Goal: Transaction & Acquisition: Purchase product/service

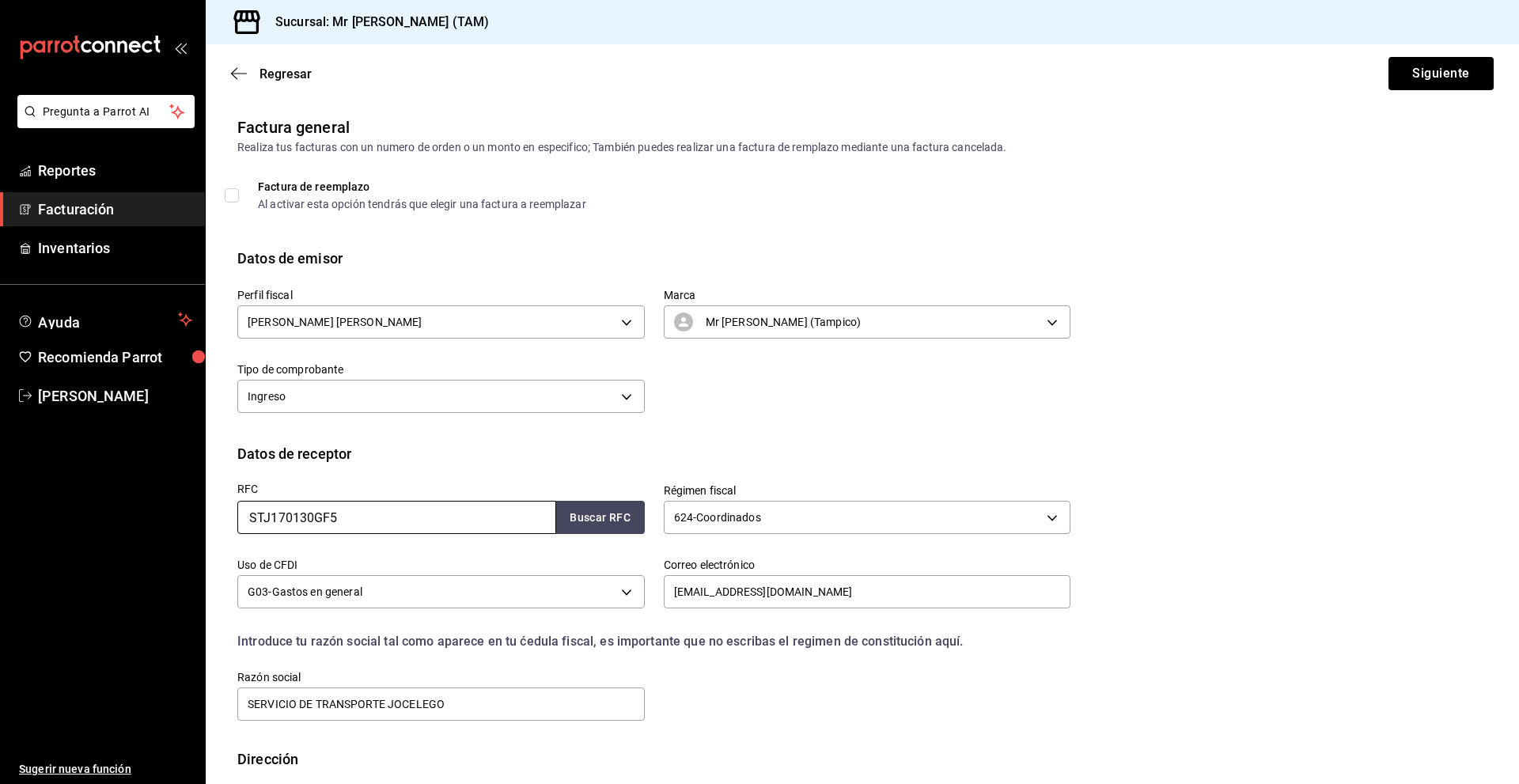
drag, startPoint x: 433, startPoint y: 522, endPoint x: 101, endPoint y: 502, distance: 332.6
click at [101, 502] on div "Pregunta a Parrot AI Reportes Facturación Inventarios Ayuda Recomienda Parrot […" at bounding box center [760, 392] width 1519 height 784
paste input "CME080512ND1"
type input "CME080512ND1"
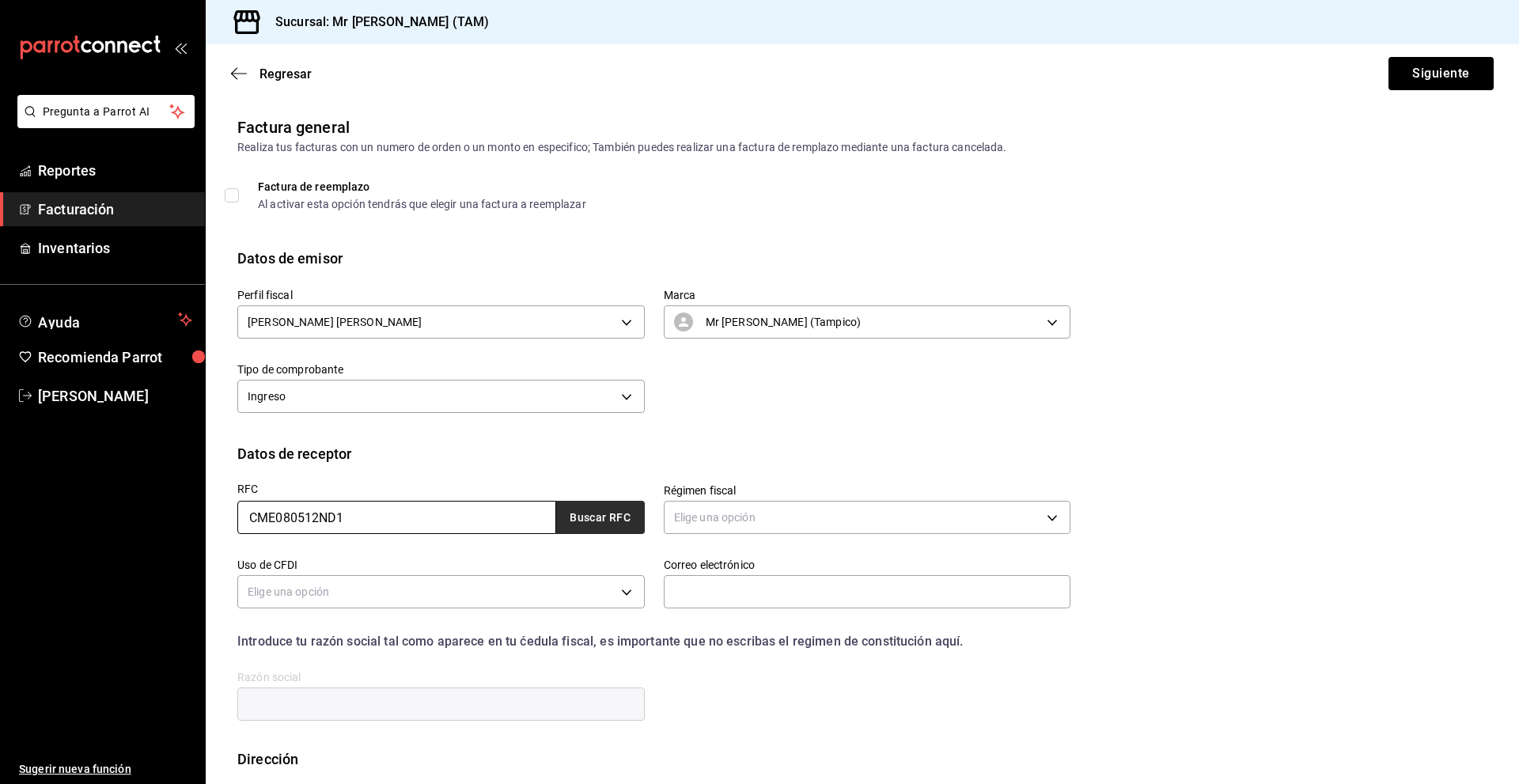
type input "CME080512ND1"
click at [599, 533] on button "Buscar RFC" at bounding box center [601, 517] width 89 height 34
type input "601"
type input "G03"
type input "[PERSON_NAME][EMAIL_ADDRESS][PERSON_NAME][DOMAIN_NAME]"
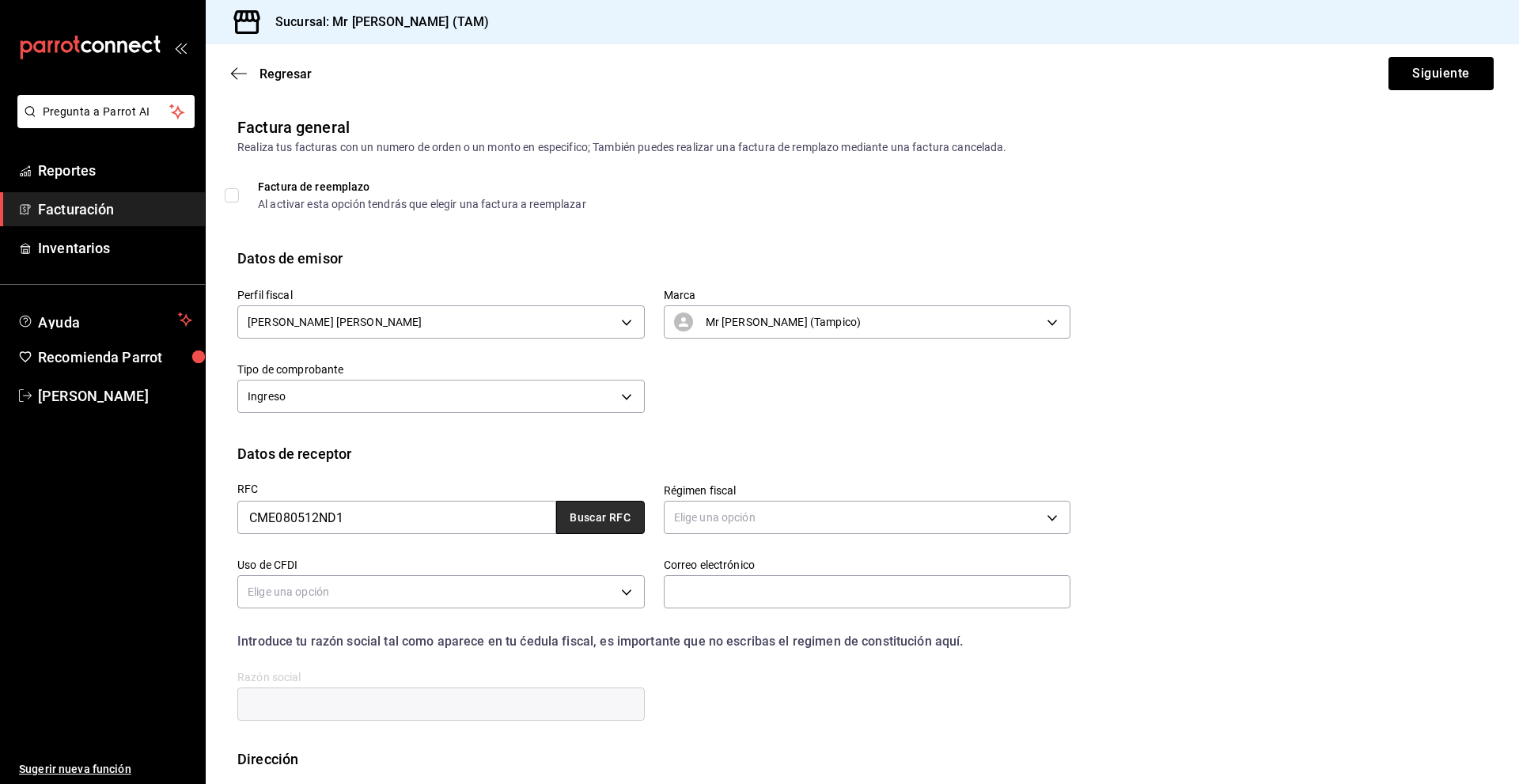
type input "[PERSON_NAME] [GEOGRAPHIC_DATA] EQUIPOS"
type input "11560"
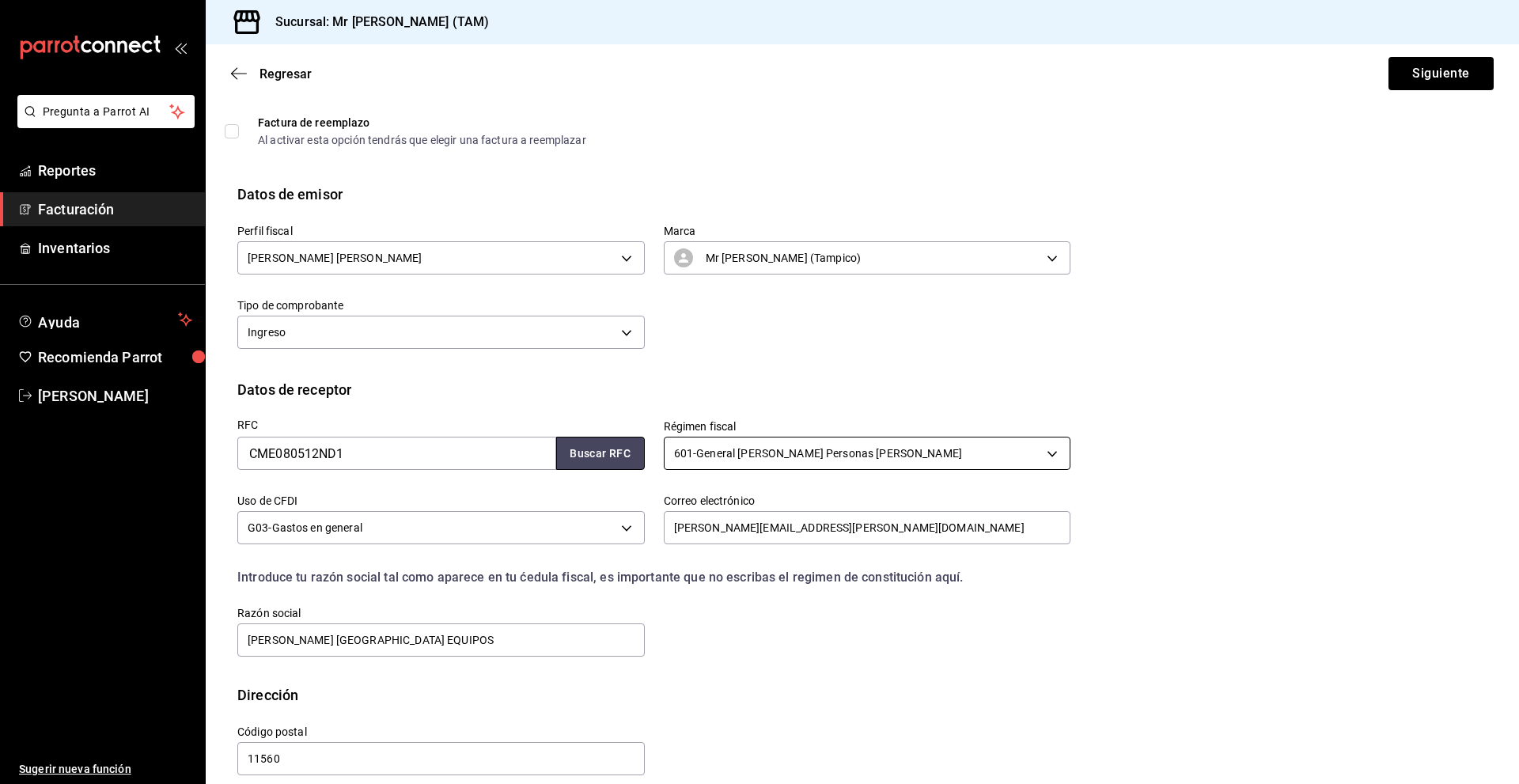
scroll to position [83, 0]
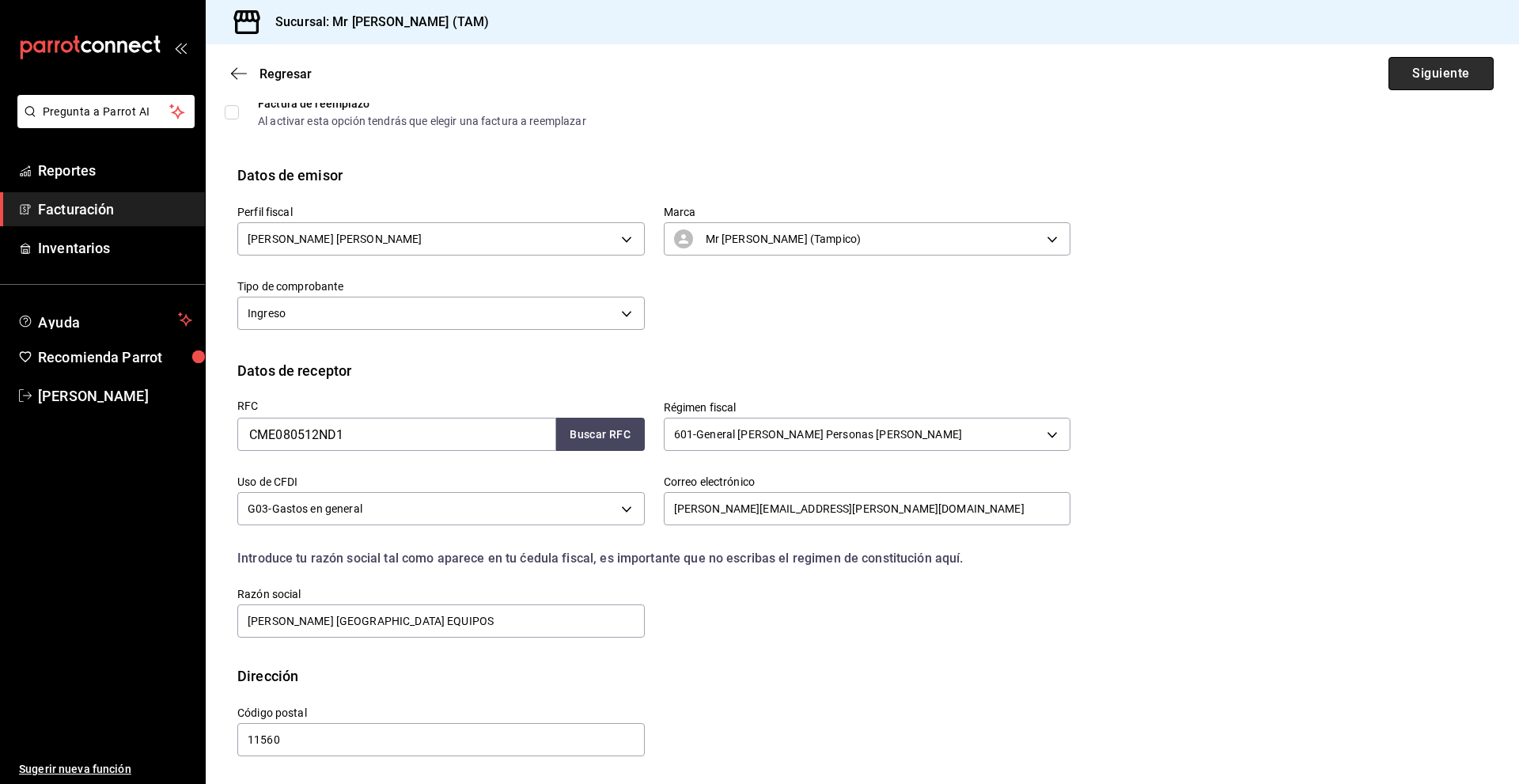
click at [1412, 80] on button "Siguiente" at bounding box center [1441, 74] width 105 height 34
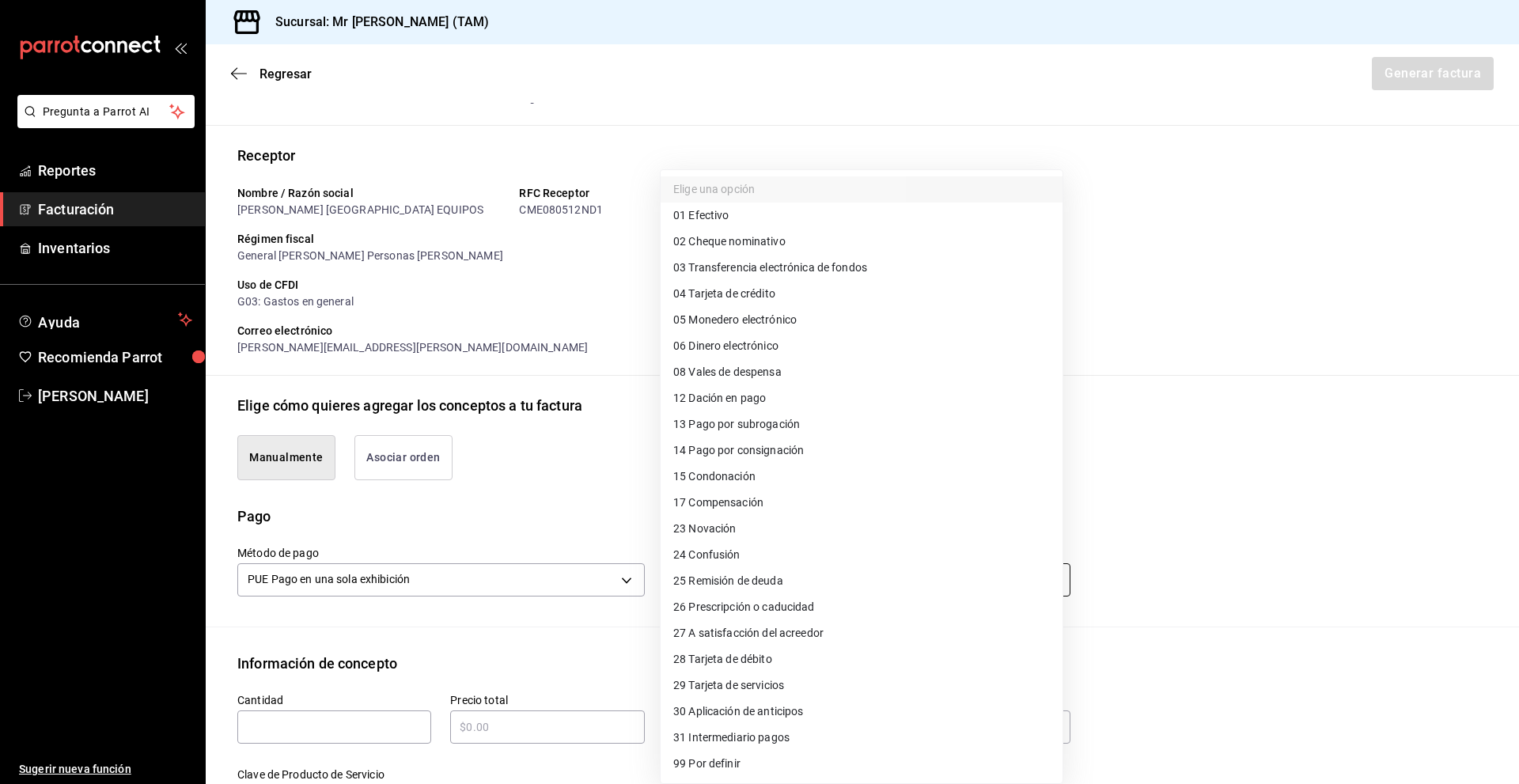
click at [758, 578] on body "Pregunta a Parrot AI Reportes Facturación Inventarios Ayuda Recomienda Parrot […" at bounding box center [760, 392] width 1519 height 784
click at [750, 220] on li "01 Efectivo" at bounding box center [861, 215] width 402 height 26
type input "01"
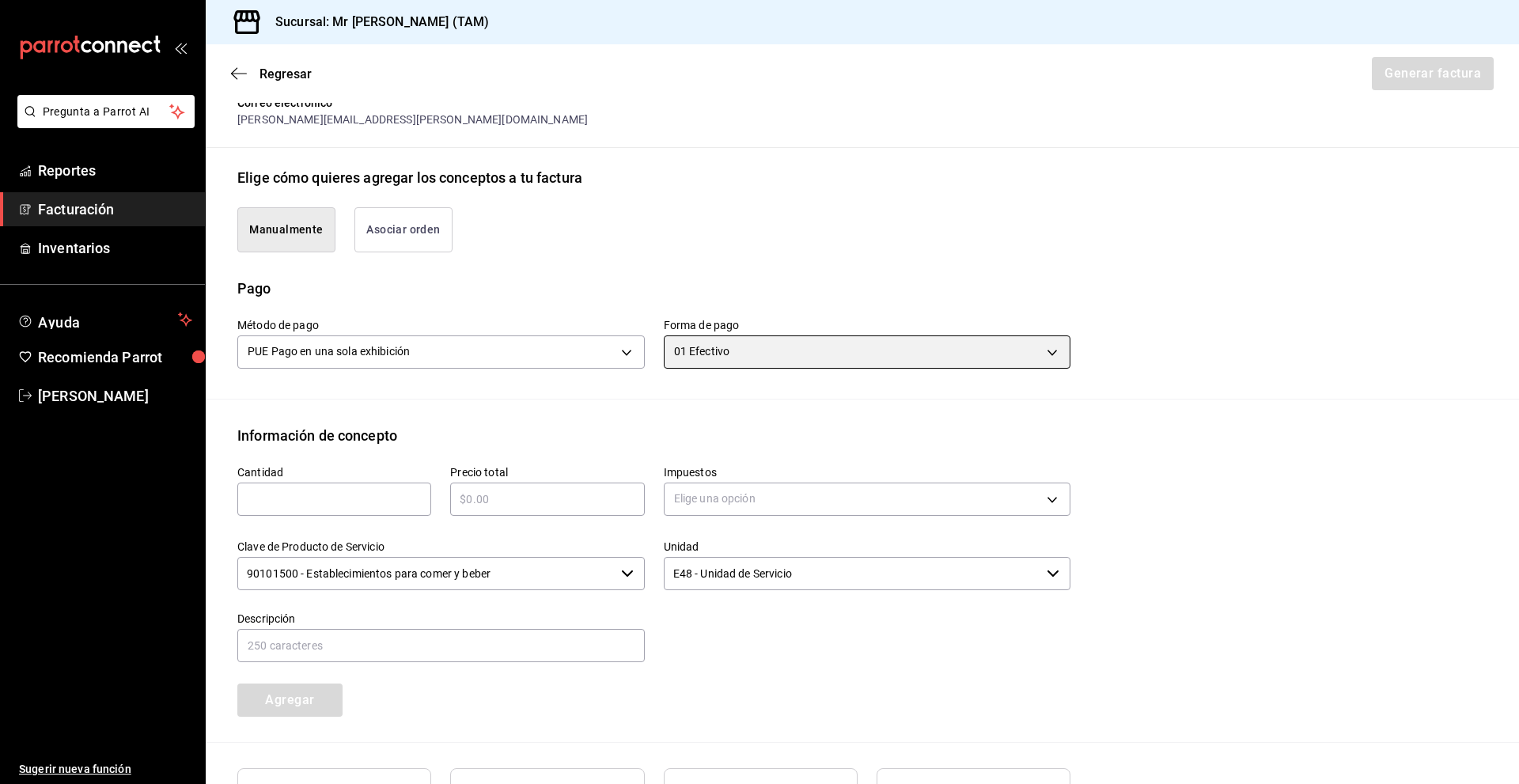
scroll to position [320, 0]
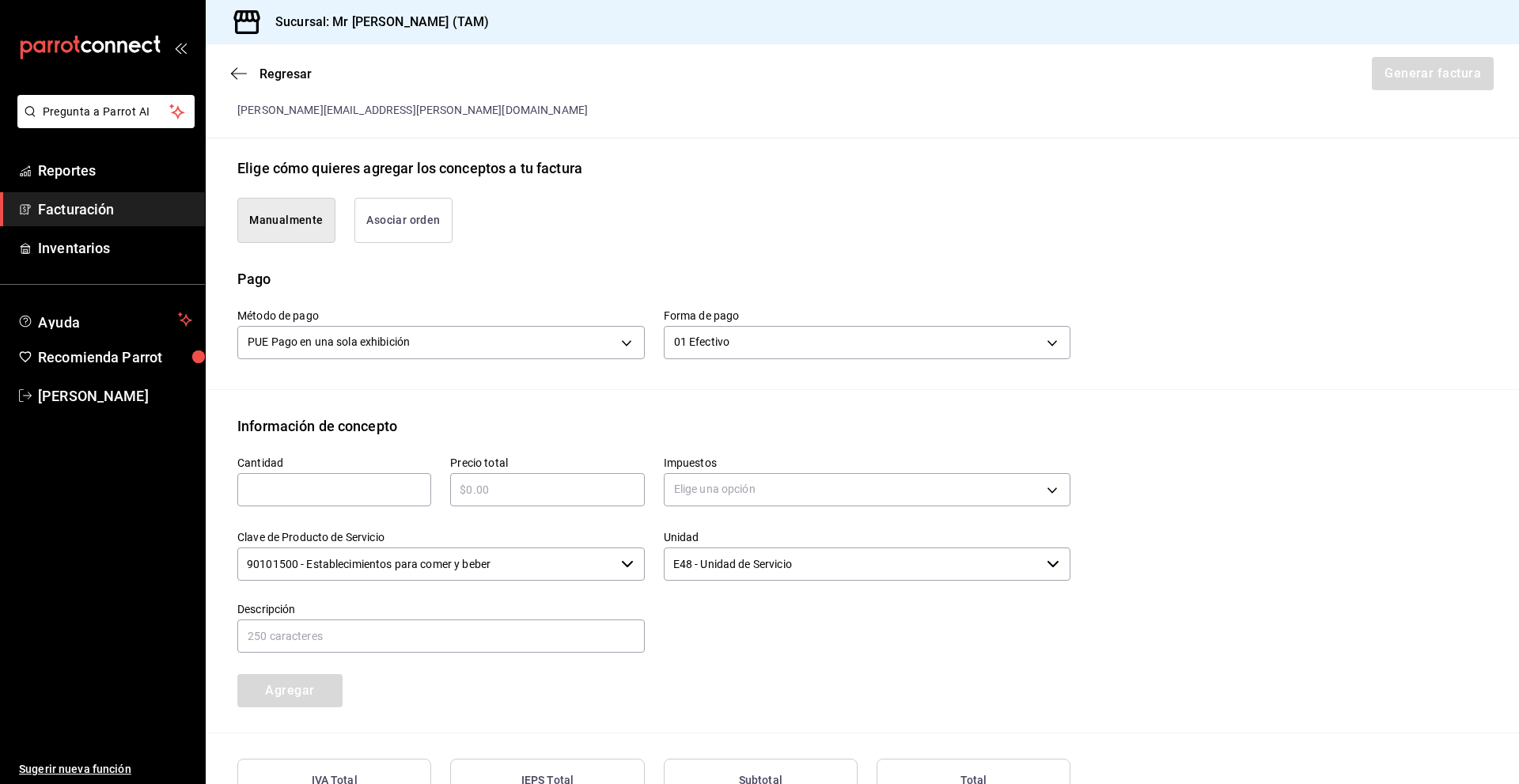
click at [387, 485] on input "text" at bounding box center [335, 489] width 194 height 19
type input "1"
click at [541, 486] on input "text" at bounding box center [547, 489] width 194 height 19
type input "$1020"
click at [813, 687] on div "Cantidad 1 ​ Precio total $1020 ​ Impuestos Elige una opción Clave de Producto …" at bounding box center [644, 572] width 852 height 270
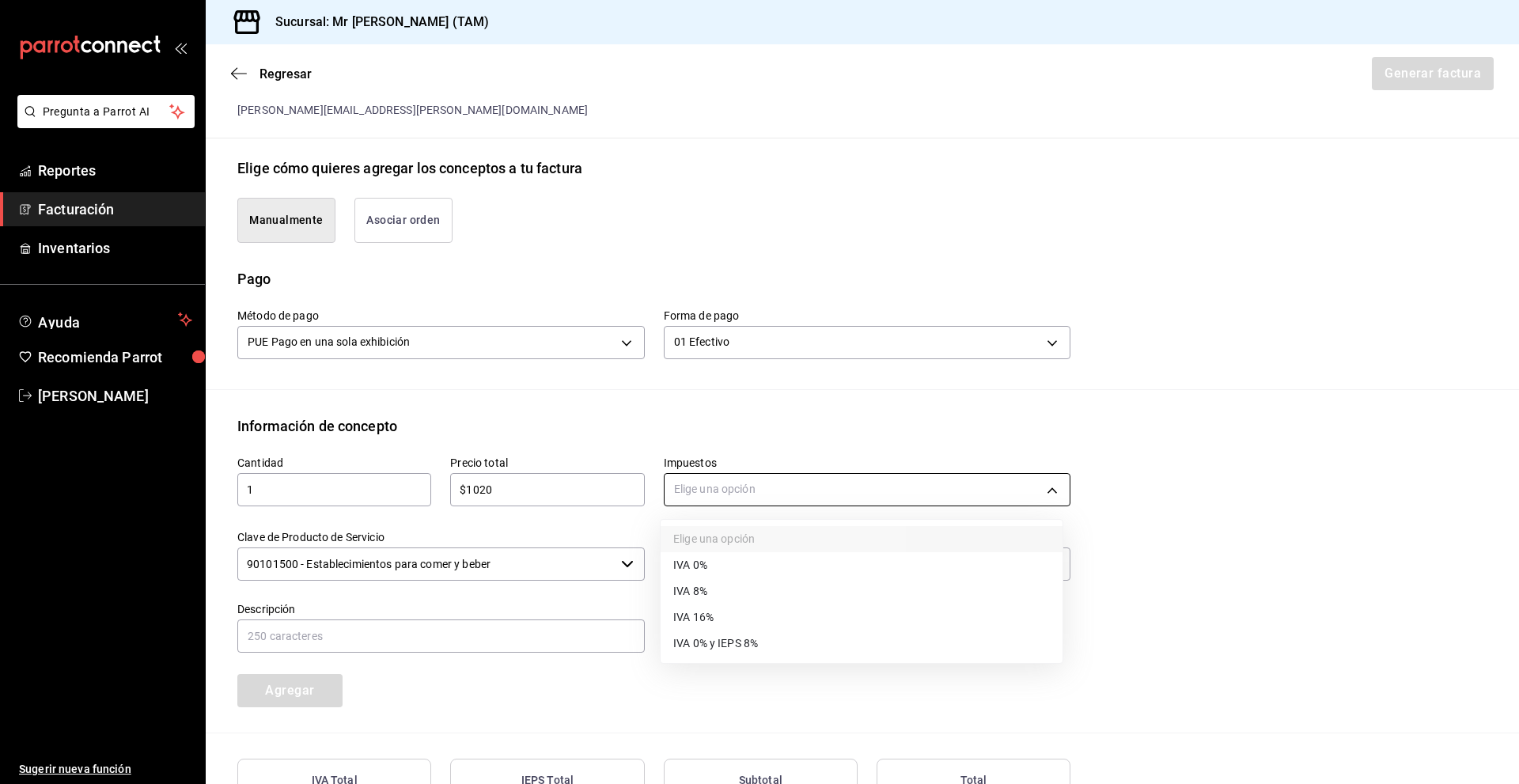
click at [749, 478] on body "Pregunta a Parrot AI Reportes Facturación Inventarios Ayuda Recomienda Parrot […" at bounding box center [760, 392] width 1519 height 784
click at [733, 617] on li "IVA 16%" at bounding box center [861, 617] width 402 height 26
type input "IVA_16"
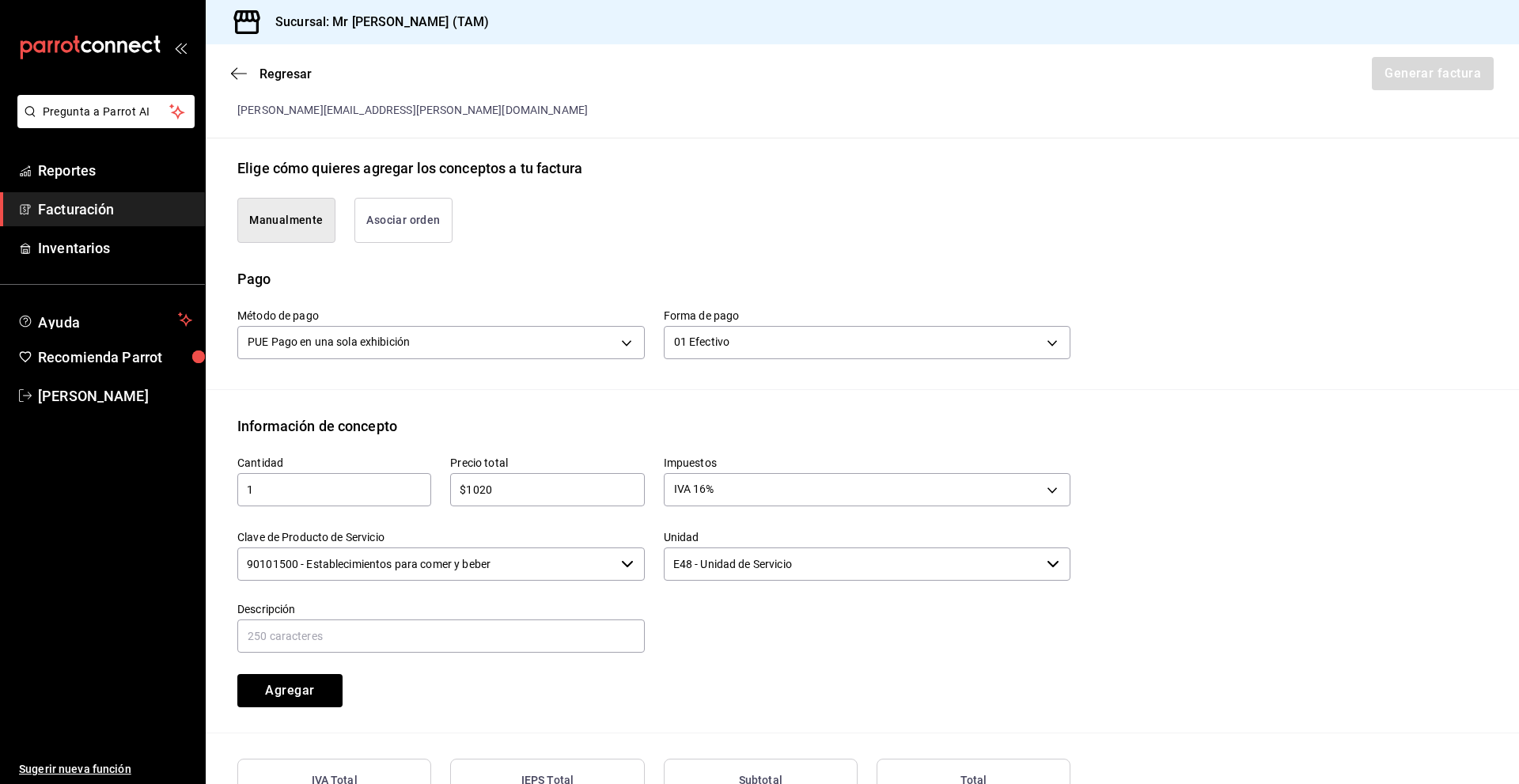
click at [711, 660] on div "Cantidad 1 ​ Precio total $1020 ​ Impuestos IVA 16% IVA_16 Clave de Producto de…" at bounding box center [644, 572] width 852 height 270
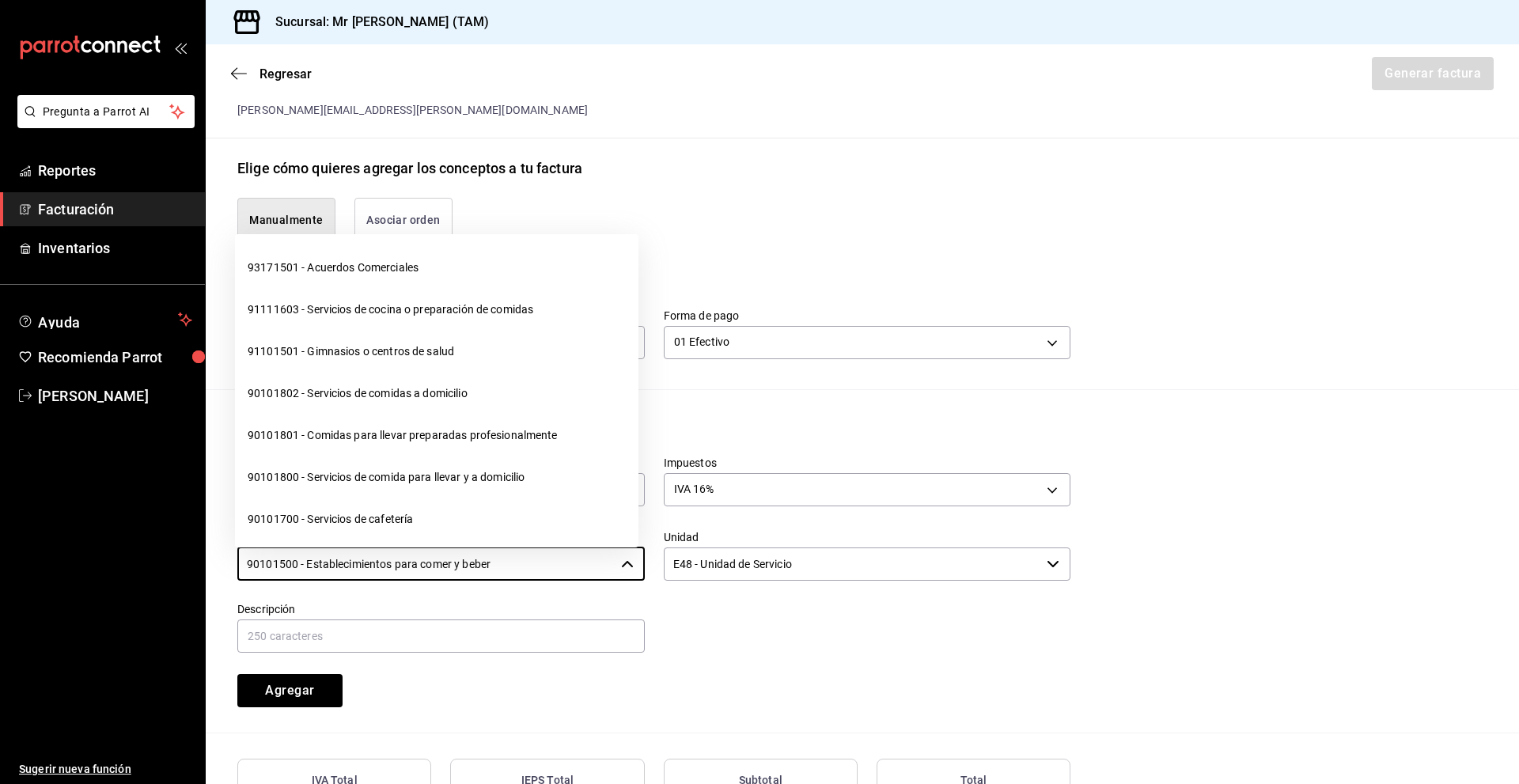
drag, startPoint x: 538, startPoint y: 549, endPoint x: 156, endPoint y: 556, distance: 382.1
click at [156, 556] on div "Pregunta a Parrot AI Reportes Facturación Inventarios Ayuda Recomienda Parrot […" at bounding box center [760, 392] width 1519 height 784
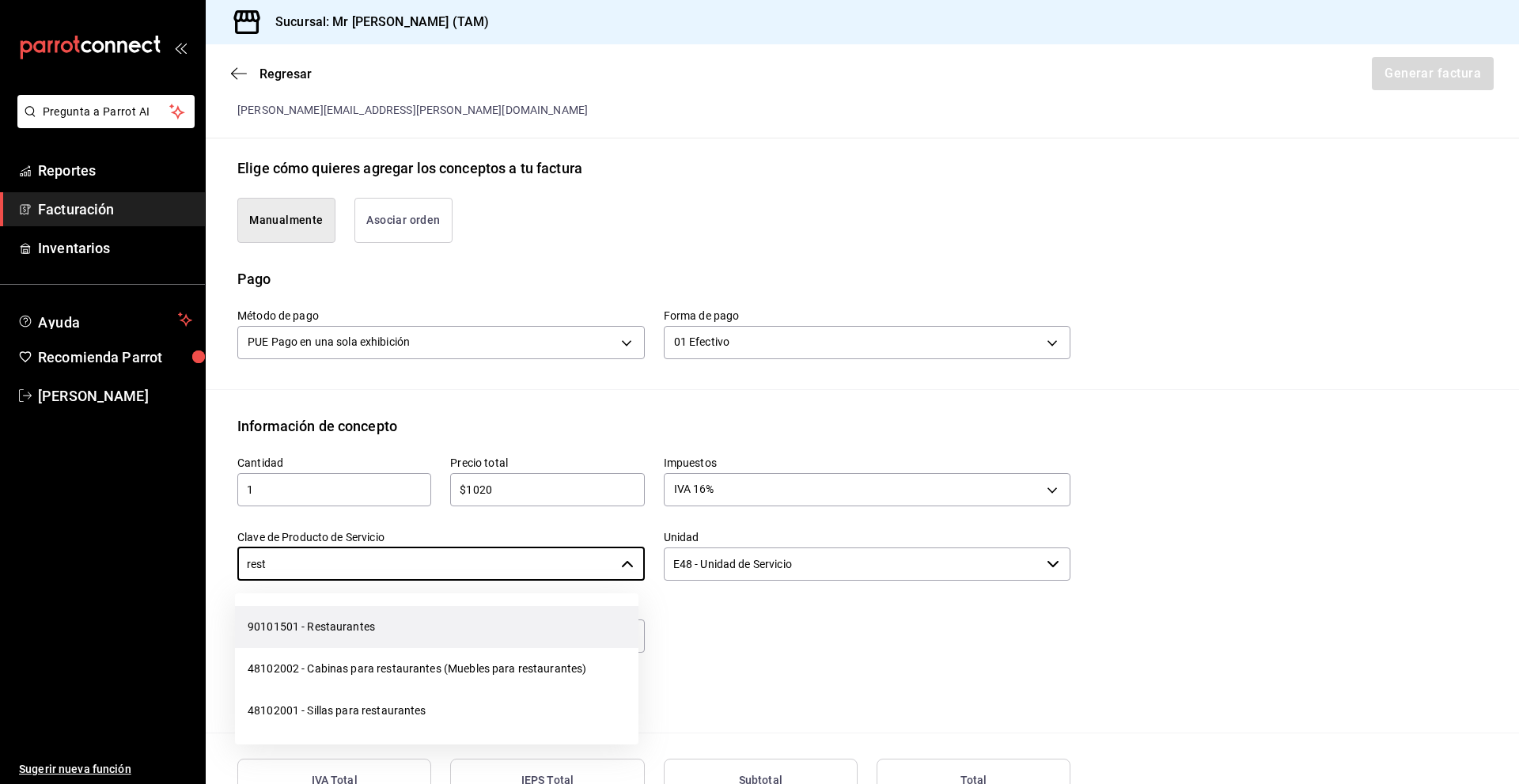
click at [343, 618] on li "90101501 - Restaurantes" at bounding box center [436, 627] width 404 height 42
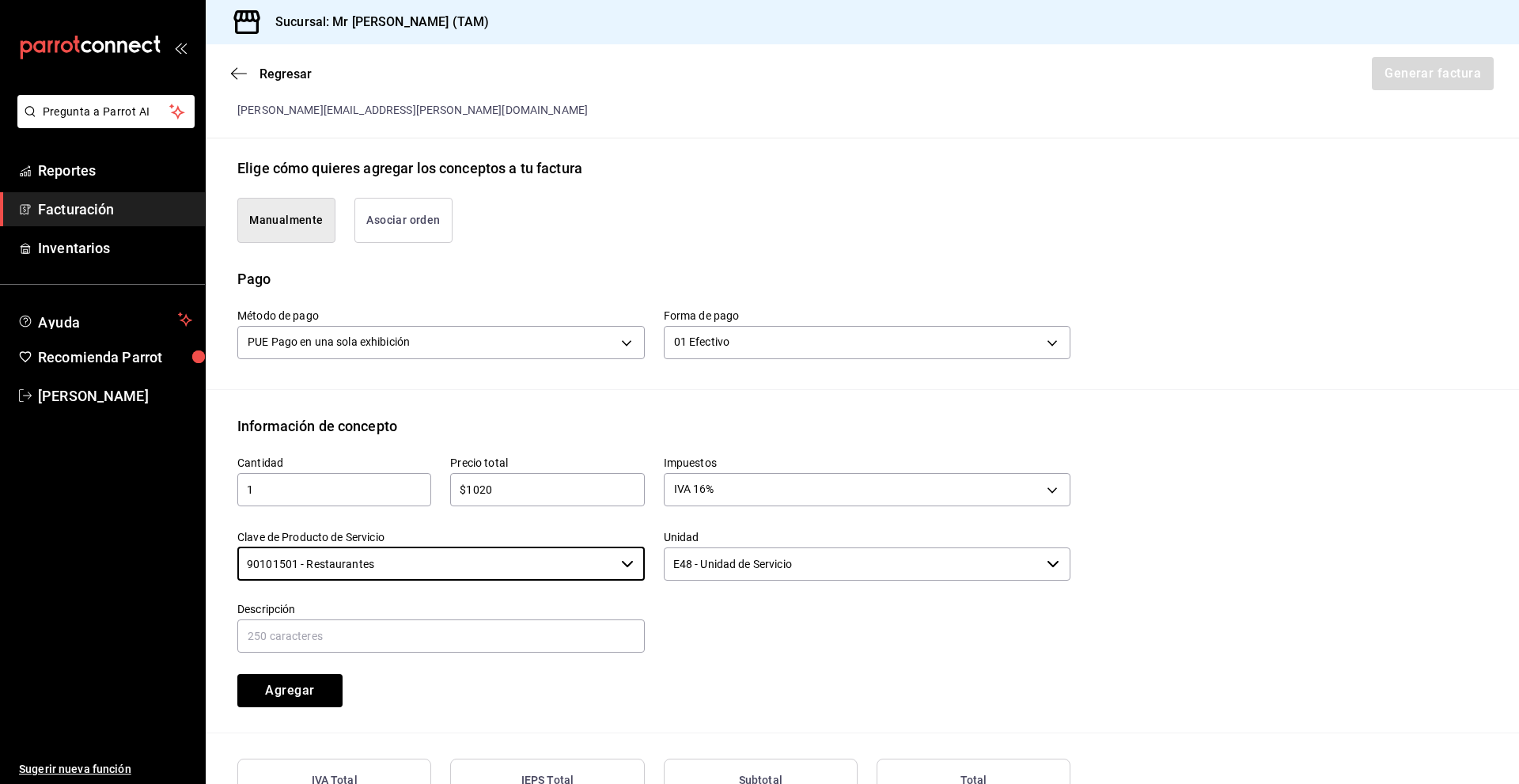
type input "90101501 - Restaurantes"
click at [805, 666] on div "Cantidad 1 ​ Precio total $1020 ​ Impuestos IVA 16% IVA_16 Clave de Producto de…" at bounding box center [644, 572] width 852 height 270
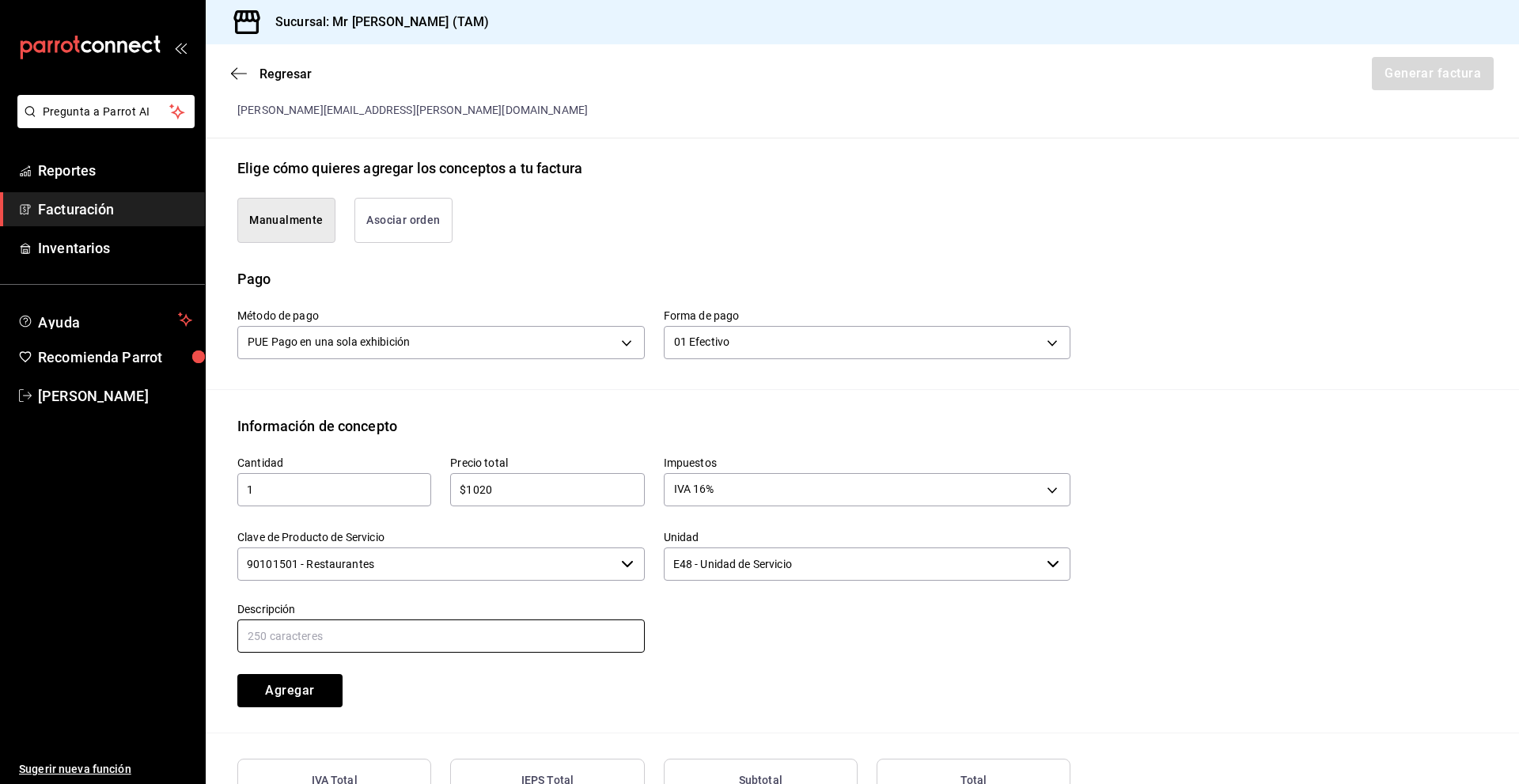
click at [467, 647] on input "text" at bounding box center [441, 636] width 407 height 34
click at [494, 650] on input "text" at bounding box center [441, 636] width 407 height 34
type input "c"
type input "CONSUMO DE ALIMENTOS"
click at [956, 688] on div "Cantidad 1 ​ Precio total $1020 ​ Impuestos IVA 16% IVA_16 Clave de Producto de…" at bounding box center [644, 572] width 852 height 270
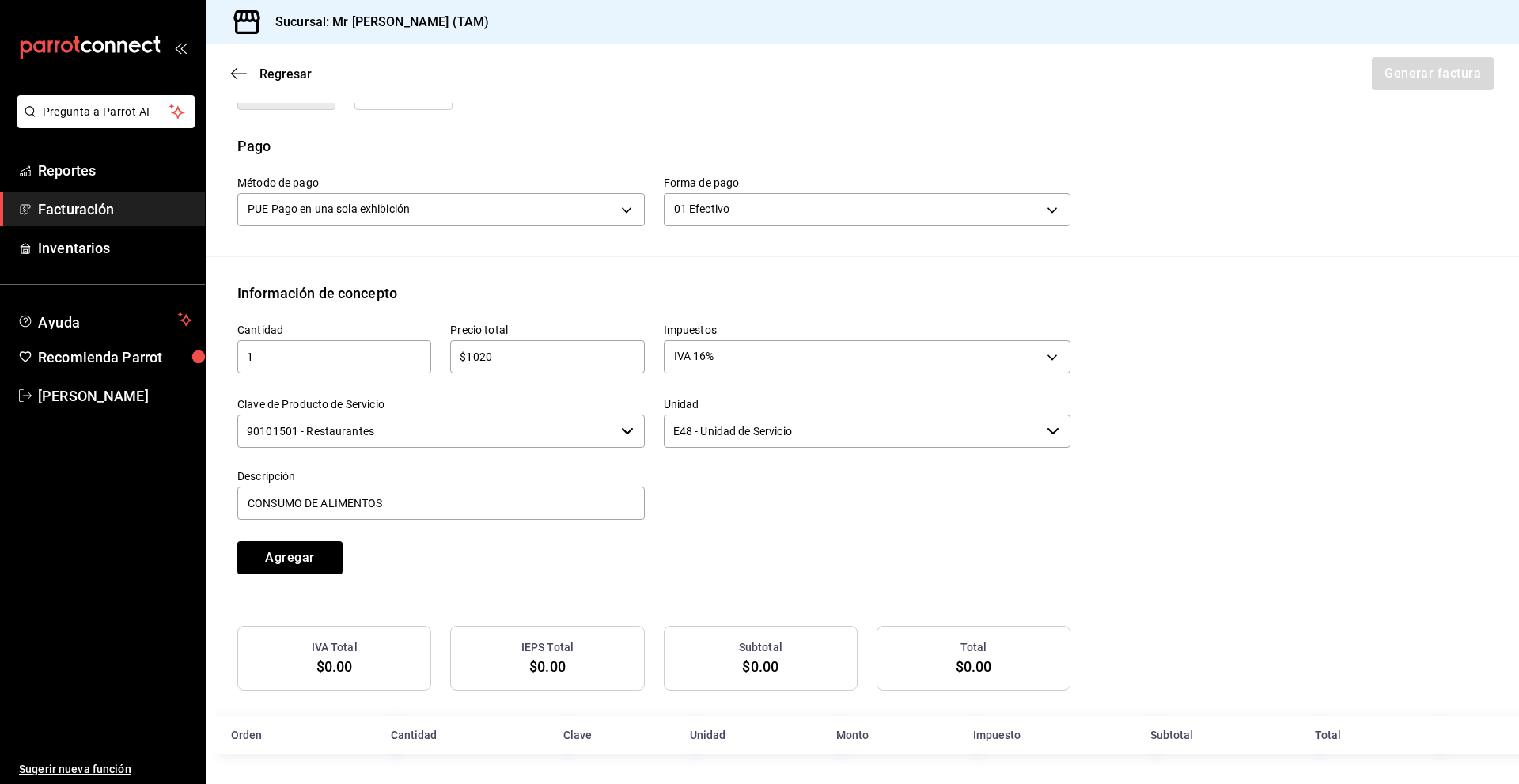
scroll to position [456, 0]
click at [318, 550] on button "Agregar" at bounding box center [290, 556] width 105 height 34
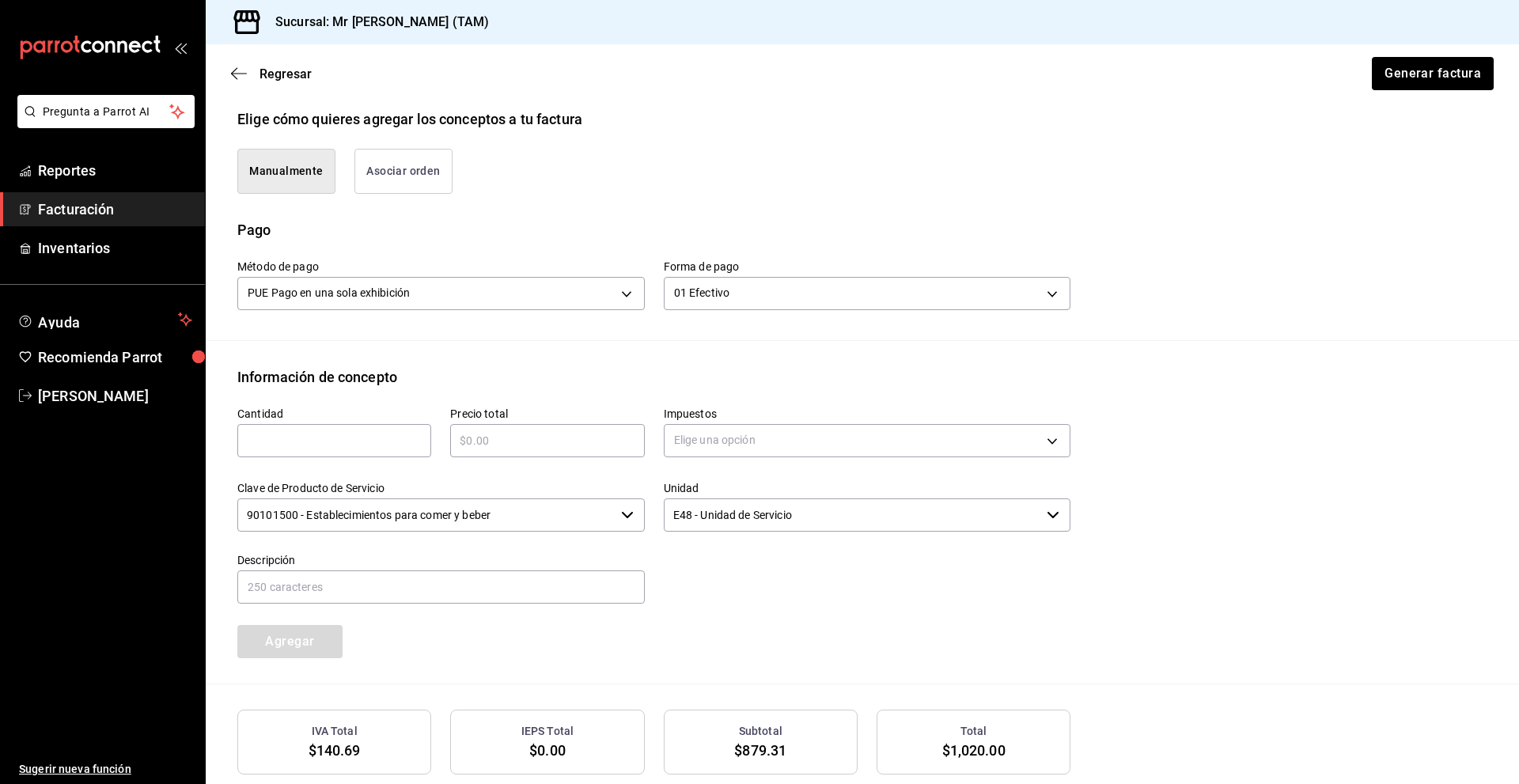
scroll to position [337, 0]
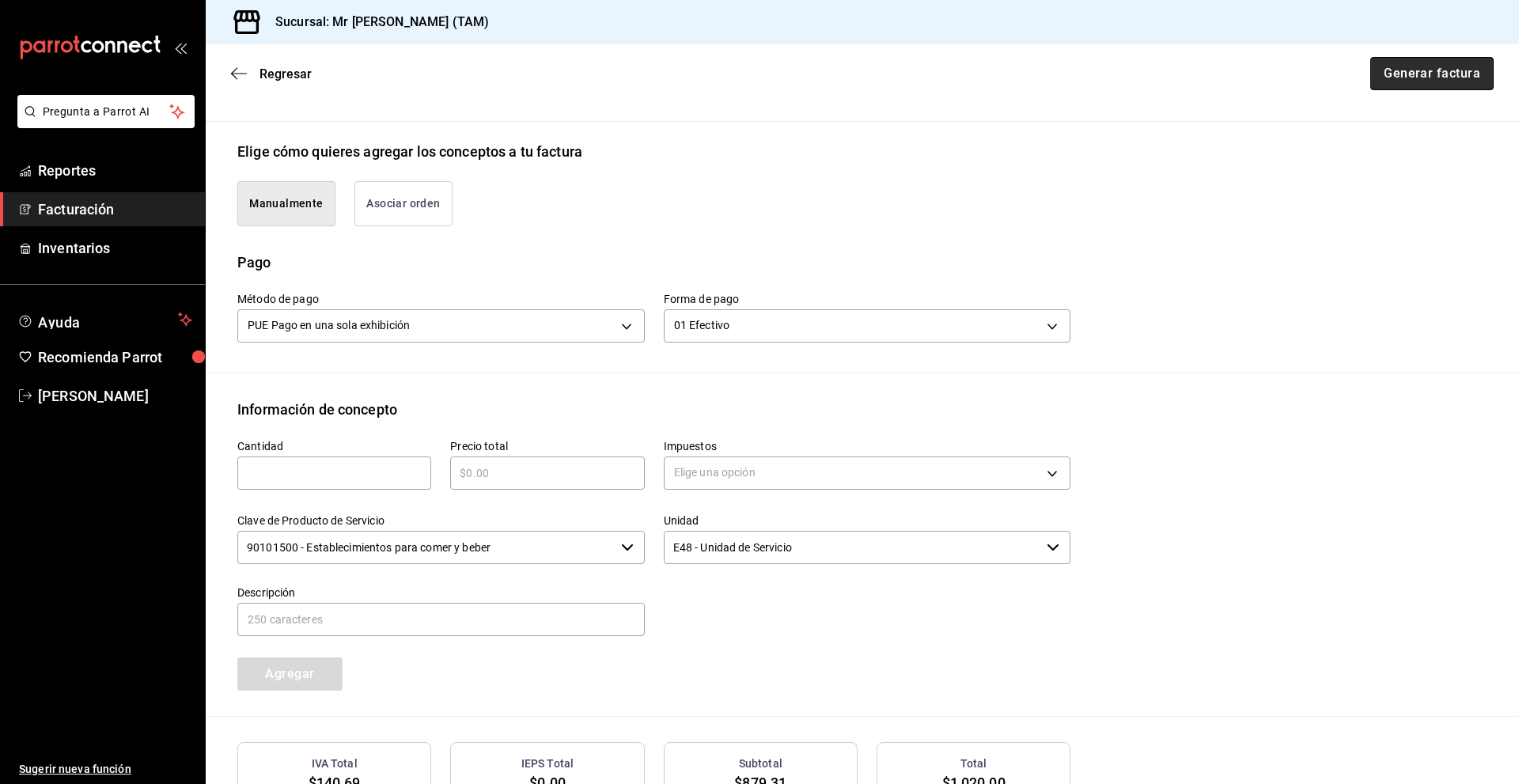
click at [1420, 83] on button "Generar factura" at bounding box center [1432, 74] width 123 height 34
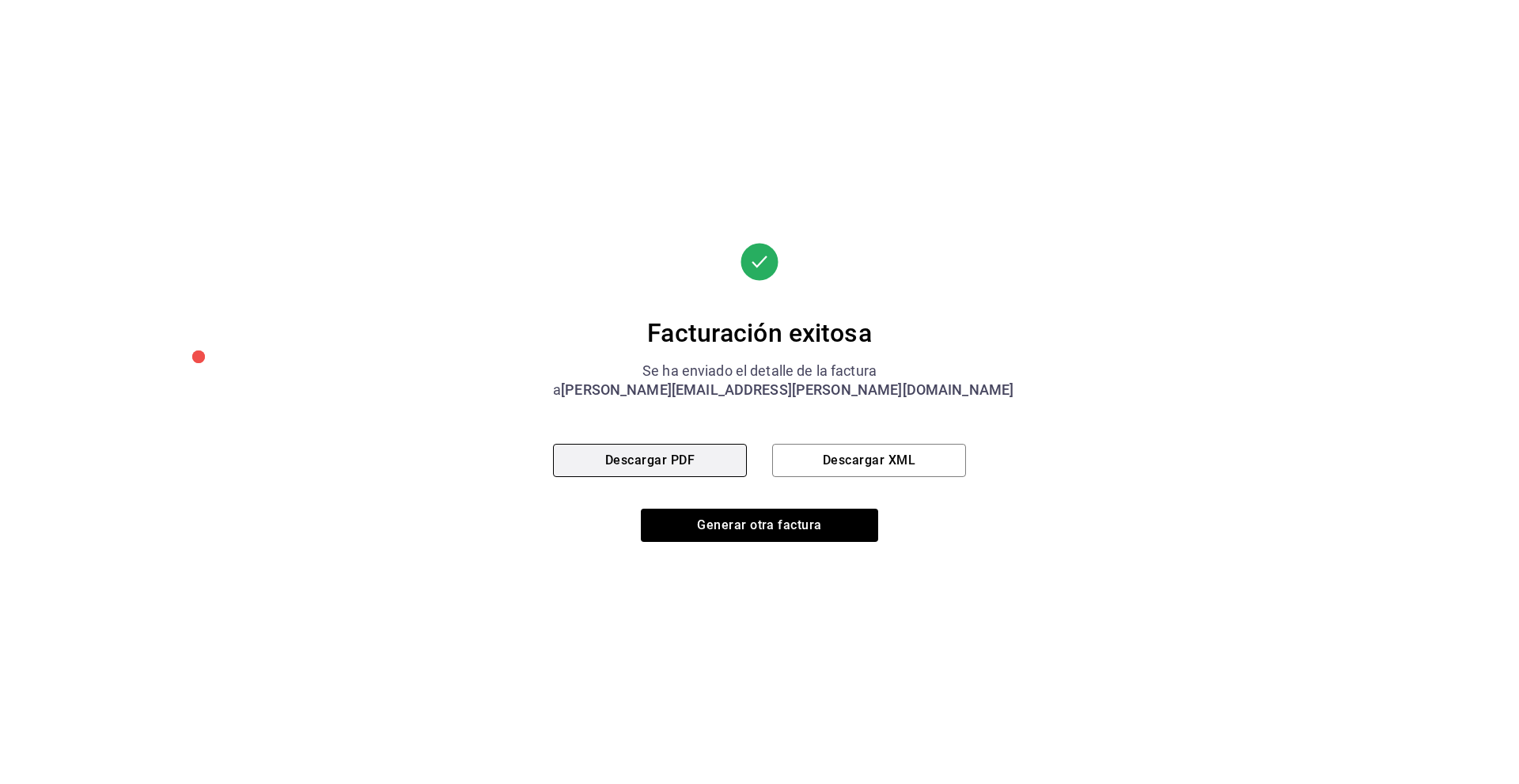
click at [691, 473] on button "Descargar PDF" at bounding box center [651, 460] width 194 height 34
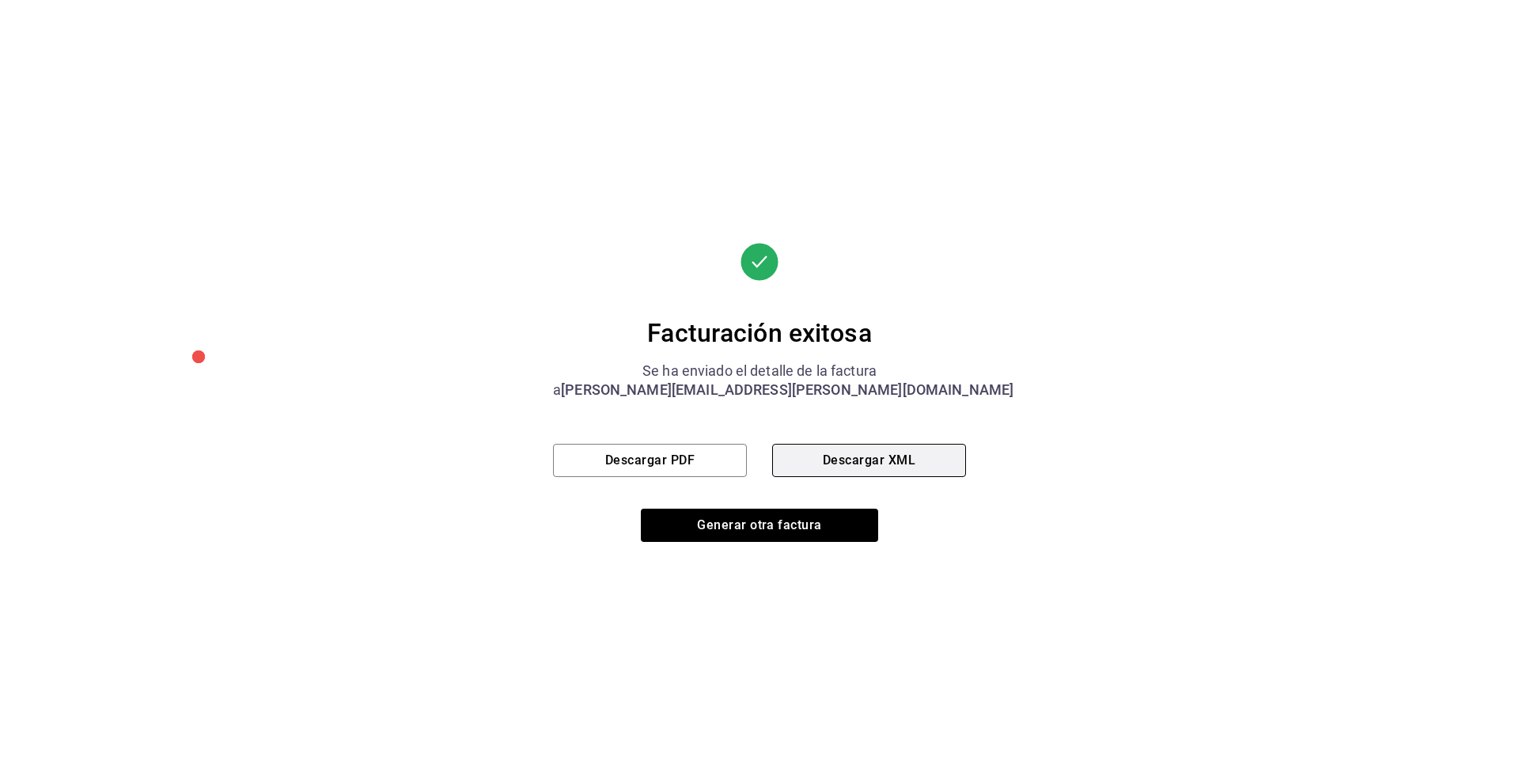
click at [844, 461] on button "Descargar XML" at bounding box center [869, 460] width 194 height 34
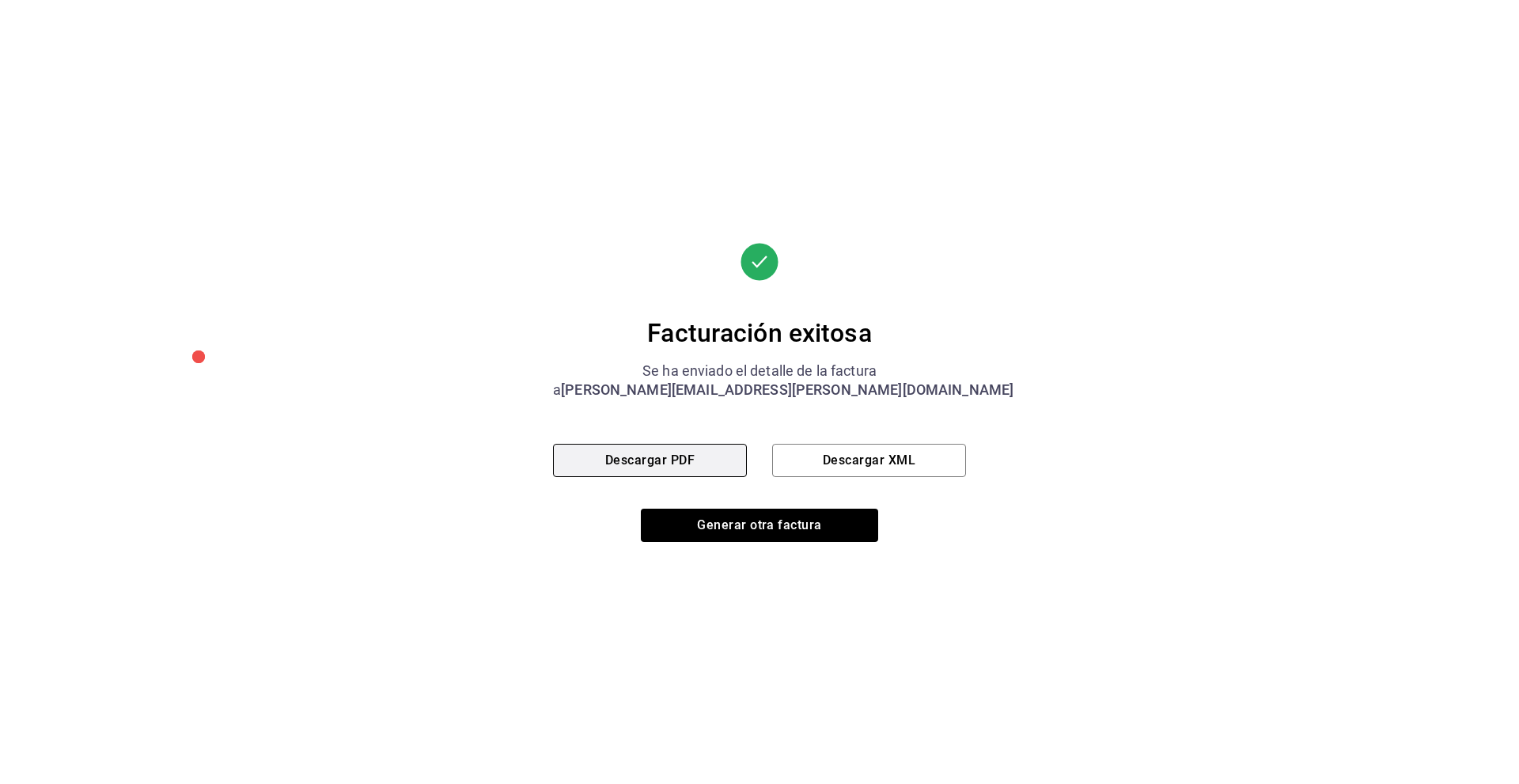
click at [664, 466] on button "Descargar PDF" at bounding box center [651, 460] width 194 height 34
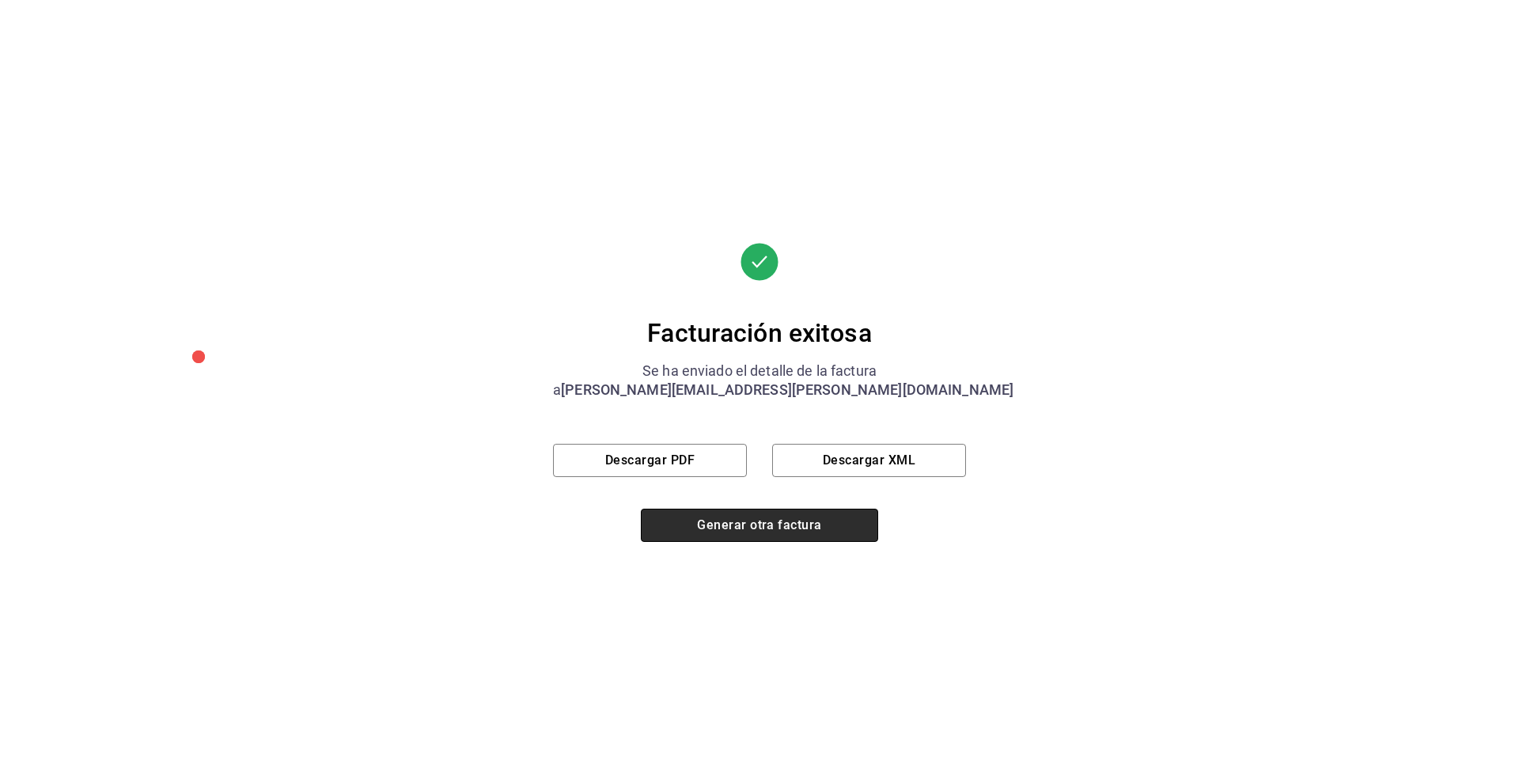
click at [796, 520] on button "Generar otra factura" at bounding box center [760, 525] width 238 height 34
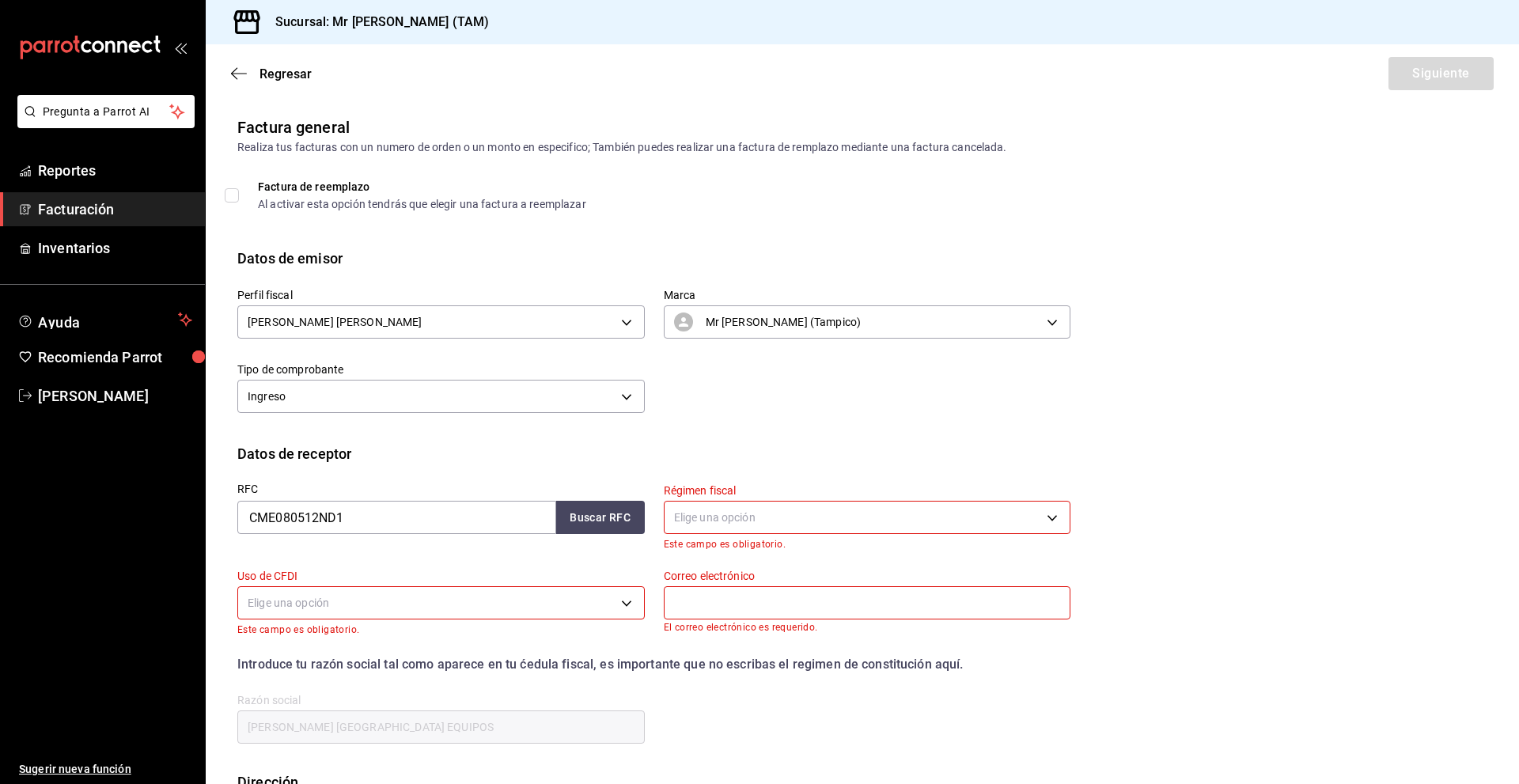
click at [77, 200] on span "Facturación" at bounding box center [115, 210] width 154 height 22
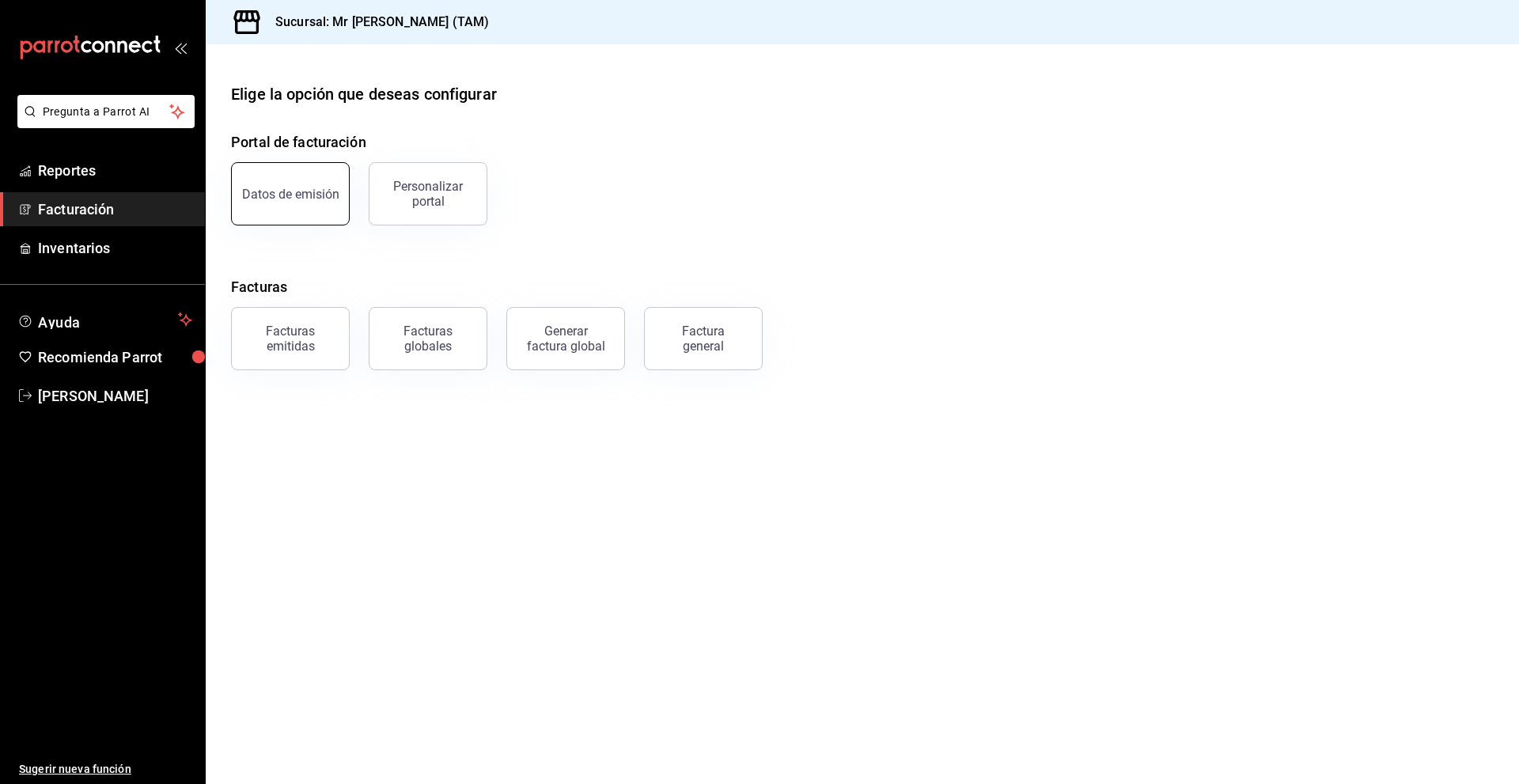
click at [338, 195] on button "Datos de emisión" at bounding box center [290, 194] width 119 height 64
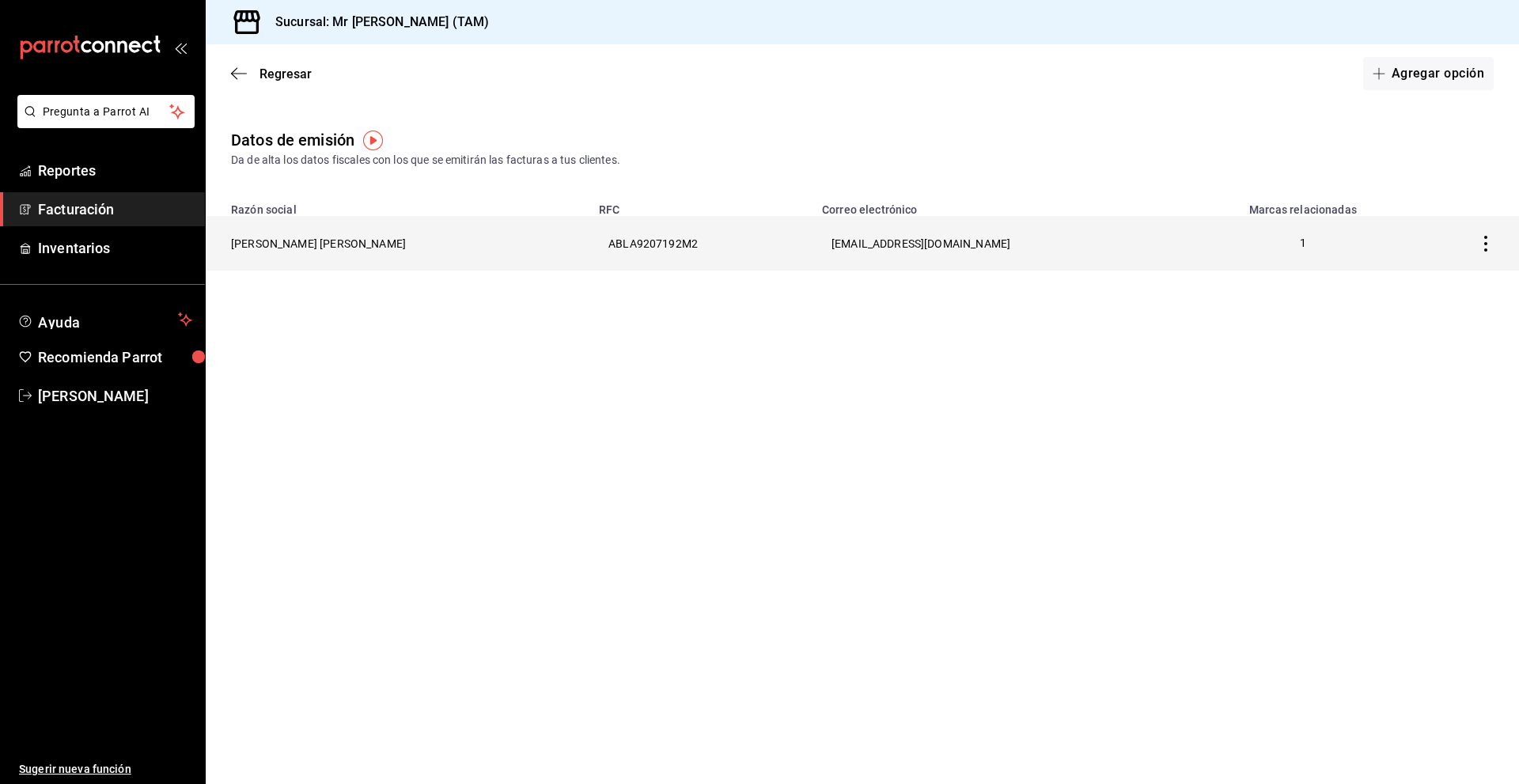
click at [1480, 242] on icon "button" at bounding box center [1485, 243] width 15 height 15
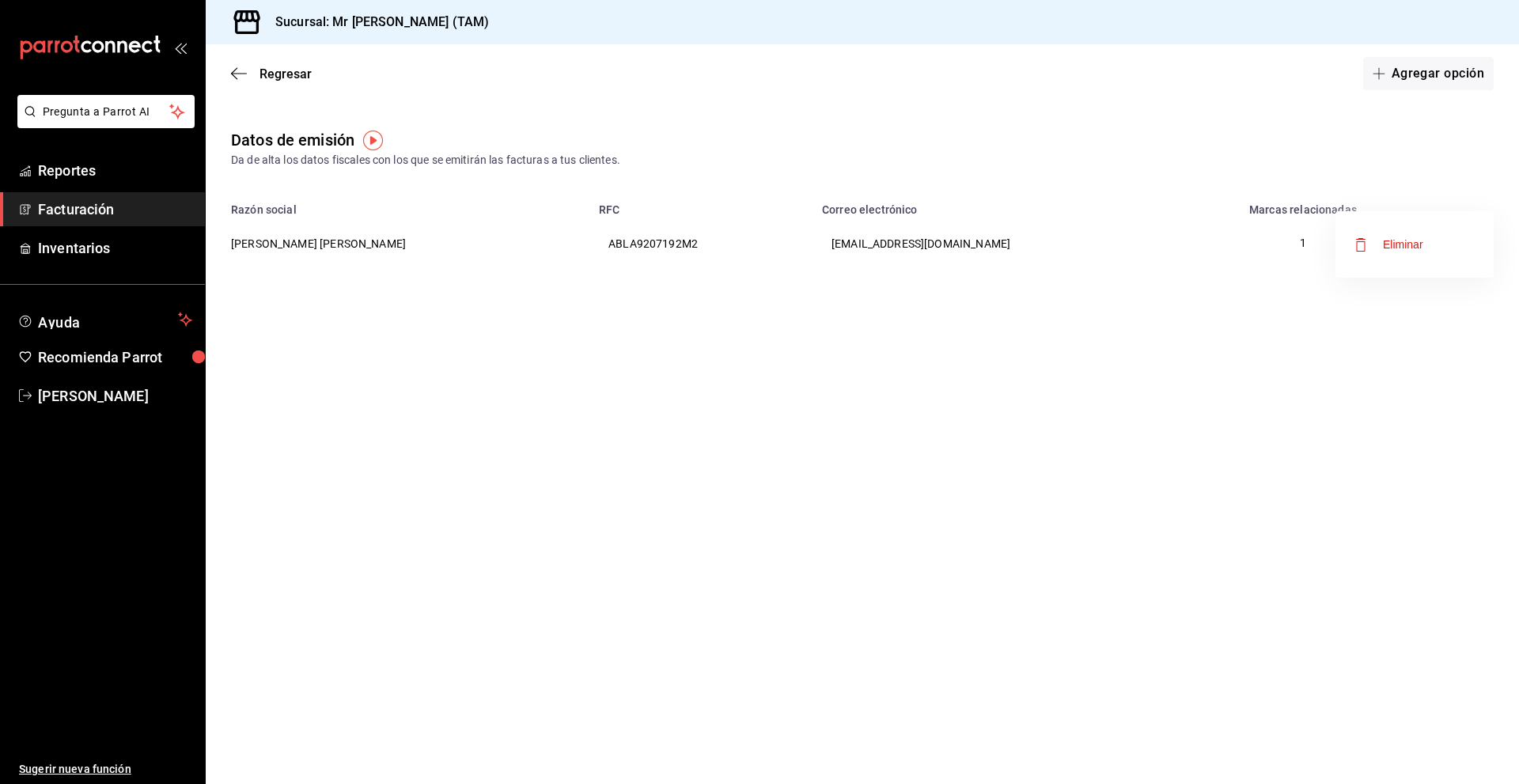
click at [946, 217] on div at bounding box center [760, 392] width 1519 height 784
click at [226, 73] on div "Regresar Agregar opción" at bounding box center [863, 74] width 1314 height 59
click at [239, 72] on icon "button" at bounding box center [239, 74] width 15 height 15
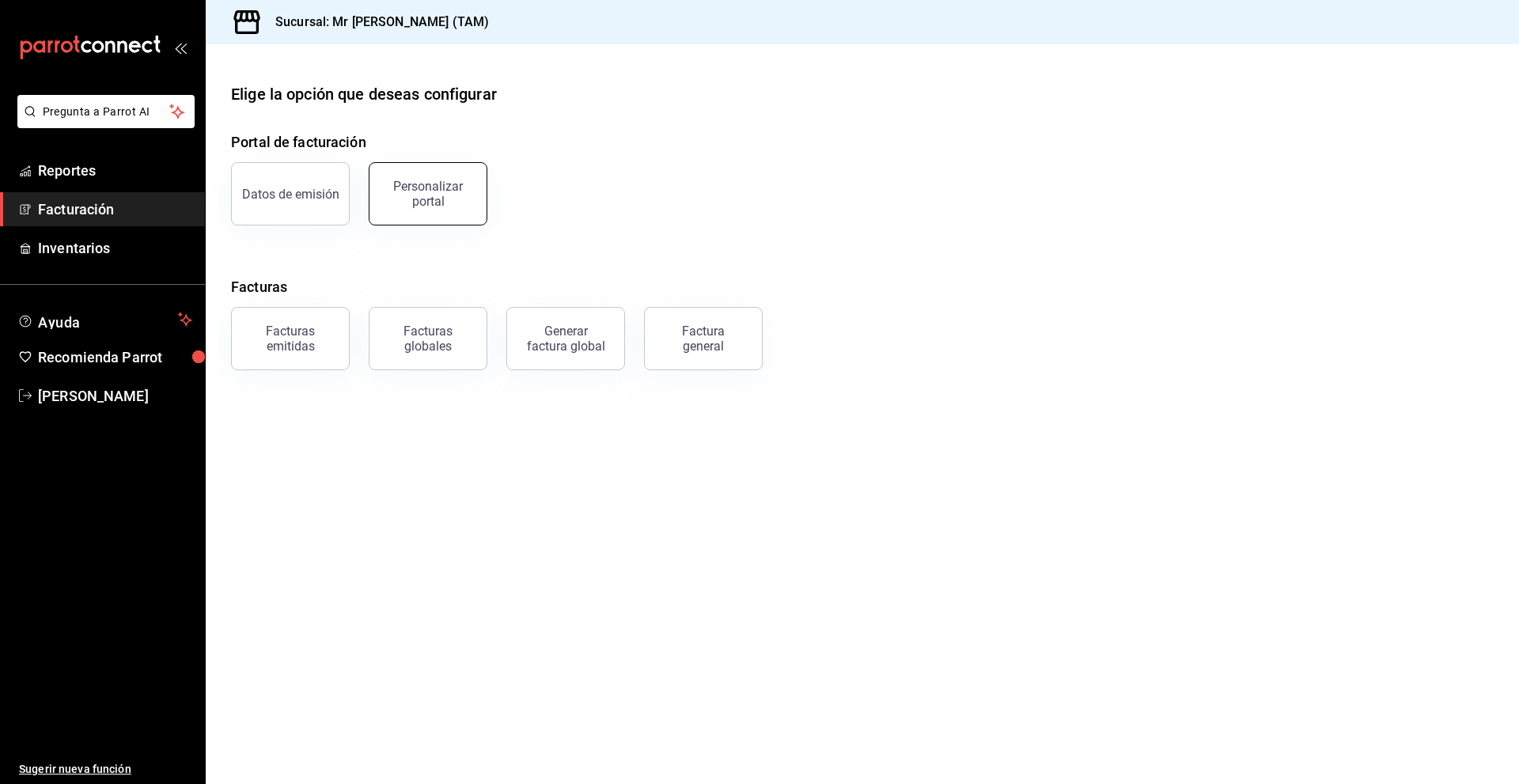
click at [440, 208] on button "Personalizar portal" at bounding box center [427, 194] width 119 height 64
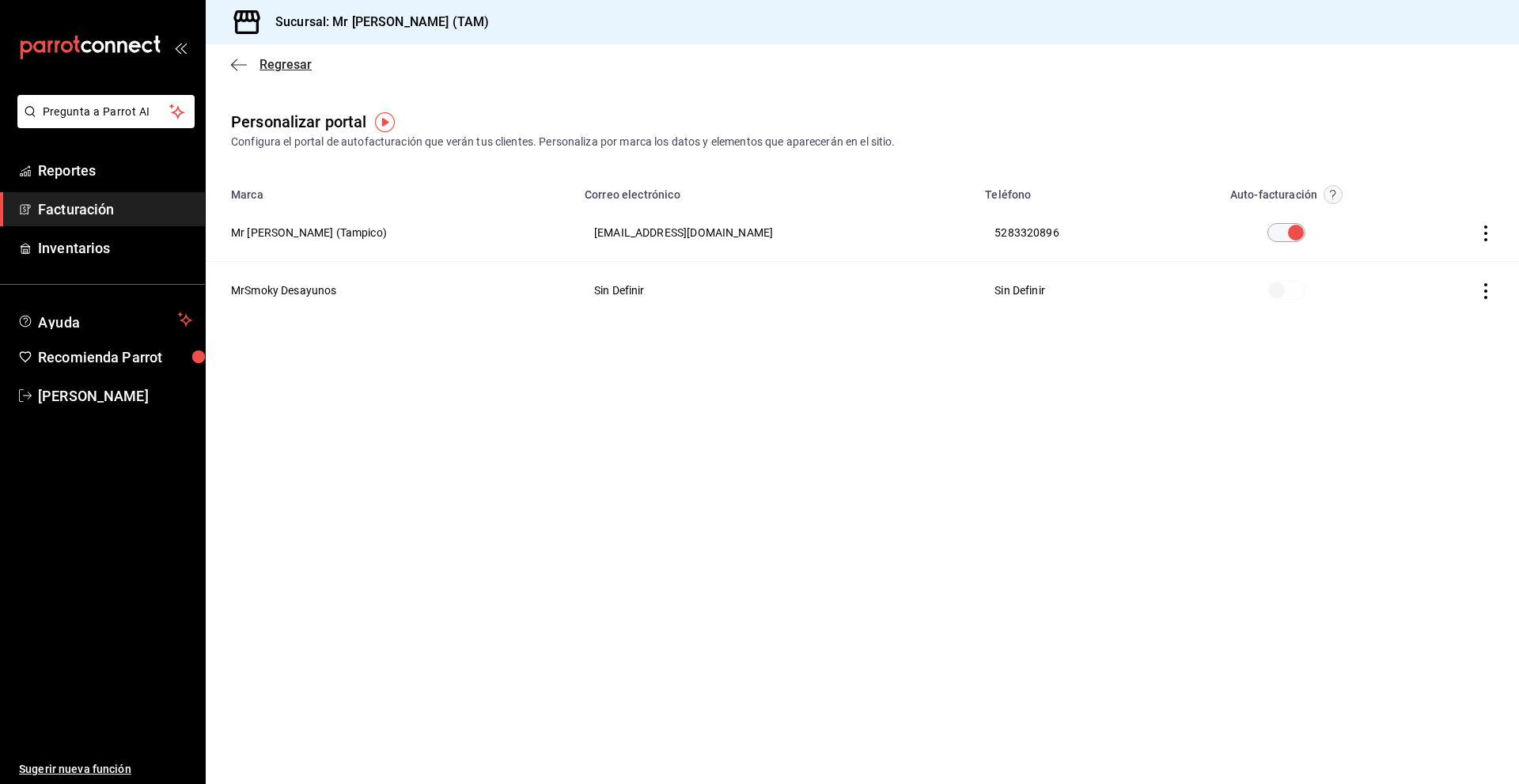
click at [240, 59] on icon "button" at bounding box center [239, 65] width 15 height 15
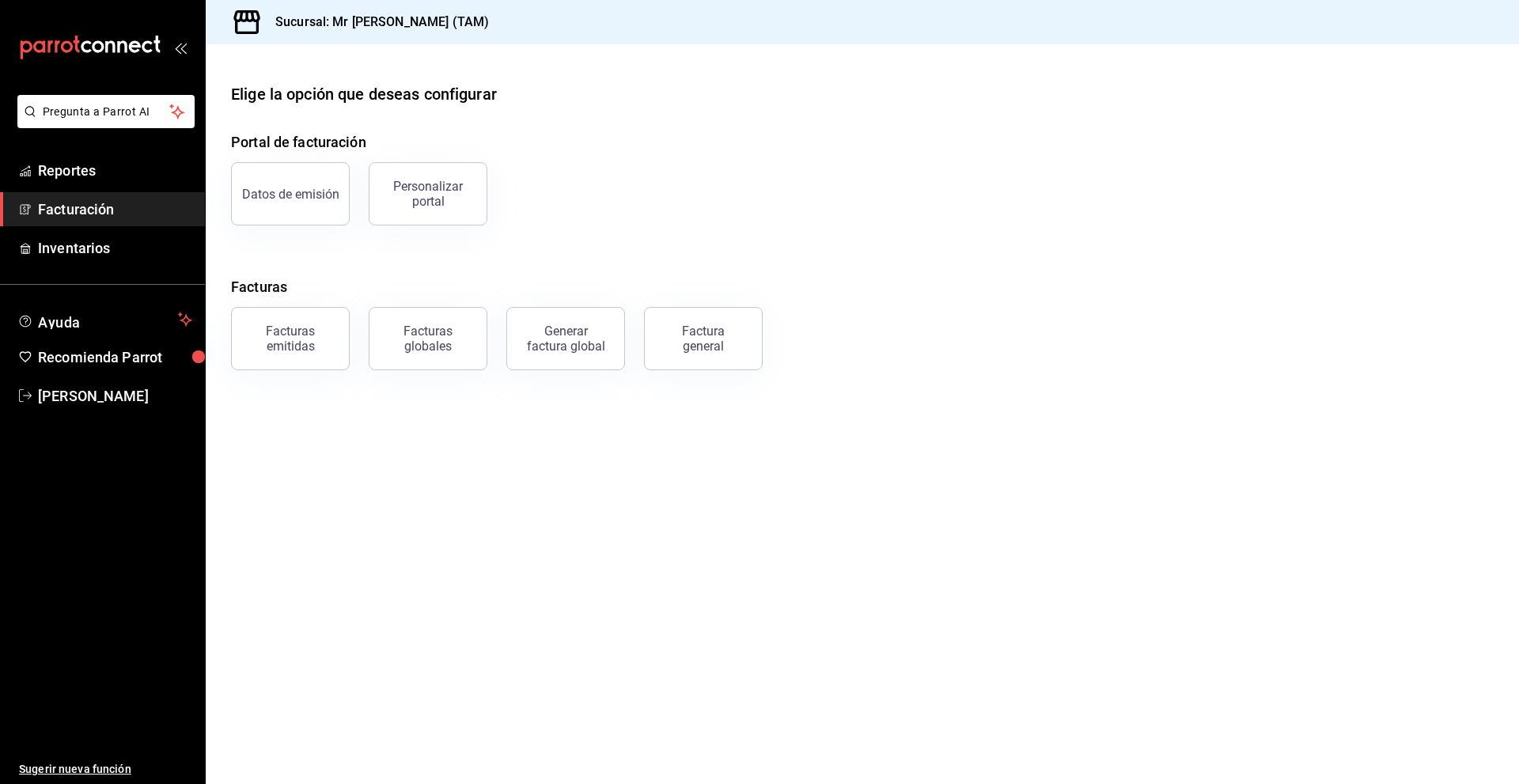
click at [185, 49] on icon "open_drawer_menu" at bounding box center [181, 47] width 13 height 13
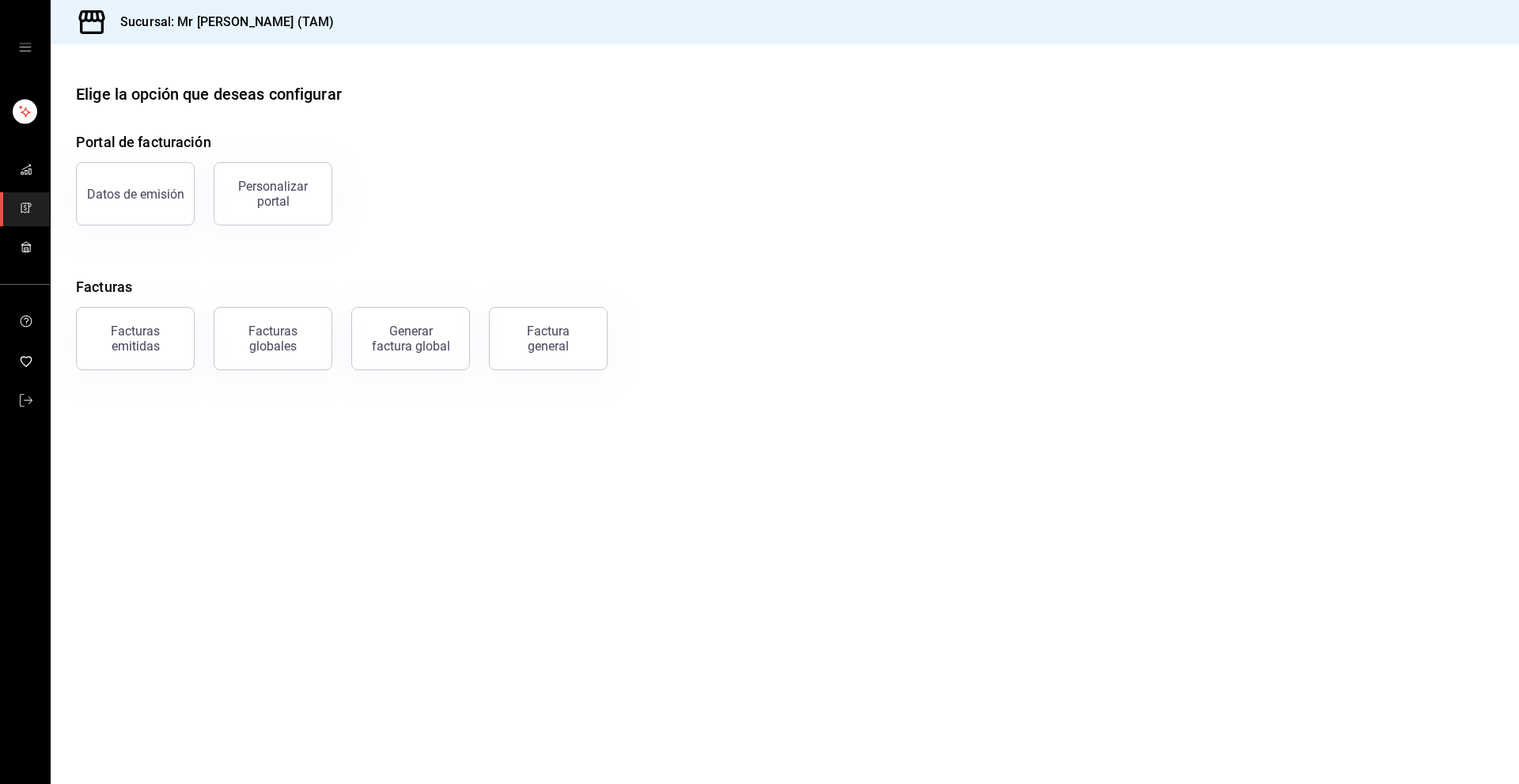
click at [19, 48] on icon "open drawer" at bounding box center [25, 47] width 13 height 13
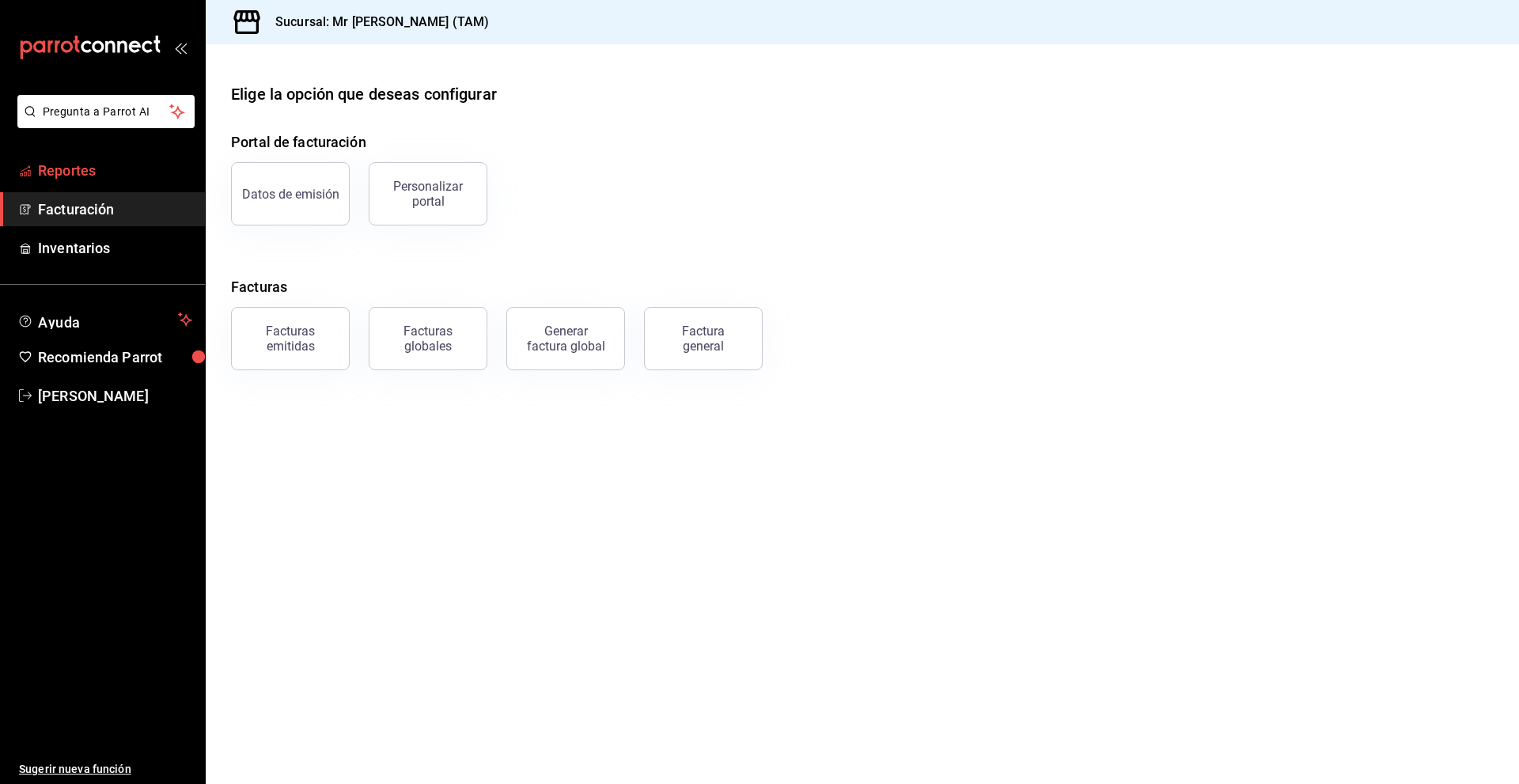
click at [122, 176] on span "Reportes" at bounding box center [115, 171] width 154 height 22
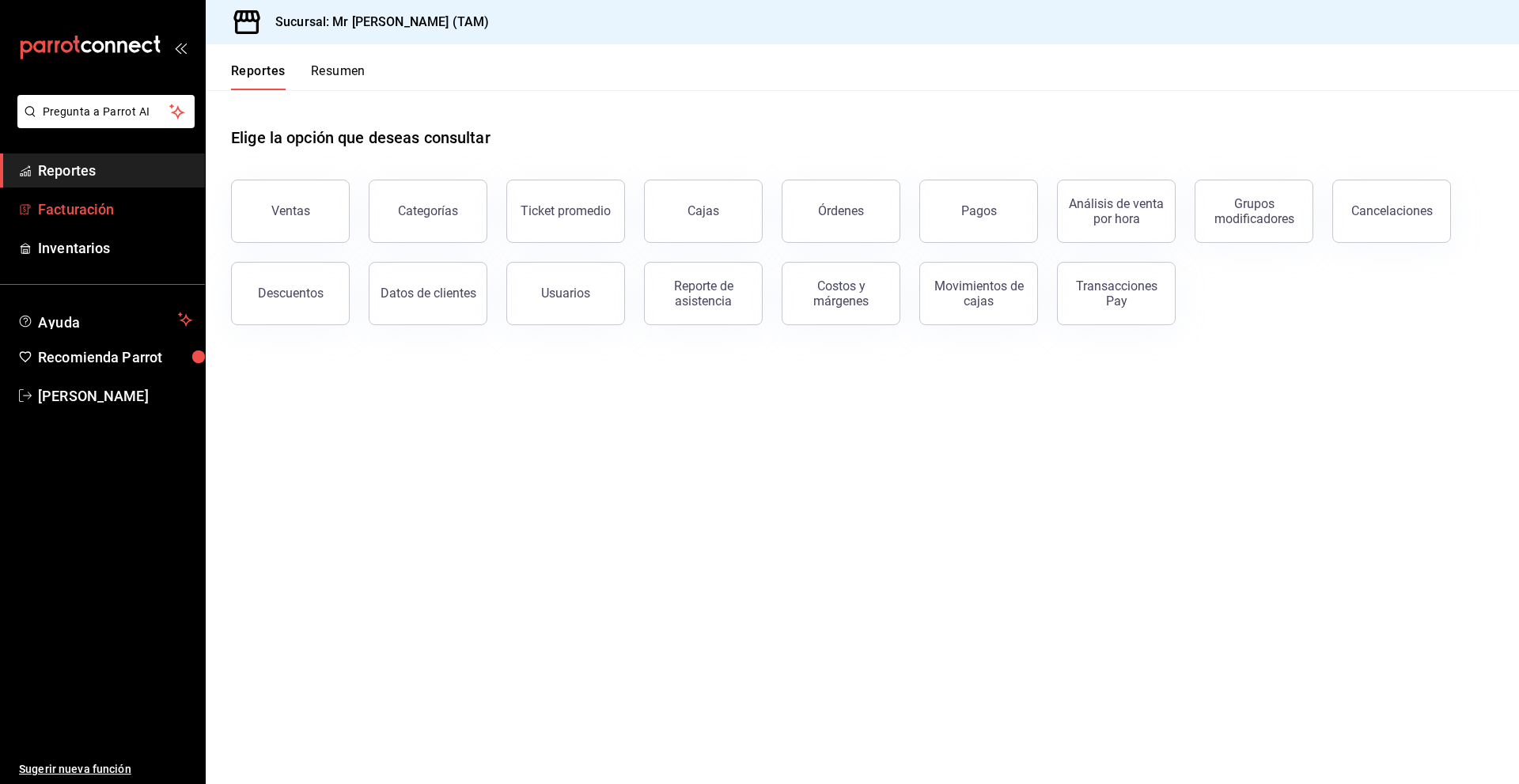
click at [96, 207] on span "Facturación" at bounding box center [115, 210] width 154 height 22
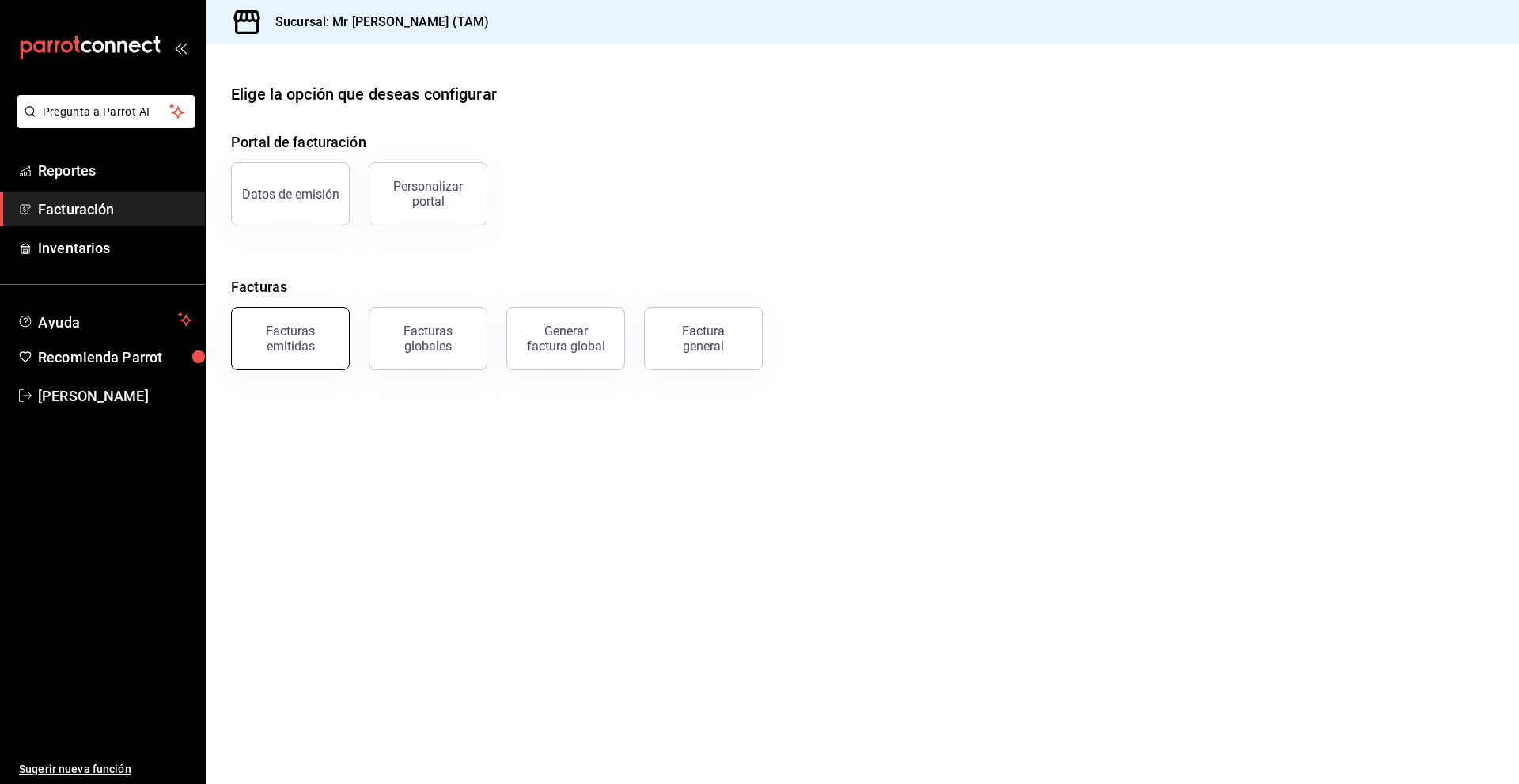
click at [296, 335] on div "Facturas emitidas" at bounding box center [290, 338] width 98 height 30
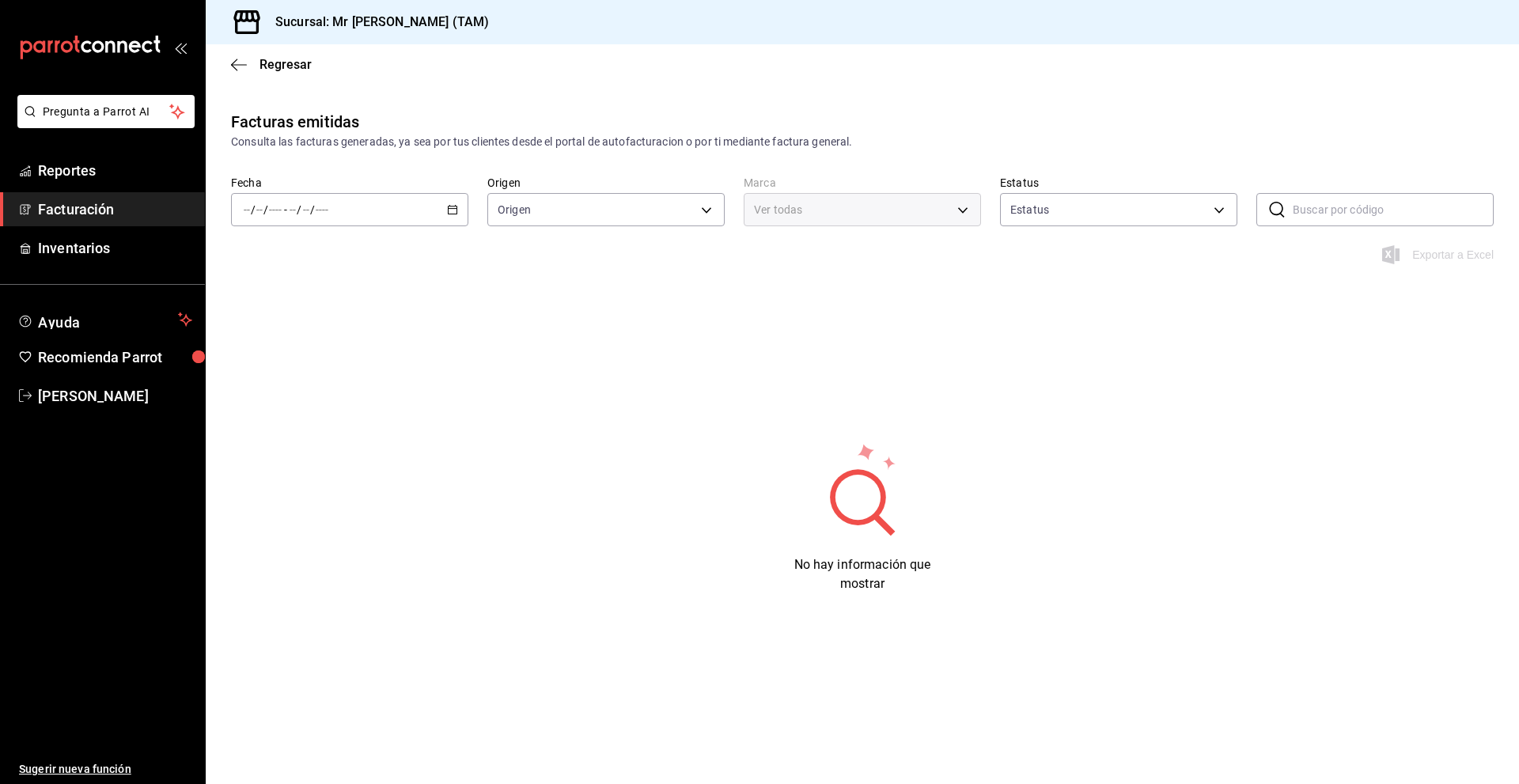
type input "ORDER_INVOICE,GENERAL_INVOICE"
type input "ACTIVE,PENDING_CANCELLATION,CANCELLED,PRE_CANCELLED"
type input "7082ddc5-3cea-471a-bd4f-d41619b848f0,bc9a0e64-aa29-4e82-8e21-4ca092c701c3"
click at [446, 209] on div "/ / - / /" at bounding box center [350, 210] width 238 height 34
click at [258, 268] on li "Hoy" at bounding box center [305, 257] width 148 height 35
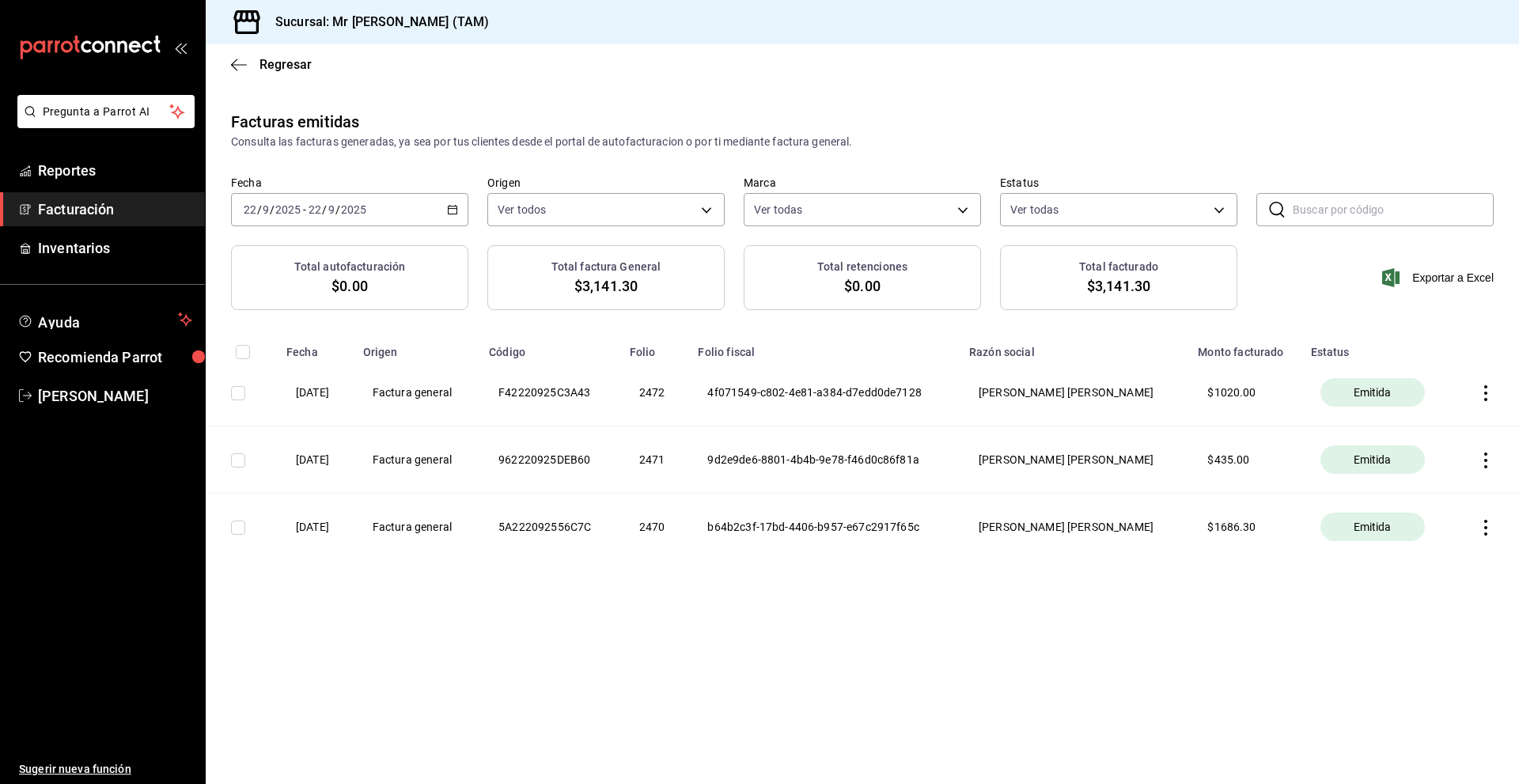
click at [1257, 406] on th "$ 1020.00" at bounding box center [1245, 393] width 113 height 67
click at [1491, 400] on icon "button" at bounding box center [1485, 393] width 15 height 15
click at [1417, 429] on div "Cancelar factura" at bounding box center [1415, 433] width 82 height 13
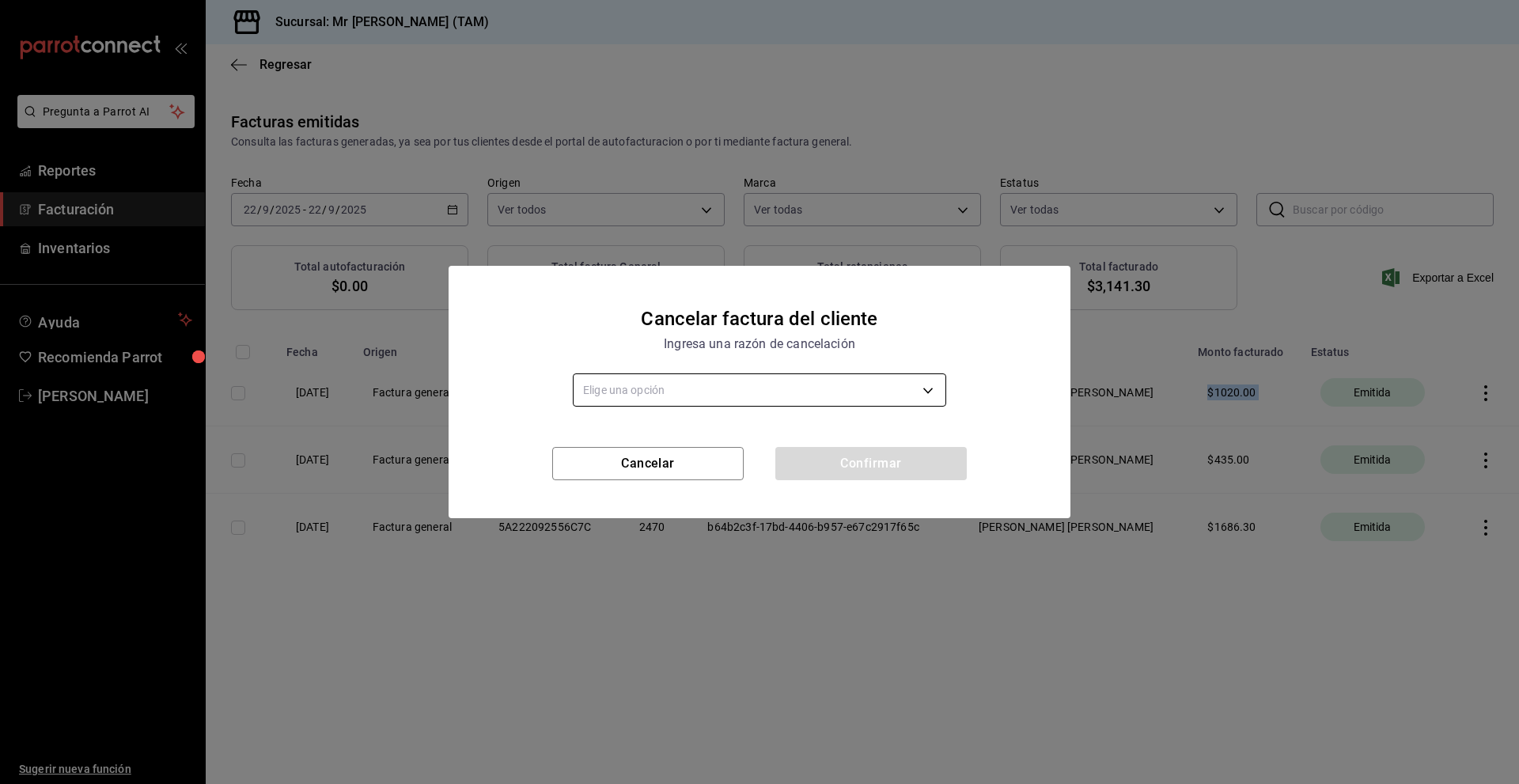
click at [640, 377] on body "Pregunta a Parrot AI Reportes Facturación Inventarios Ayuda Recomienda Parrot […" at bounding box center [760, 392] width 1519 height 784
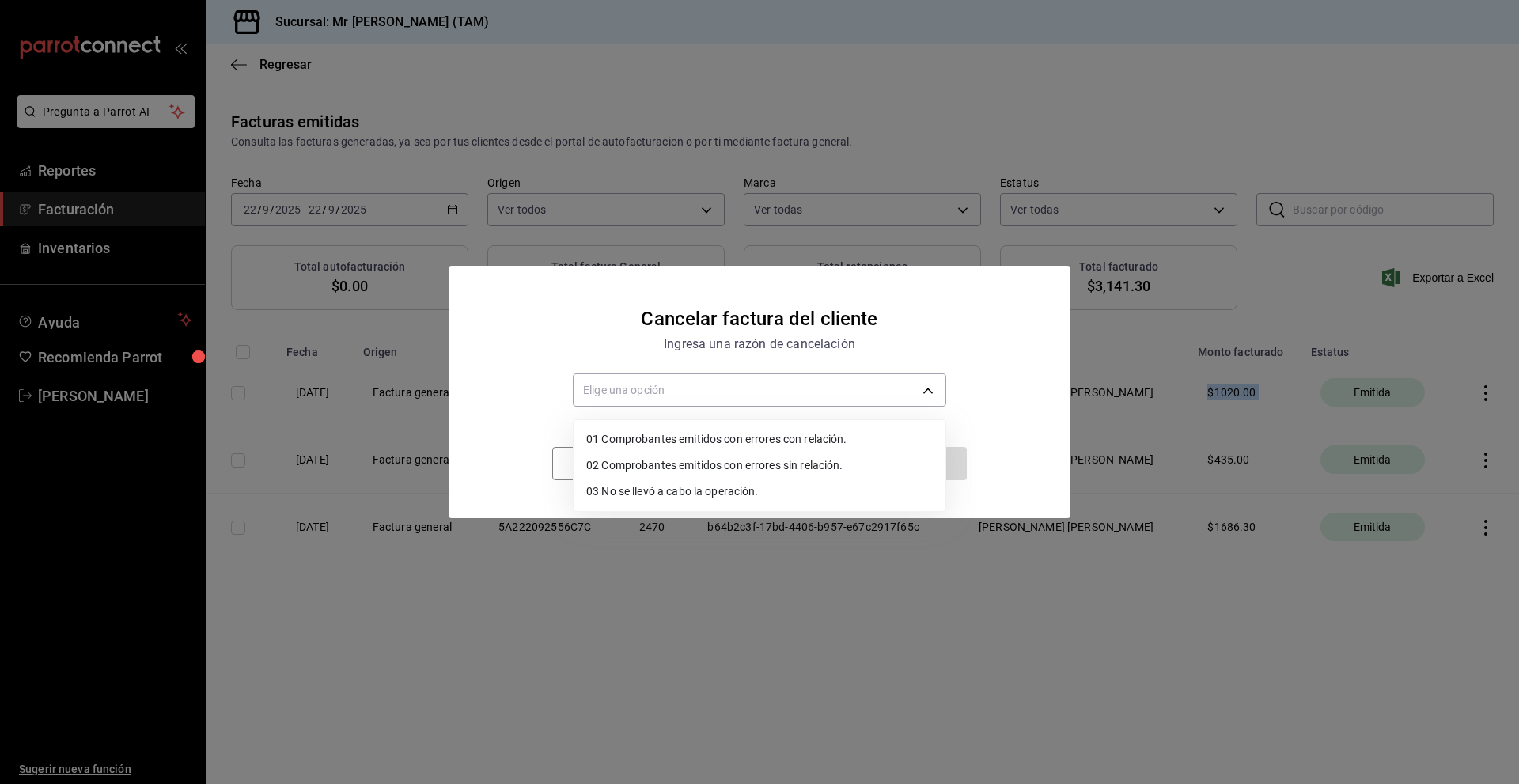
click at [696, 438] on li "01 Comprobantes emitidos con errores con relación." at bounding box center [760, 439] width 372 height 26
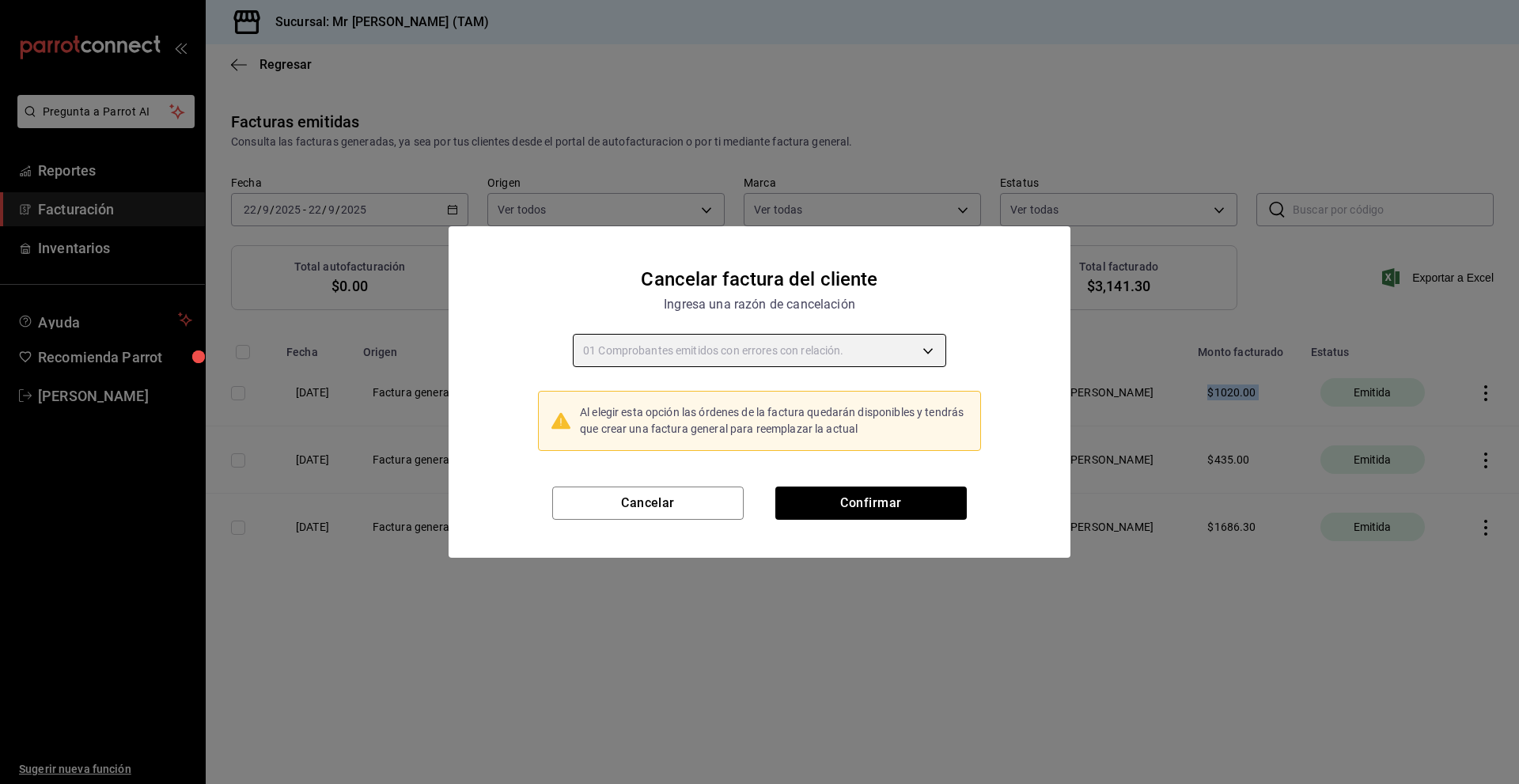
type input "RECEIPT_WITH_RELATED_ERROR"
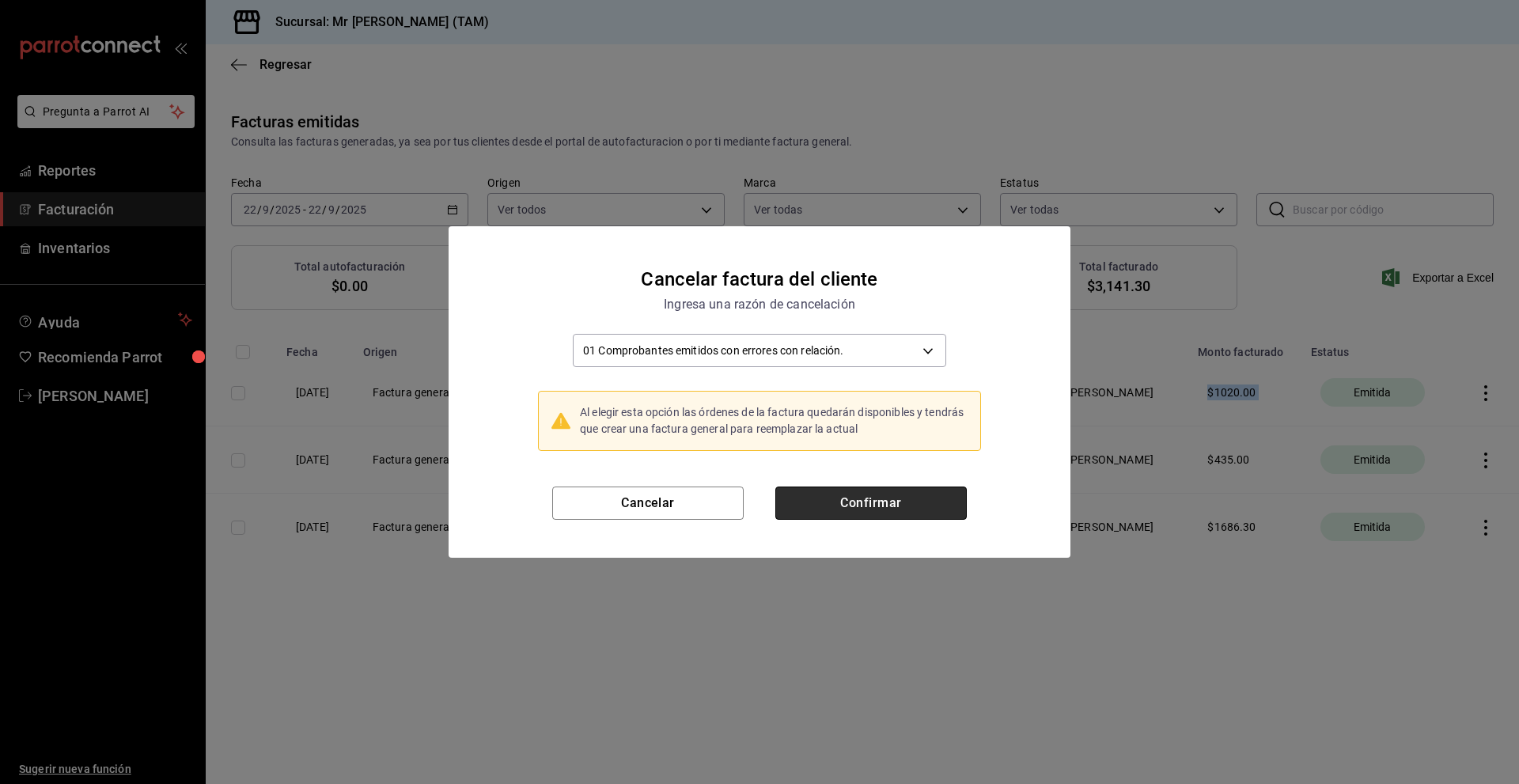
click at [881, 495] on button "Confirmar" at bounding box center [871, 503] width 191 height 34
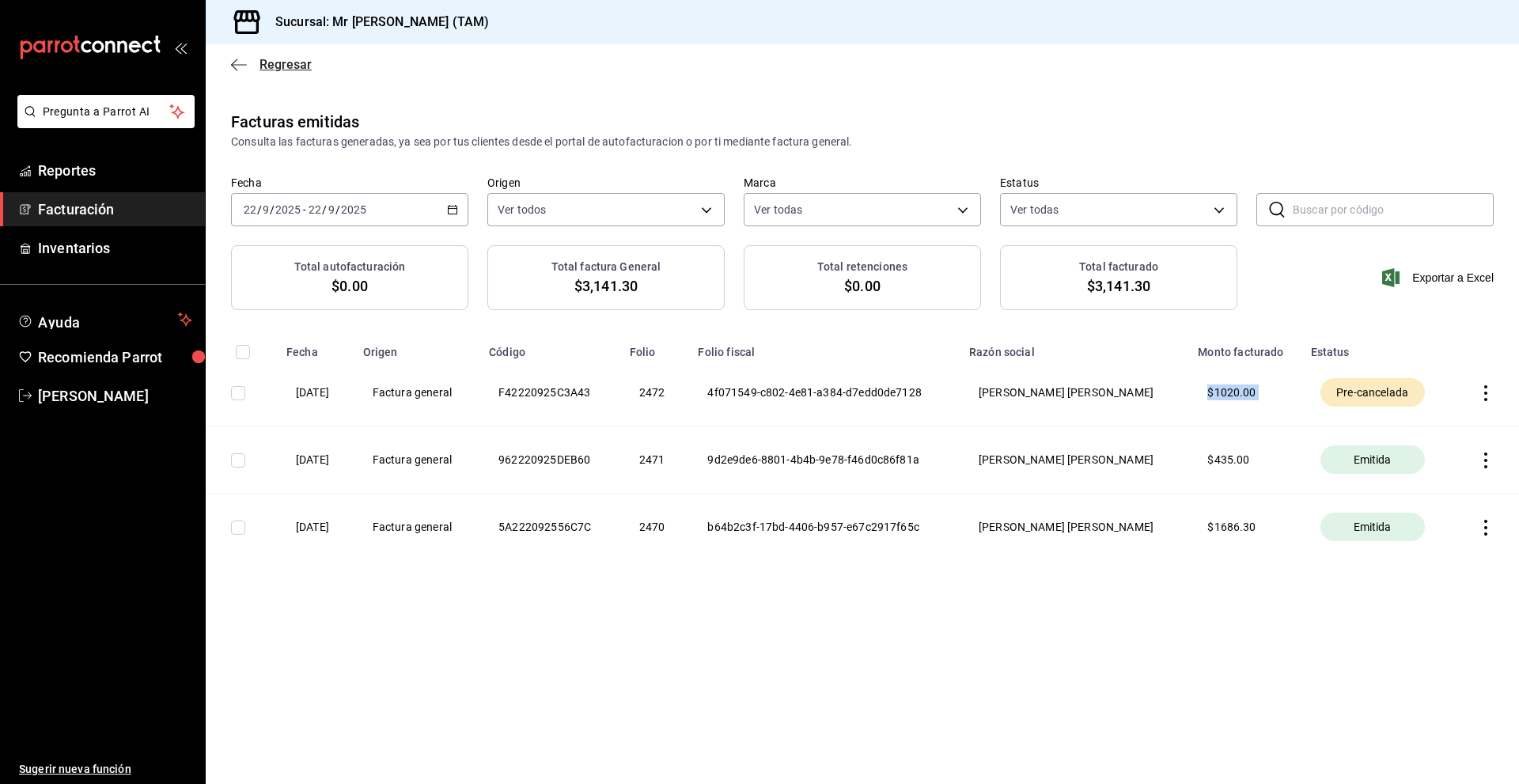
click at [240, 60] on icon "button" at bounding box center [239, 65] width 15 height 15
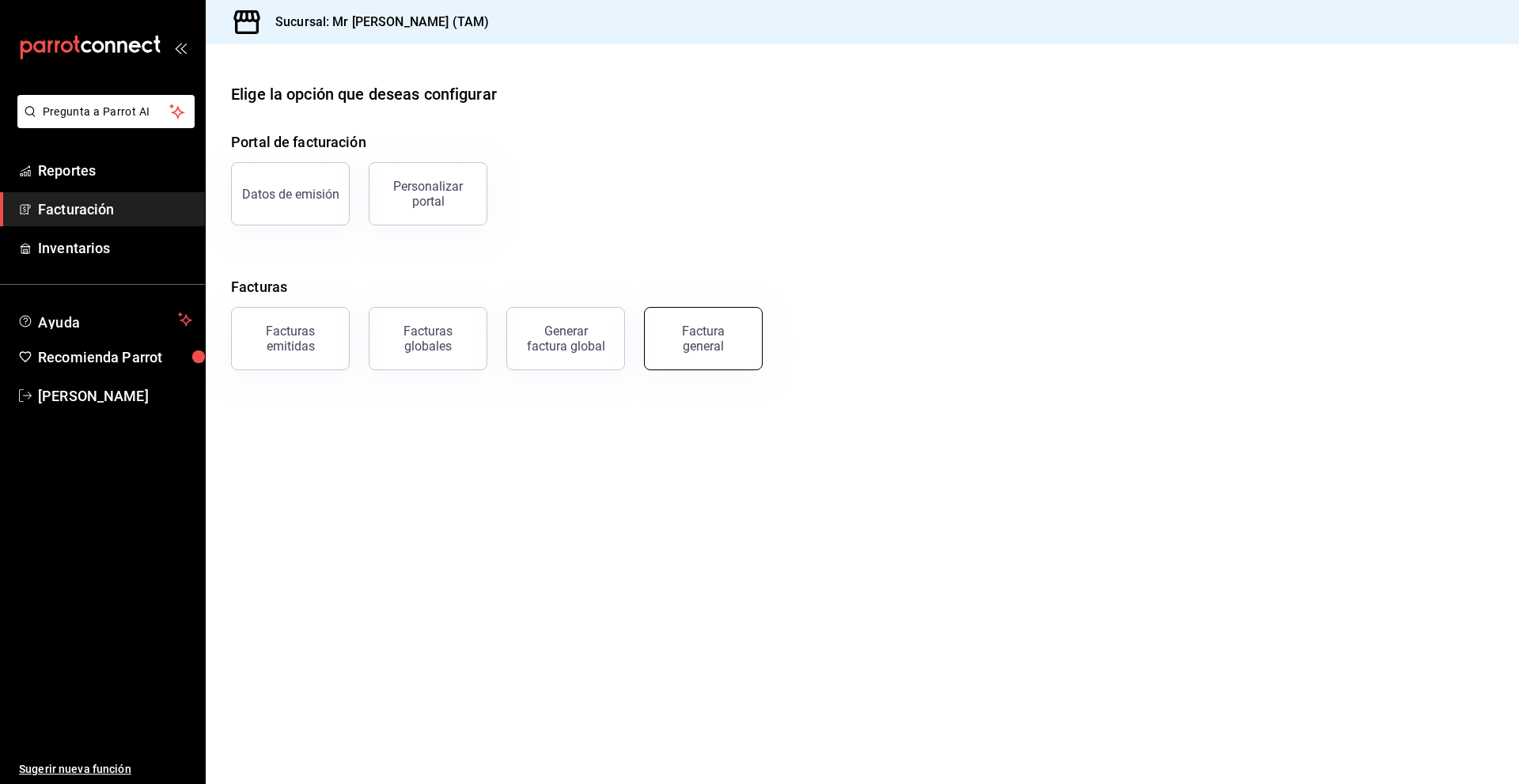
click at [723, 363] on button "Factura general" at bounding box center [703, 338] width 119 height 64
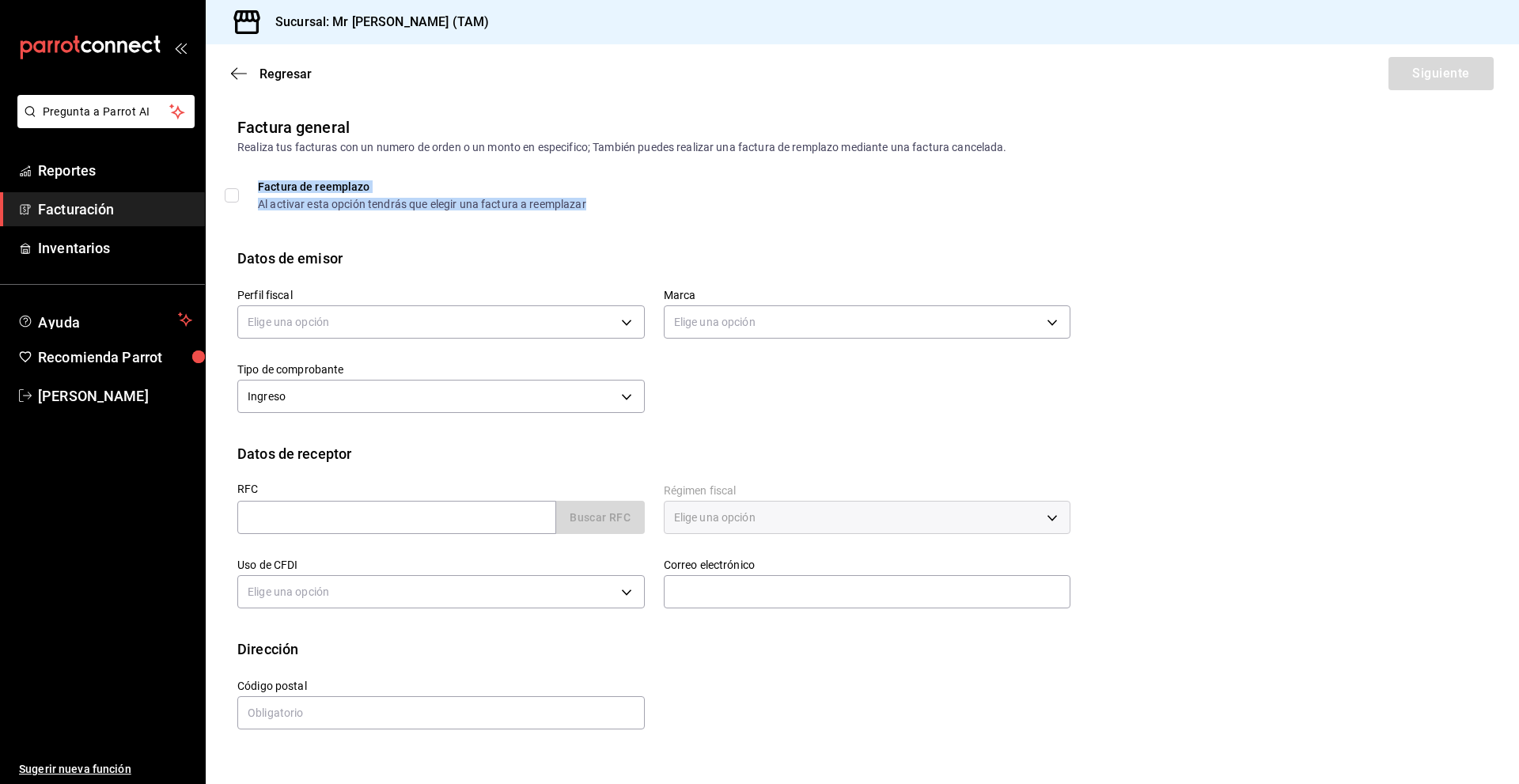
click at [279, 199] on div "Al activar esta opción tendrás que elegir una factura a reemplazar" at bounding box center [422, 204] width 328 height 11
click at [286, 206] on div "Al activar esta opción tendrás que elegir una factura a reemplazar" at bounding box center [422, 204] width 328 height 11
click at [239, 202] on input "Factura de reemplazo Al activar esta opción tendrás que elegir una factura a re…" at bounding box center [232, 196] width 15 height 15
checkbox input "true"
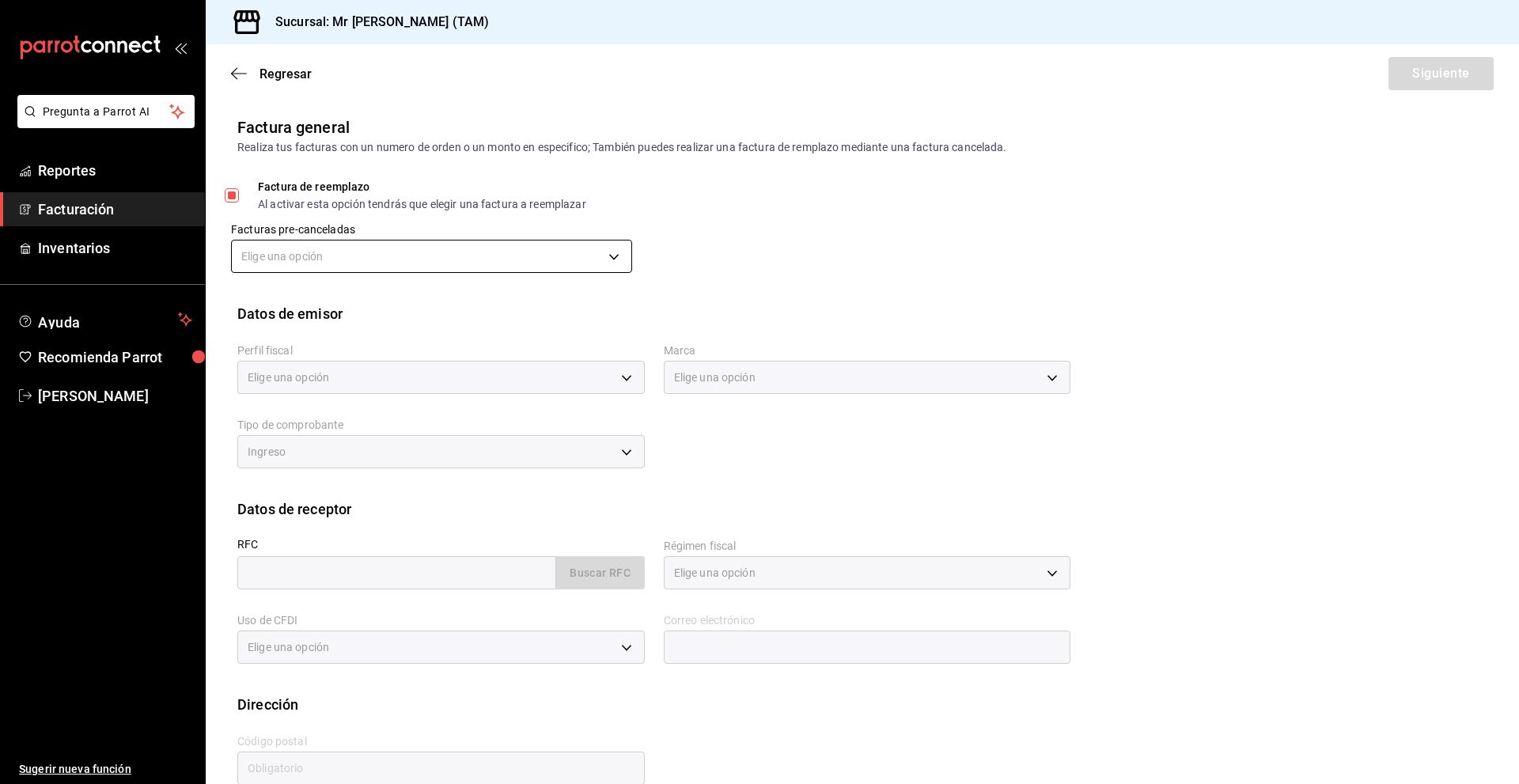
click at [384, 264] on body "Pregunta a Parrot AI Reportes Facturación Inventarios Ayuda Recomienda Parrot […" at bounding box center [760, 392] width 1519 height 784
click at [452, 335] on li "4f071549-c802-4e81-a384-d7edd0de7128 - $1020.00" at bounding box center [429, 337] width 396 height 29
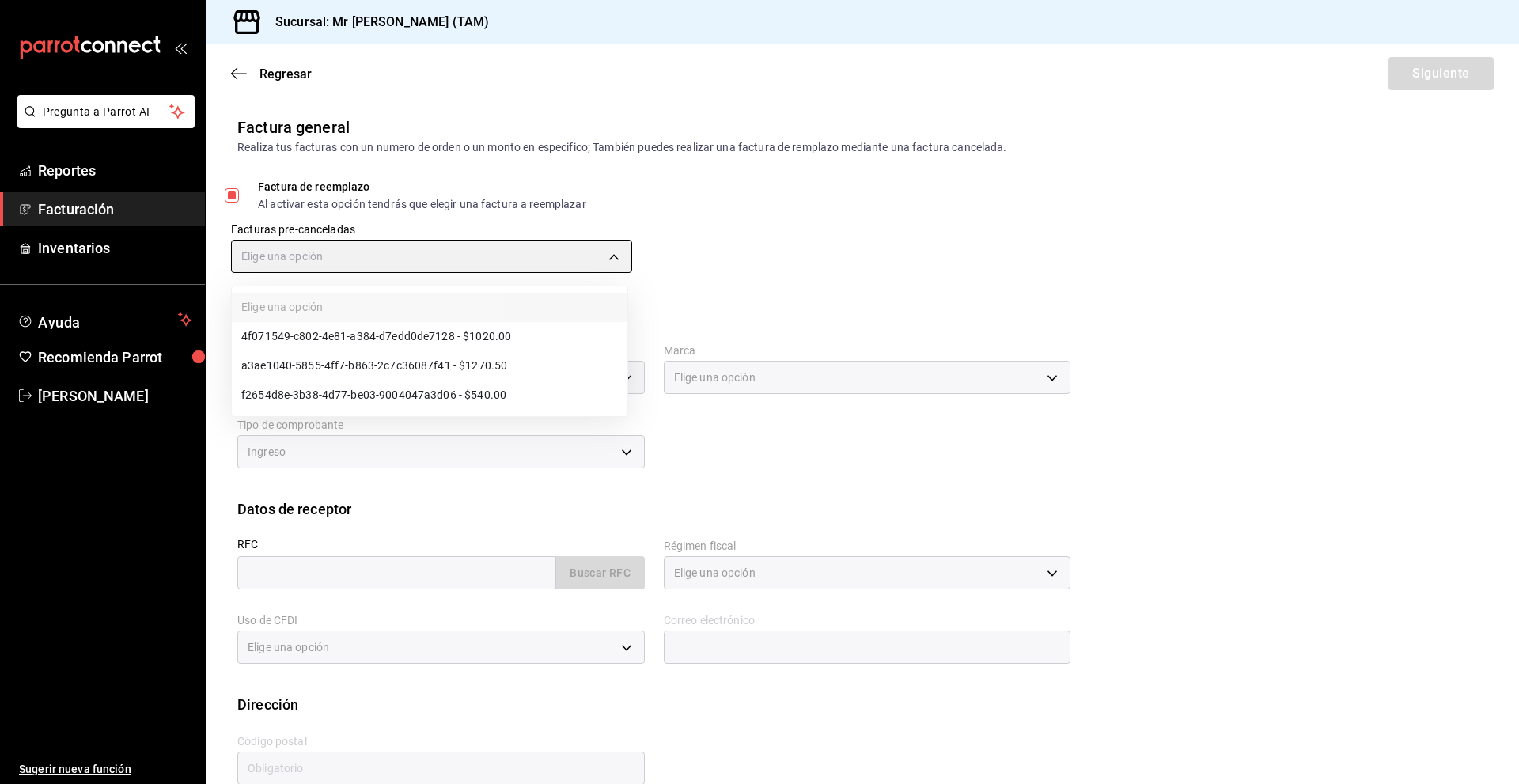
type input "f42de00c-2101-400e-be9a-bd67d7ec3a43"
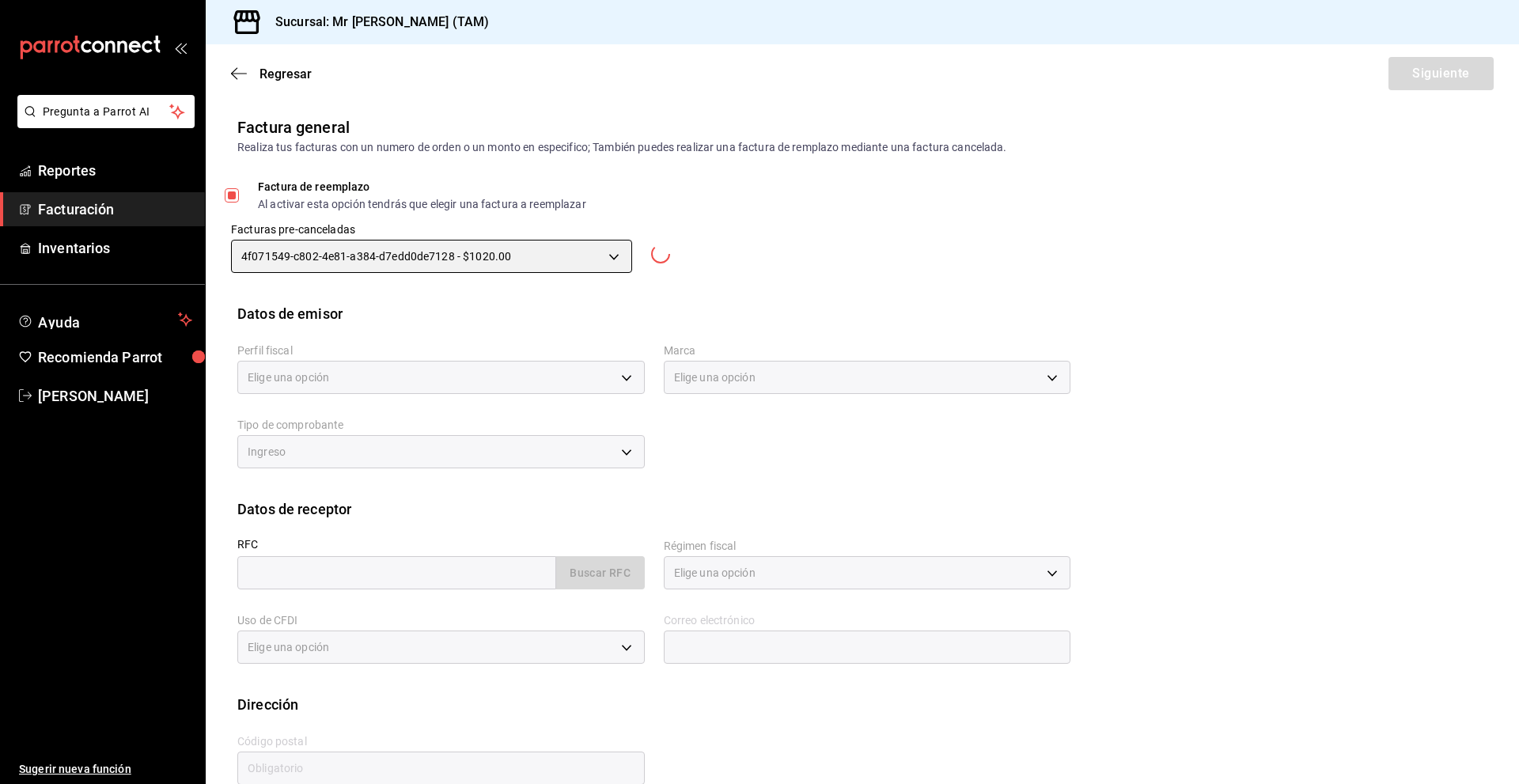
type input "[PERSON_NAME][EMAIL_ADDRESS][PERSON_NAME][DOMAIN_NAME]"
type input "11560"
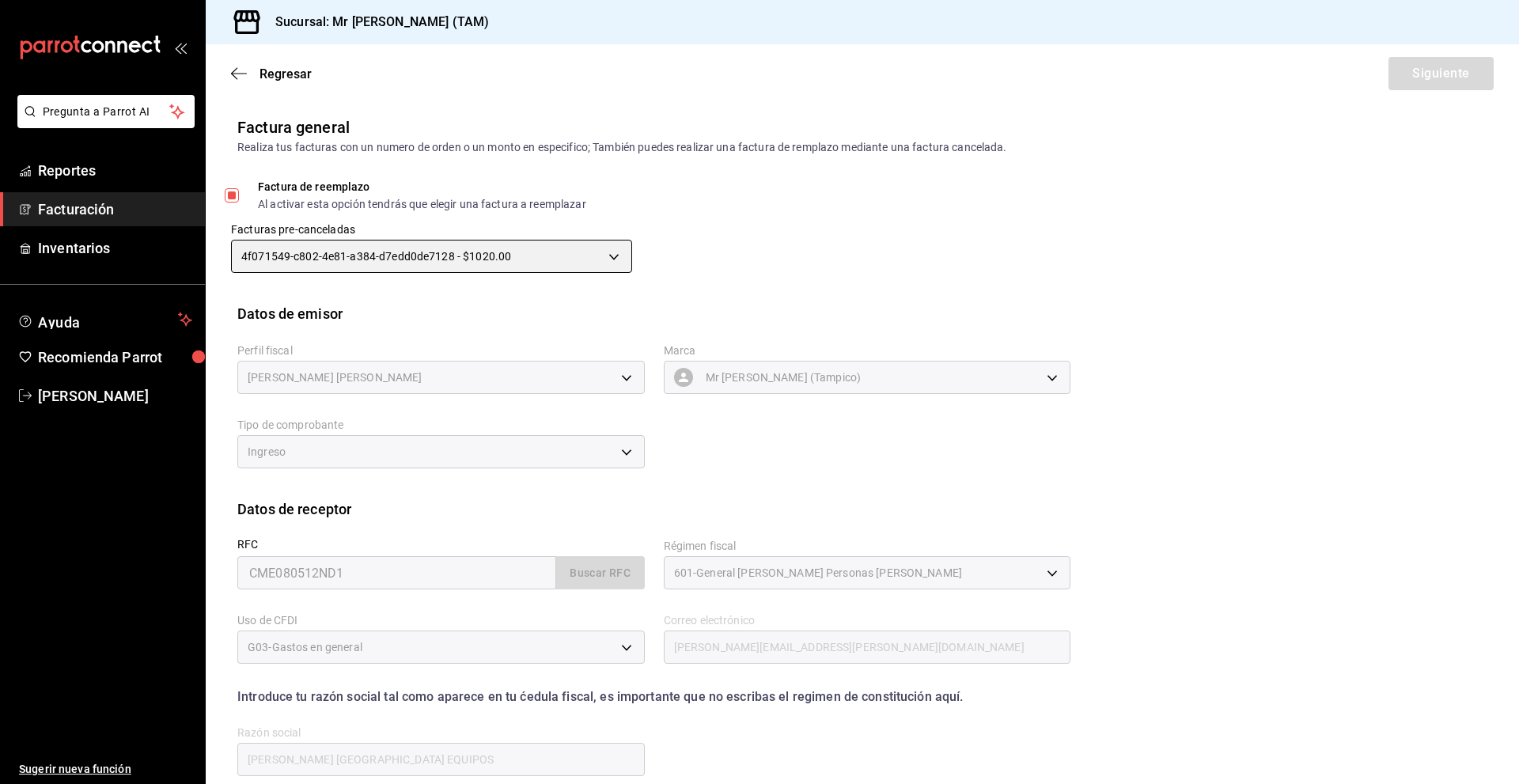
type input "81e23790-b5c9-42c9-a779-7127cee00b47"
type input "7082ddc5-3cea-471a-bd4f-d41619b848f0"
type input "I"
type input "CME080512ND1"
type input "601"
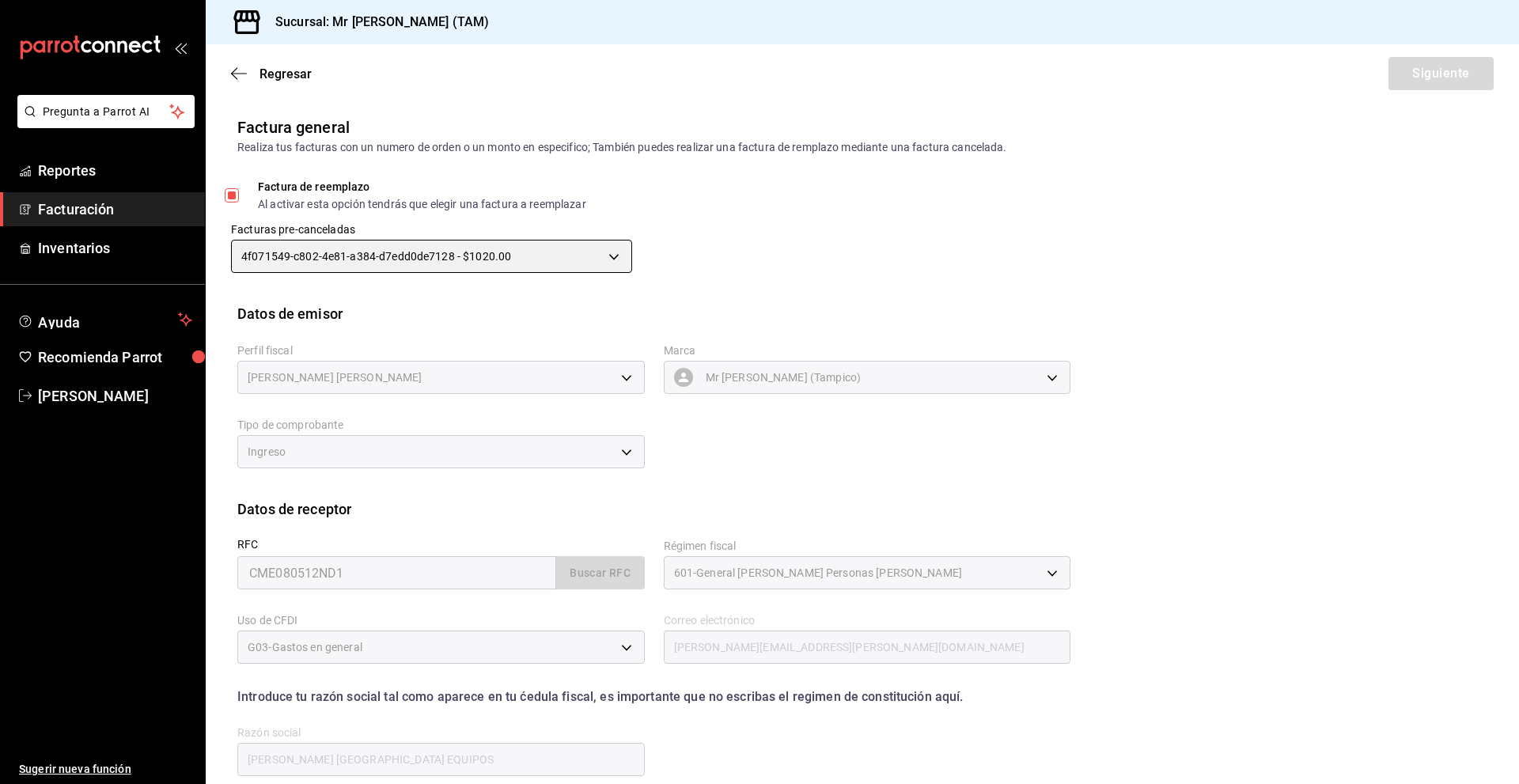
type input "G03"
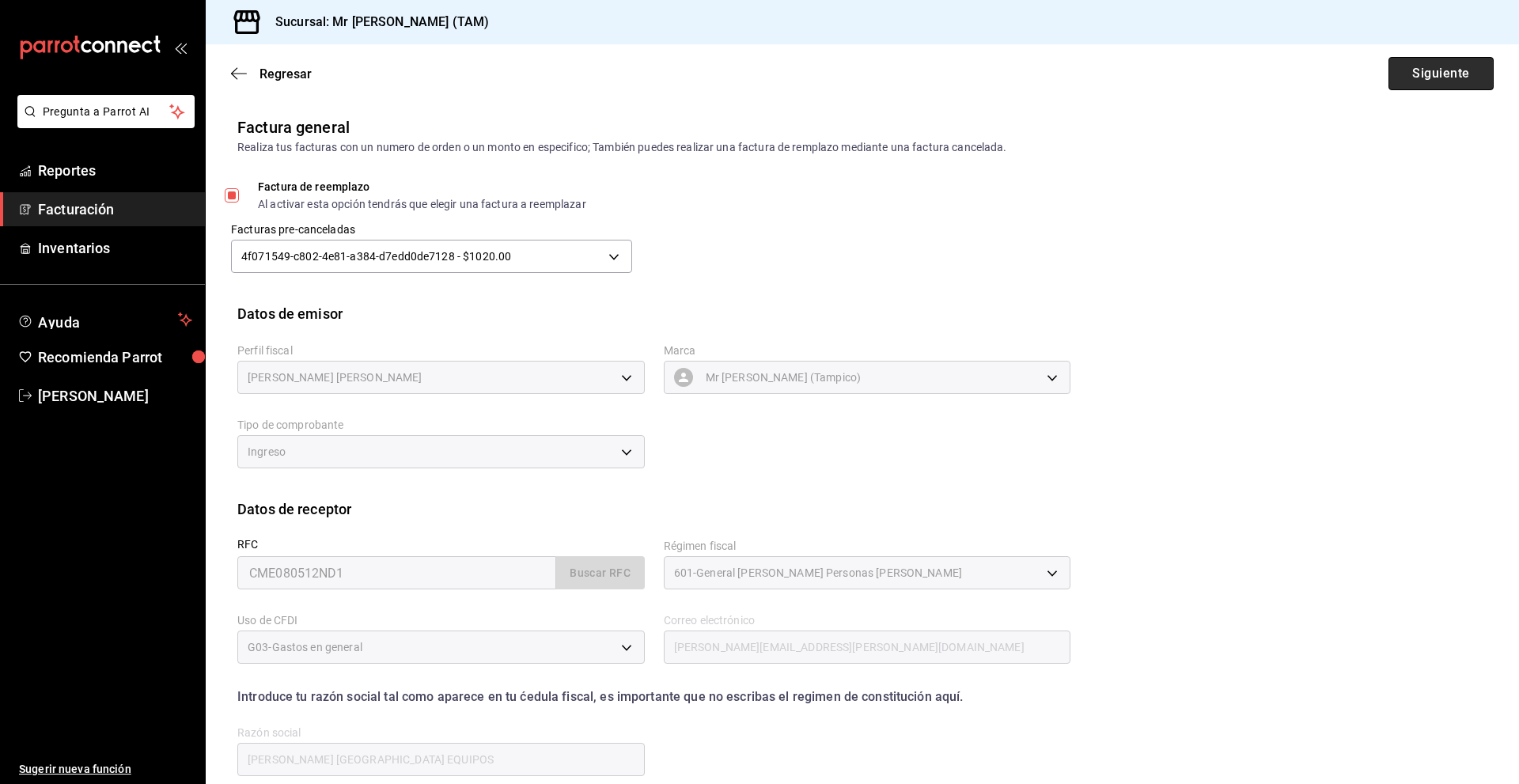
click at [1420, 61] on button "Siguiente" at bounding box center [1441, 74] width 105 height 34
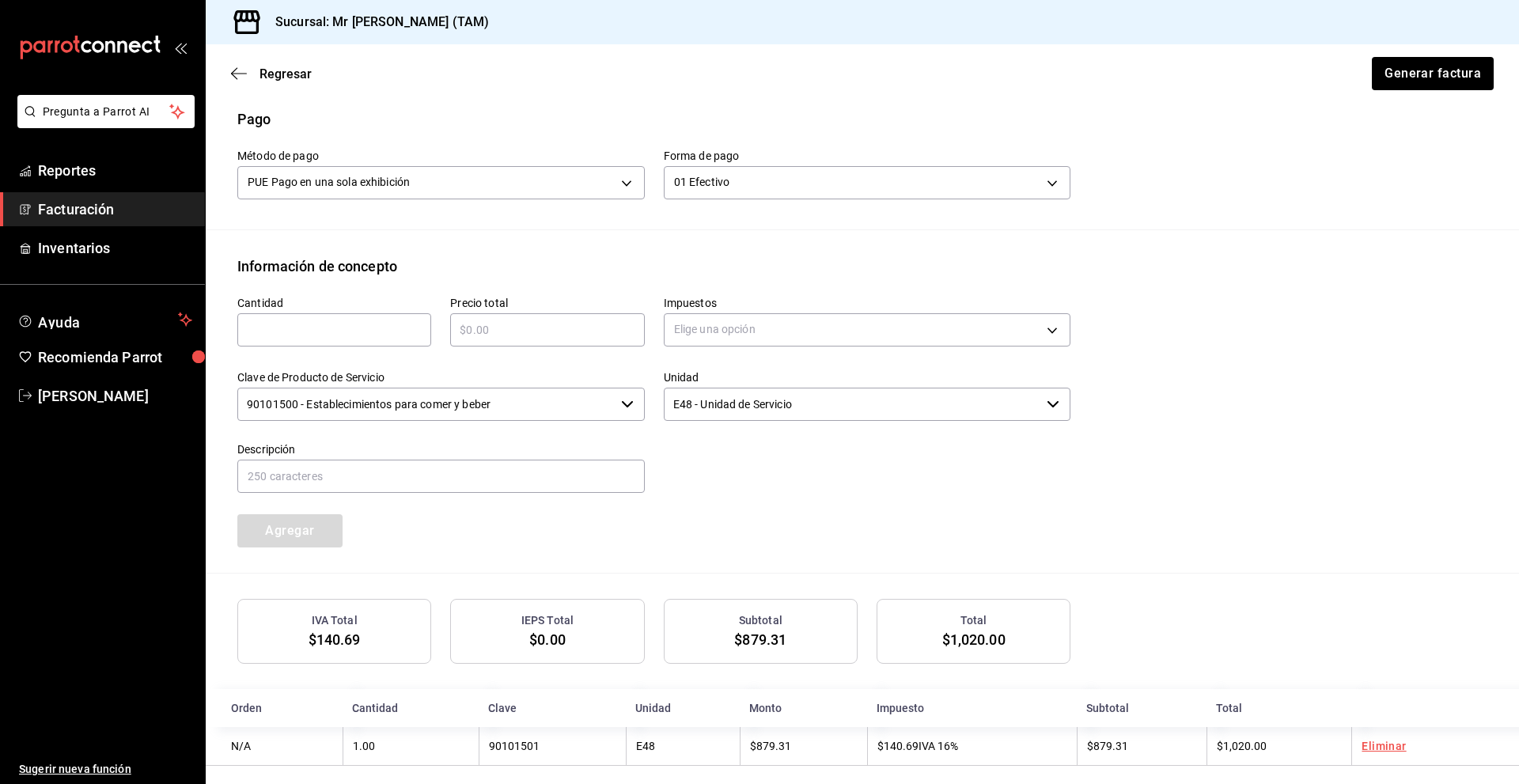
scroll to position [495, 0]
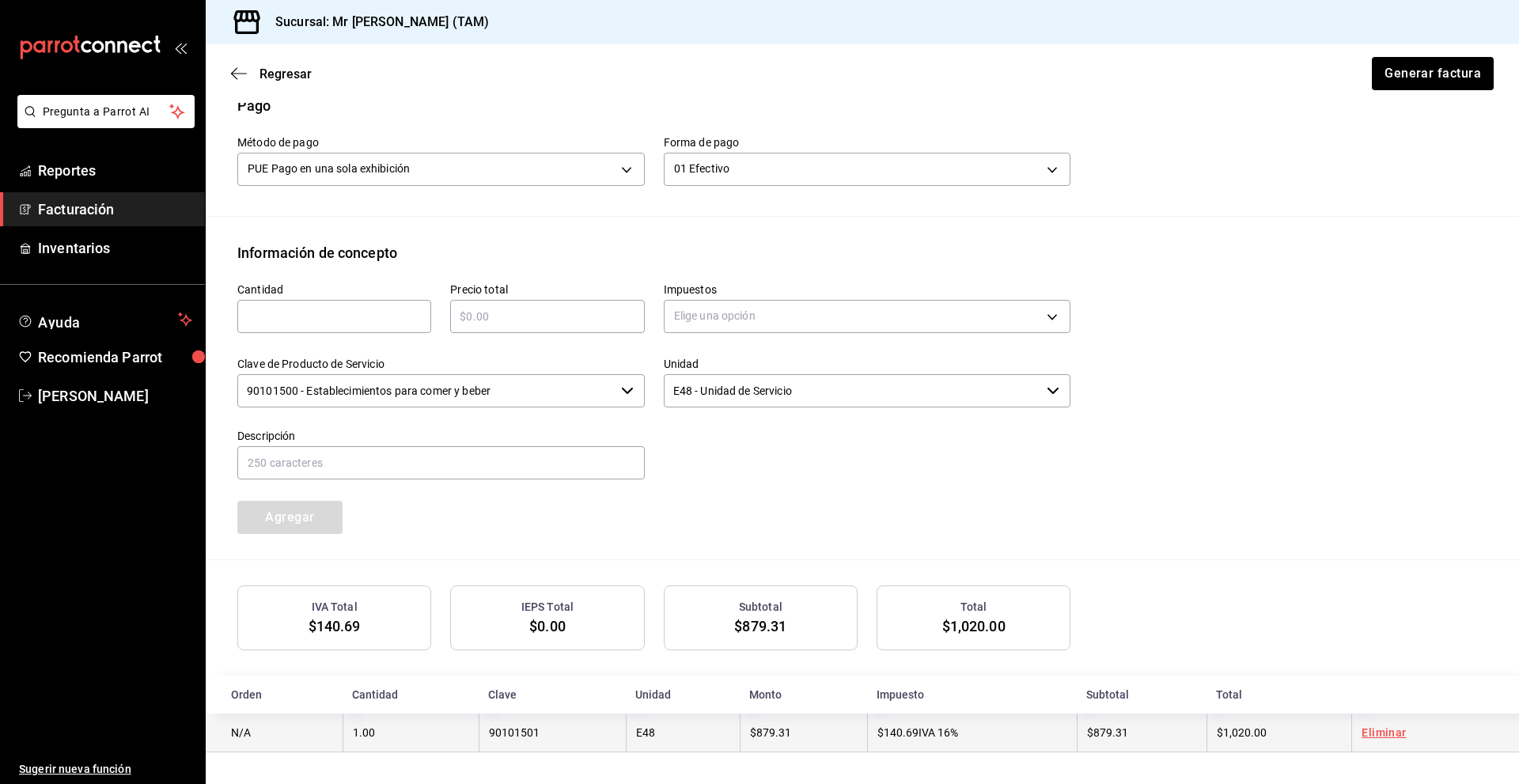
click at [511, 732] on td "90101501" at bounding box center [553, 733] width 147 height 39
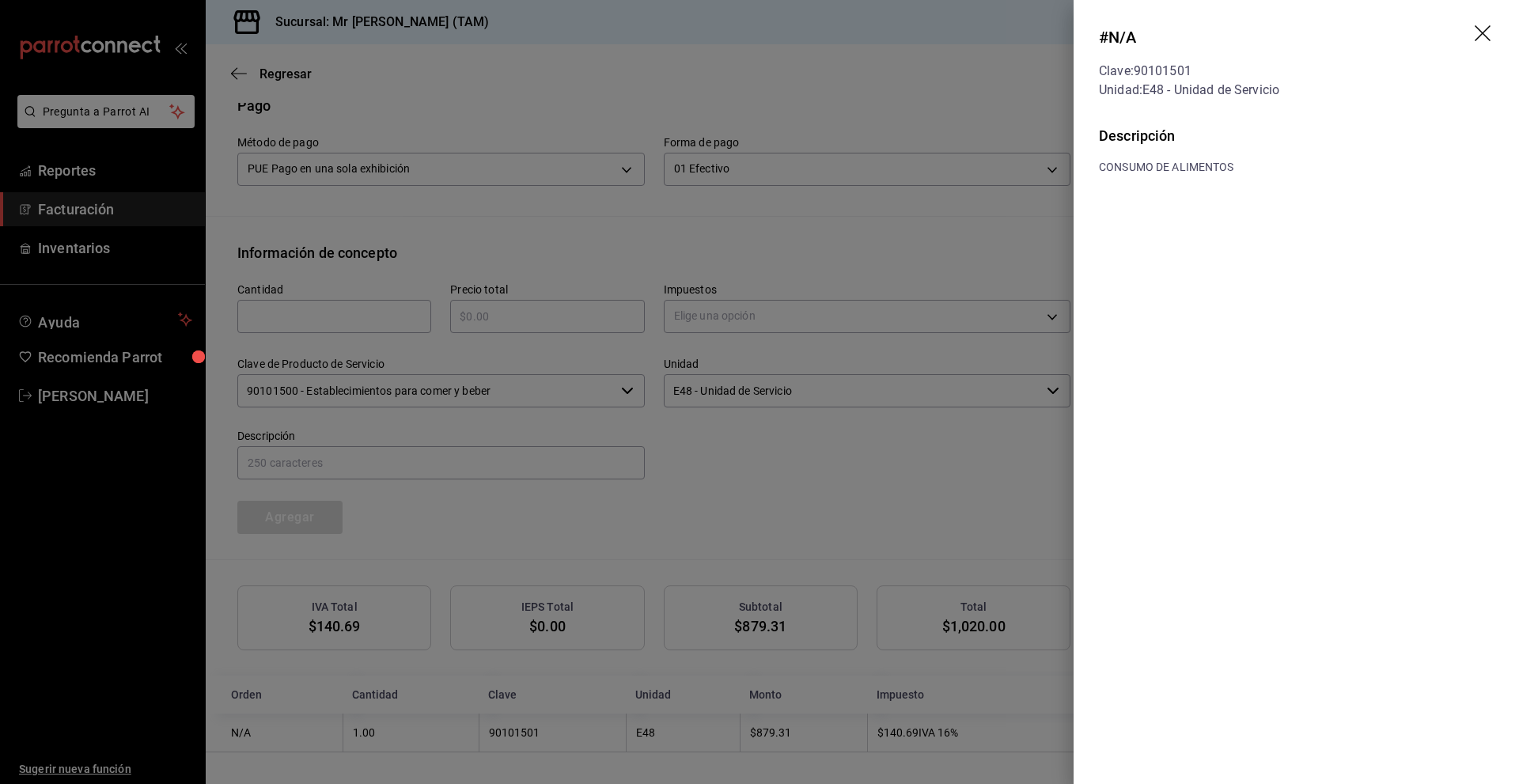
click at [1468, 41] on header "# N/A Clave: 90101501 Unidad: E48 - Unidad de Servicio" at bounding box center [1296, 63] width 446 height 125
click at [1477, 29] on icon "drag" at bounding box center [1484, 34] width 19 height 19
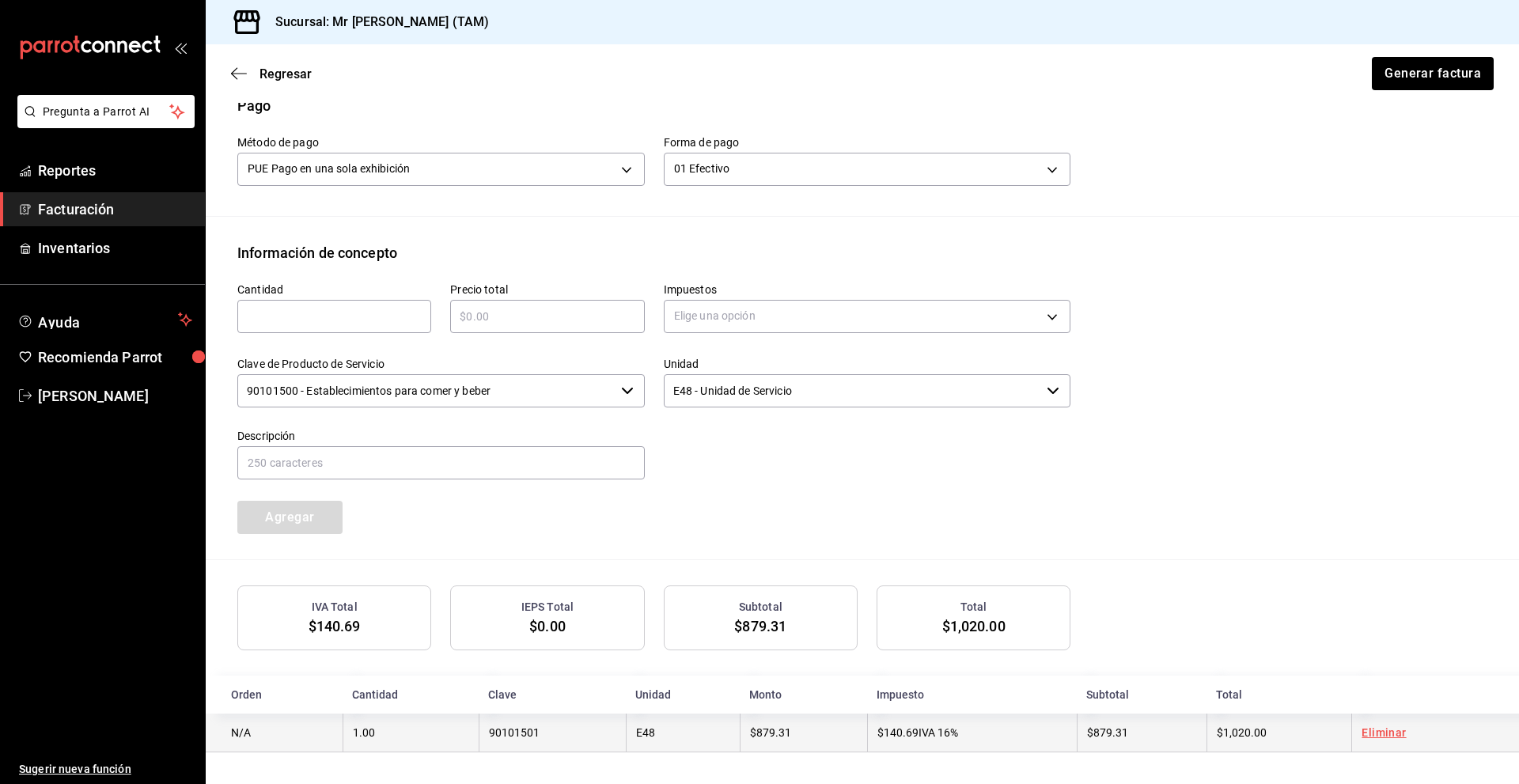
click at [1394, 730] on link "Eliminar" at bounding box center [1384, 733] width 44 height 13
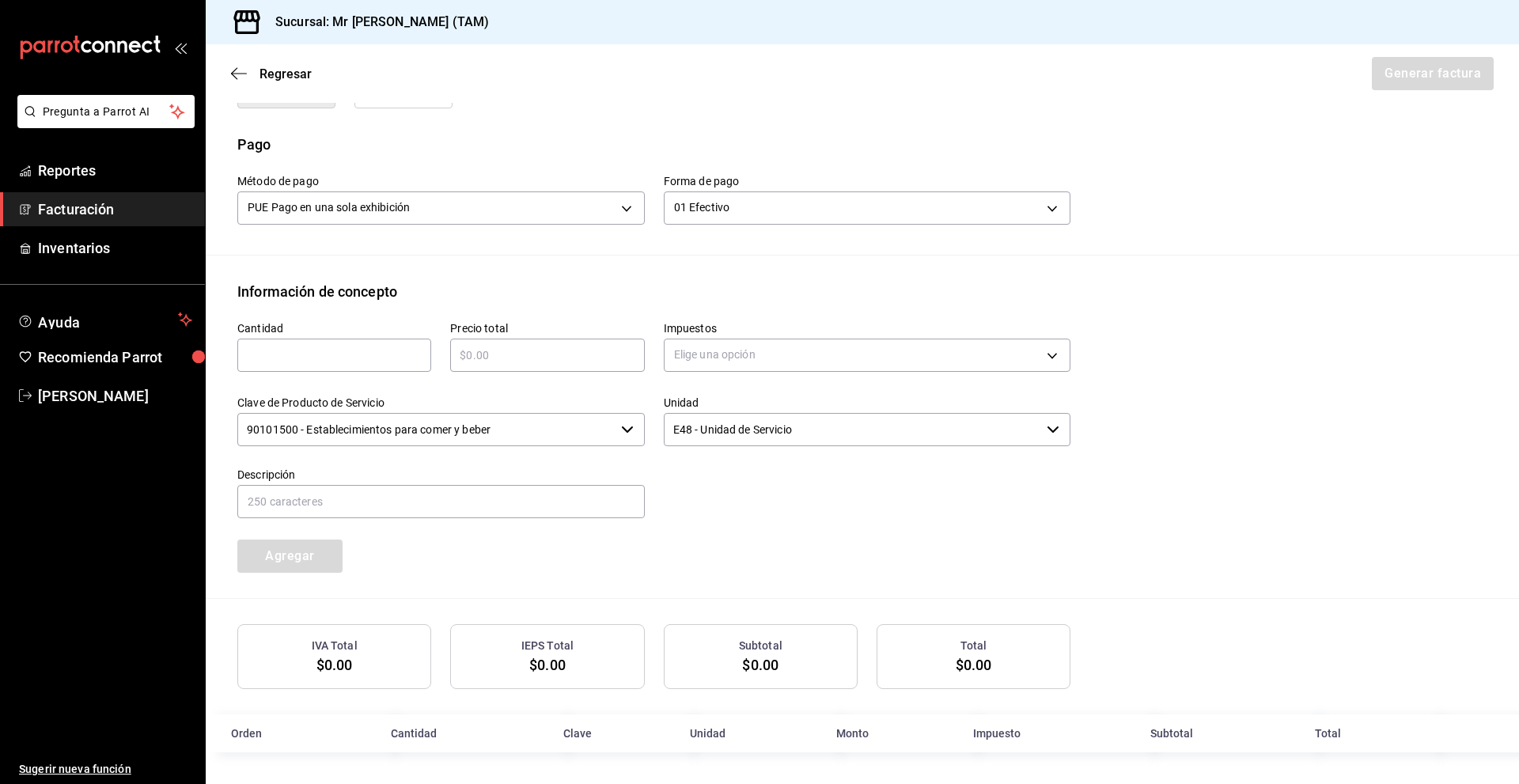
scroll to position [456, 0]
click at [318, 346] on input "text" at bounding box center [335, 355] width 194 height 19
type input "1"
click at [486, 359] on input "text" at bounding box center [547, 355] width 194 height 19
click at [485, 353] on input "text" at bounding box center [547, 355] width 194 height 19
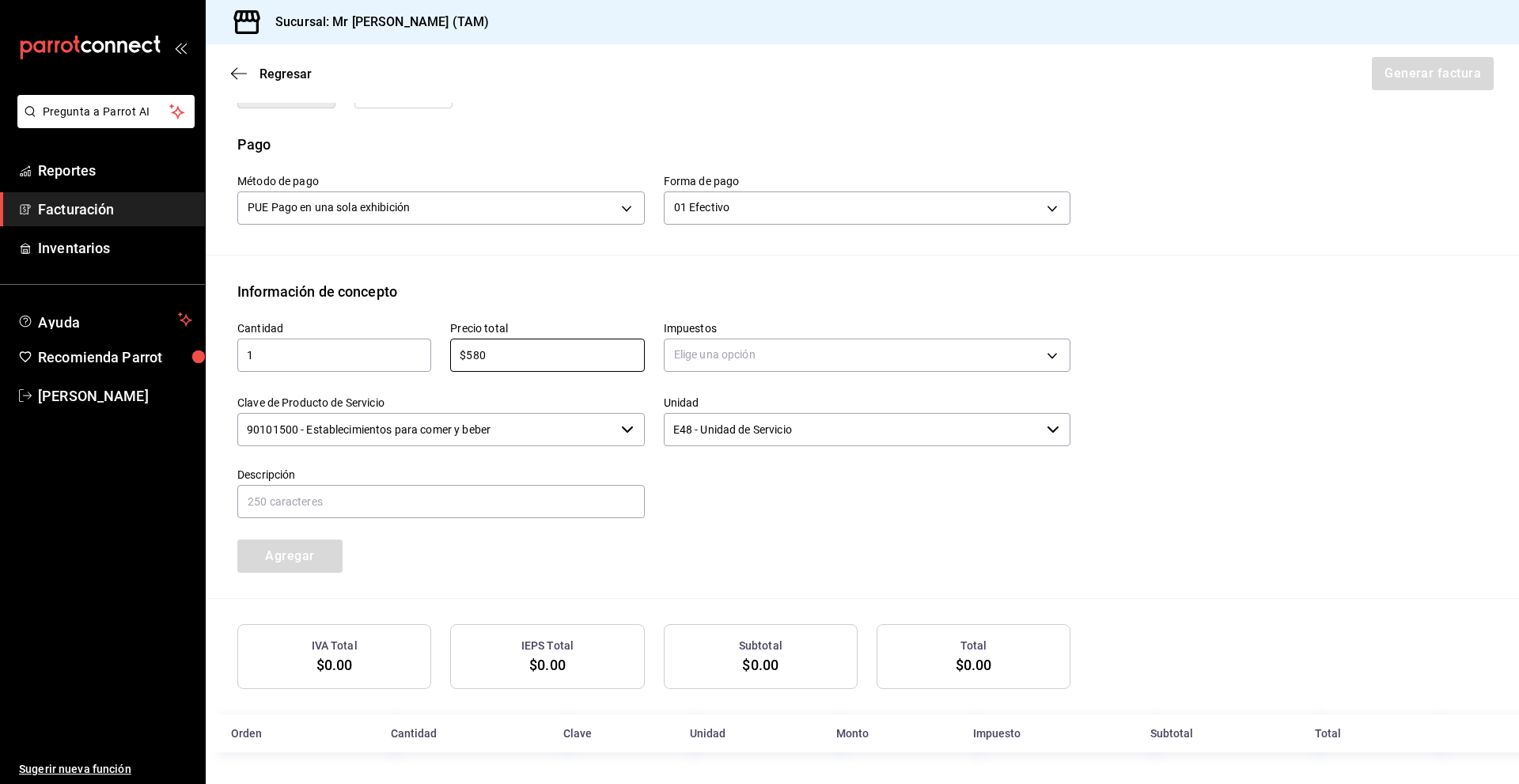
type input "$580"
click at [702, 372] on div "Elige una opción" at bounding box center [867, 353] width 407 height 42
click at [703, 353] on body "Pregunta a Parrot AI Reportes Facturación Inventarios Ayuda Recomienda Parrot […" at bounding box center [760, 392] width 1519 height 784
click at [710, 481] on span "IVA 16%" at bounding box center [693, 482] width 40 height 16
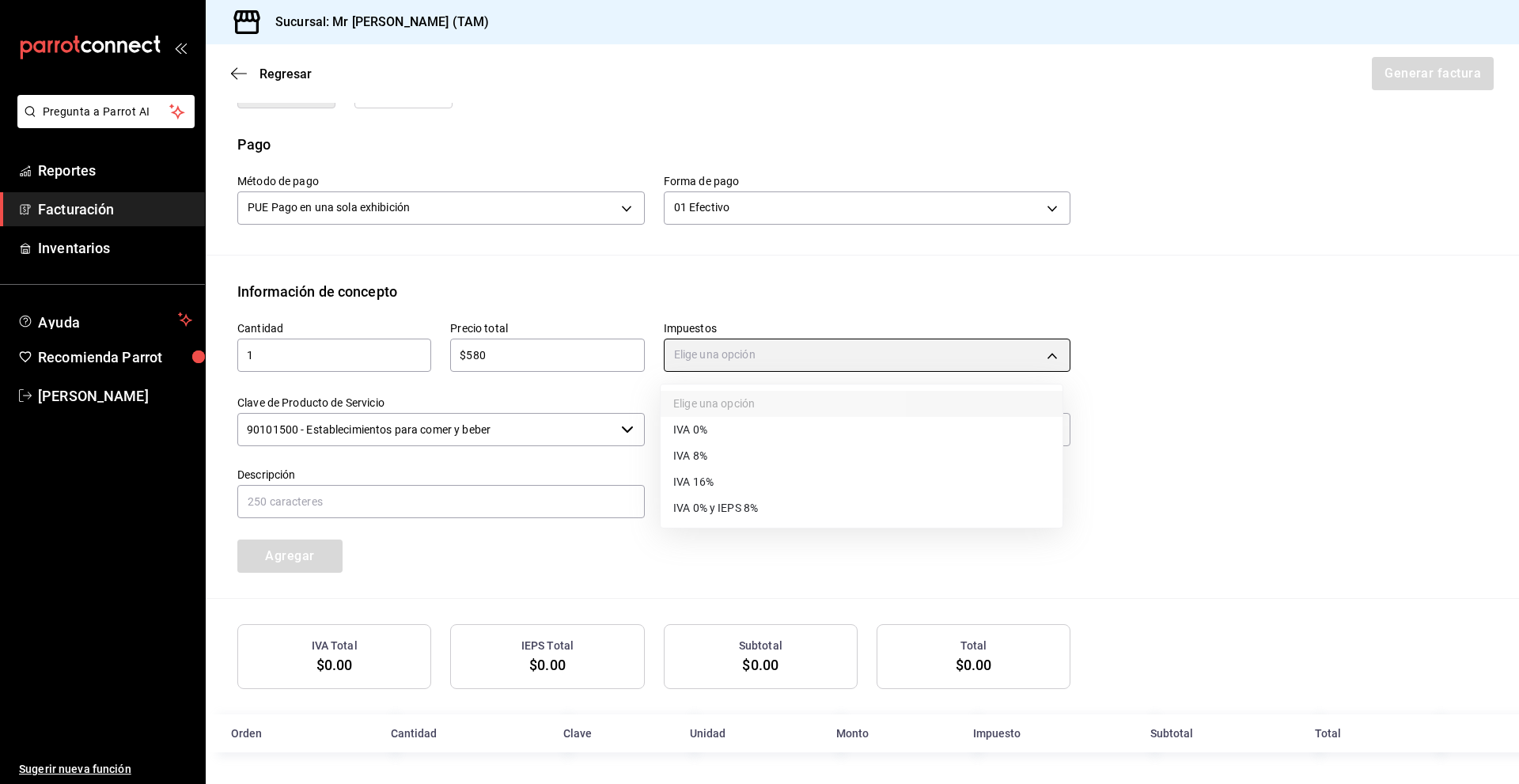
type input "IVA_16"
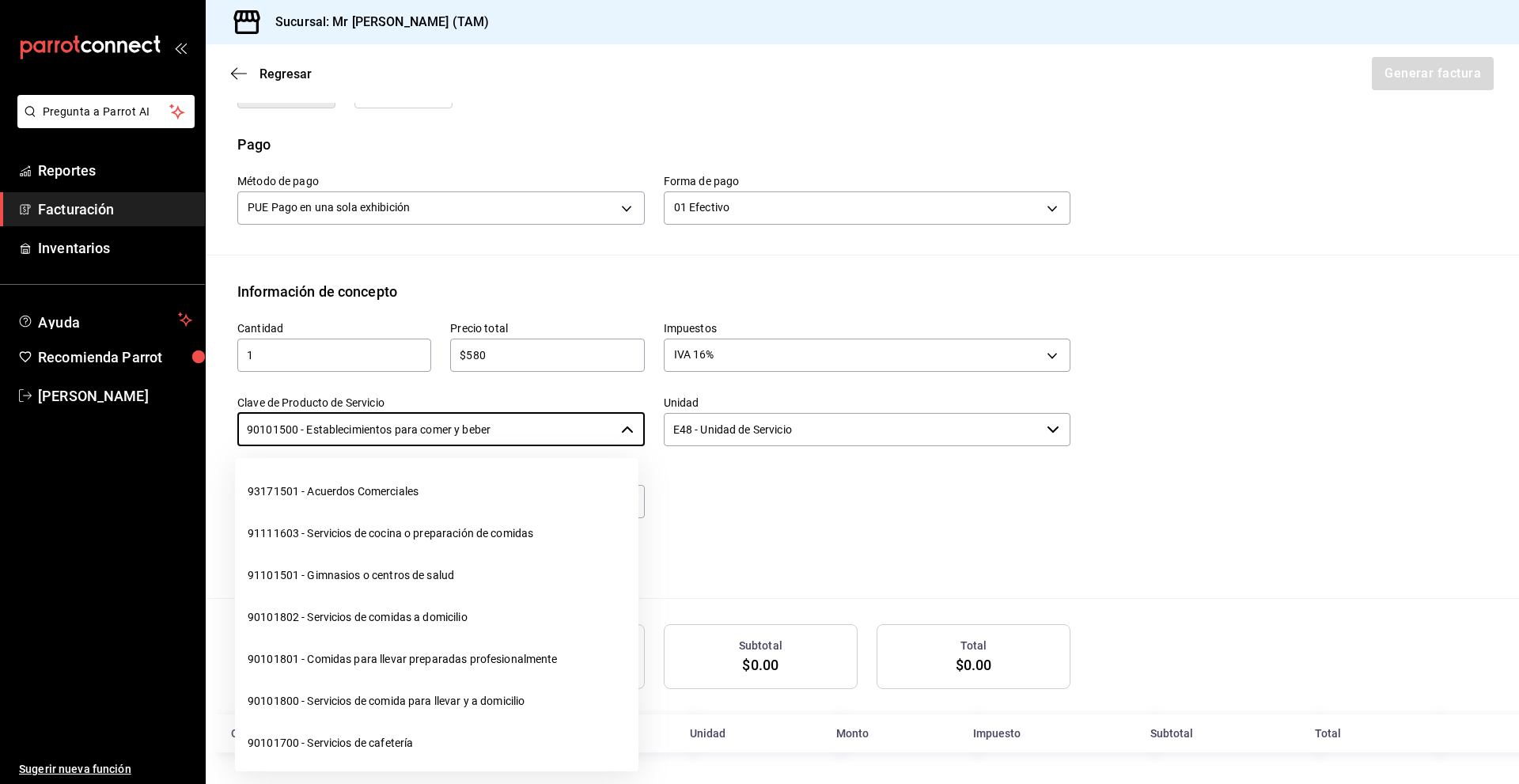
drag, startPoint x: 524, startPoint y: 431, endPoint x: 140, endPoint y: 417, distance: 384.3
click at [140, 417] on div "Pregunta a Parrot AI Reportes Facturación Inventarios Ayuda Recomienda Parrot […" at bounding box center [760, 392] width 1519 height 784
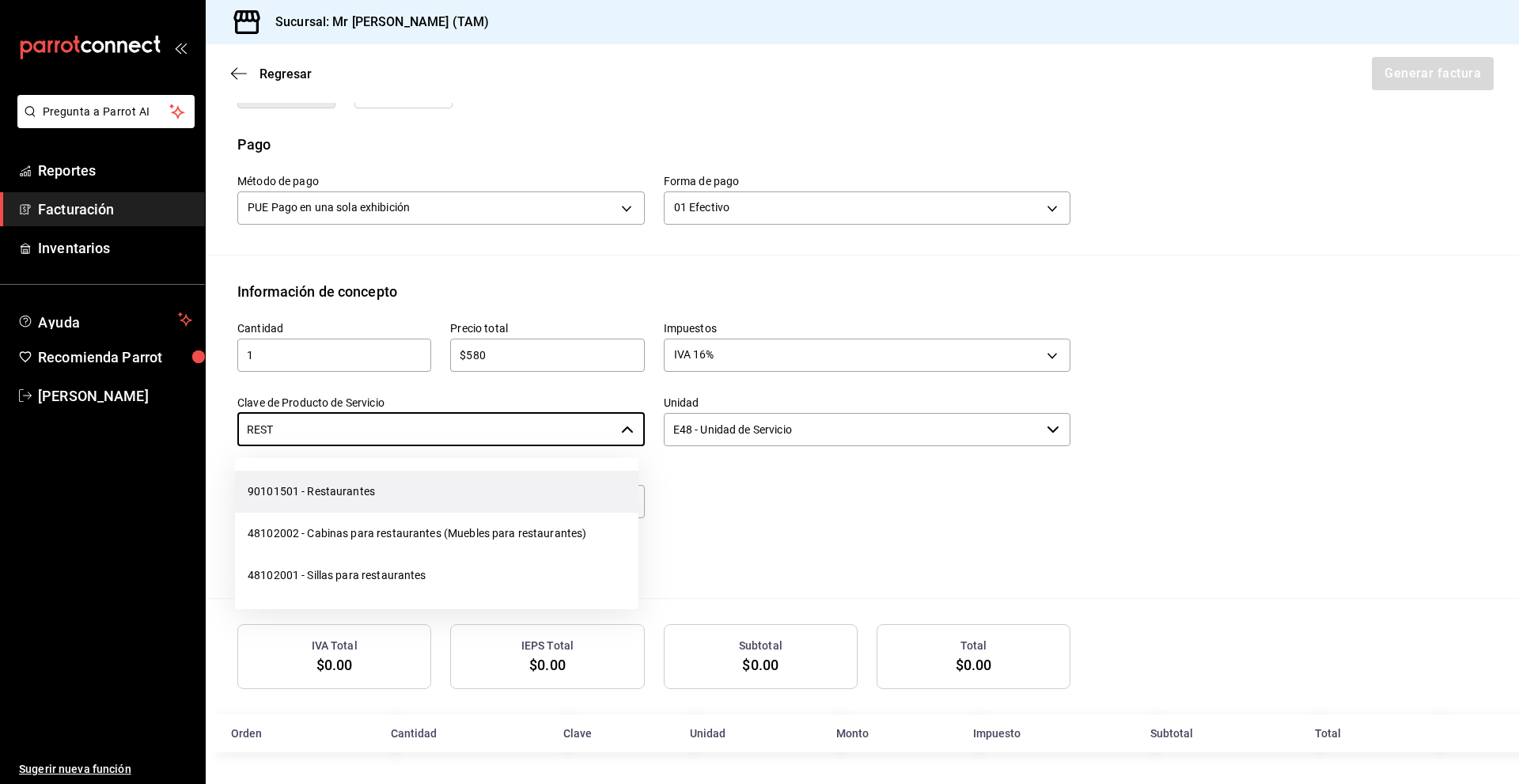
click at [362, 481] on li "90101501 - Restaurantes" at bounding box center [436, 492] width 404 height 42
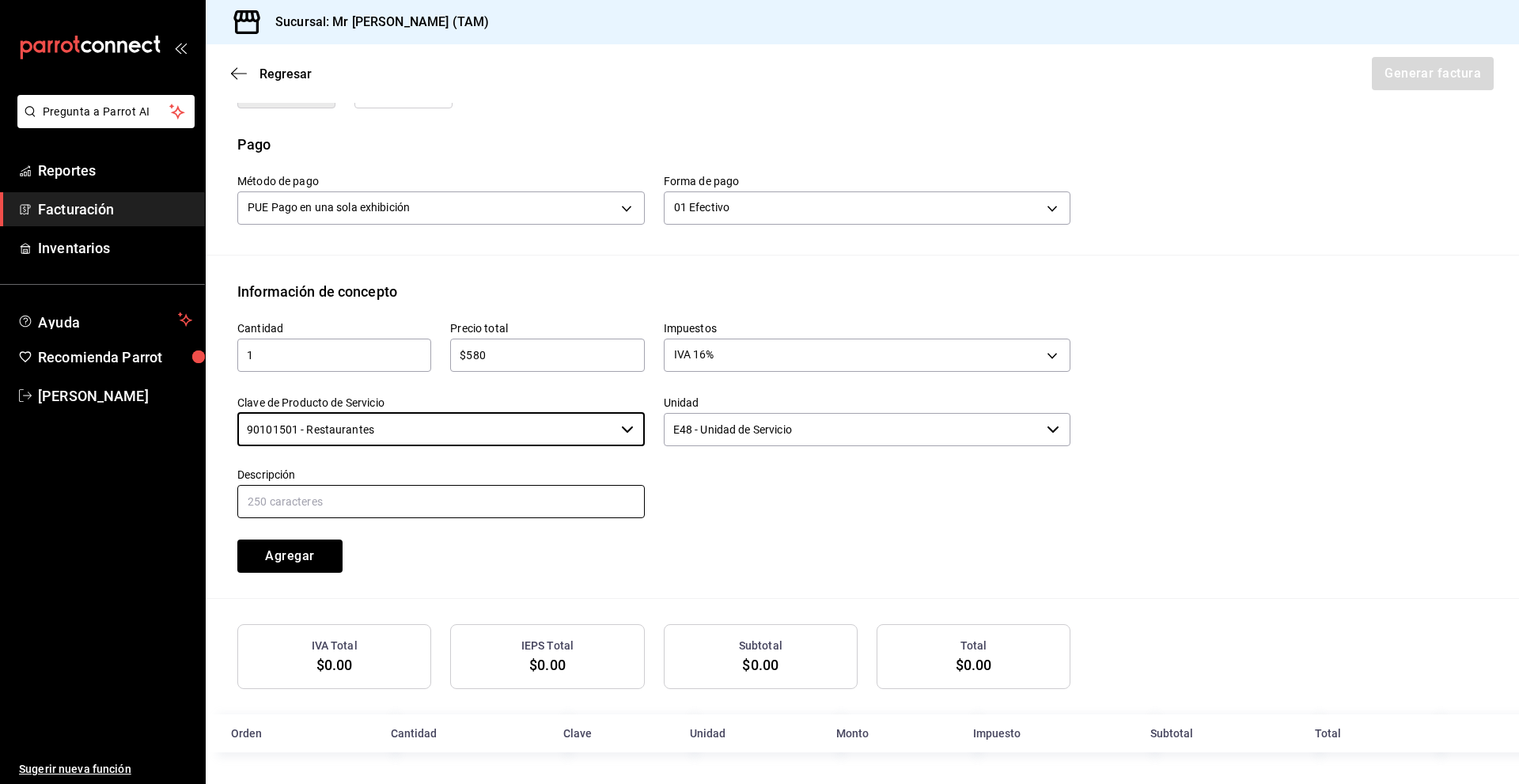
type input "90101501 - Restaurantes"
click at [415, 501] on input "text" at bounding box center [441, 502] width 407 height 34
type input "CONSUMO DE ALIMENTOS"
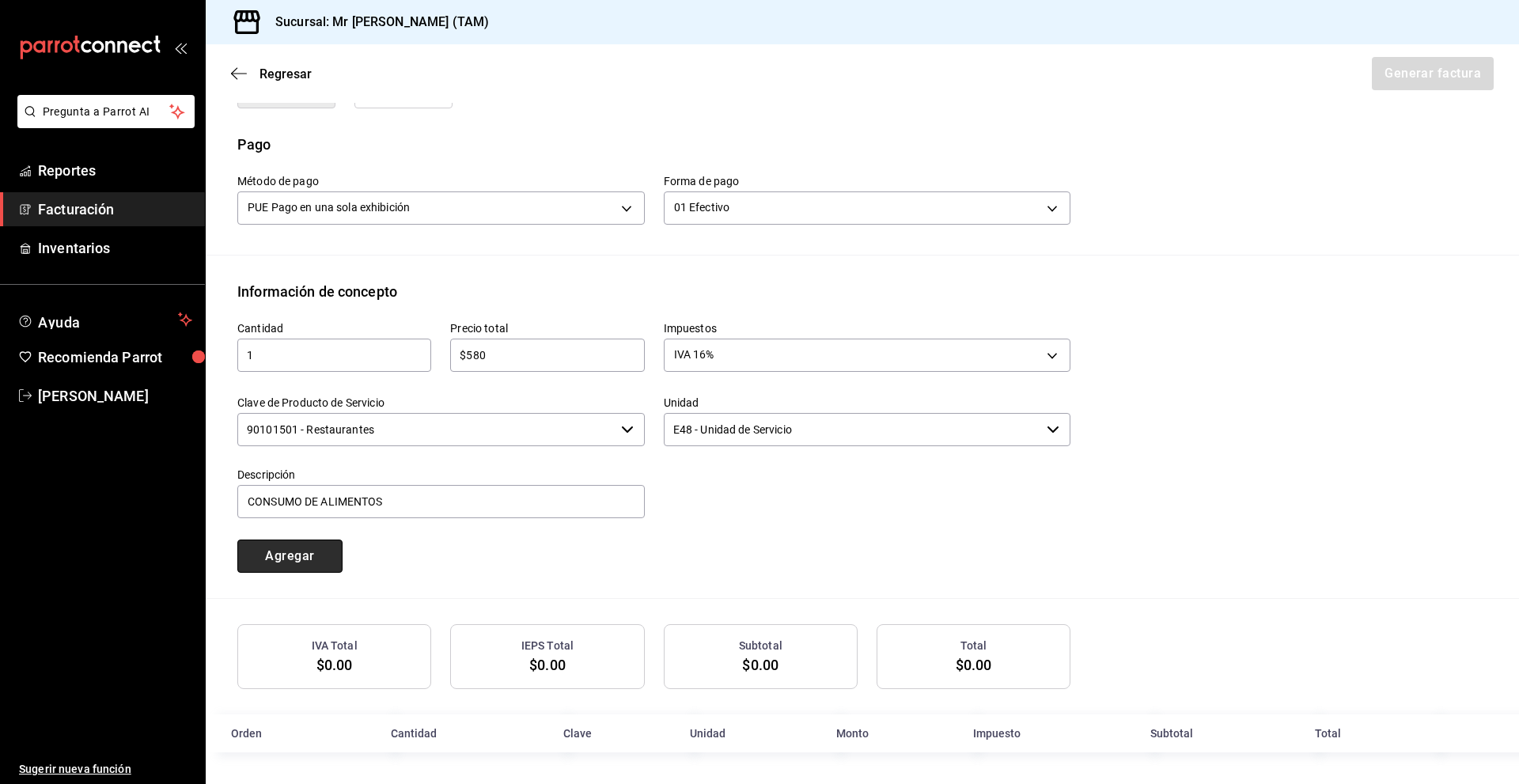
click at [279, 547] on button "Agregar" at bounding box center [290, 556] width 105 height 34
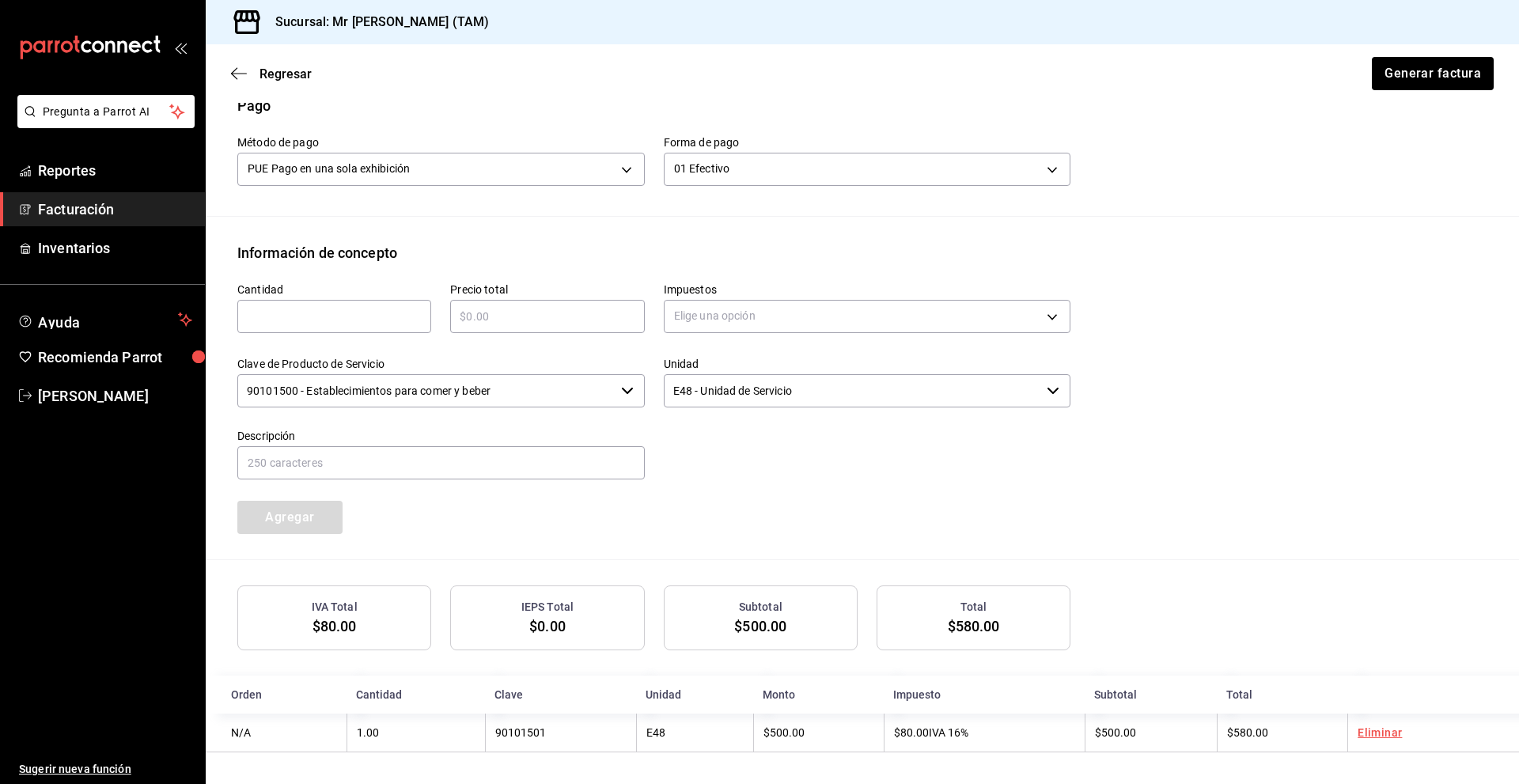
scroll to position [495, 0]
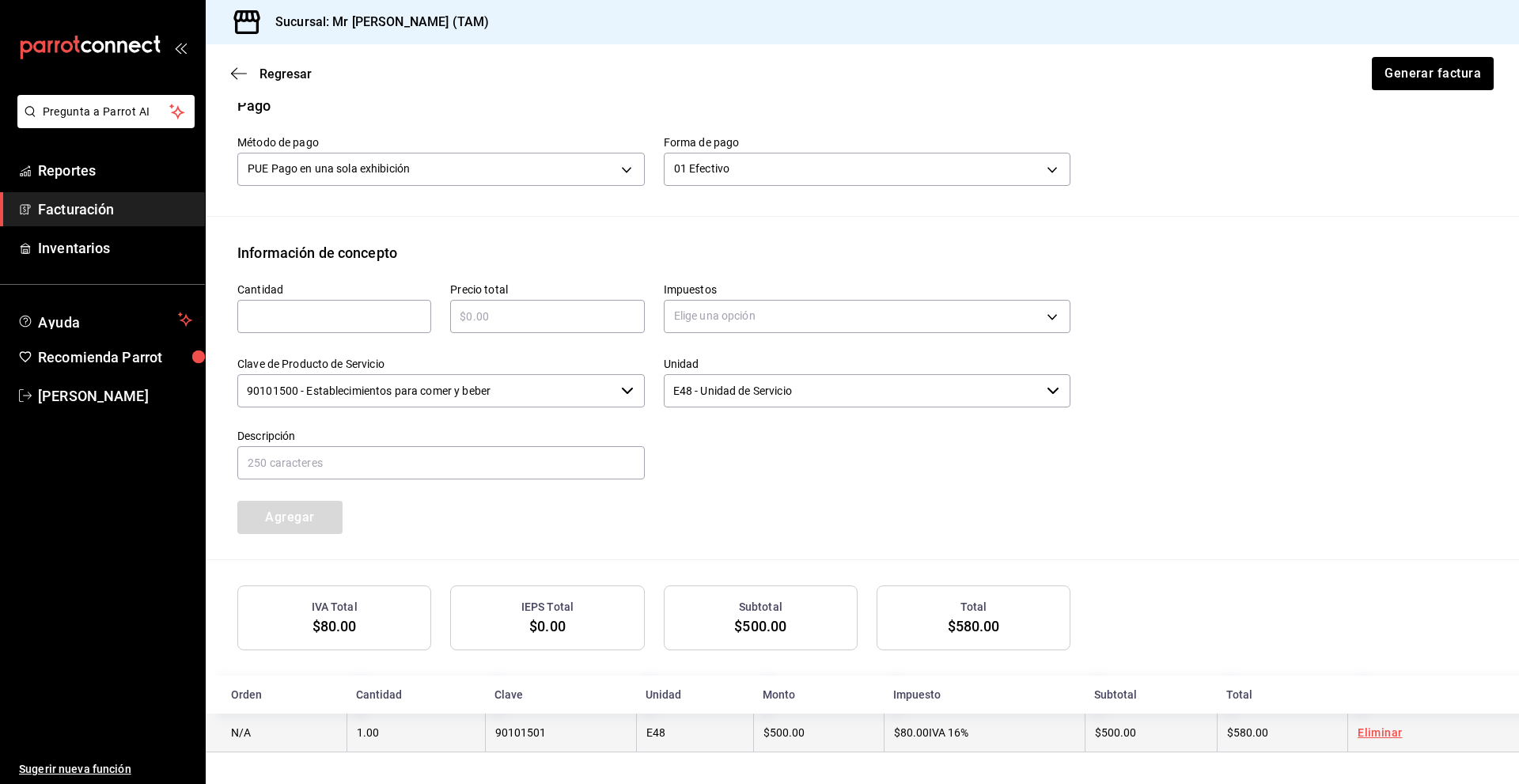
click at [884, 735] on td "$80.00 IVA 16%" at bounding box center [985, 733] width 201 height 39
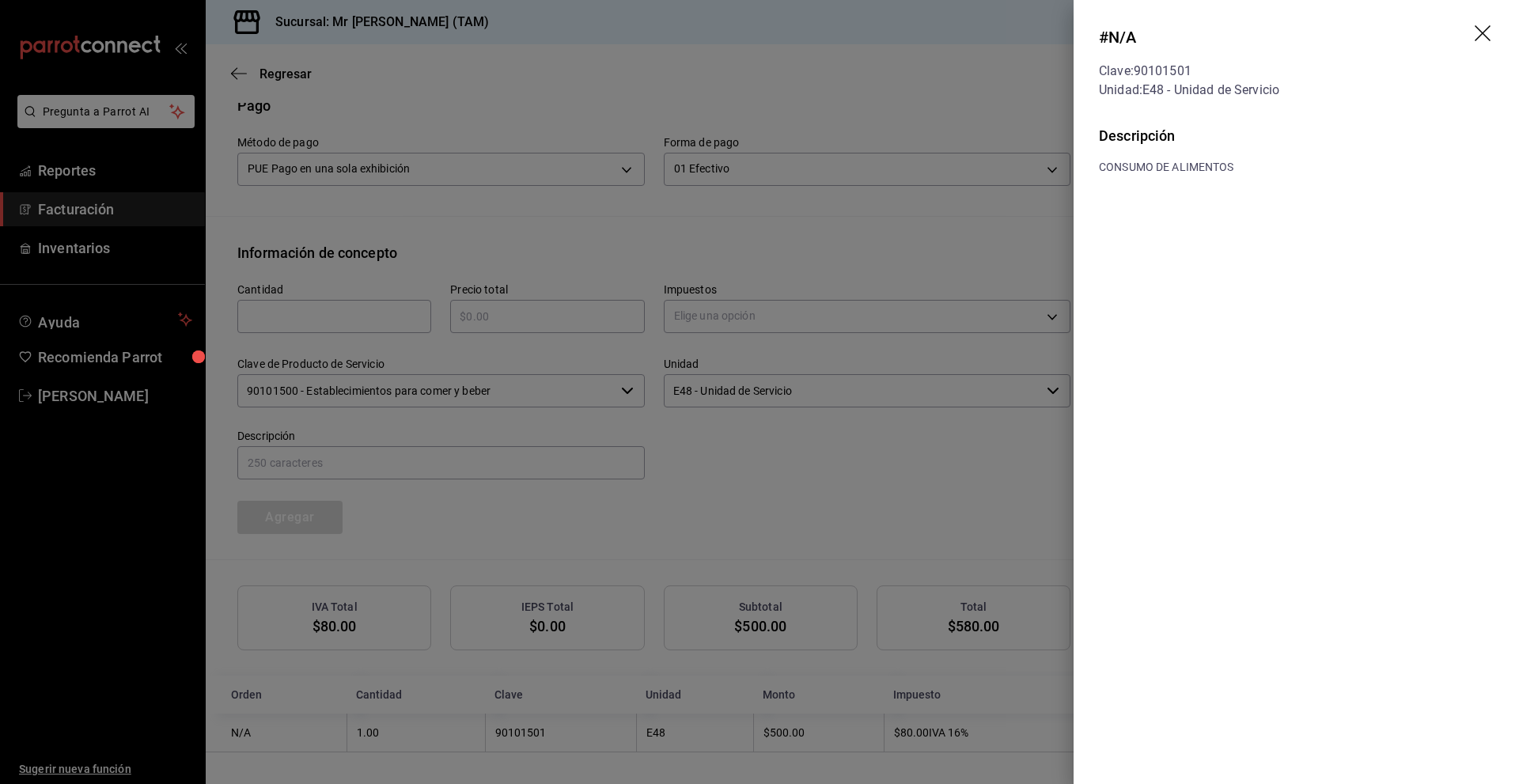
click at [1491, 38] on icon "drag" at bounding box center [1484, 34] width 19 height 19
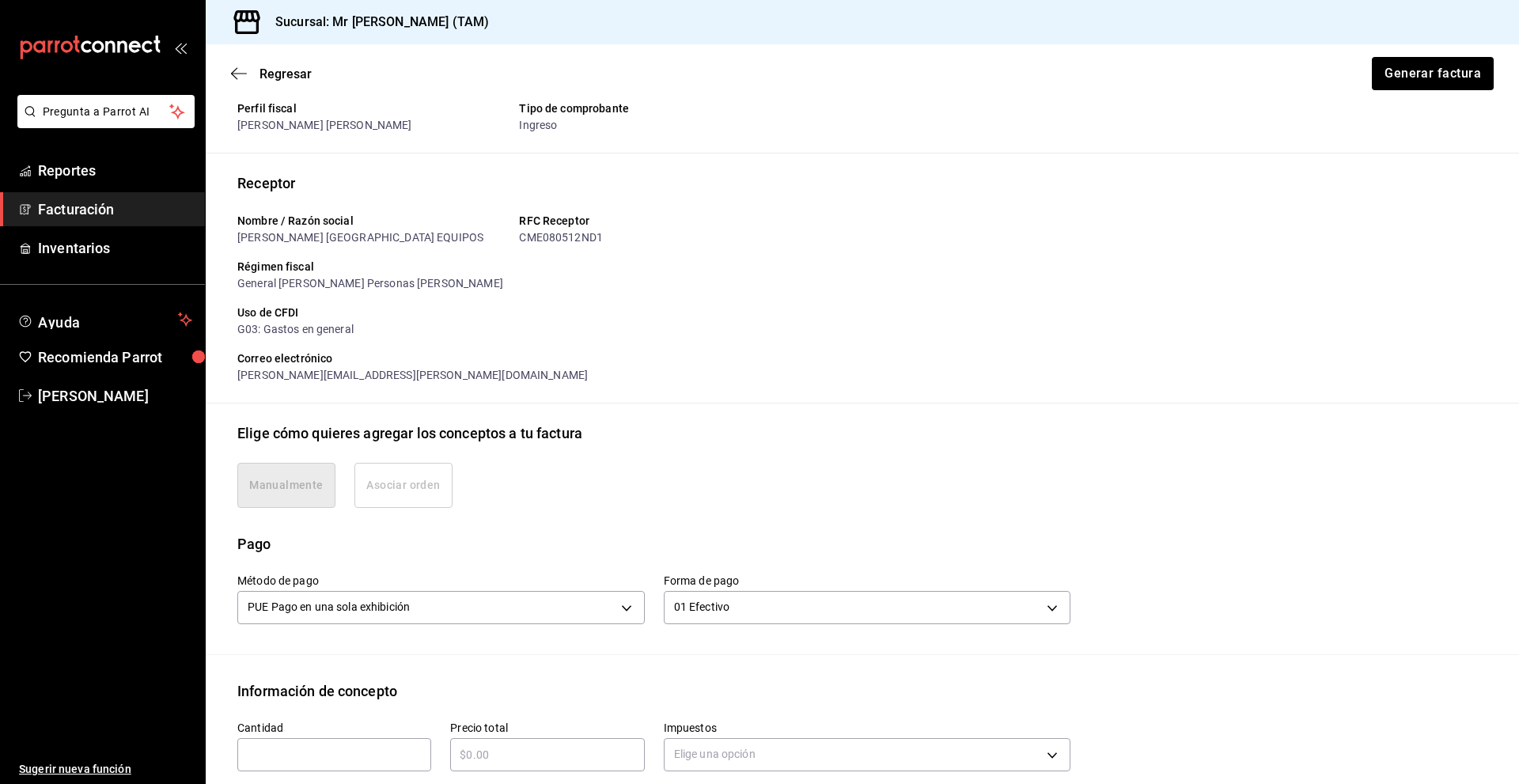
scroll to position [0, 0]
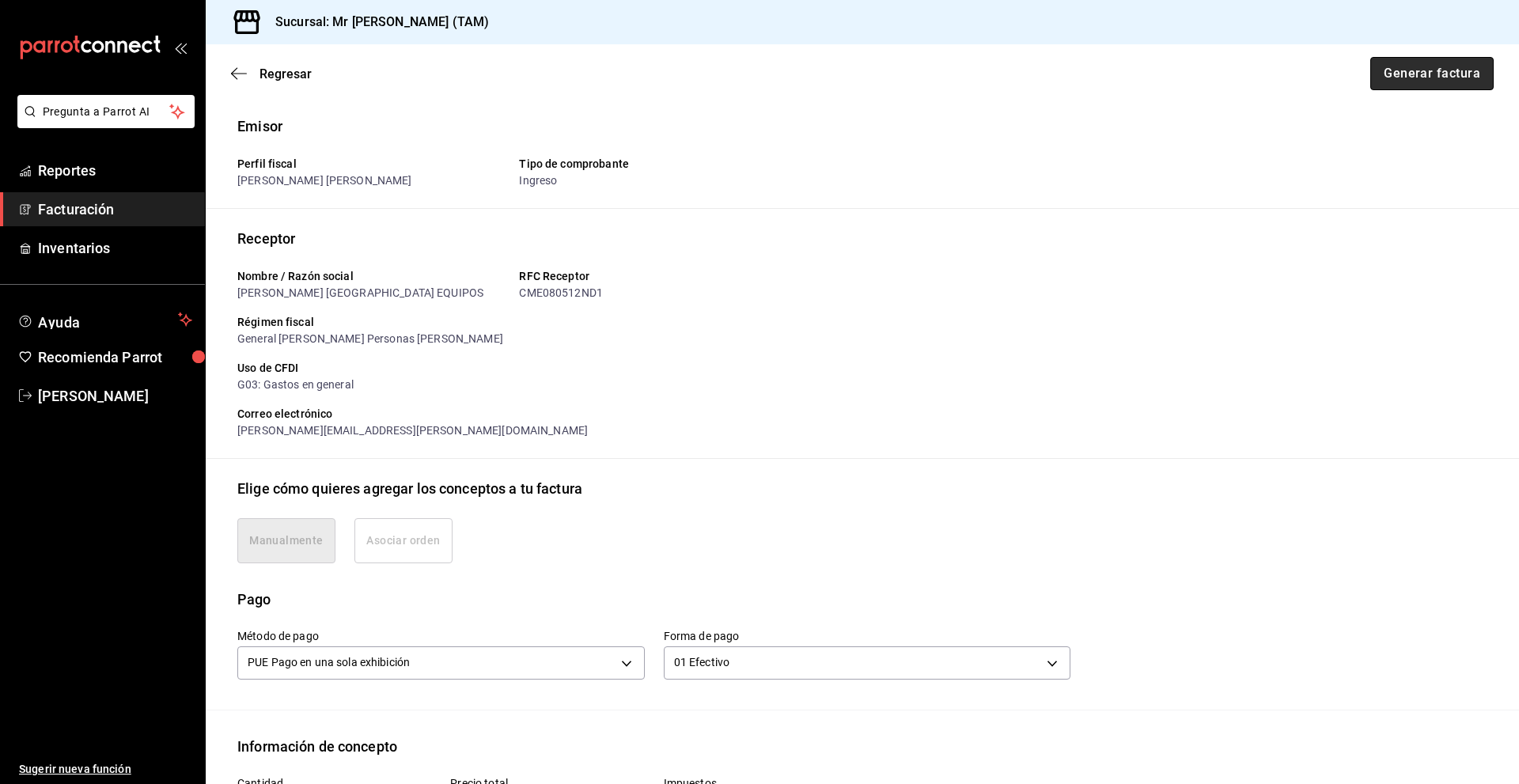
click at [1442, 85] on button "Generar factura" at bounding box center [1432, 74] width 123 height 34
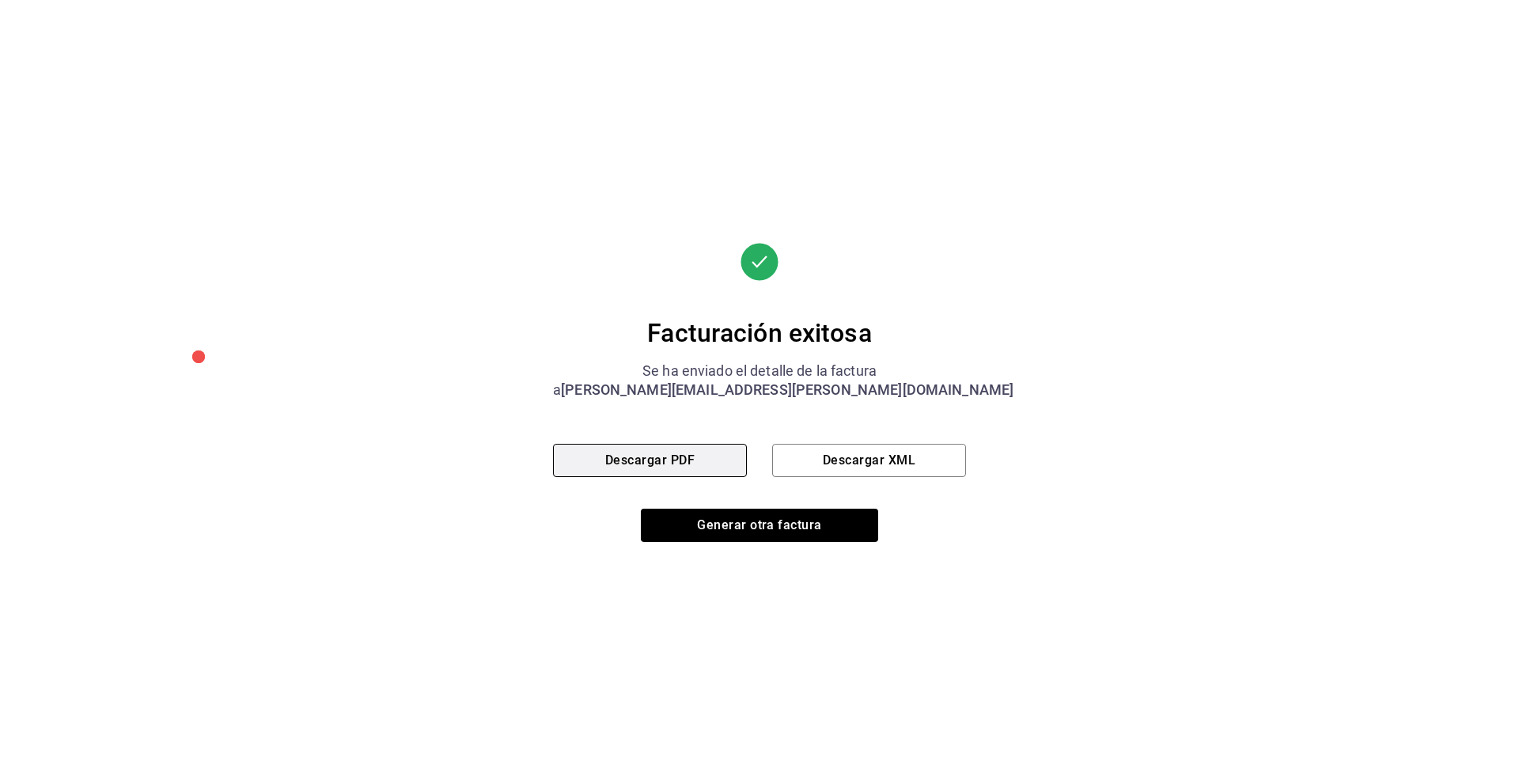
click at [640, 457] on button "Descargar PDF" at bounding box center [651, 460] width 194 height 34
click at [1000, 21] on div "Facturación exitosa Se ha enviado el detalle de la factura a [PERSON_NAME][EMAI…" at bounding box center [760, 392] width 1519 height 784
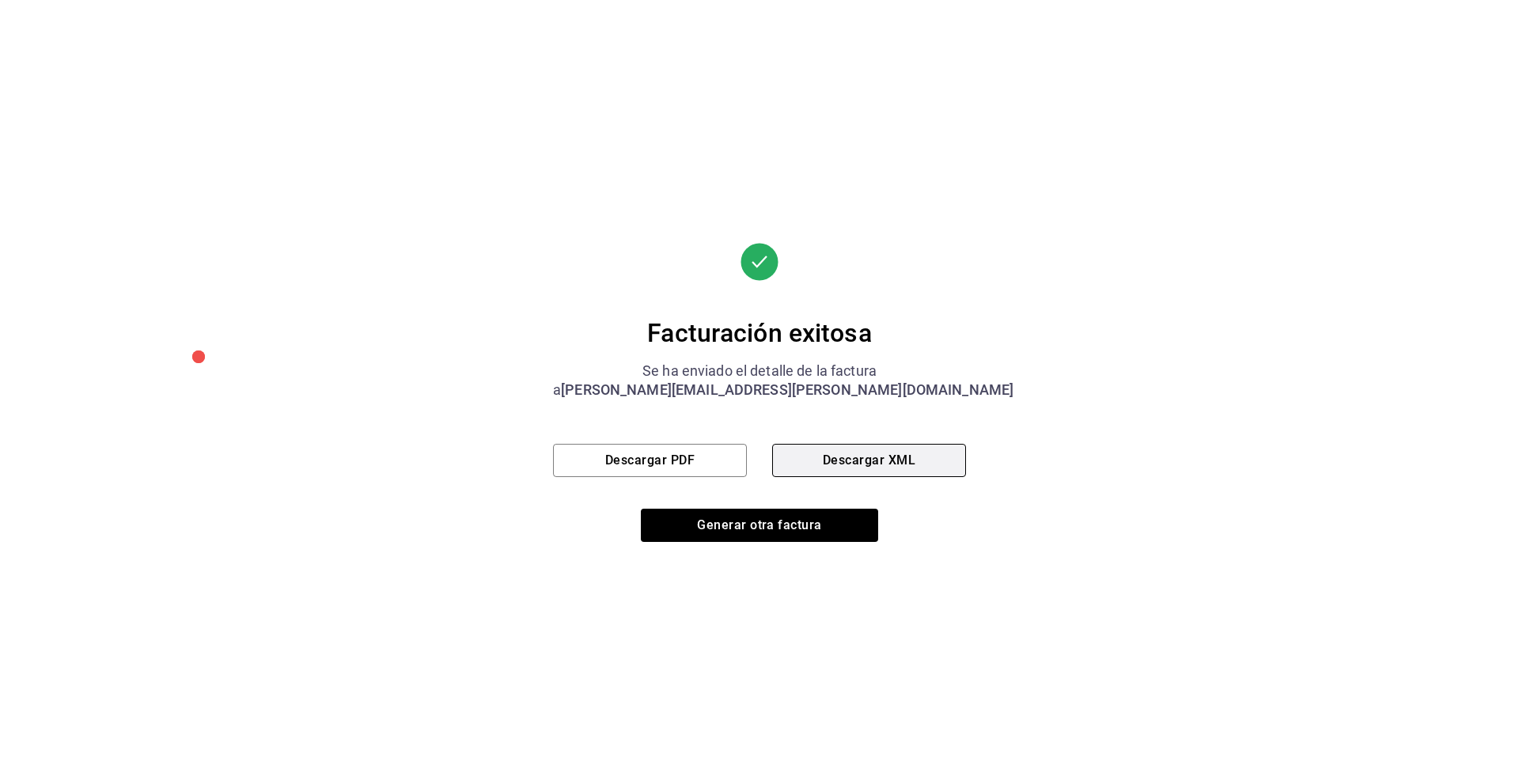
click at [872, 462] on button "Descargar XML" at bounding box center [869, 460] width 194 height 34
click at [736, 542] on div "Facturación exitosa Se ha enviado el detalle de la factura a [PERSON_NAME][EMAI…" at bounding box center [760, 392] width 413 height 784
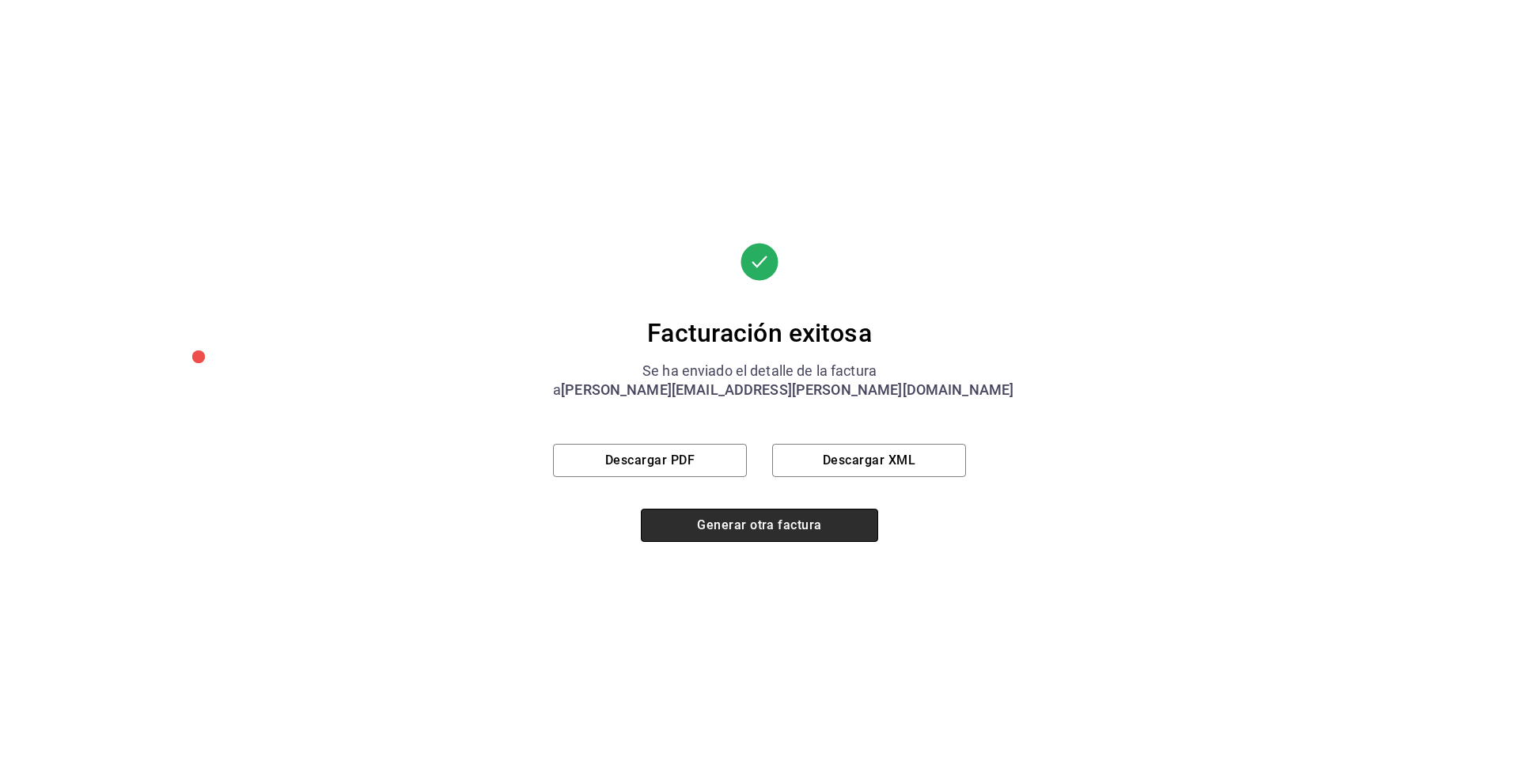
click at [751, 524] on button "Generar otra factura" at bounding box center [760, 525] width 238 height 34
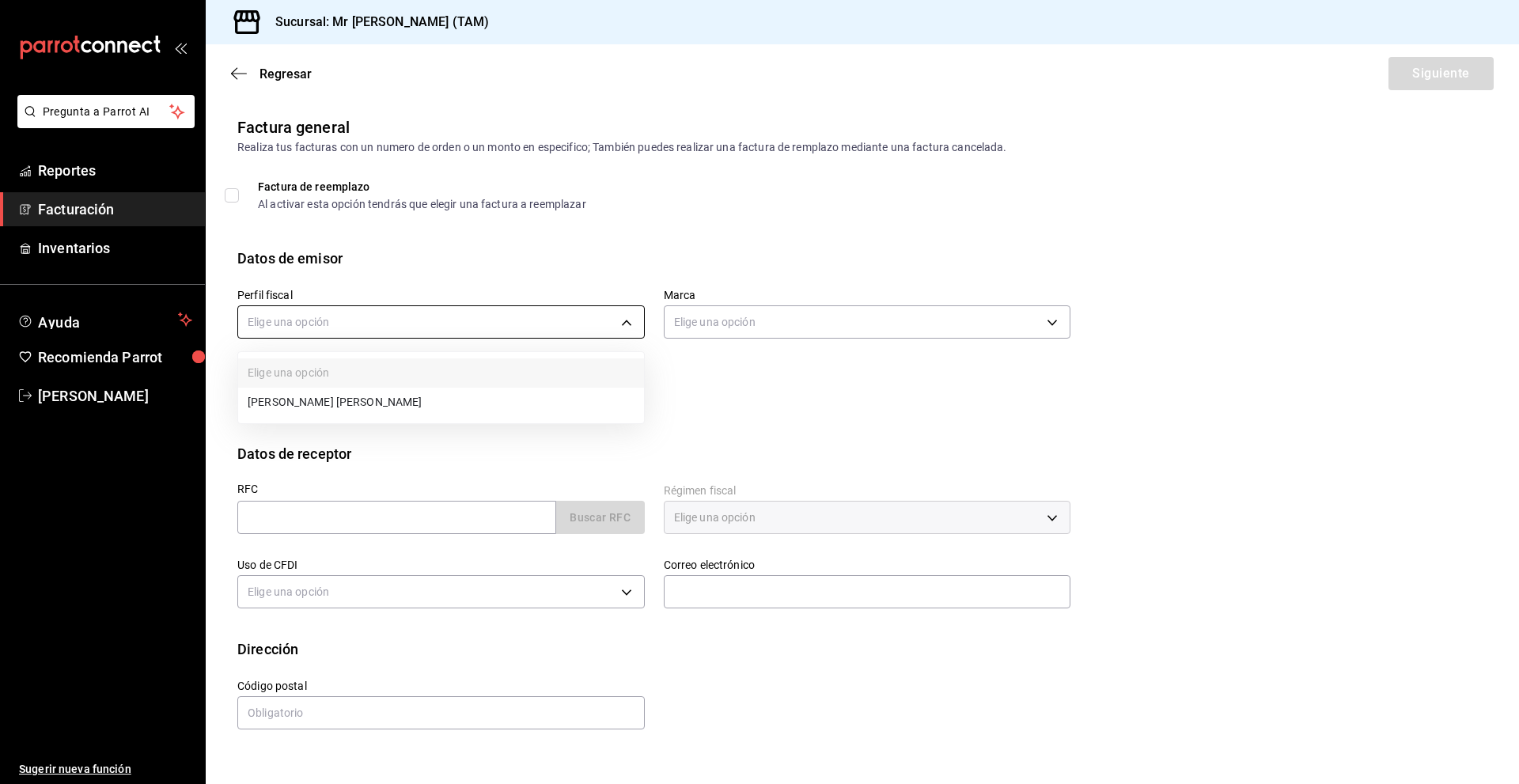
click at [306, 316] on body "Pregunta a Parrot AI Reportes Facturación Inventarios Ayuda Recomienda Parrot […" at bounding box center [760, 392] width 1519 height 784
click at [329, 398] on li "[PERSON_NAME] [PERSON_NAME]" at bounding box center [440, 402] width 406 height 29
type input "81e23790-b5c9-42c9-a779-7127cee00b47"
type input "7082ddc5-3cea-471a-bd4f-d41619b848f0"
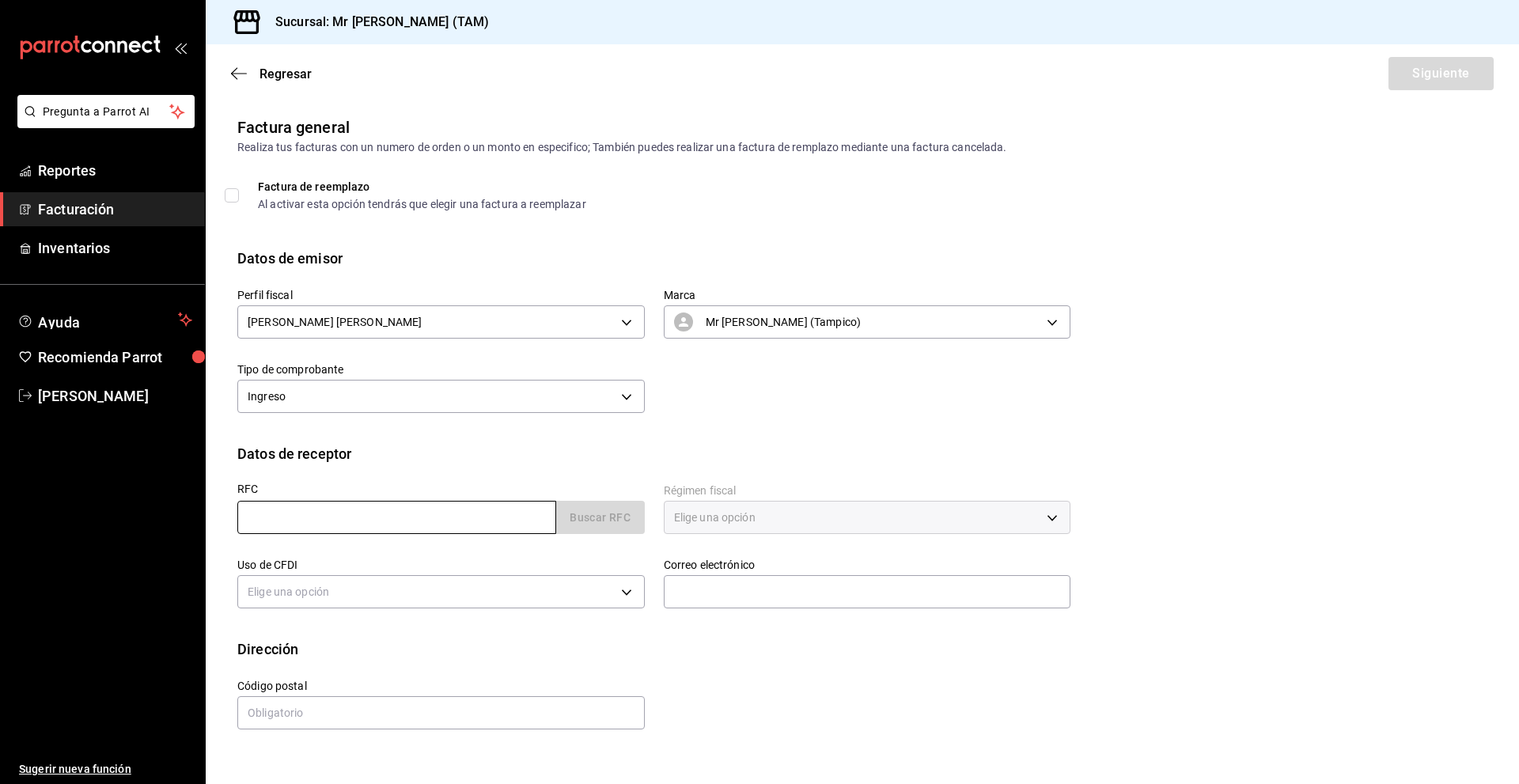
click at [313, 521] on input "text" at bounding box center [397, 517] width 318 height 34
paste input "CME080512ND1"
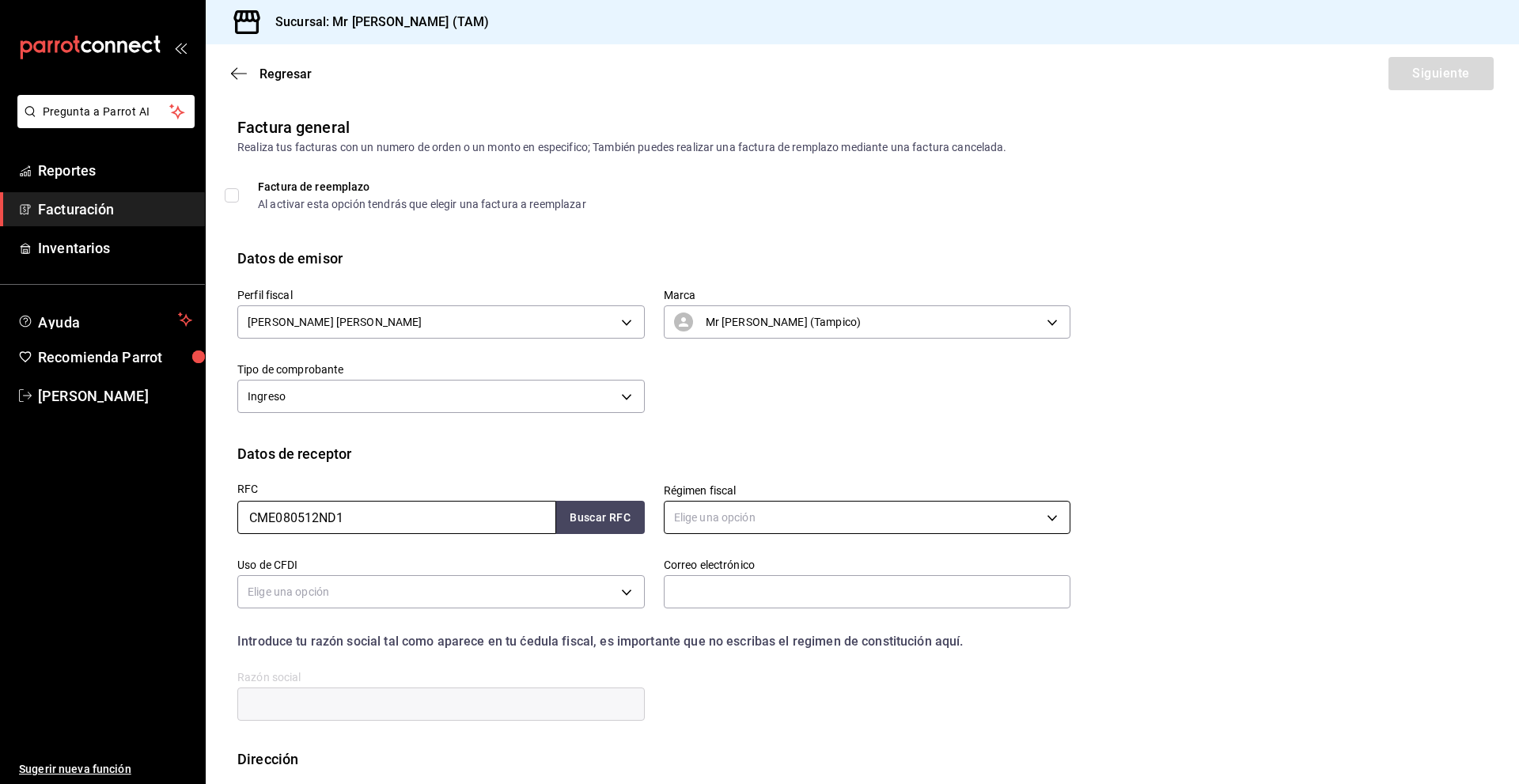
type input "CME080512ND1"
click at [708, 515] on body "Pregunta a Parrot AI Reportes Facturación Inventarios Ayuda Recomienda Parrot […" at bounding box center [760, 392] width 1519 height 784
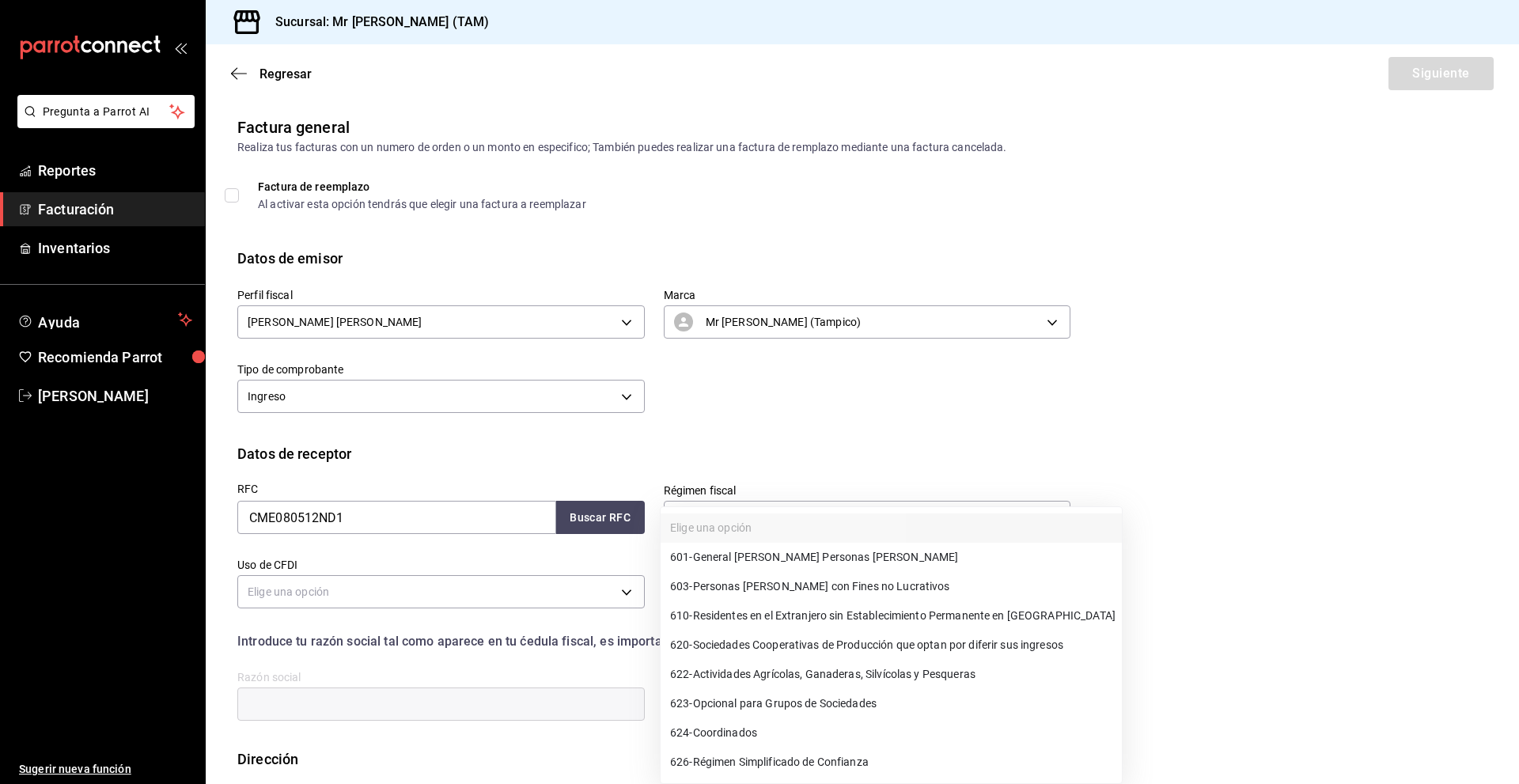
click at [578, 566] on div at bounding box center [760, 392] width 1519 height 784
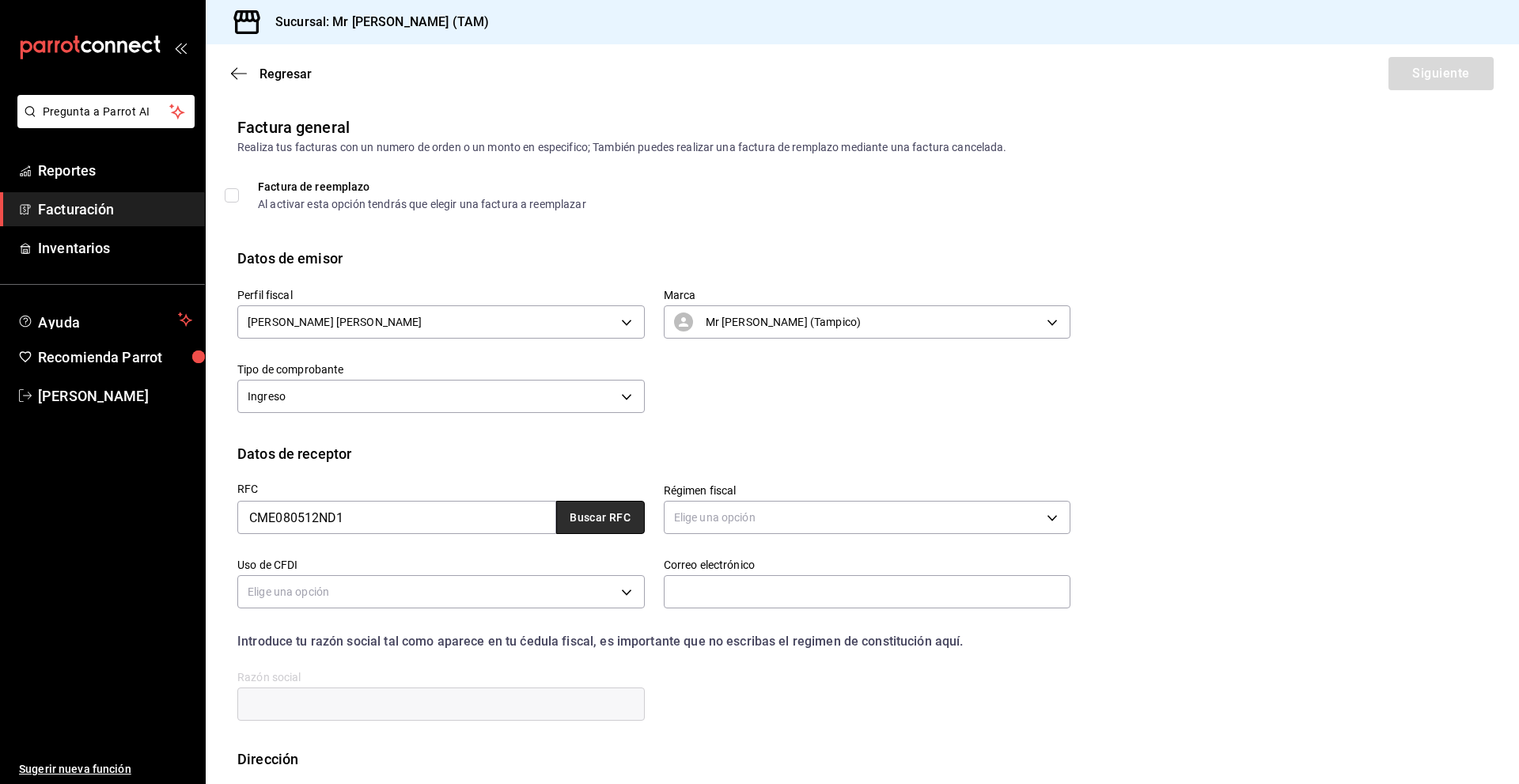
click at [598, 511] on button "Buscar RFC" at bounding box center [601, 517] width 89 height 34
type input "601"
type input "G03"
type input "[PERSON_NAME][EMAIL_ADDRESS][PERSON_NAME][DOMAIN_NAME]"
type input "11560"
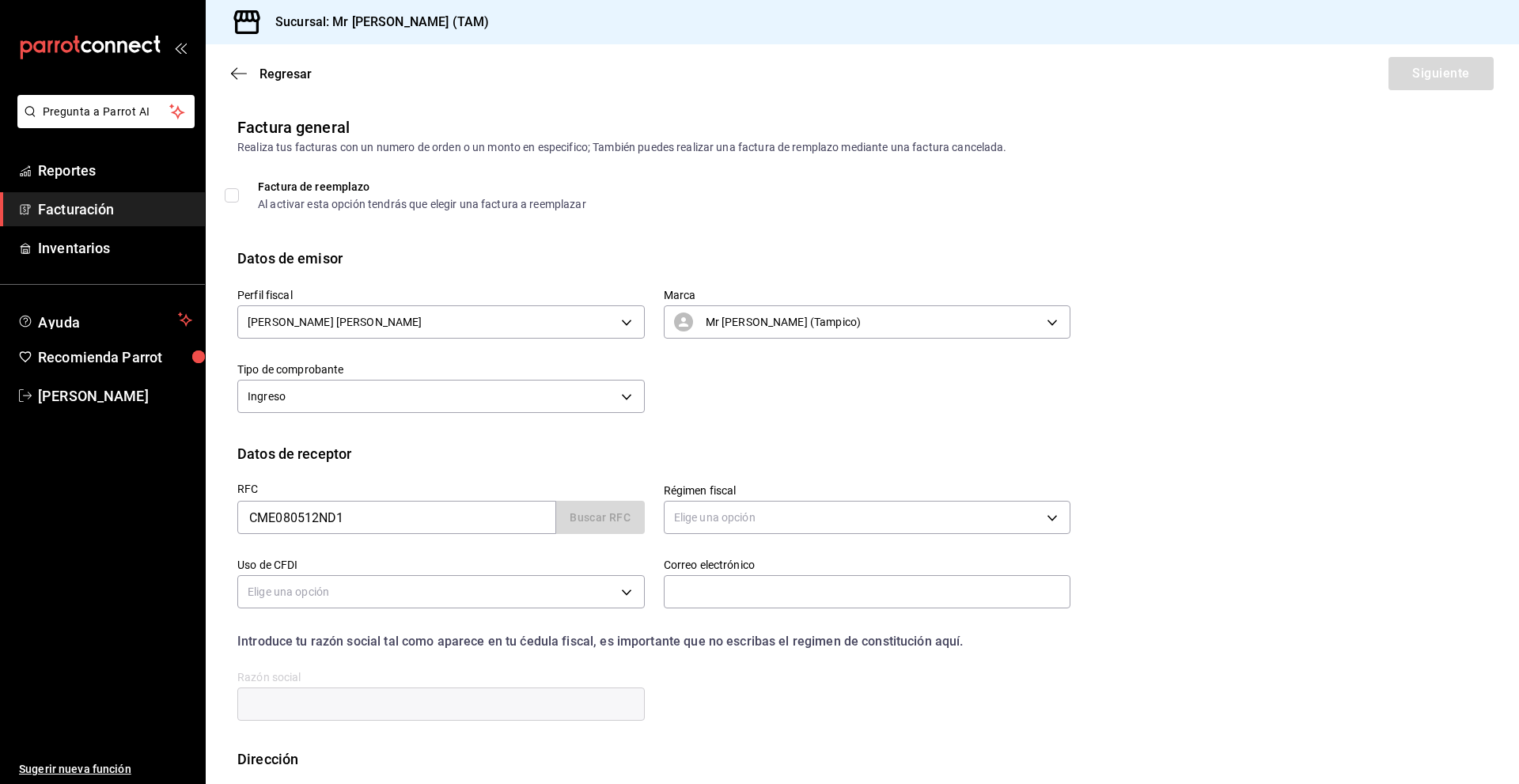
type input "[PERSON_NAME] [GEOGRAPHIC_DATA] EQUIPOS"
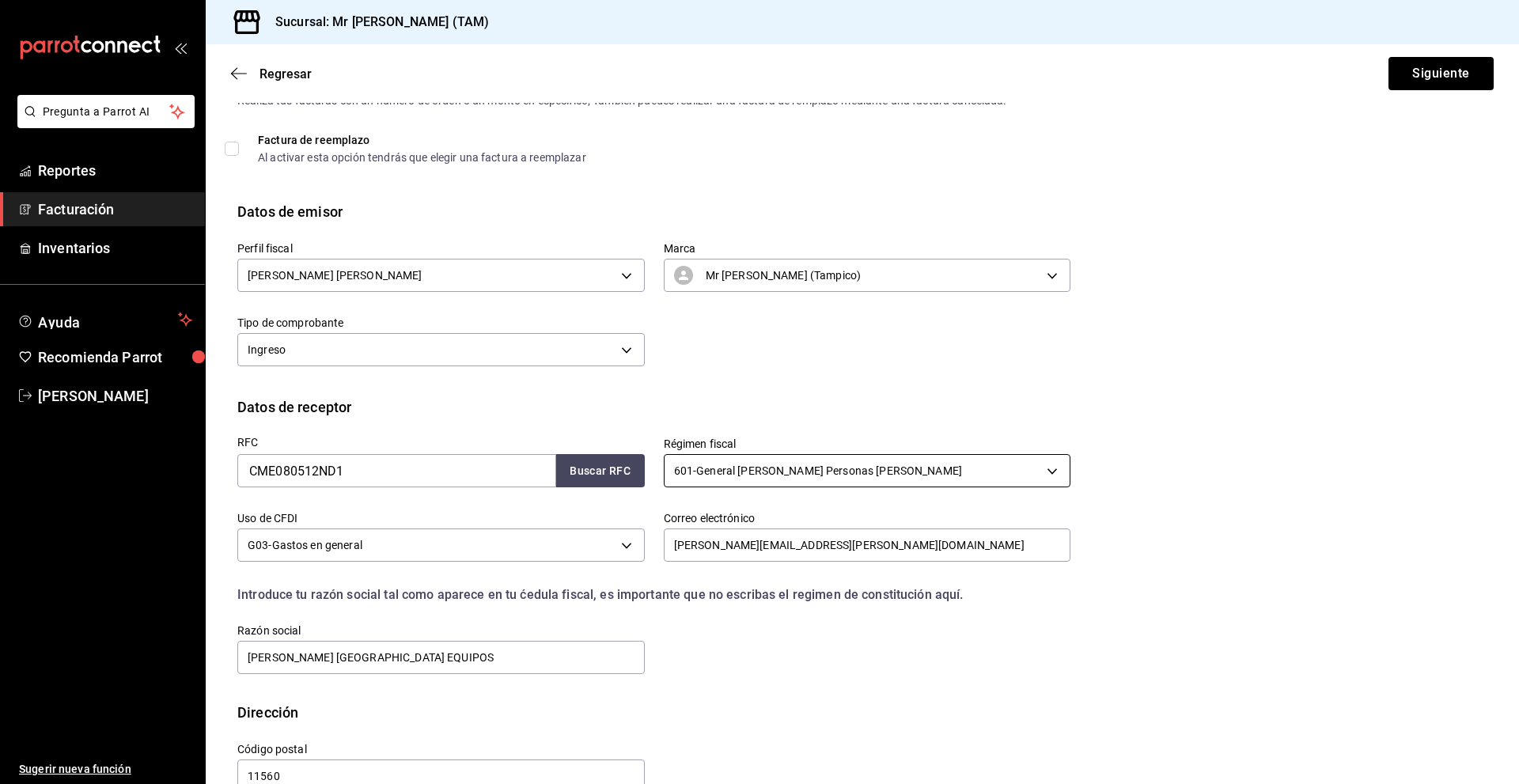
scroll to position [83, 0]
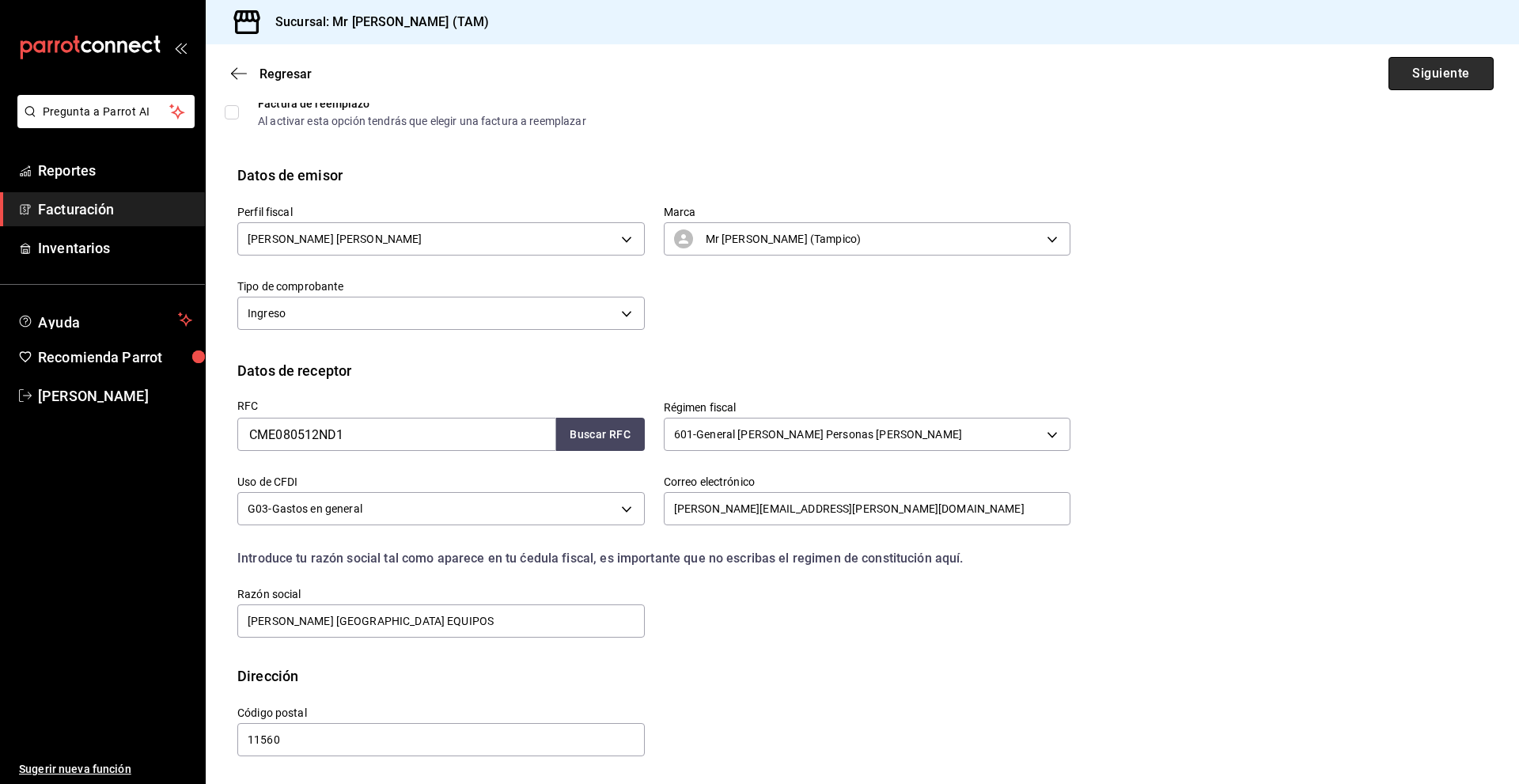
click at [1412, 75] on button "Siguiente" at bounding box center [1441, 74] width 105 height 34
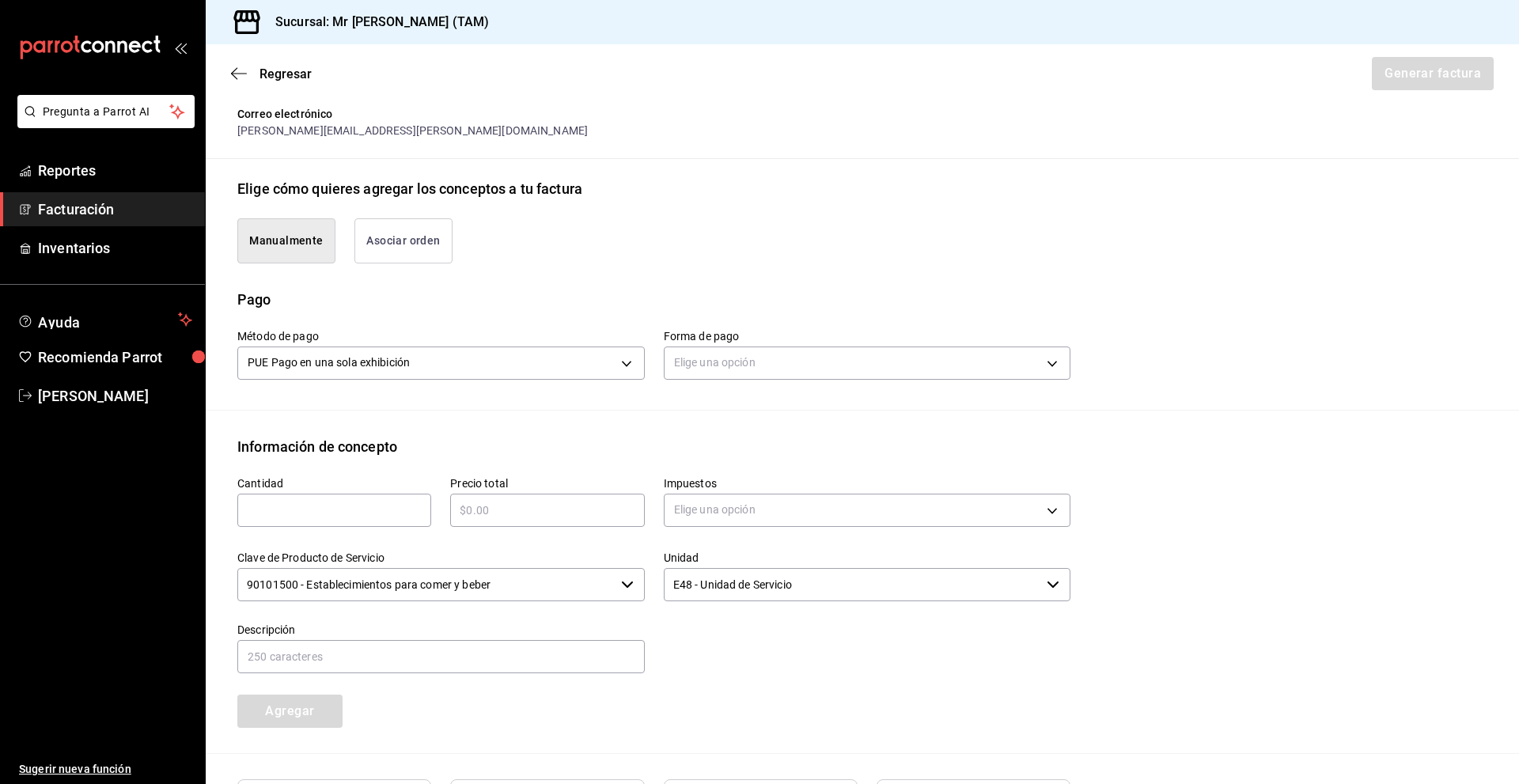
scroll to position [320, 0]
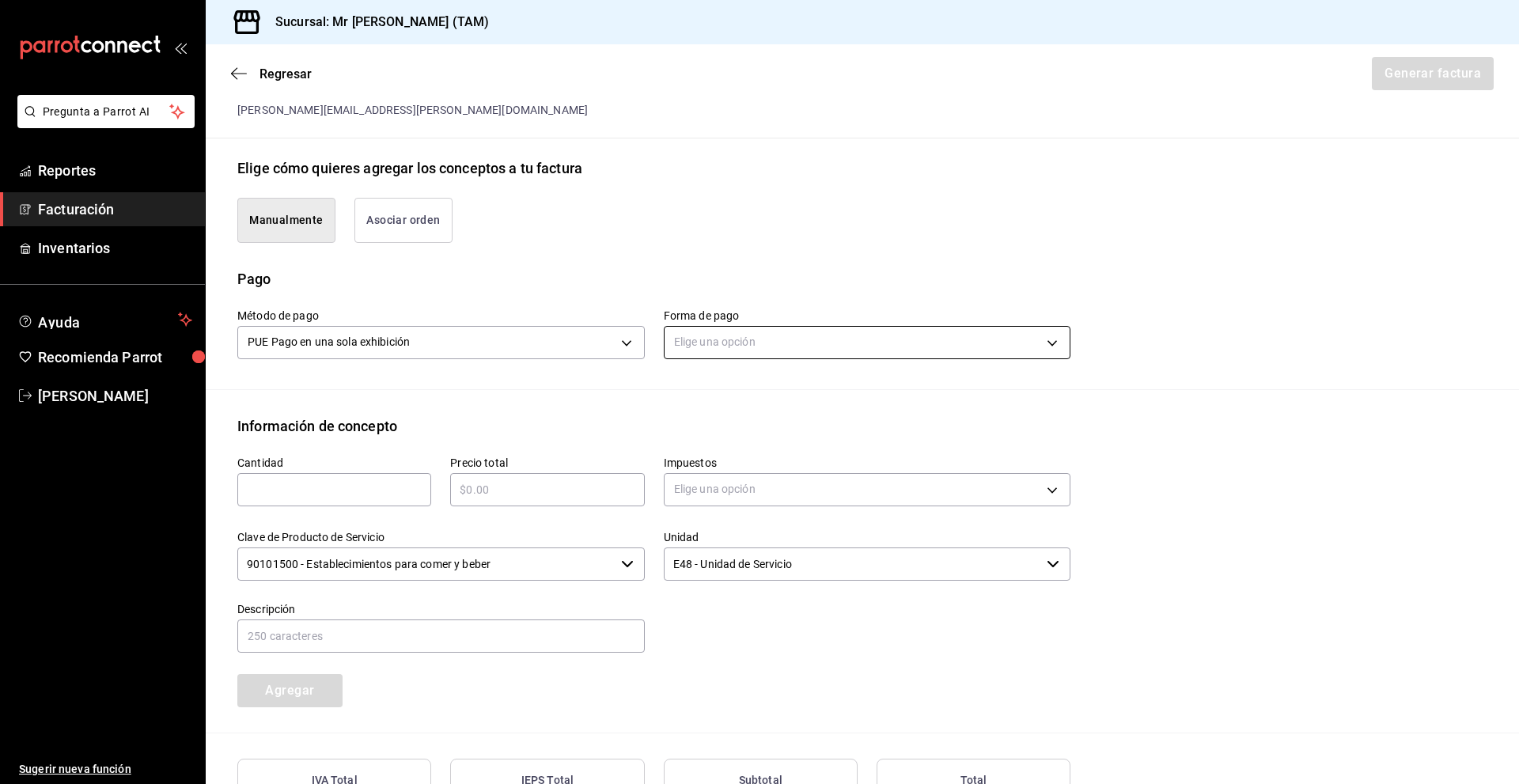
click at [775, 336] on body "Pregunta a Parrot AI Reportes Facturación Inventarios Ayuda Recomienda Parrot […" at bounding box center [760, 392] width 1519 height 784
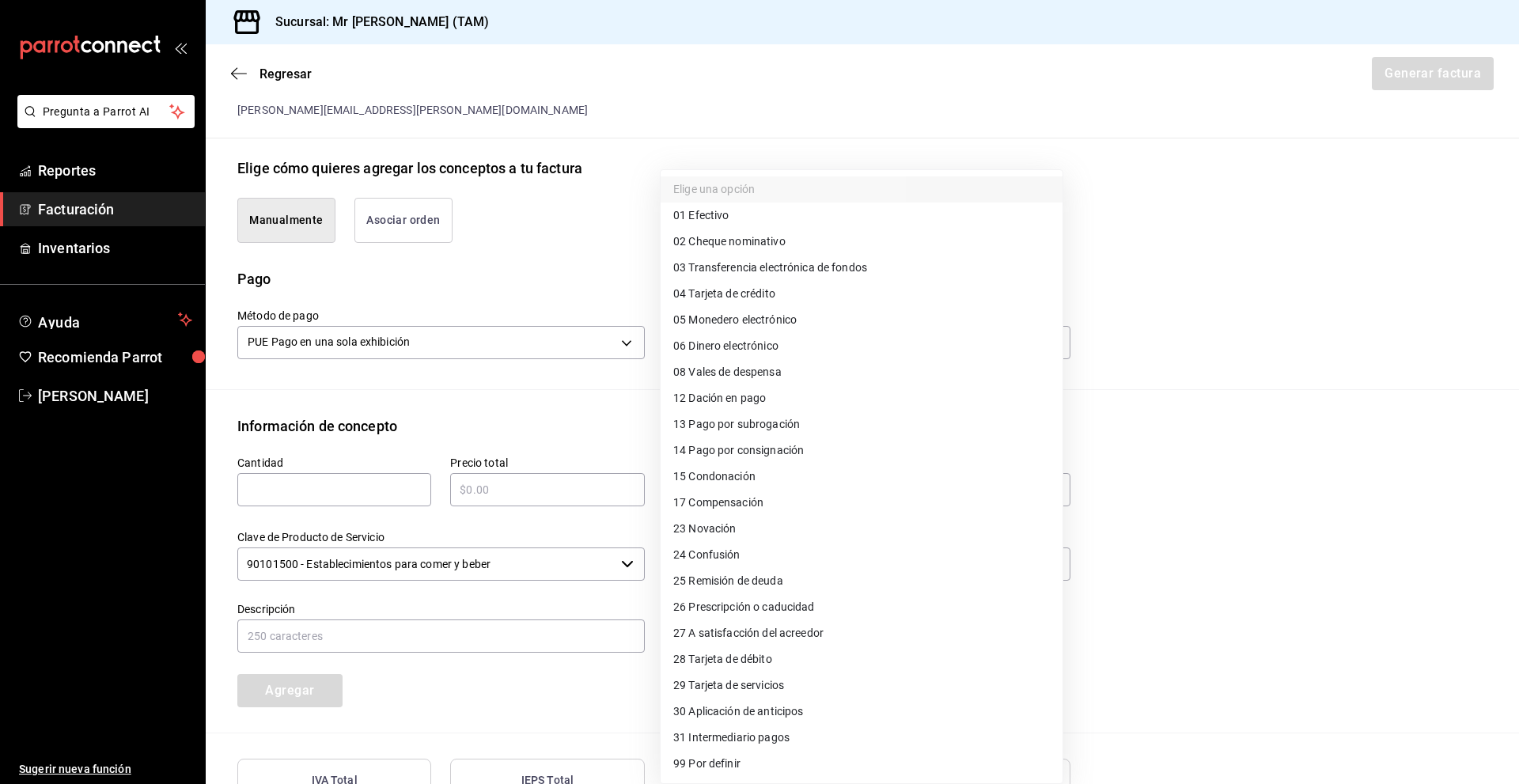
click at [714, 213] on span "01 Efectivo" at bounding box center [701, 215] width 55 height 16
type input "01"
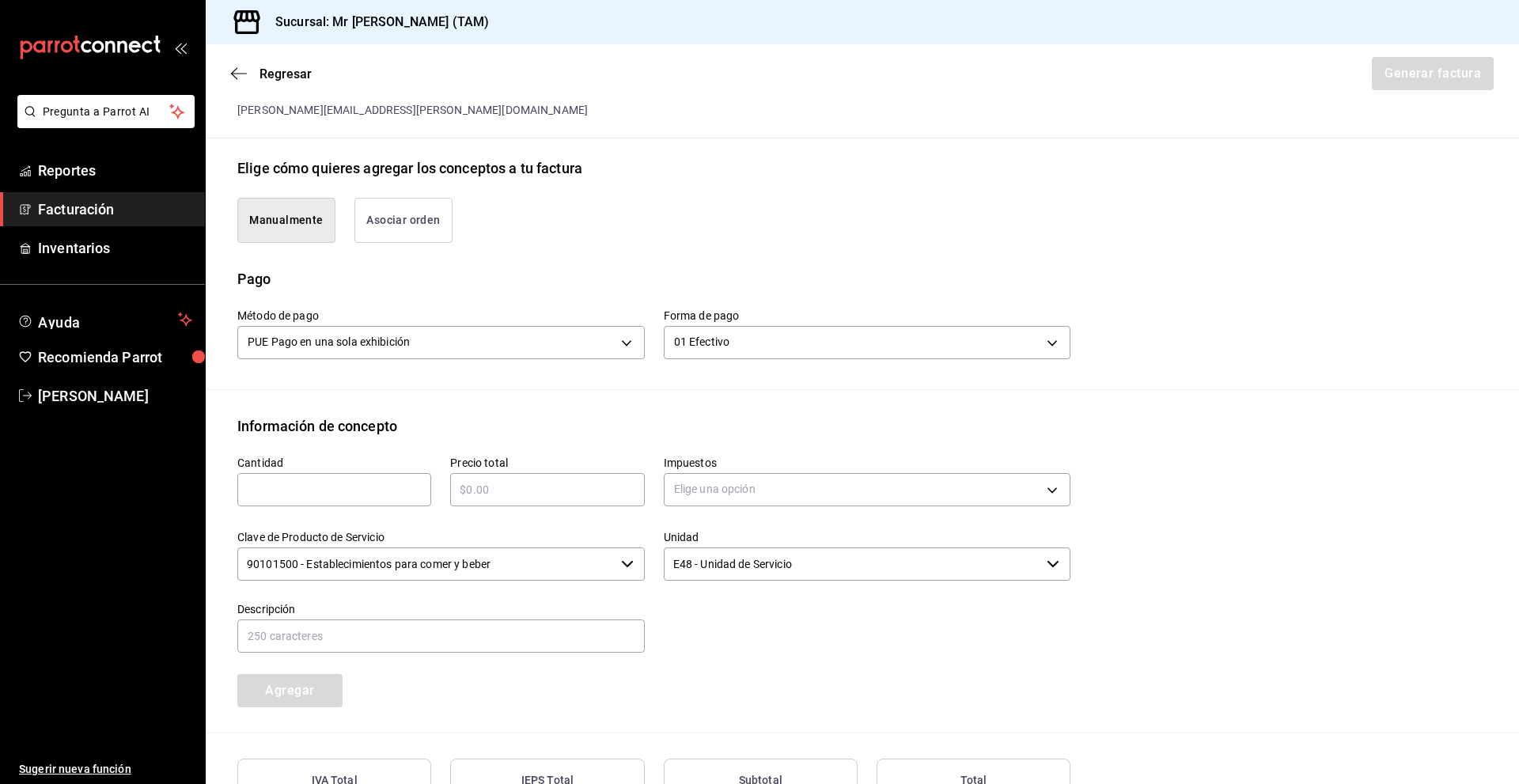
click at [347, 499] on div "​" at bounding box center [335, 489] width 194 height 34
type input "1"
click at [476, 474] on div "​" at bounding box center [547, 489] width 194 height 34
type input "$440"
click at [831, 496] on body "Pregunta a Parrot AI Reportes Facturación Inventarios Ayuda Recomienda Parrot […" at bounding box center [760, 392] width 1519 height 784
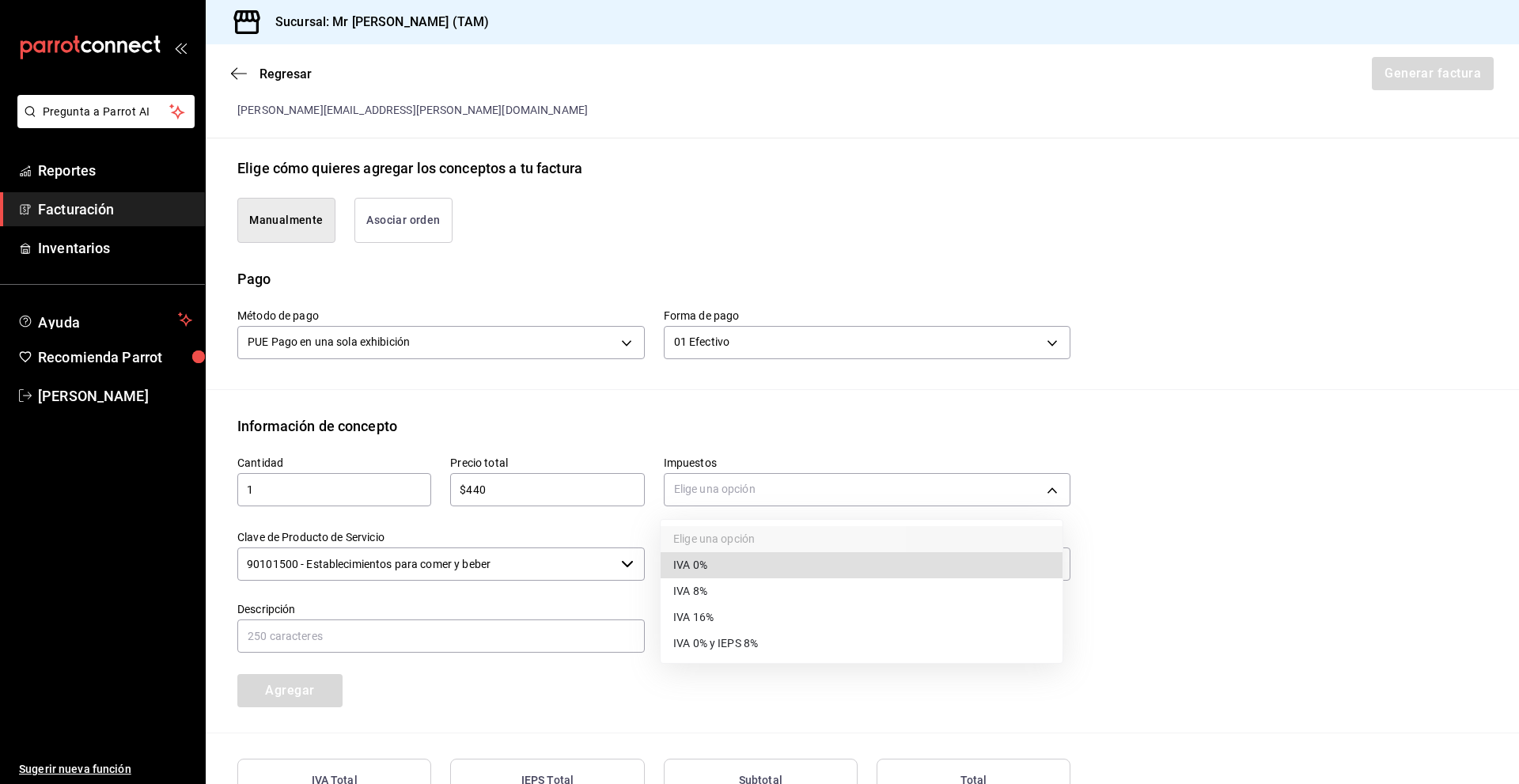
click at [710, 615] on span "IVA 16%" at bounding box center [693, 617] width 40 height 16
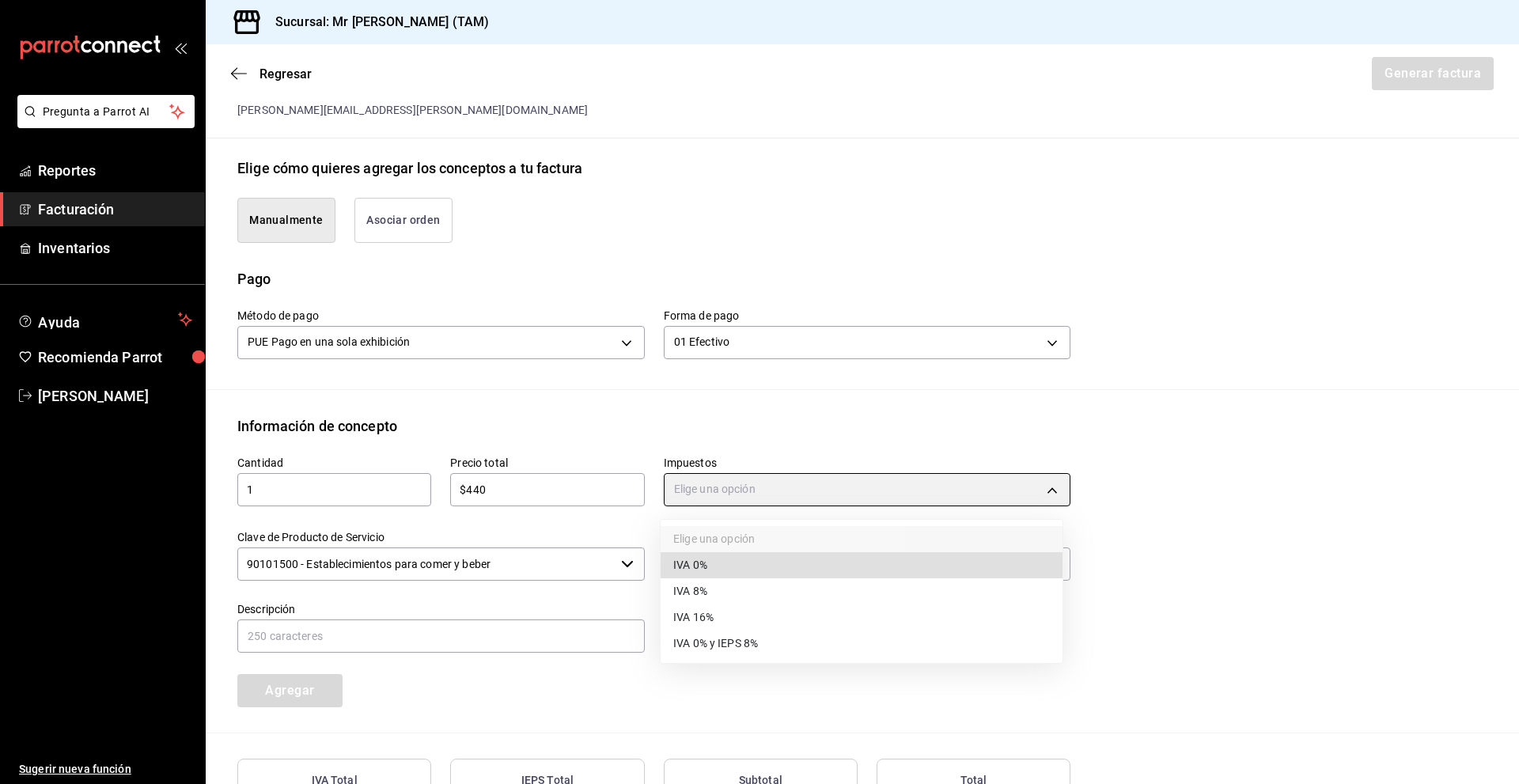
type input "IVA_16"
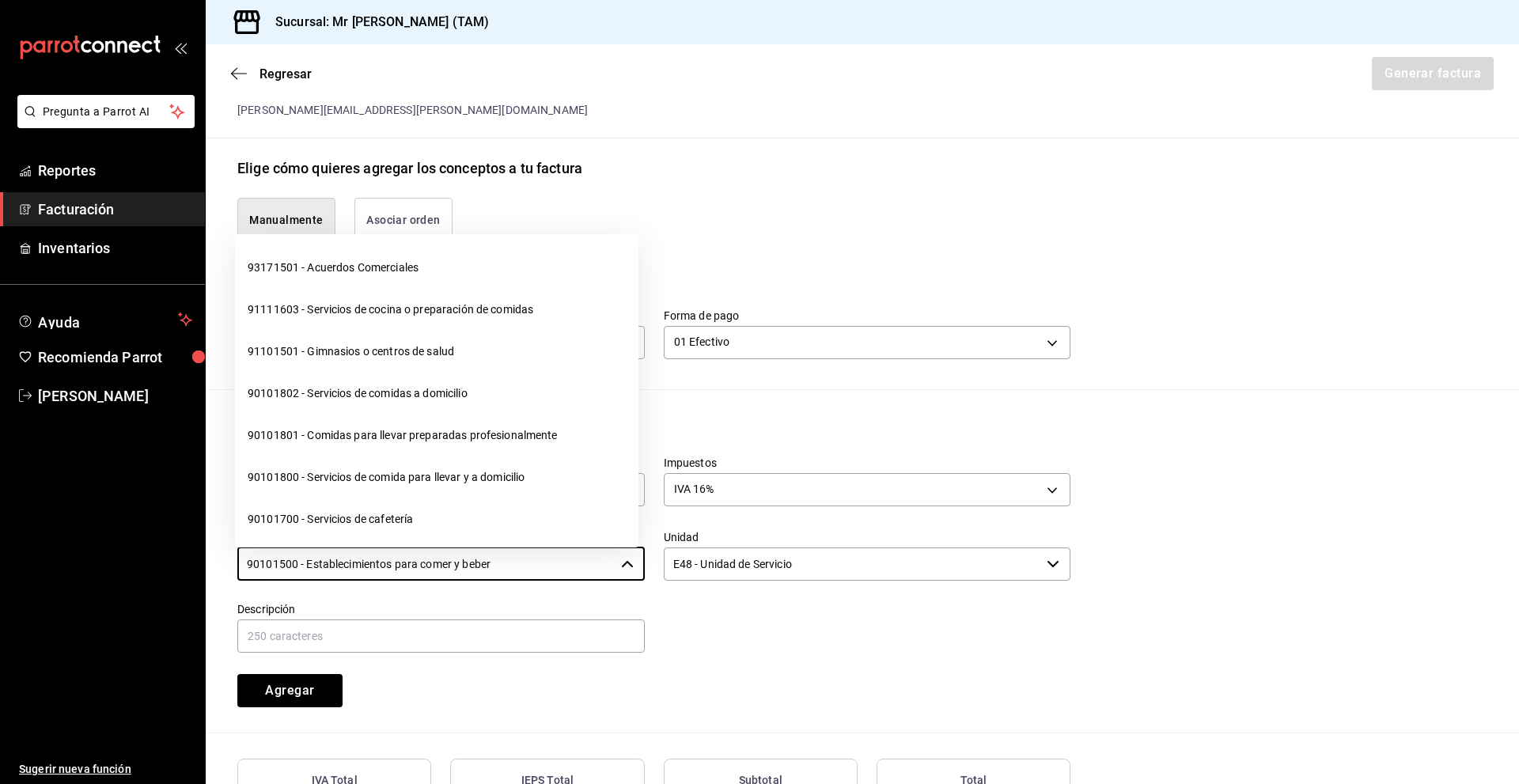
drag, startPoint x: 554, startPoint y: 561, endPoint x: 29, endPoint y: 560, distance: 525.0
click at [29, 560] on div "Pregunta a Parrot AI Reportes Facturación Inventarios Ayuda Recomienda Parrot […" at bounding box center [760, 392] width 1519 height 784
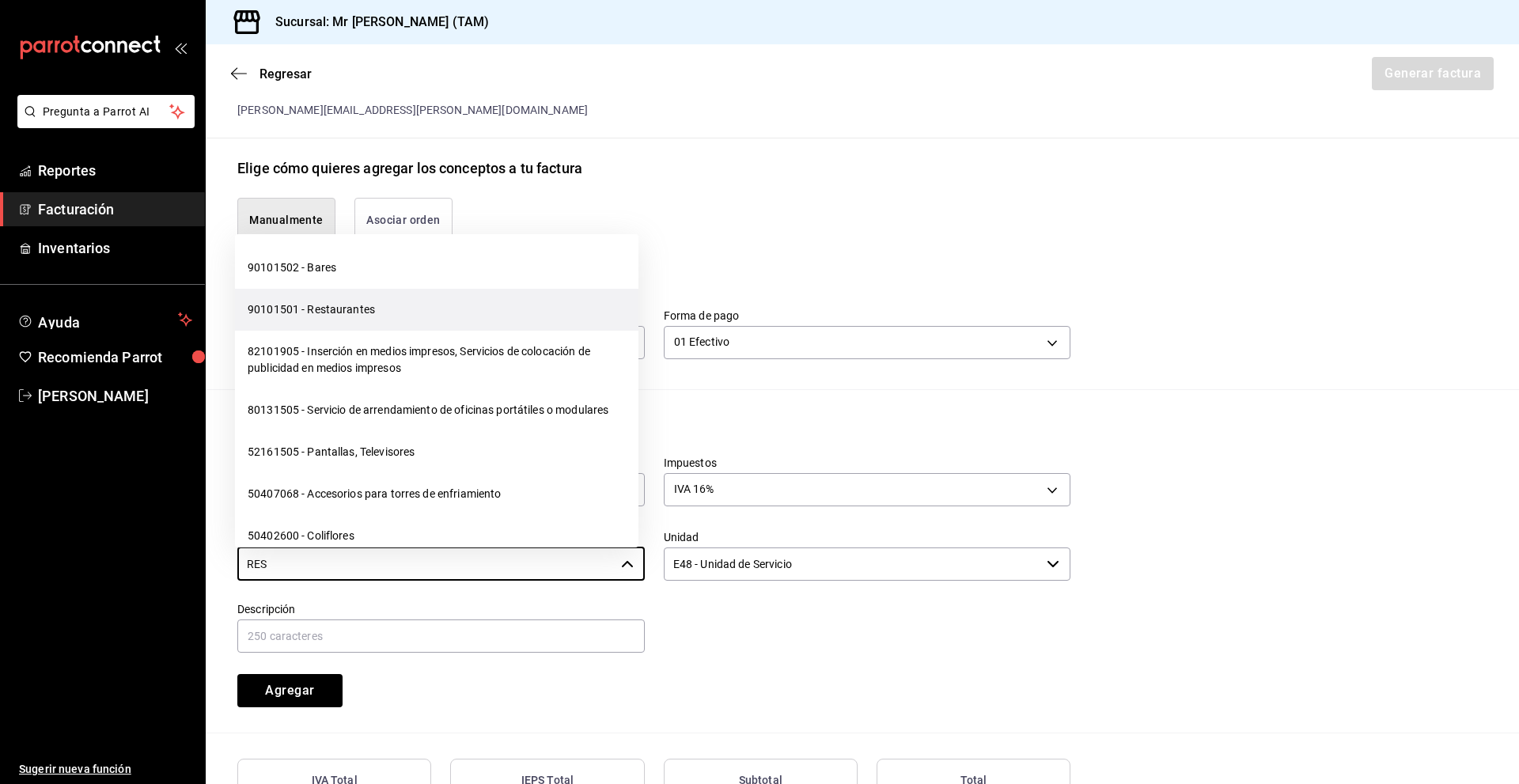
click at [349, 304] on li "90101501 - Restaurantes" at bounding box center [436, 309] width 404 height 42
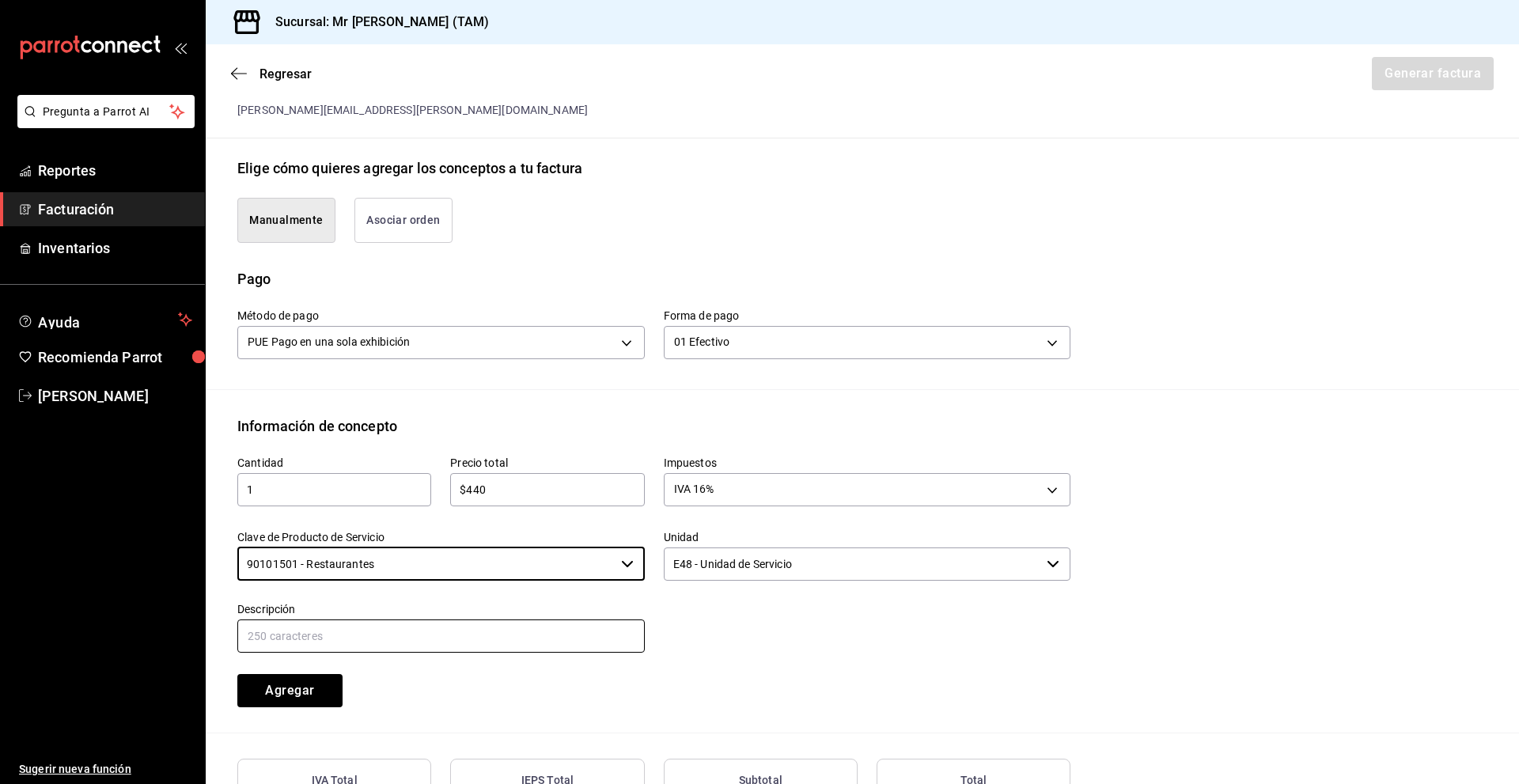
type input "90101501 - Restaurantes"
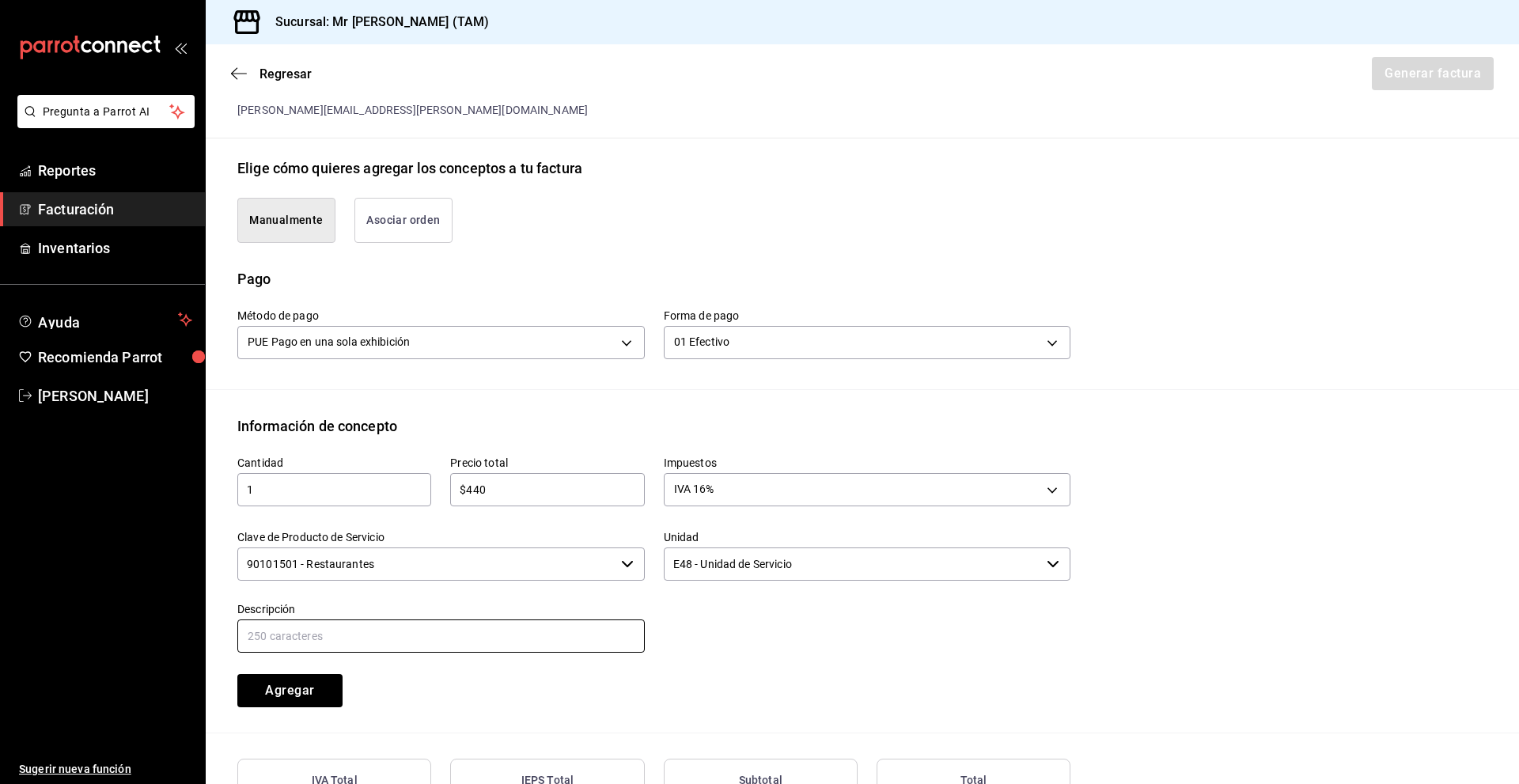
click at [495, 632] on input "text" at bounding box center [441, 636] width 407 height 34
click at [466, 637] on input "text" at bounding box center [441, 636] width 407 height 34
type input "CONSUMO DE ALIMENTOS"
click at [534, 667] on div "Cantidad 1 ​ Precio total $440 ​ Impuestos IVA 16% IVA_16 Clave de Producto de …" at bounding box center [644, 572] width 852 height 270
click at [328, 691] on button "Agregar" at bounding box center [290, 691] width 105 height 34
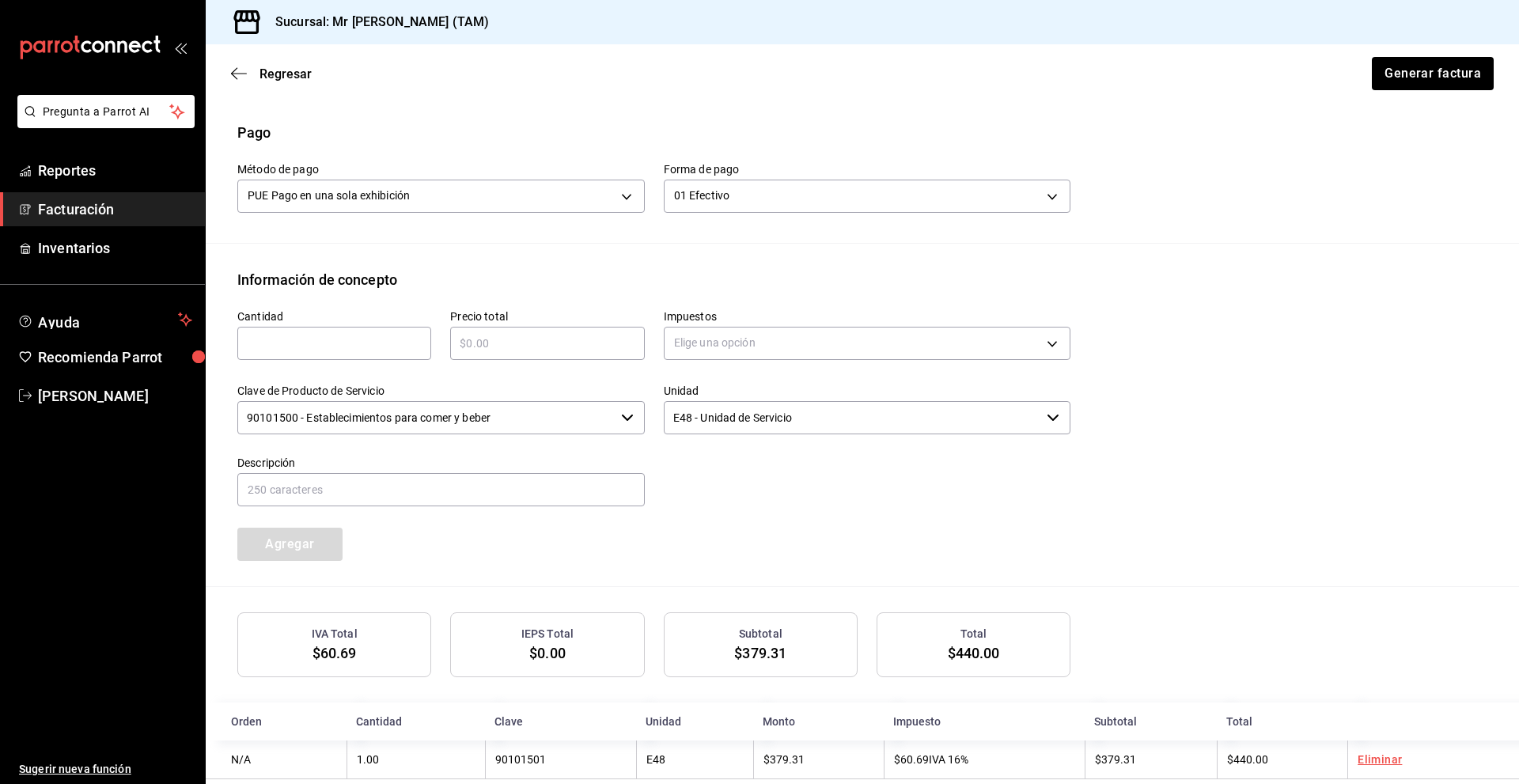
scroll to position [495, 0]
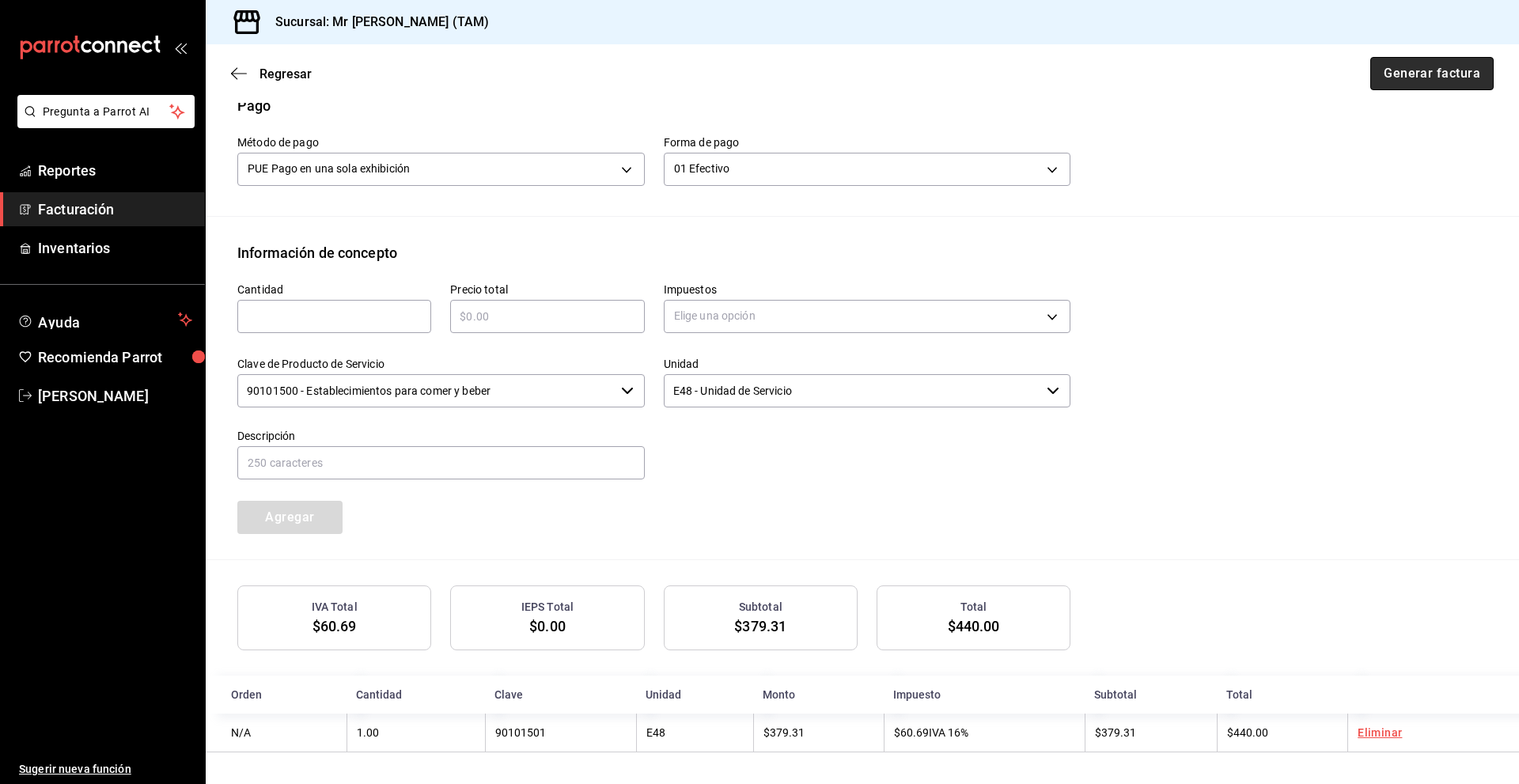
click at [1416, 86] on button "Generar factura" at bounding box center [1432, 74] width 123 height 34
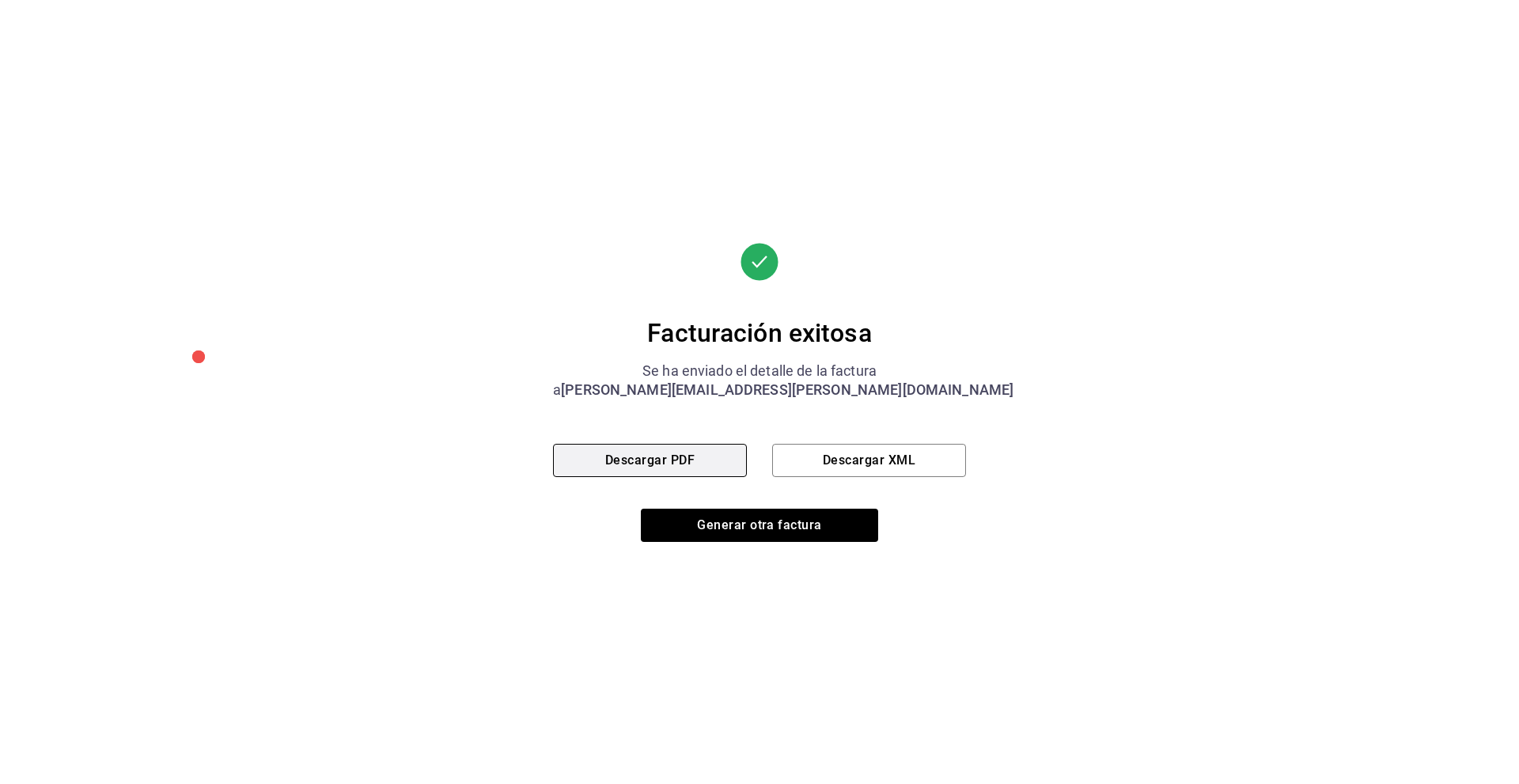
click at [639, 461] on button "Descargar PDF" at bounding box center [651, 460] width 194 height 34
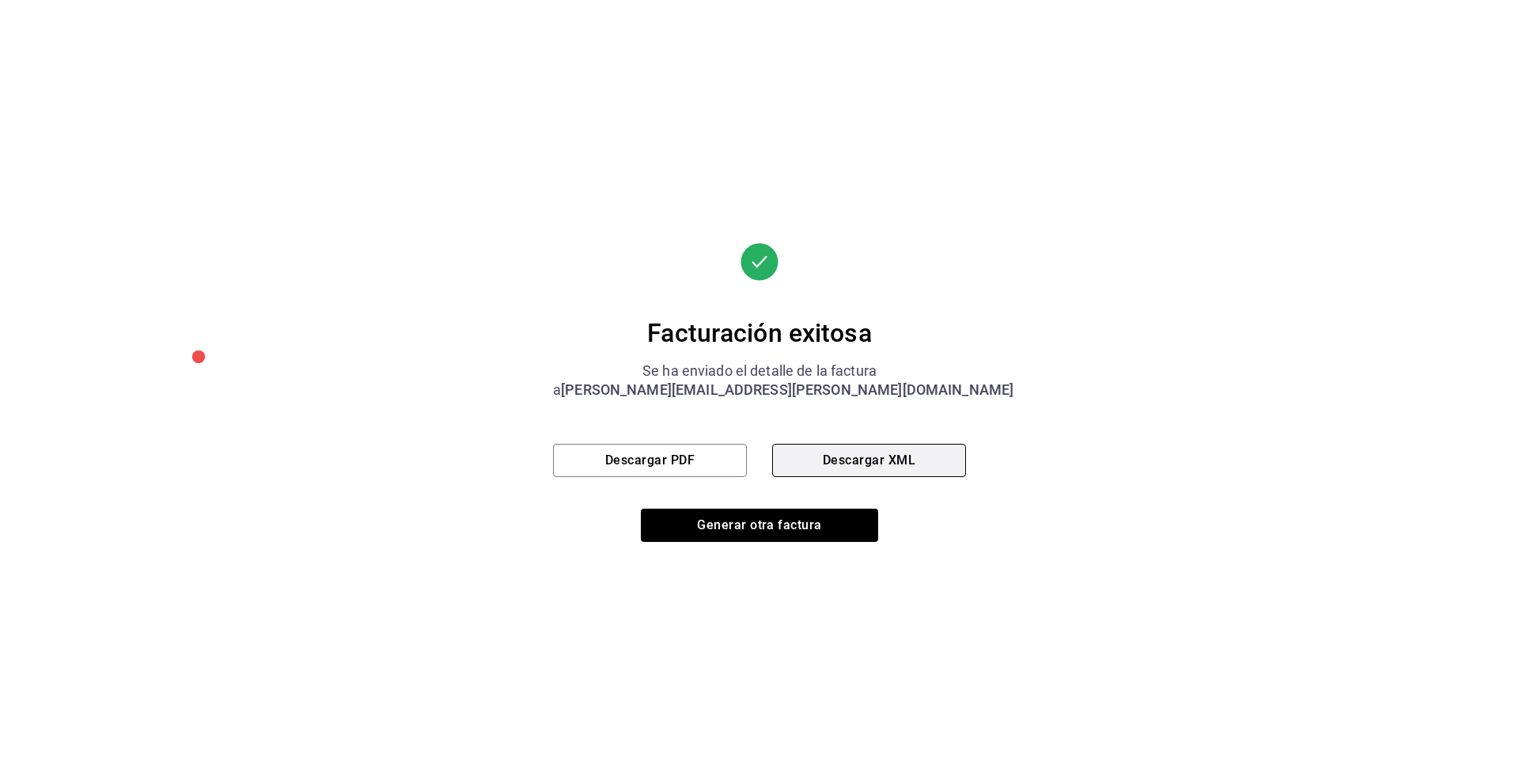
click at [848, 461] on button "Descargar XML" at bounding box center [869, 460] width 194 height 34
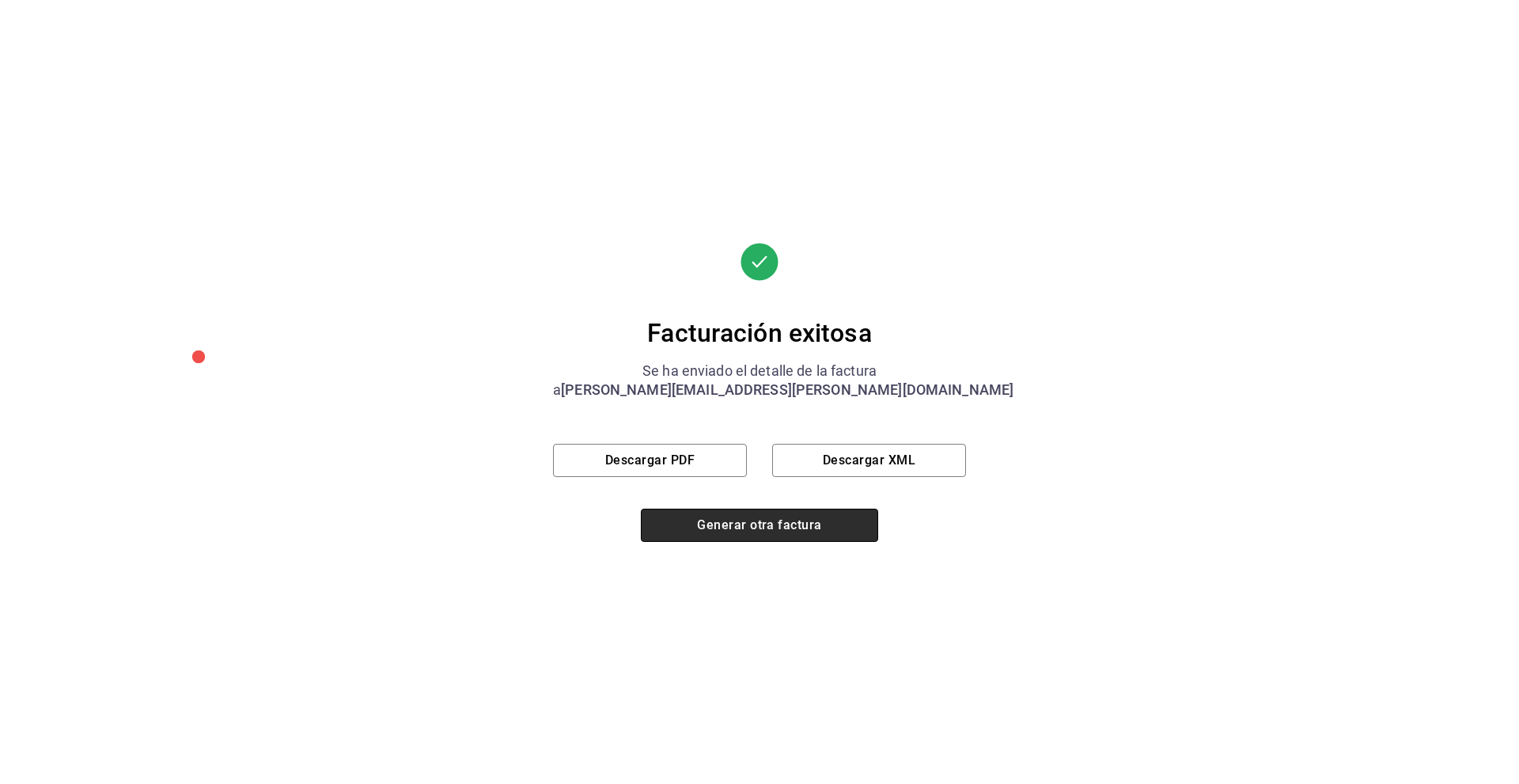
click at [774, 527] on button "Generar otra factura" at bounding box center [760, 525] width 238 height 34
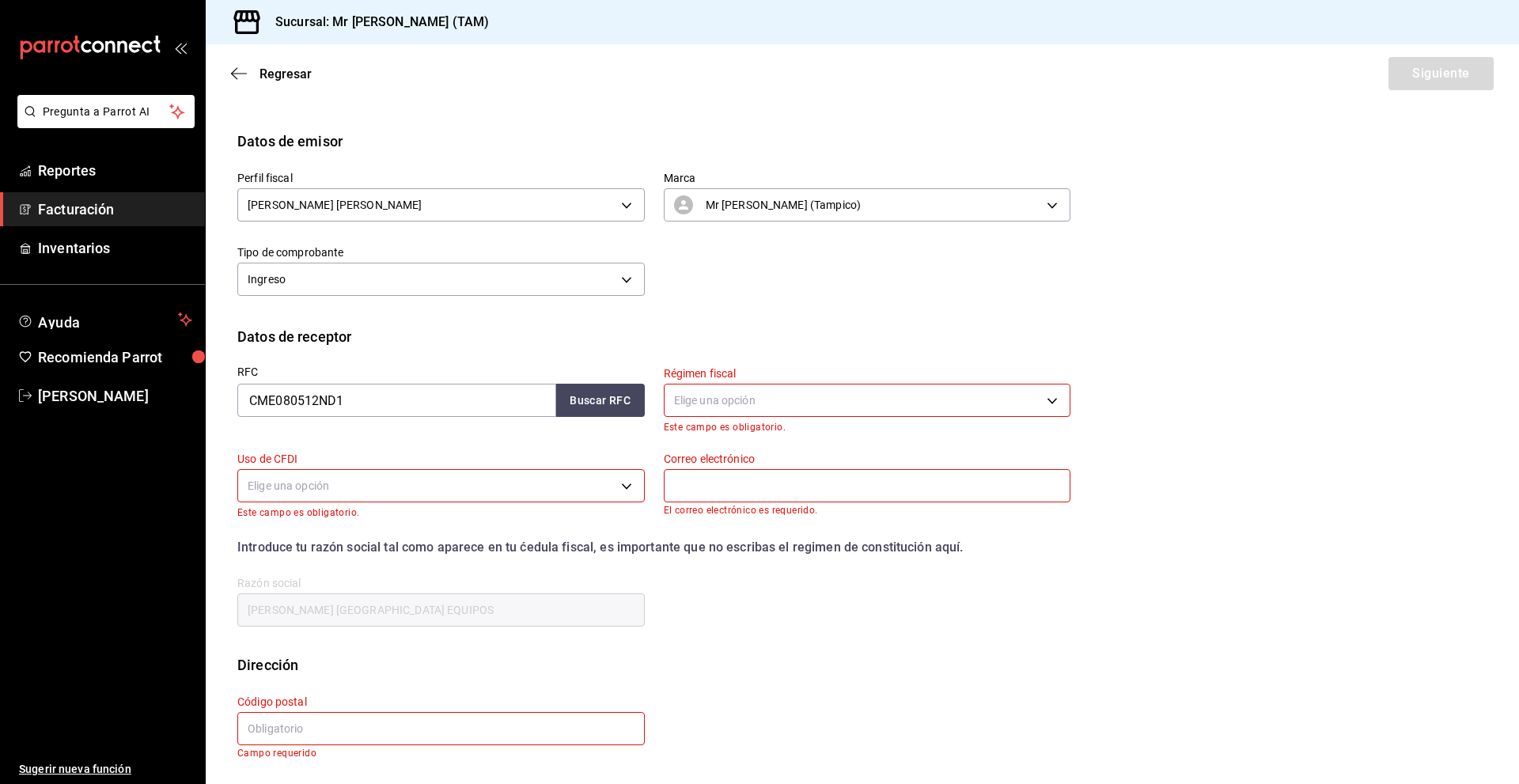
scroll to position [0, 0]
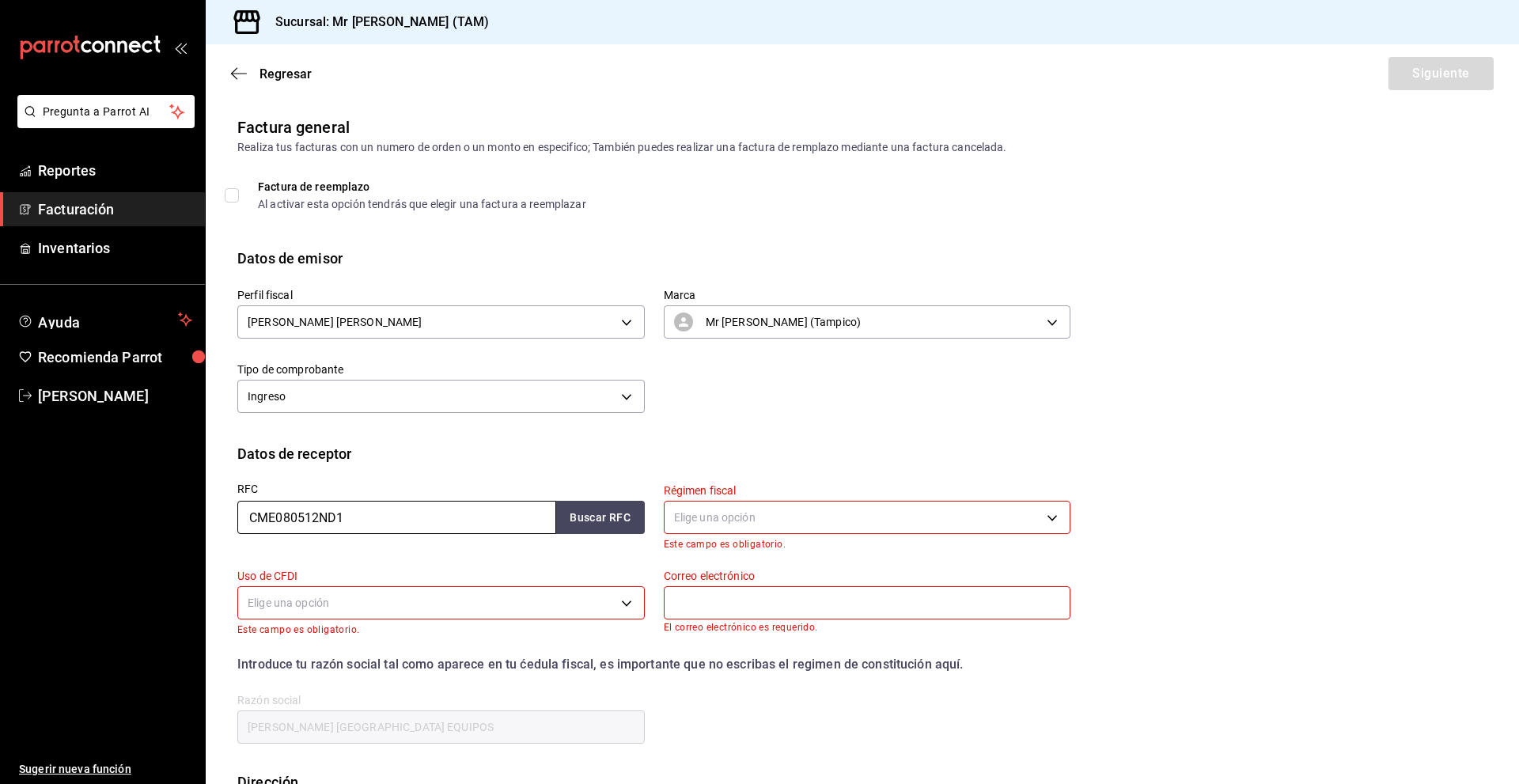
drag, startPoint x: 238, startPoint y: 522, endPoint x: 164, endPoint y: 519, distance: 74.1
click at [164, 519] on div "Pregunta a Parrot AI Reportes Facturación Inventarios Ayuda Recomienda Parrot […" at bounding box center [760, 392] width 1519 height 784
paste input "PEHA620522LB5"
type input "PEHA620522LB5"
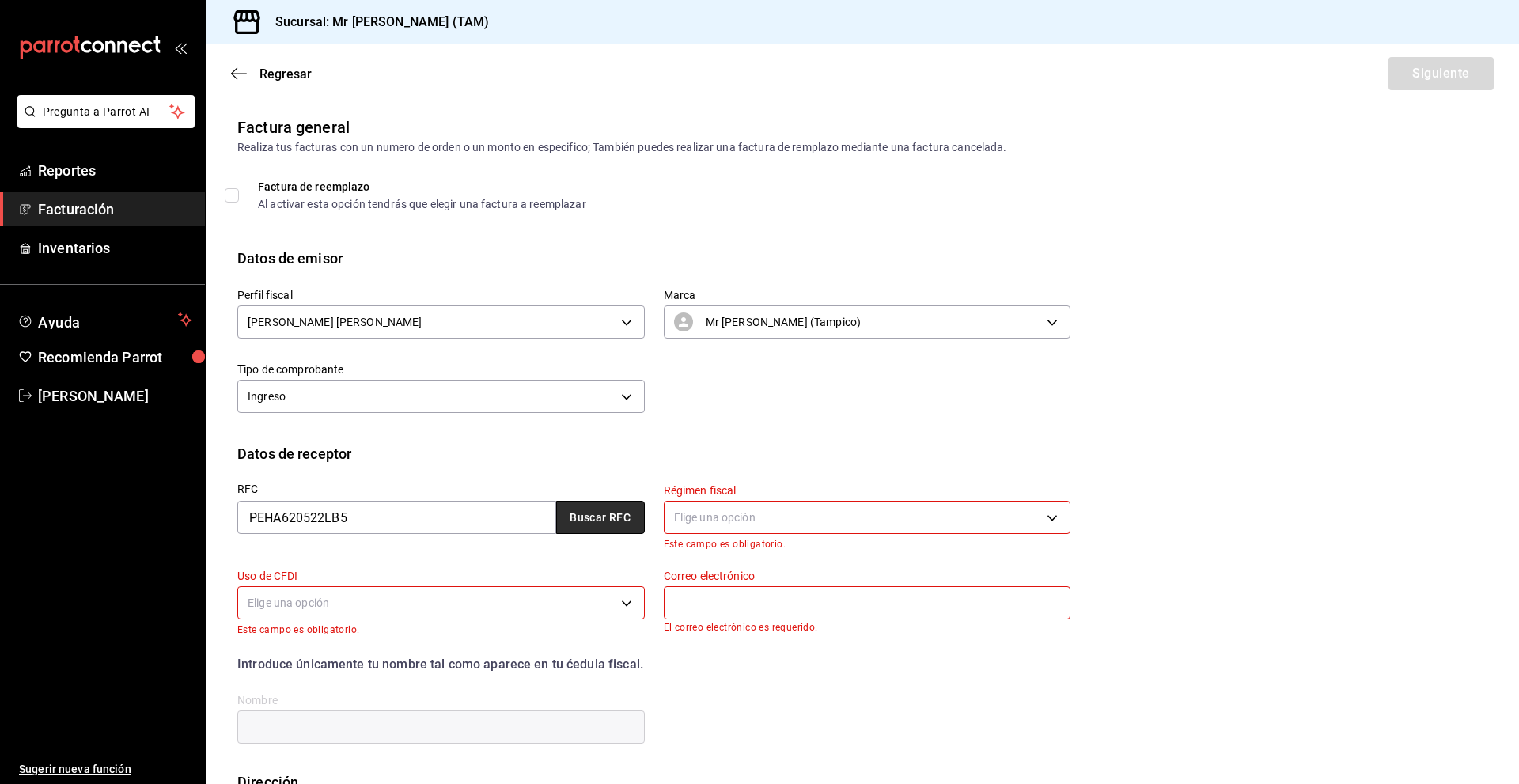
click at [565, 515] on button "Buscar RFC" at bounding box center [601, 517] width 89 height 34
click at [808, 523] on body "Pregunta a Parrot AI Reportes Facturación Inventarios Ayuda Recomienda Parrot […" at bounding box center [760, 392] width 1519 height 784
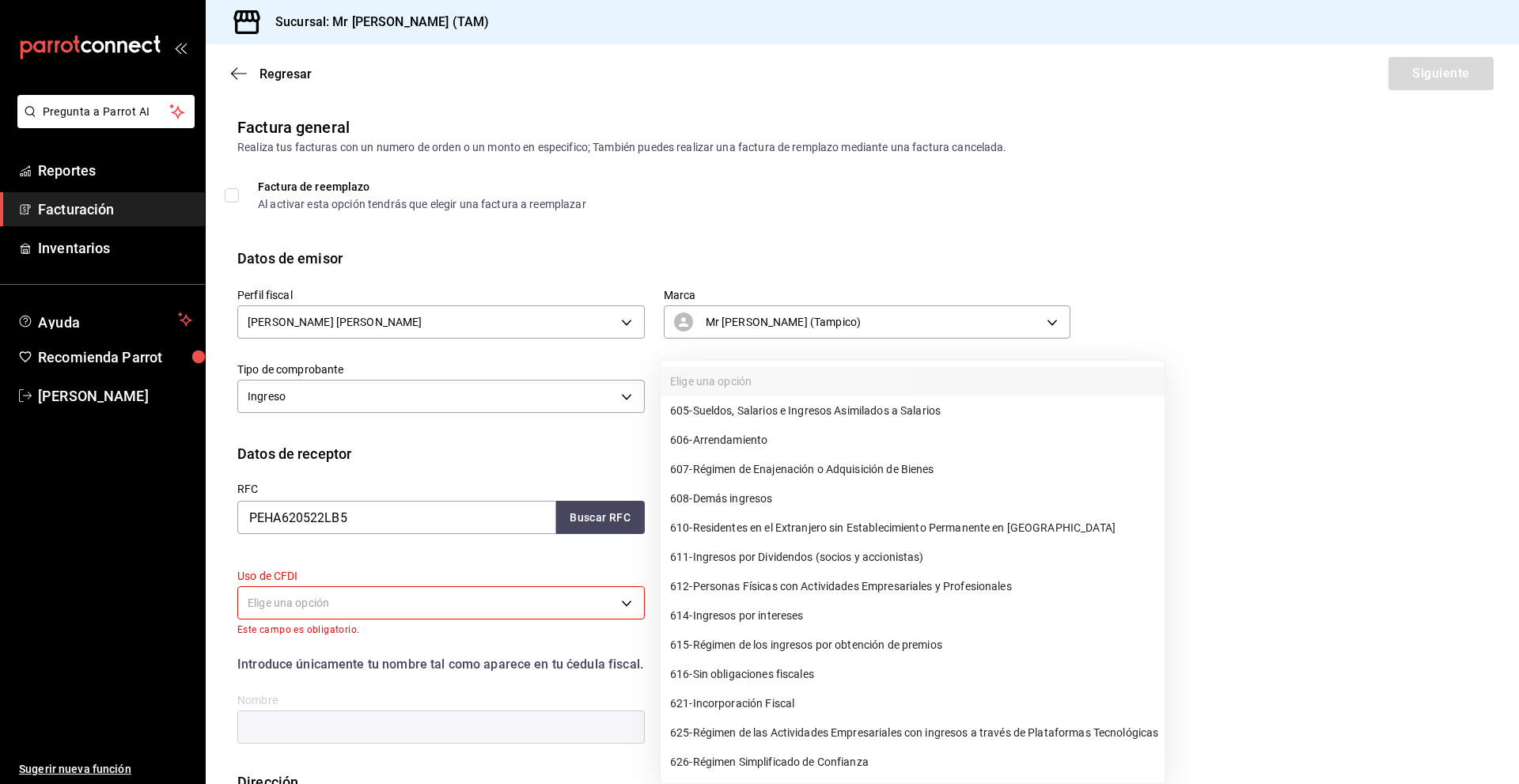
click at [786, 754] on span "626 - Régimen Simplificado de Confianza" at bounding box center [769, 762] width 199 height 16
type input "626"
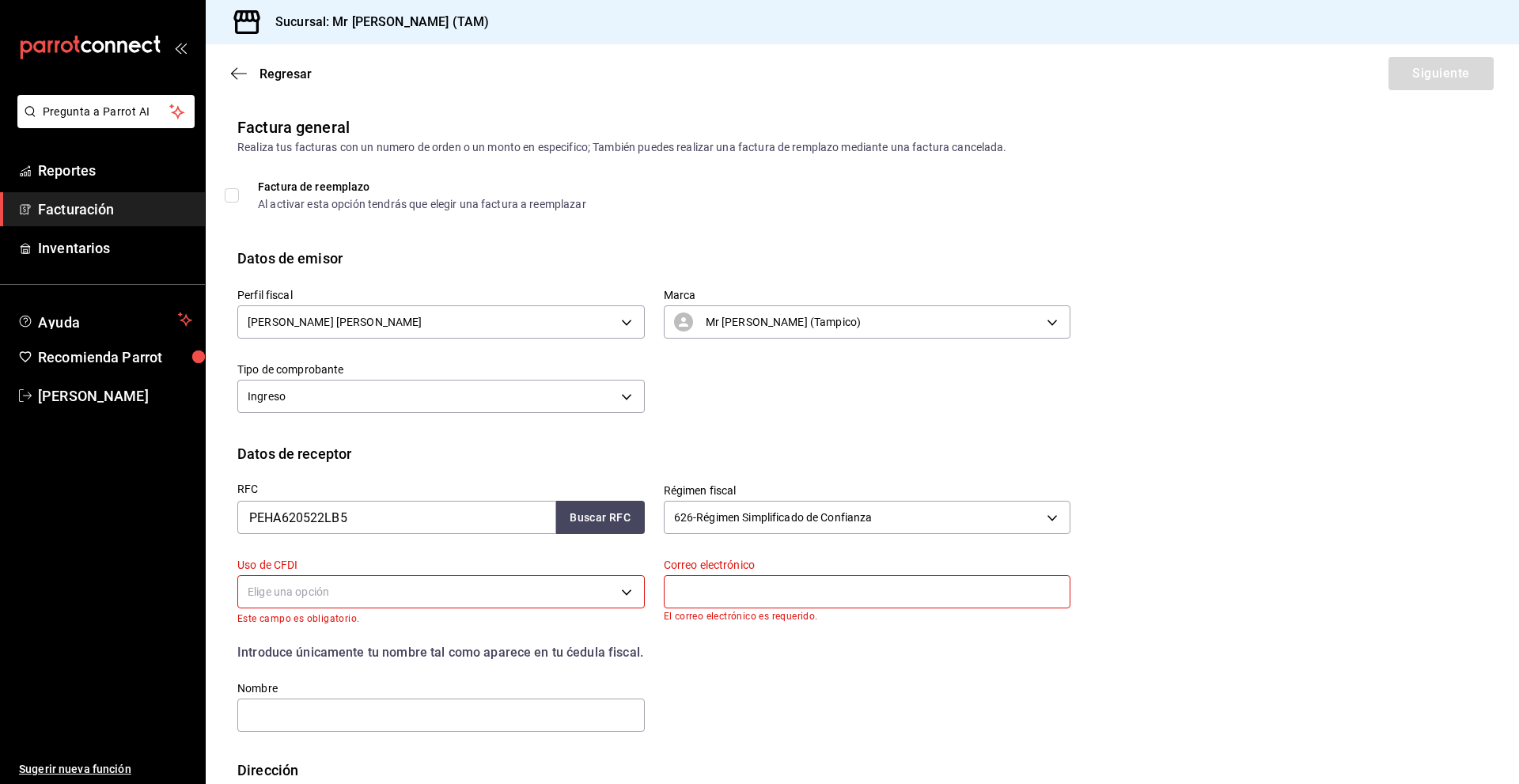
click at [477, 598] on body "Pregunta a Parrot AI Reportes Facturación Inventarios Ayuda Recomienda Parrot […" at bounding box center [760, 392] width 1519 height 784
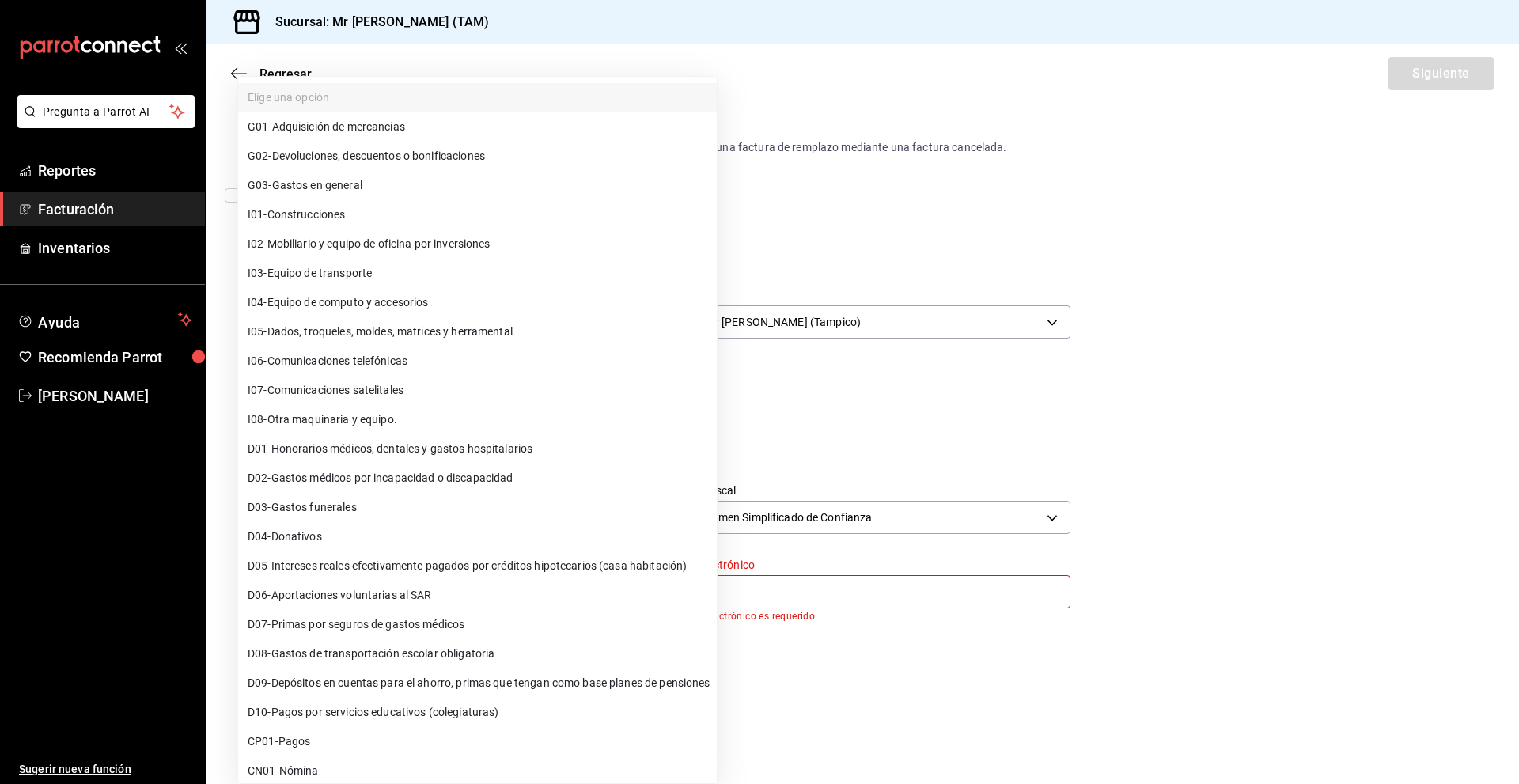
click at [360, 191] on span "G03 - Gastos en general" at bounding box center [305, 185] width 114 height 16
type input "G03"
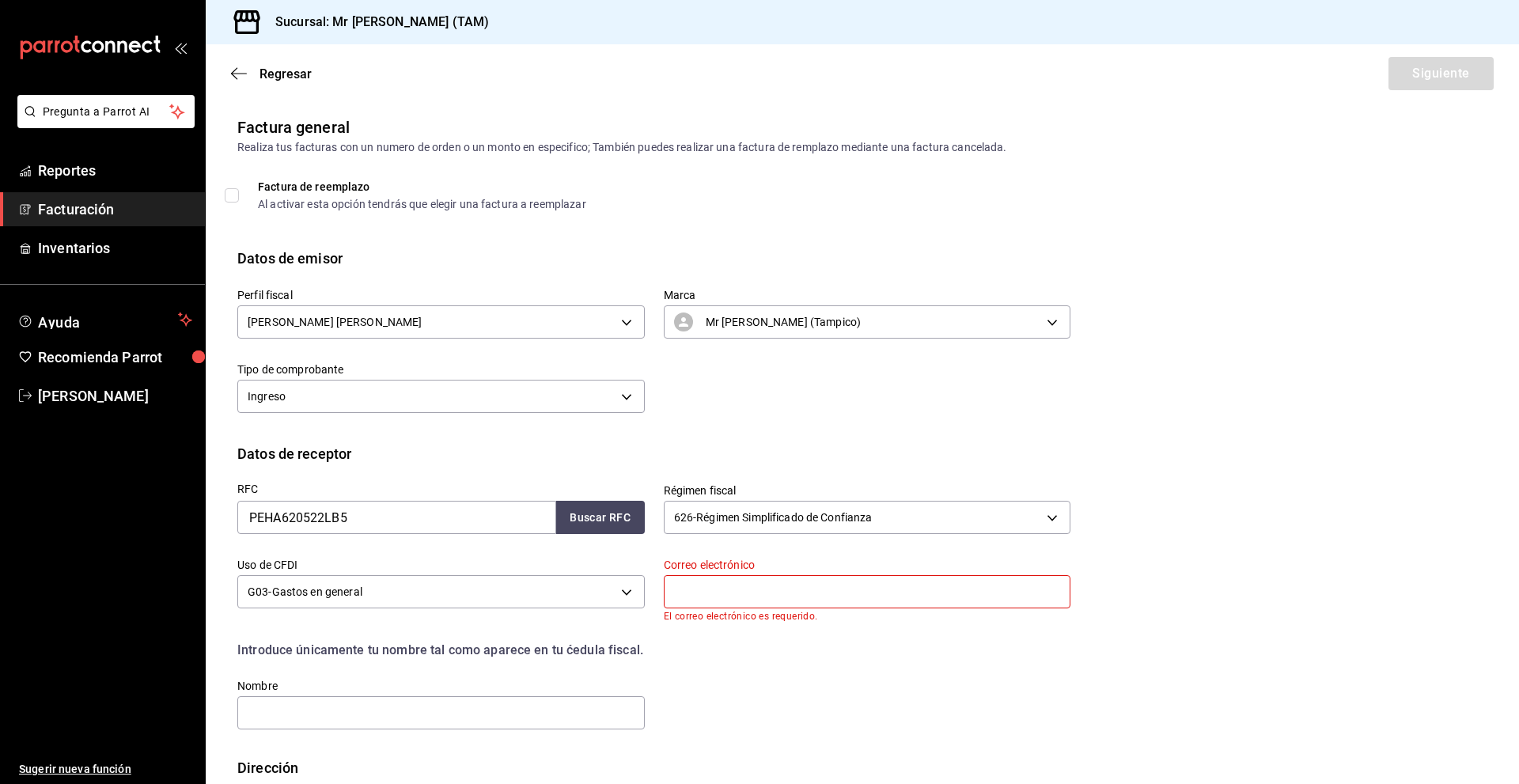
click at [782, 585] on input "text" at bounding box center [867, 592] width 407 height 34
paste input "[PERSON_NAME][EMAIL_ADDRESS][DOMAIN_NAME]"
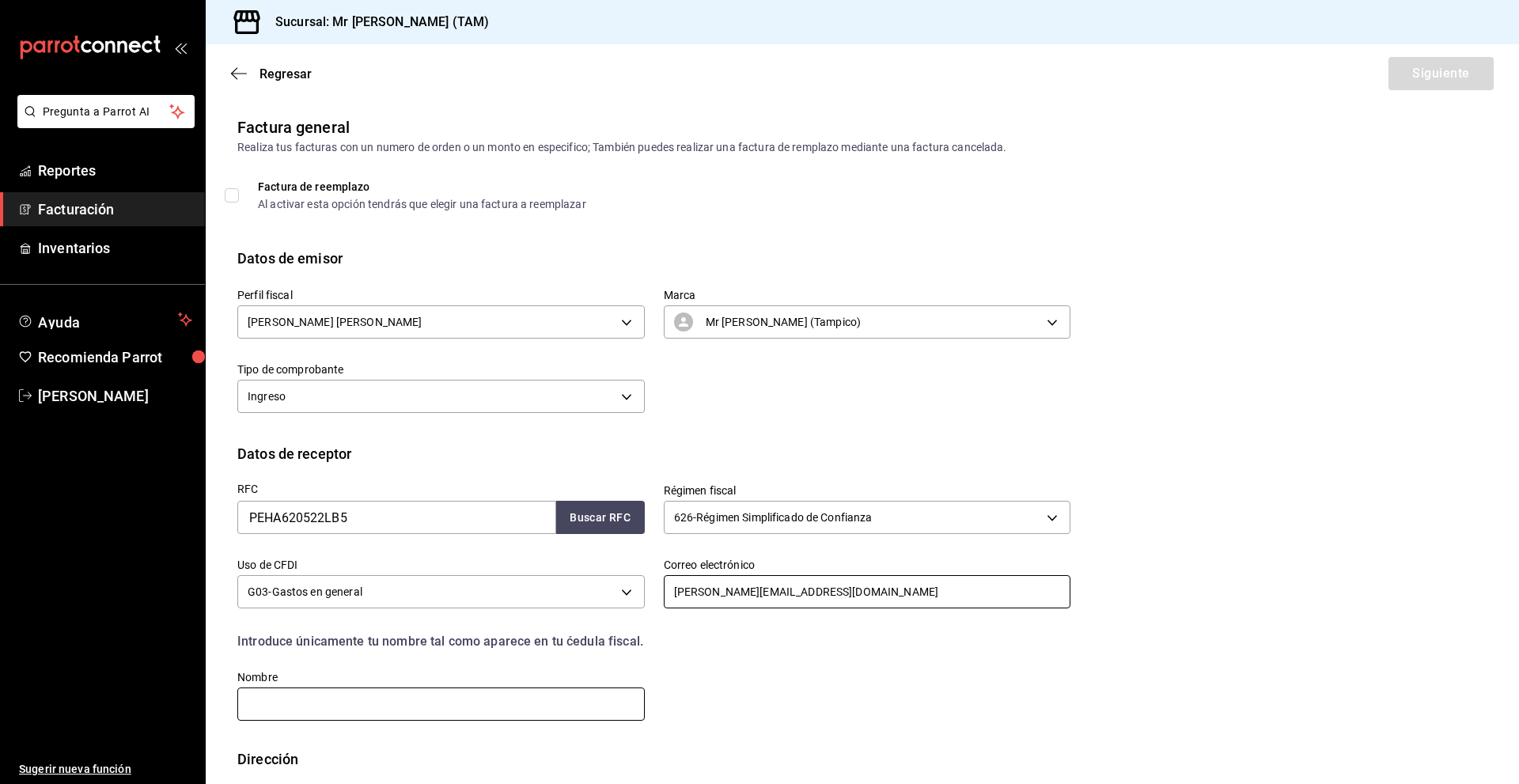
type input "[PERSON_NAME][EMAIL_ADDRESS][DOMAIN_NAME]"
click at [511, 690] on input "text" at bounding box center [441, 704] width 407 height 34
click at [412, 717] on input "text" at bounding box center [441, 704] width 407 height 34
paste input "[PERSON_NAME]"
type input "[PERSON_NAME]"
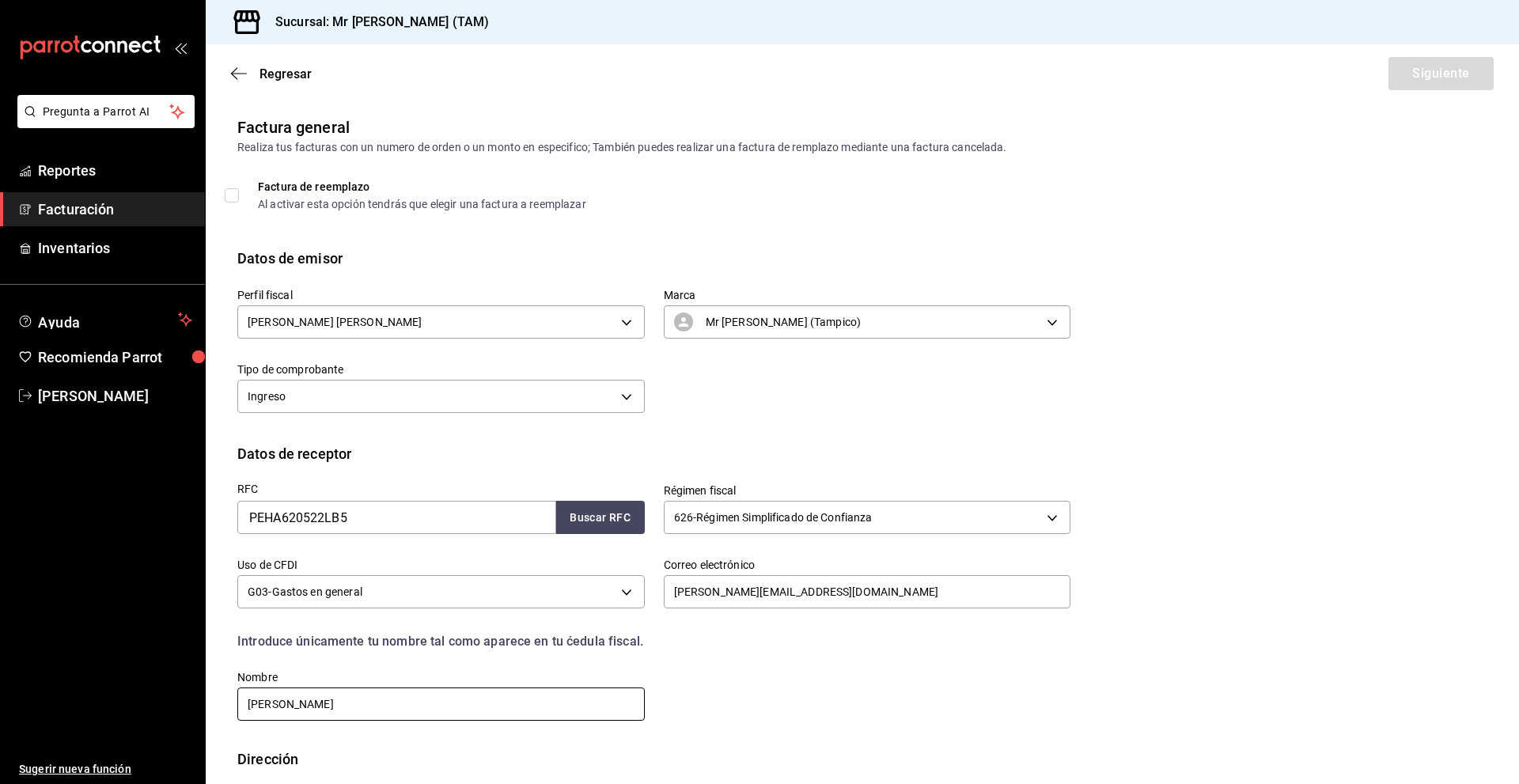
scroll to position [94, 0]
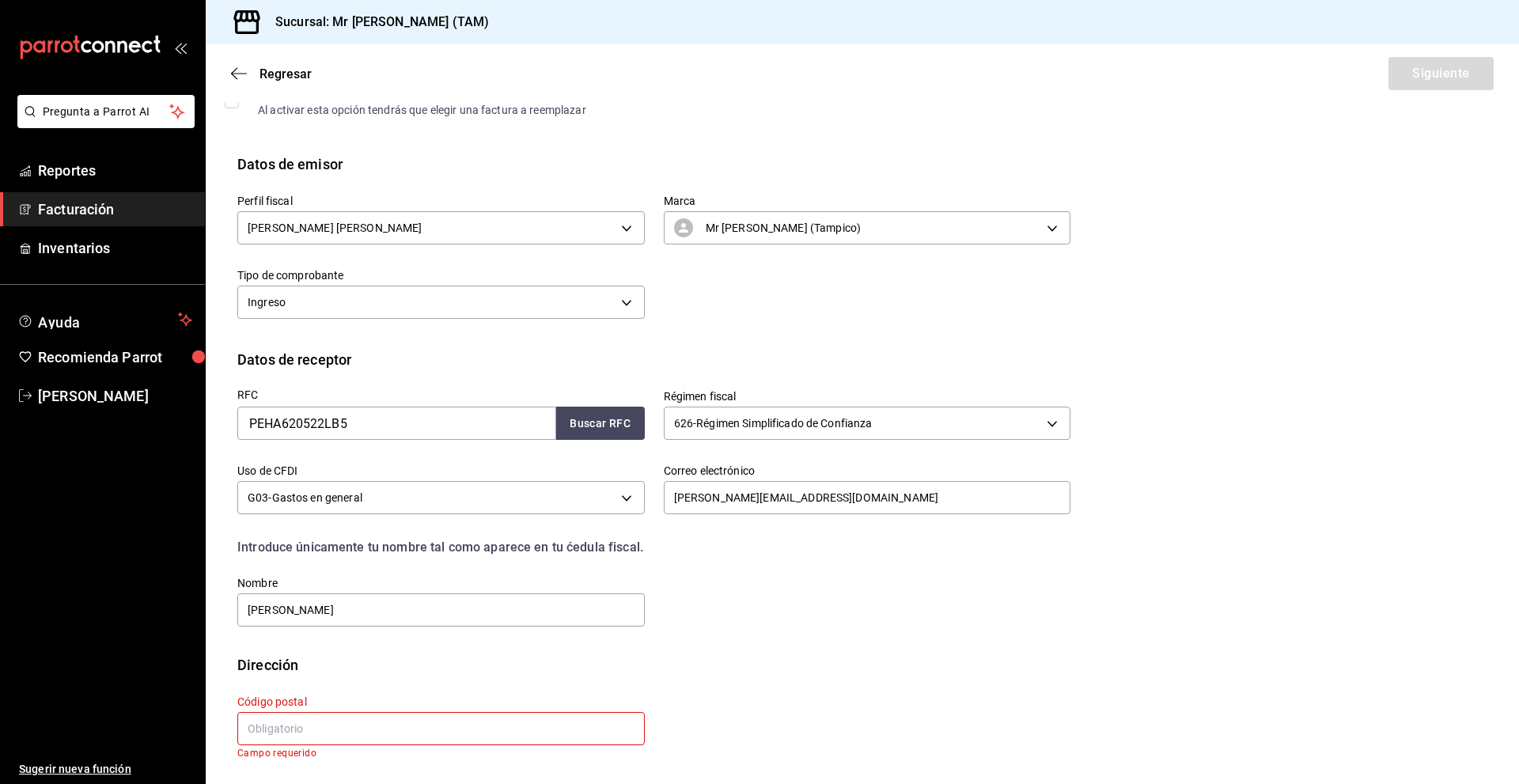
click at [316, 723] on input "text" at bounding box center [441, 729] width 407 height 34
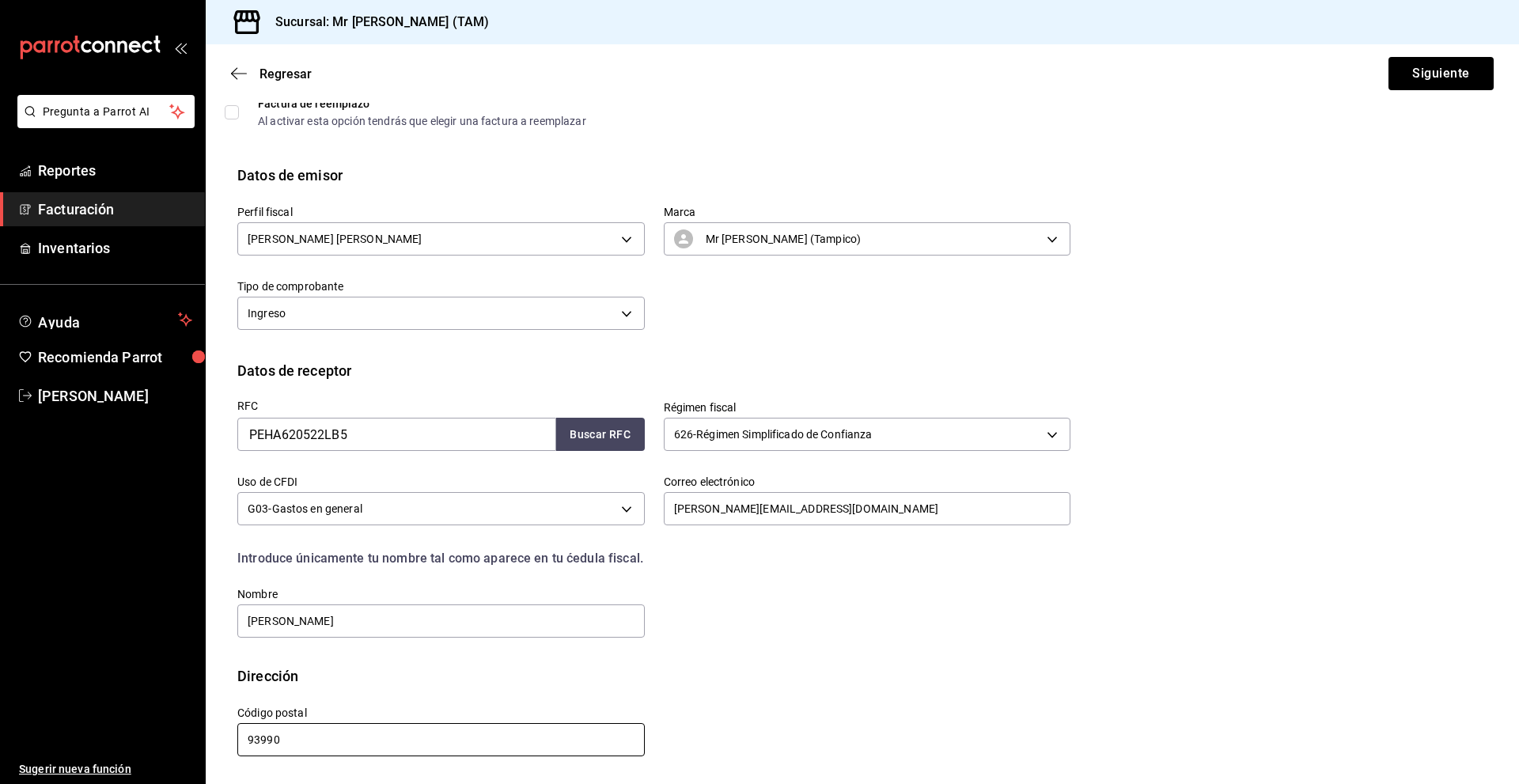
type input "93990"
click at [1400, 79] on button "Siguiente" at bounding box center [1441, 74] width 105 height 34
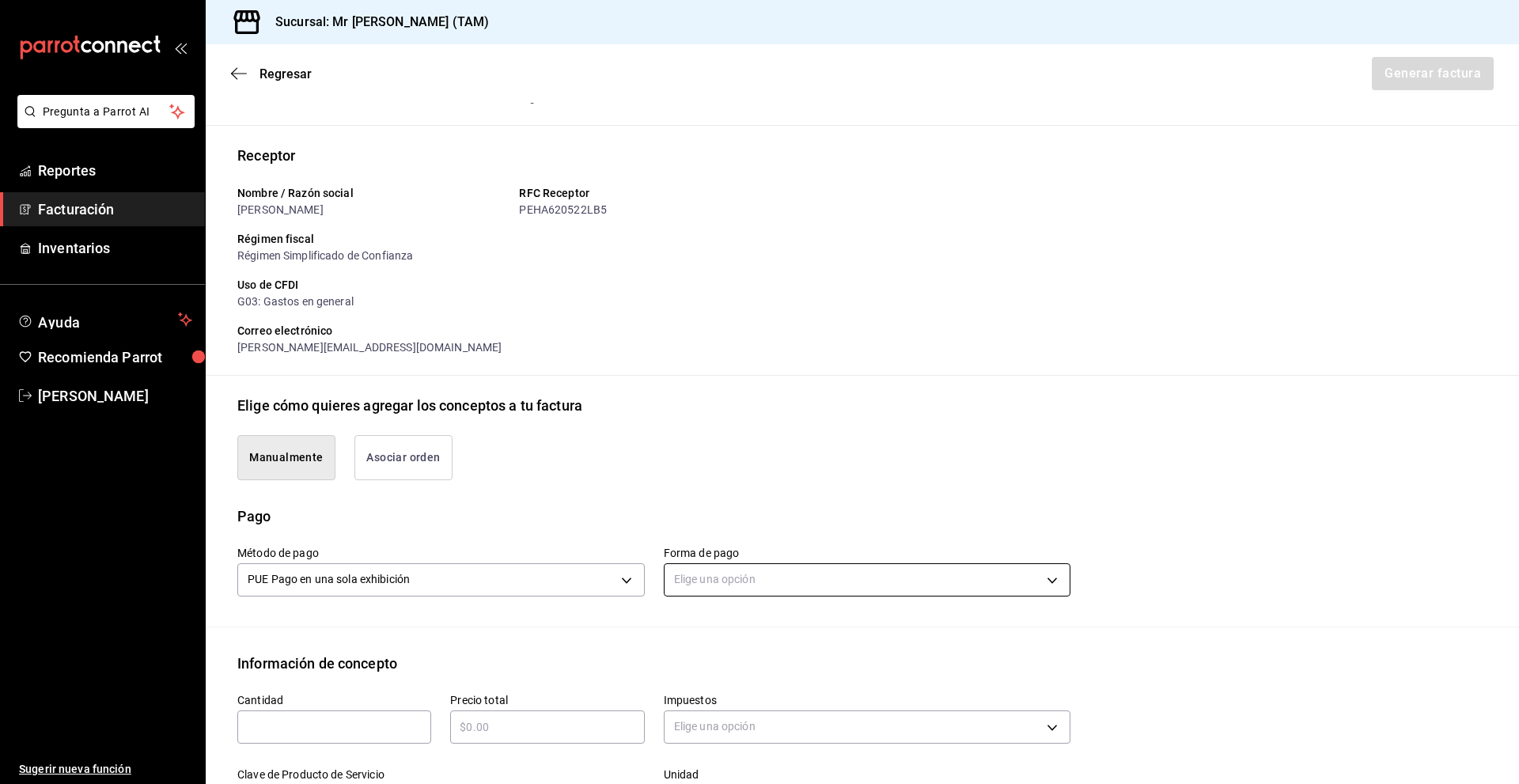
click at [709, 583] on body "Pregunta a Parrot AI Reportes Facturación Inventarios Ayuda Recomienda Parrot […" at bounding box center [760, 392] width 1519 height 784
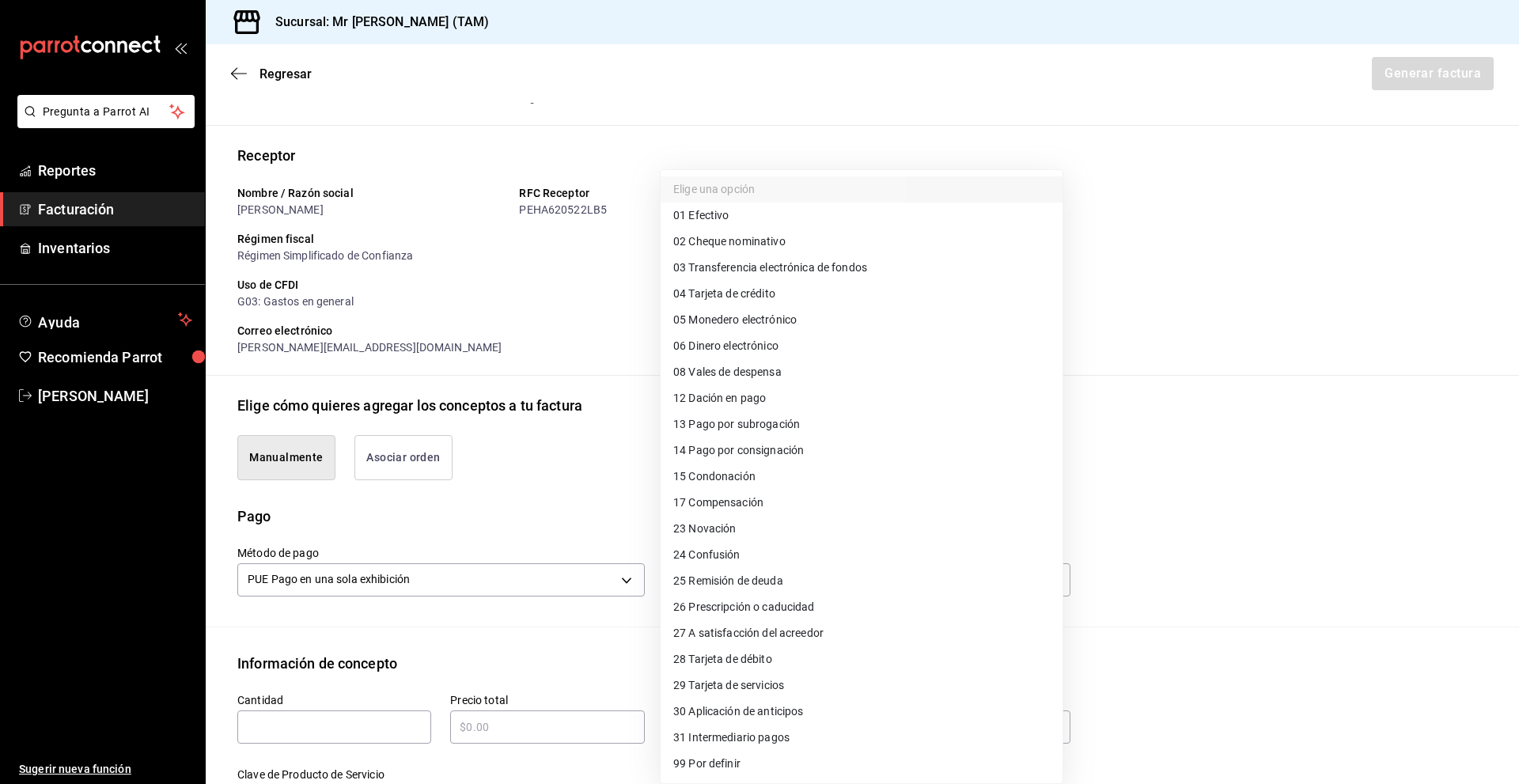
click at [779, 292] on li "04 Tarjeta de crédito" at bounding box center [861, 294] width 402 height 26
type input "04"
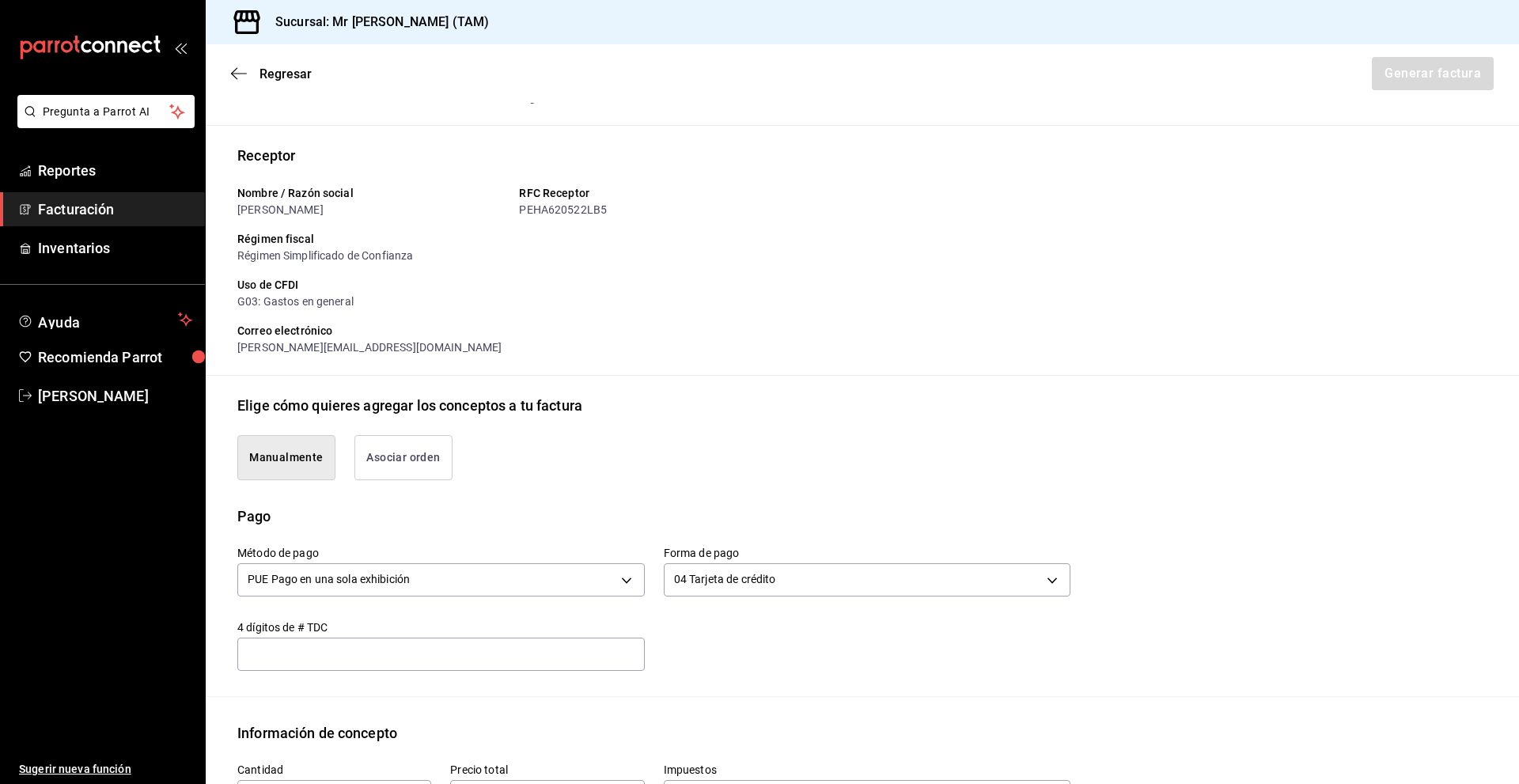
click at [270, 650] on input "text" at bounding box center [441, 654] width 407 height 19
type input "7899"
click at [724, 722] on div "Información de concepto" at bounding box center [863, 733] width 1250 height 22
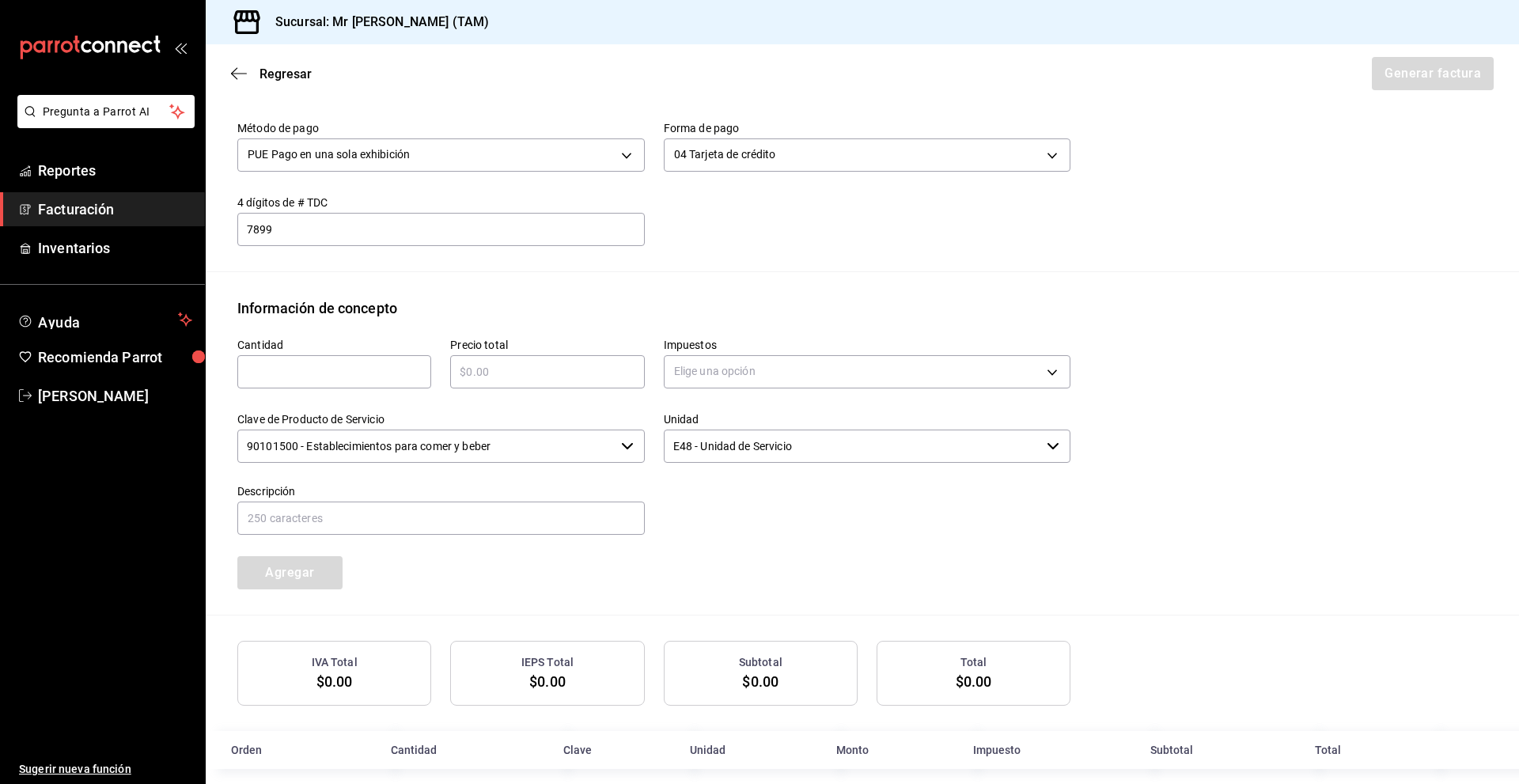
scroll to position [525, 0]
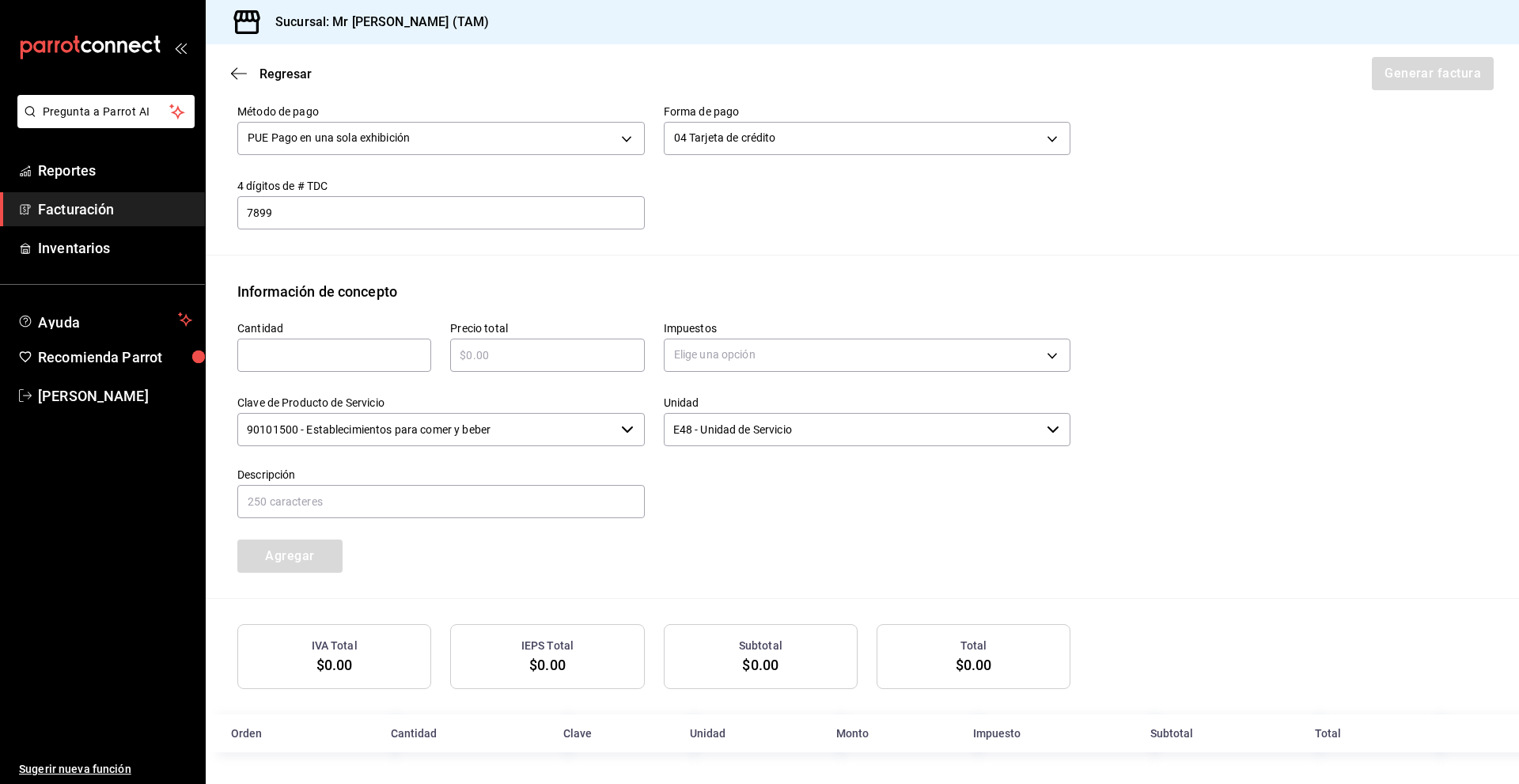
click at [281, 363] on input "text" at bounding box center [335, 355] width 194 height 19
type input "1"
click at [512, 352] on input "text" at bounding box center [547, 355] width 194 height 19
type input "$610"
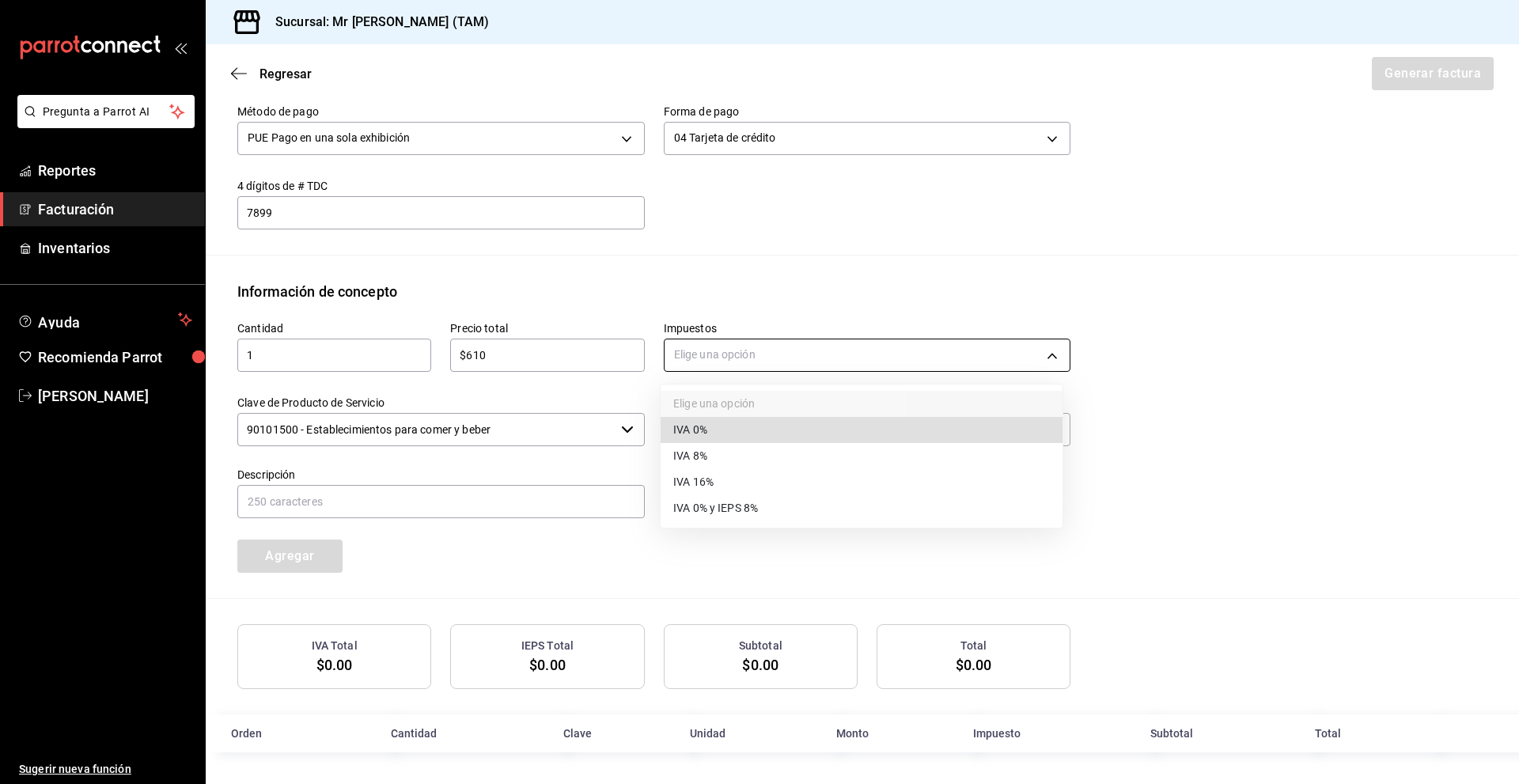
click at [727, 355] on body "Pregunta a Parrot AI Reportes Facturación Inventarios Ayuda Recomienda Parrot […" at bounding box center [760, 392] width 1519 height 784
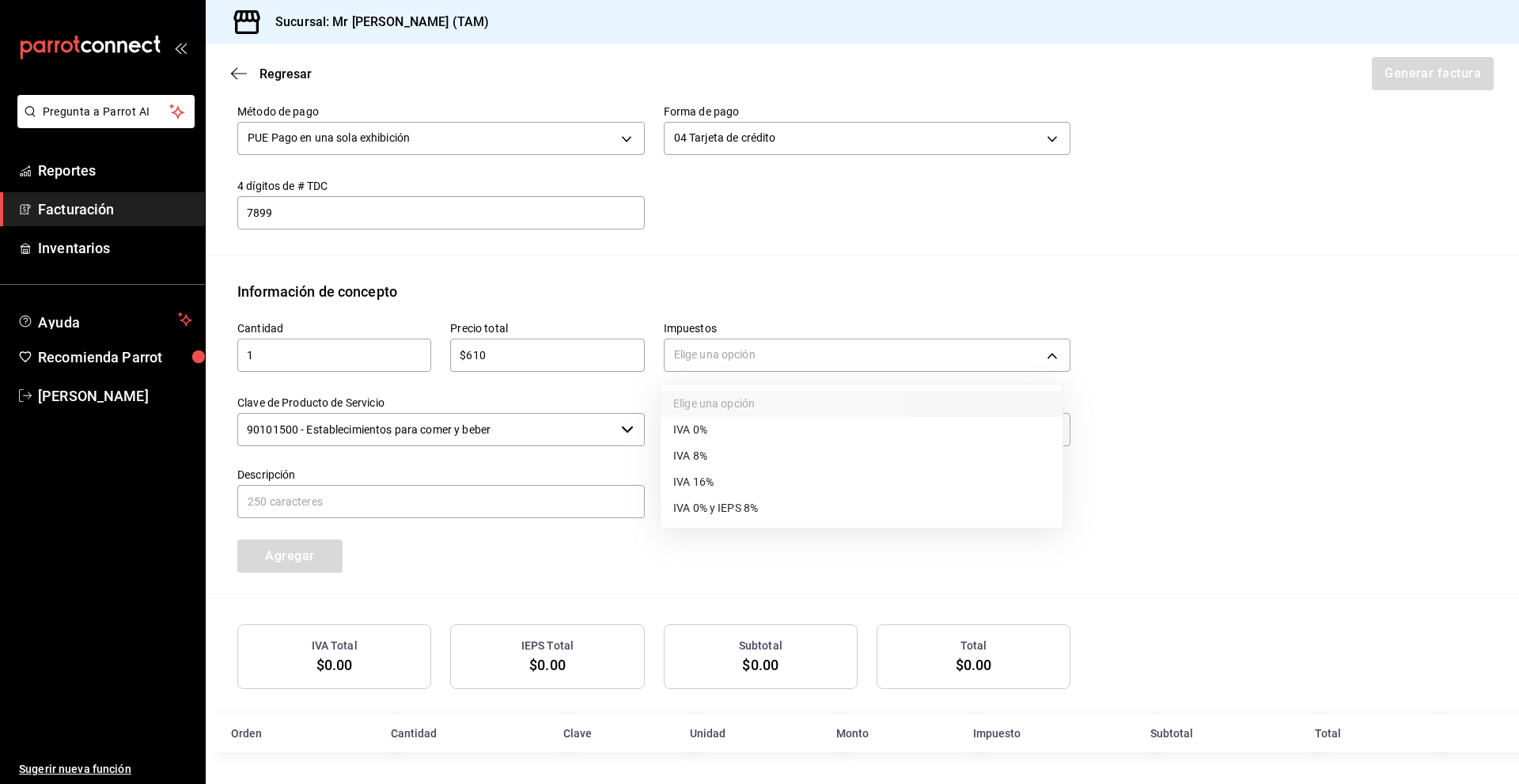
click at [752, 492] on li "IVA 16%" at bounding box center [861, 482] width 402 height 26
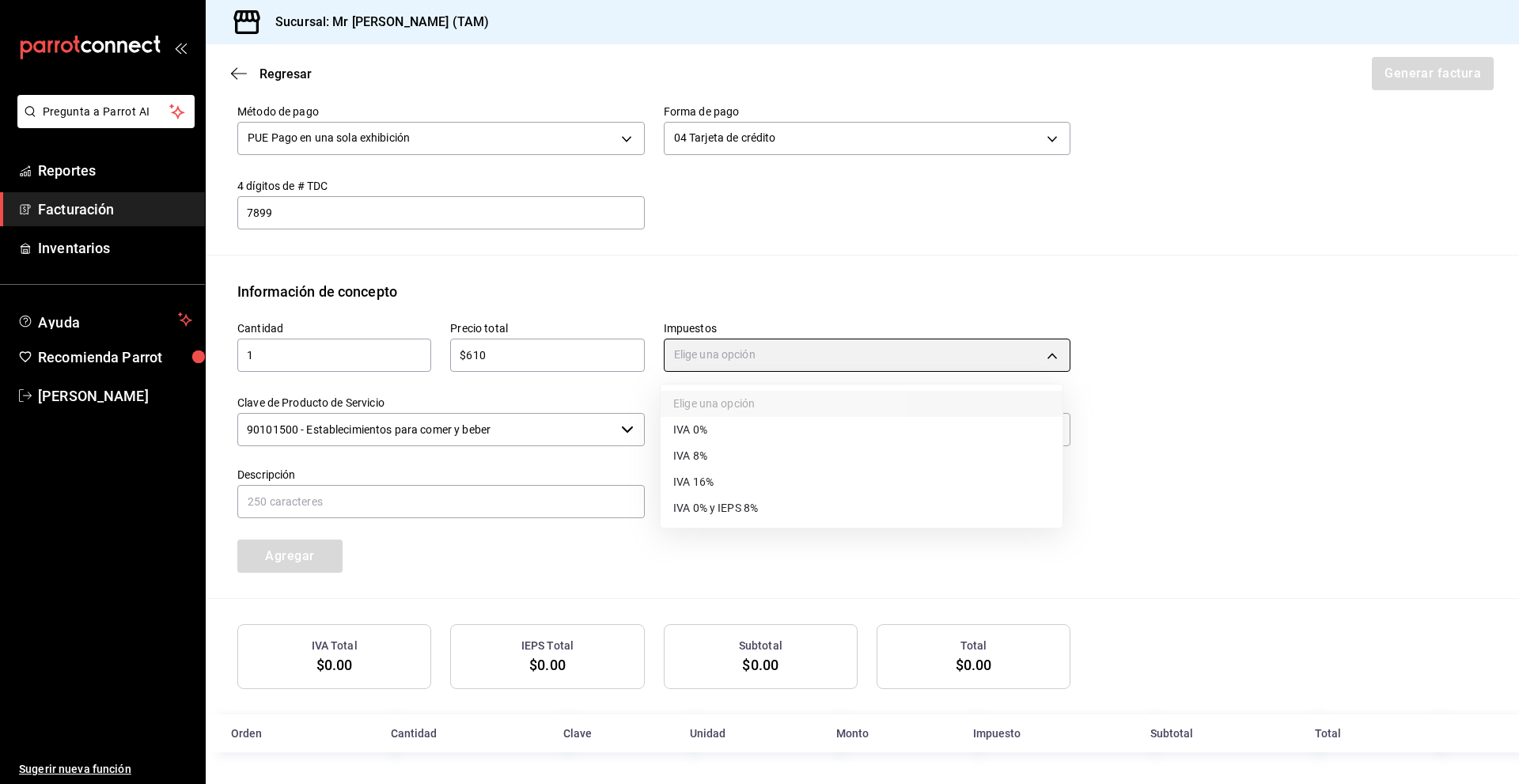
type input "IVA_16"
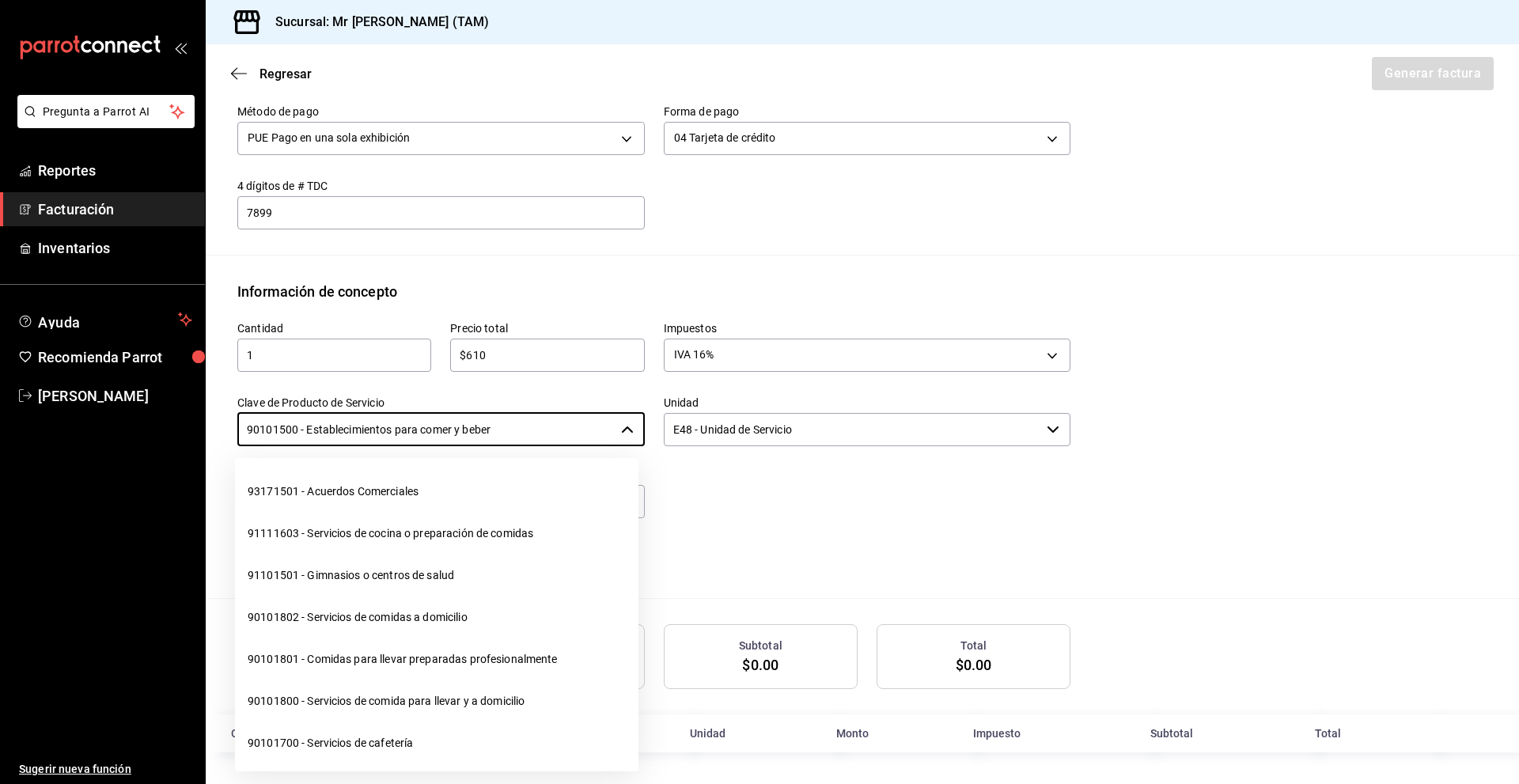
drag, startPoint x: 556, startPoint y: 436, endPoint x: 219, endPoint y: 446, distance: 337.1
click at [219, 446] on div "Clave de Producto de Servicio 90101500 - Establecimientos para comer y beber ​" at bounding box center [432, 412] width 426 height 72
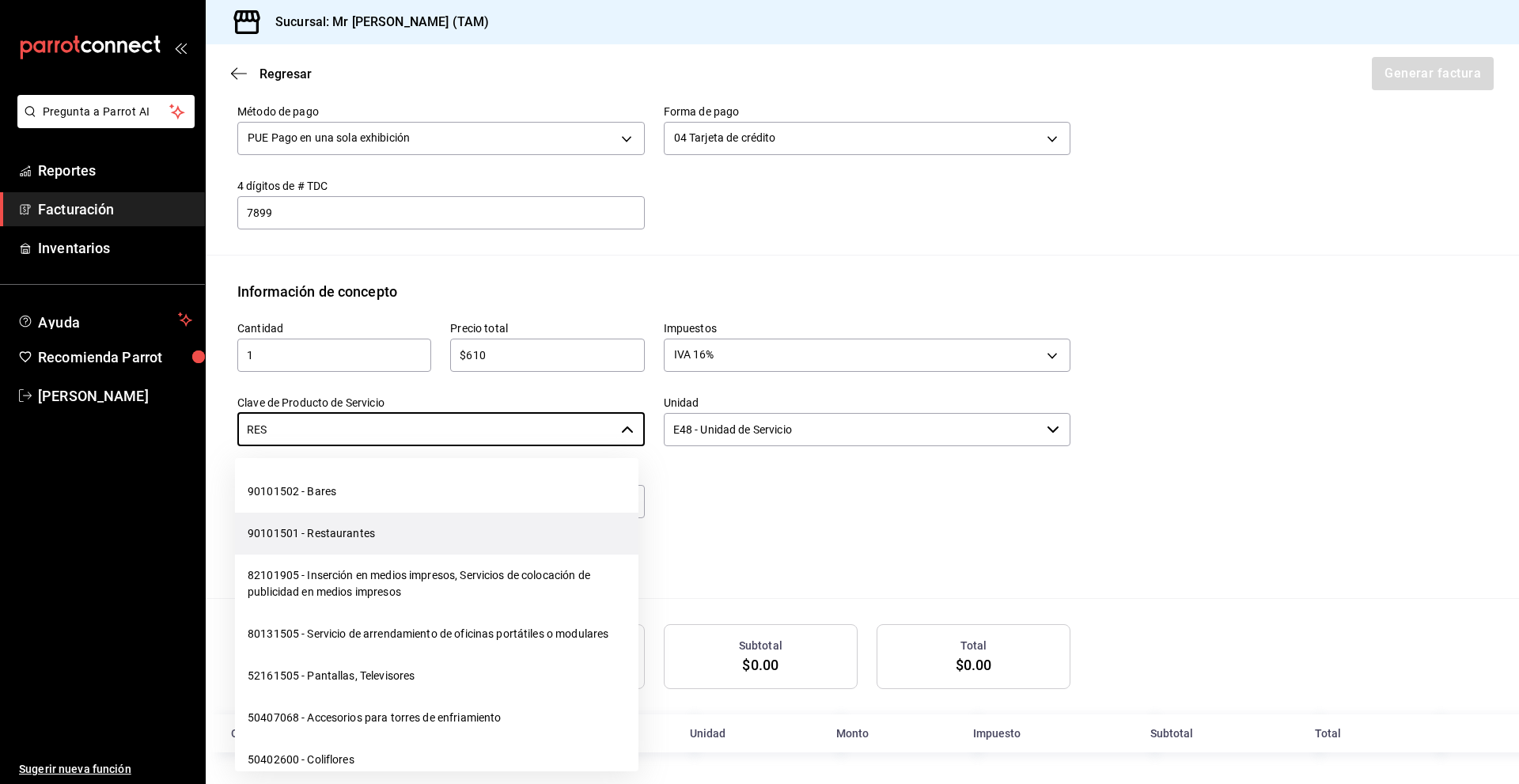
click at [344, 529] on li "90101501 - Restaurantes" at bounding box center [436, 534] width 404 height 42
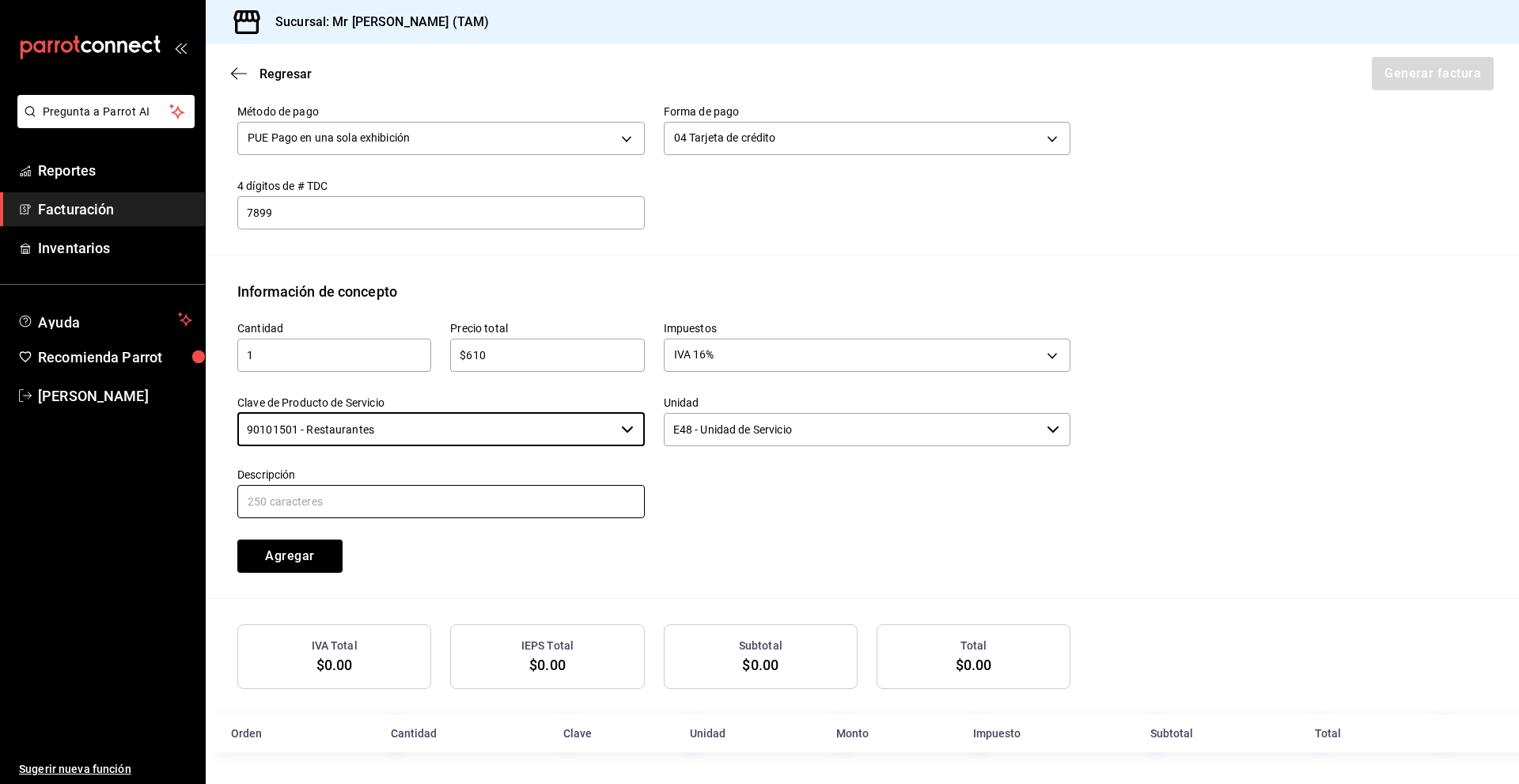
type input "90101501 - Restaurantes"
click at [362, 493] on input "text" at bounding box center [441, 502] width 407 height 34
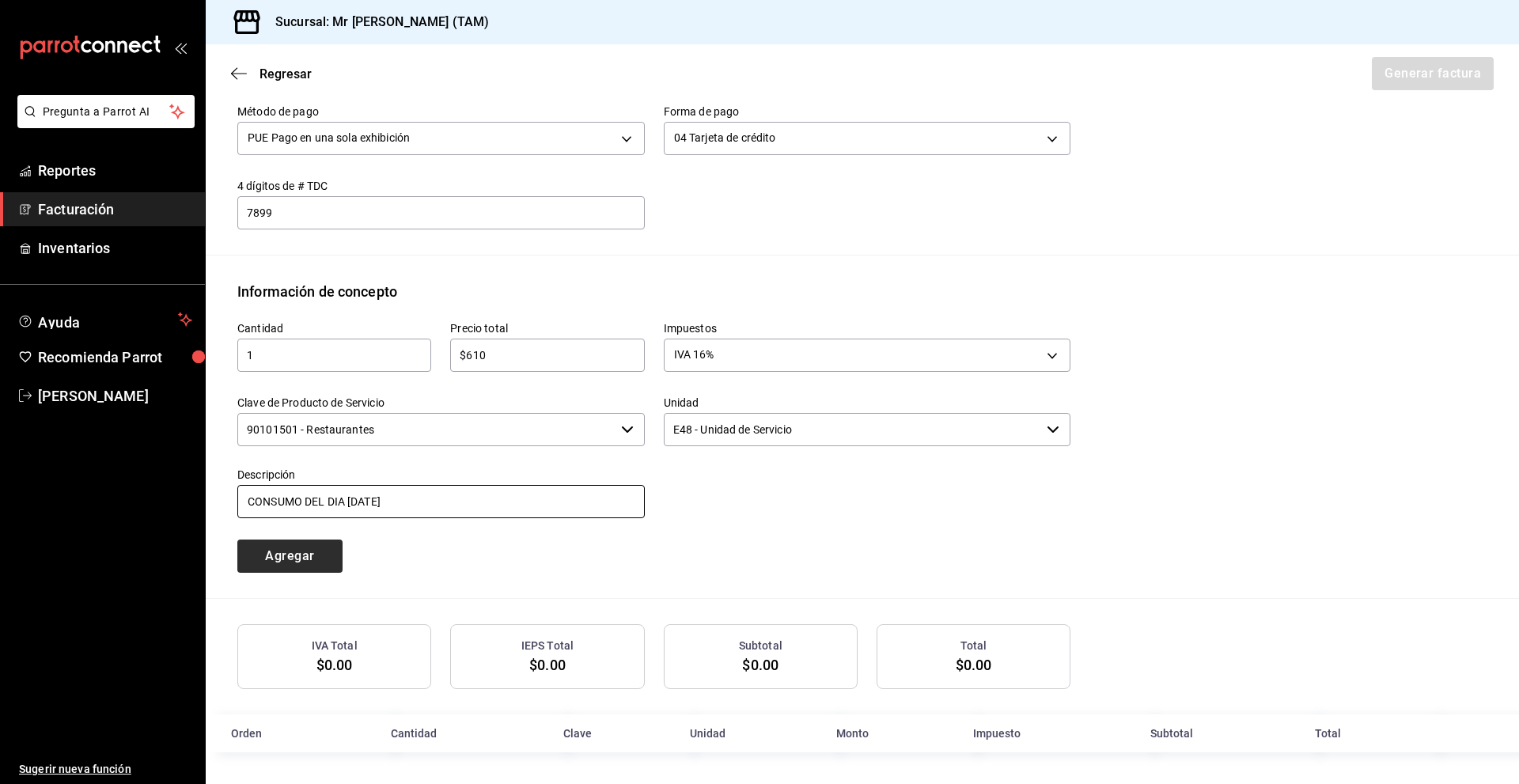
type input "CONSUMO DEL DIA [DATE]"
click at [325, 568] on button "Agregar" at bounding box center [290, 556] width 105 height 34
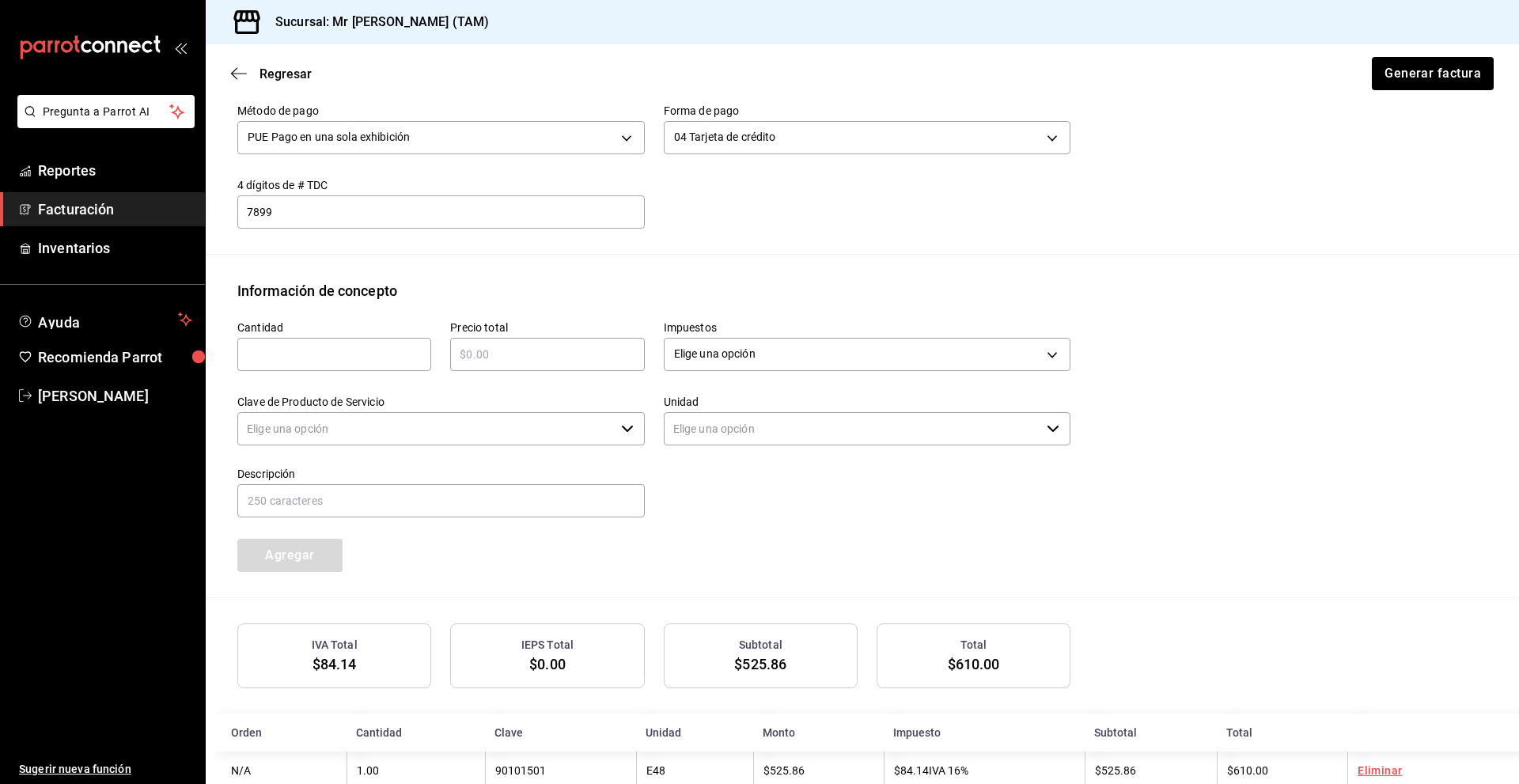
type input "90101500 - Establecimientos para comer y beber"
type input "E48 - Unidad de Servicio"
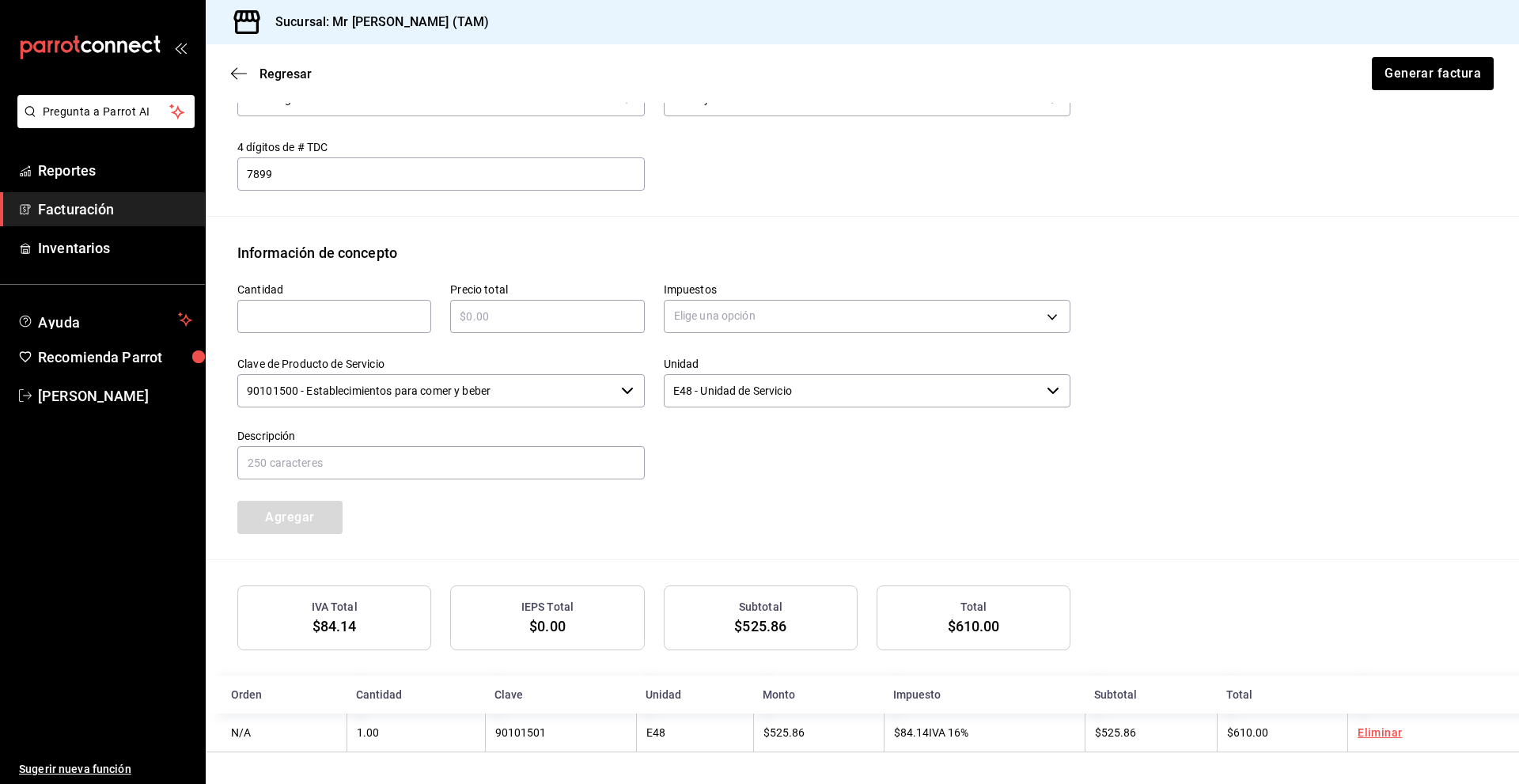
scroll to position [565, 0]
click at [1394, 77] on button "Generar factura" at bounding box center [1432, 74] width 123 height 34
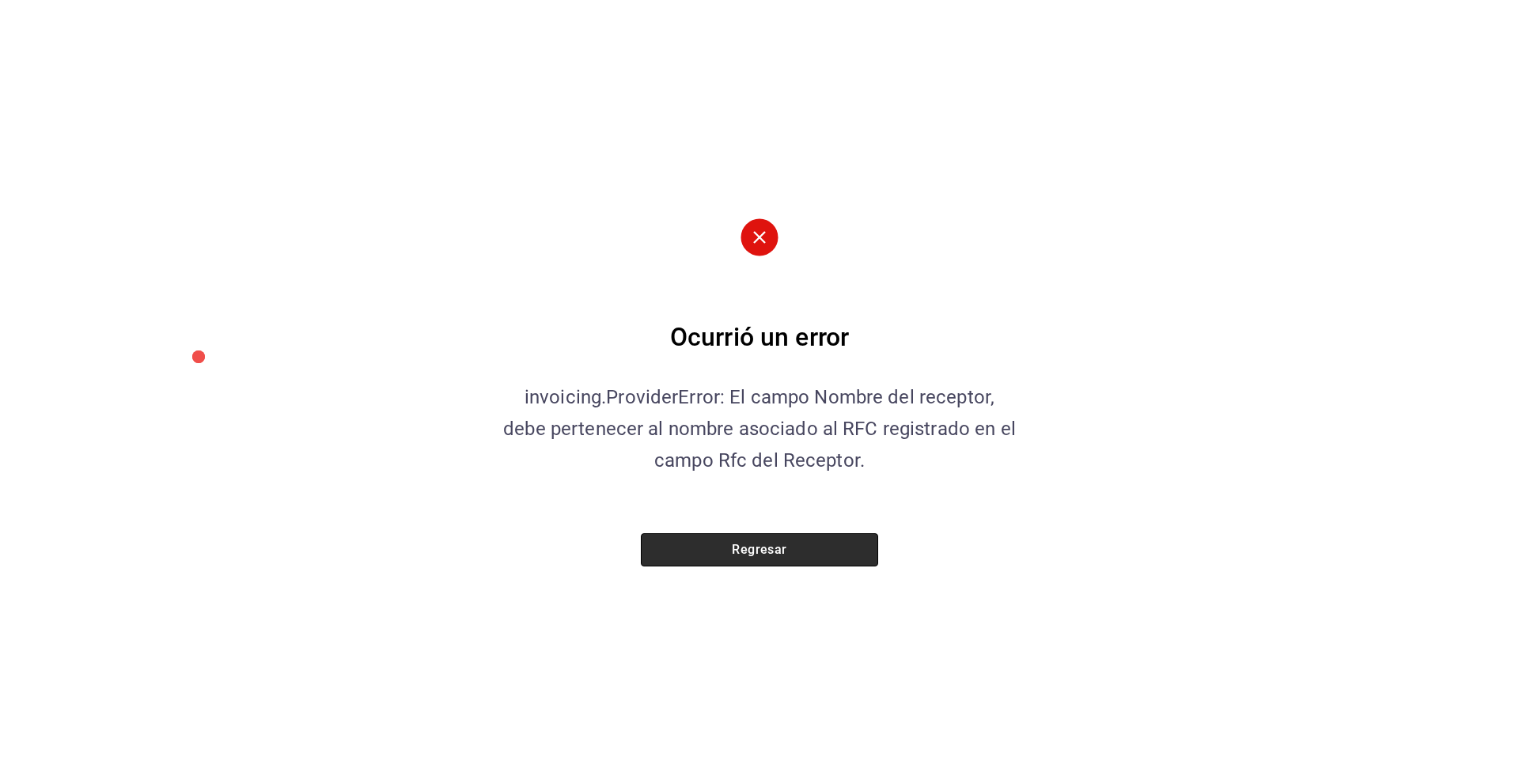
click at [735, 549] on button "Regresar" at bounding box center [760, 550] width 238 height 34
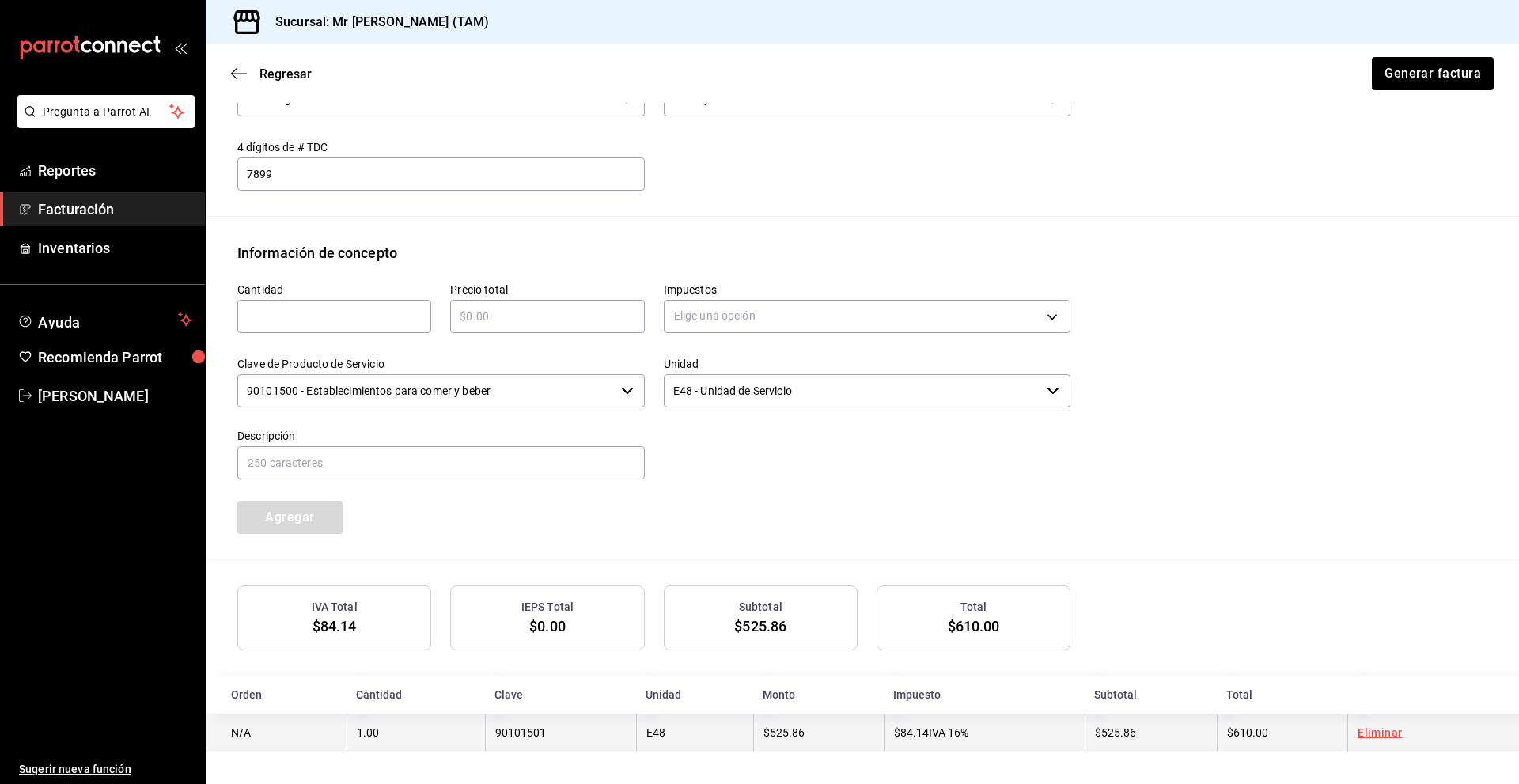
click at [808, 732] on td "$525.86" at bounding box center [818, 733] width 131 height 39
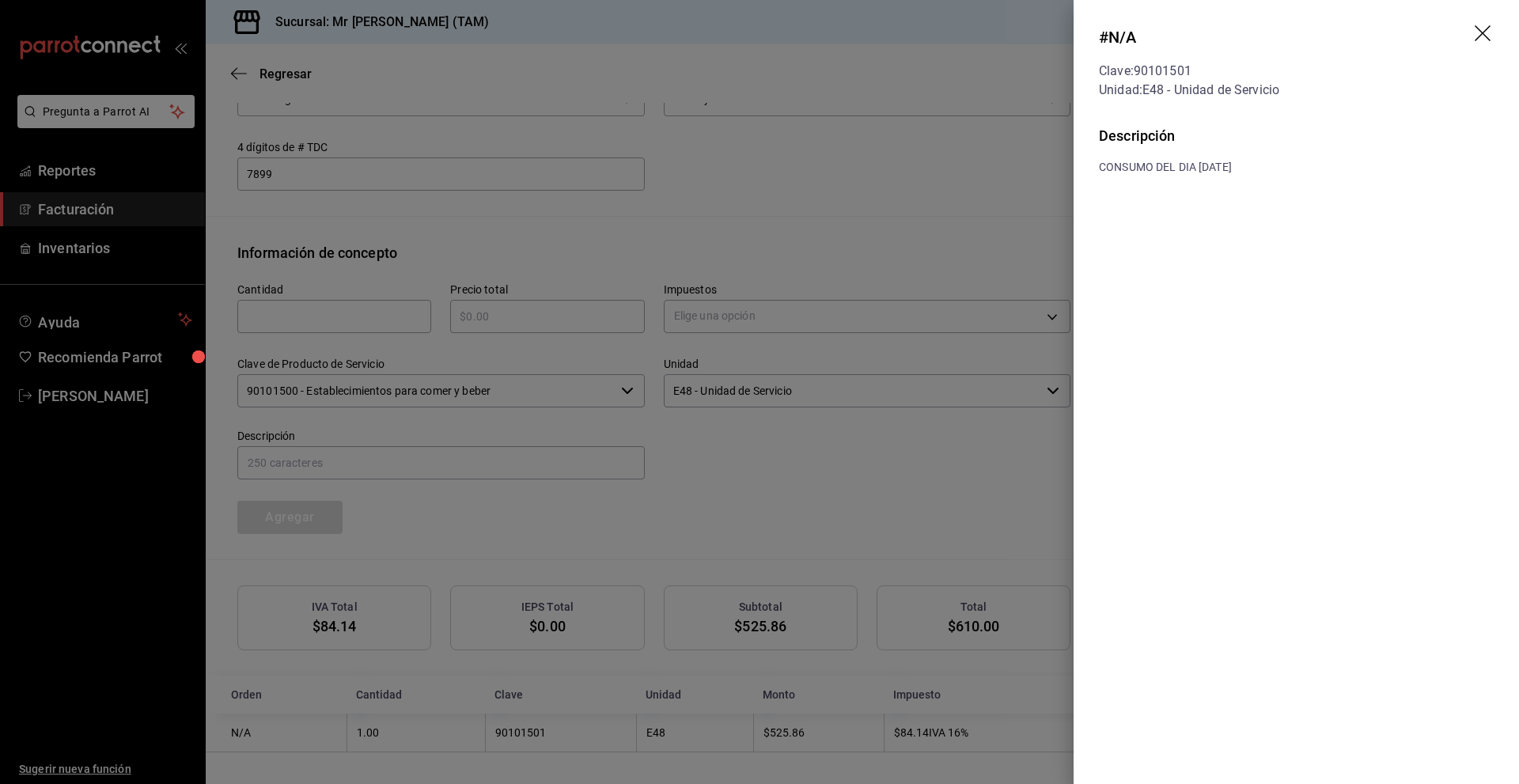
click at [1493, 36] on icon "drag" at bounding box center [1484, 34] width 19 height 19
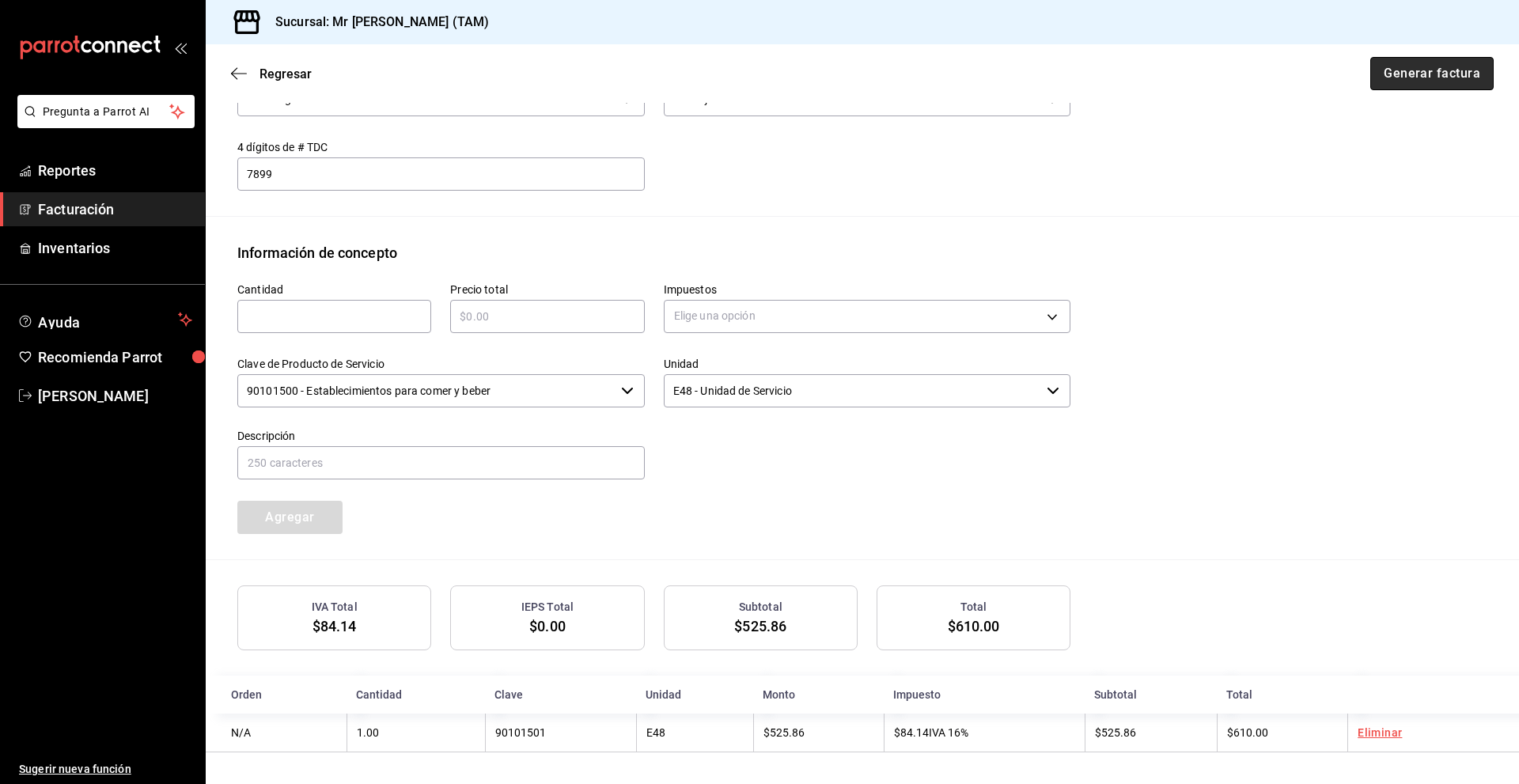
click at [1373, 72] on button "Generar factura" at bounding box center [1432, 74] width 123 height 34
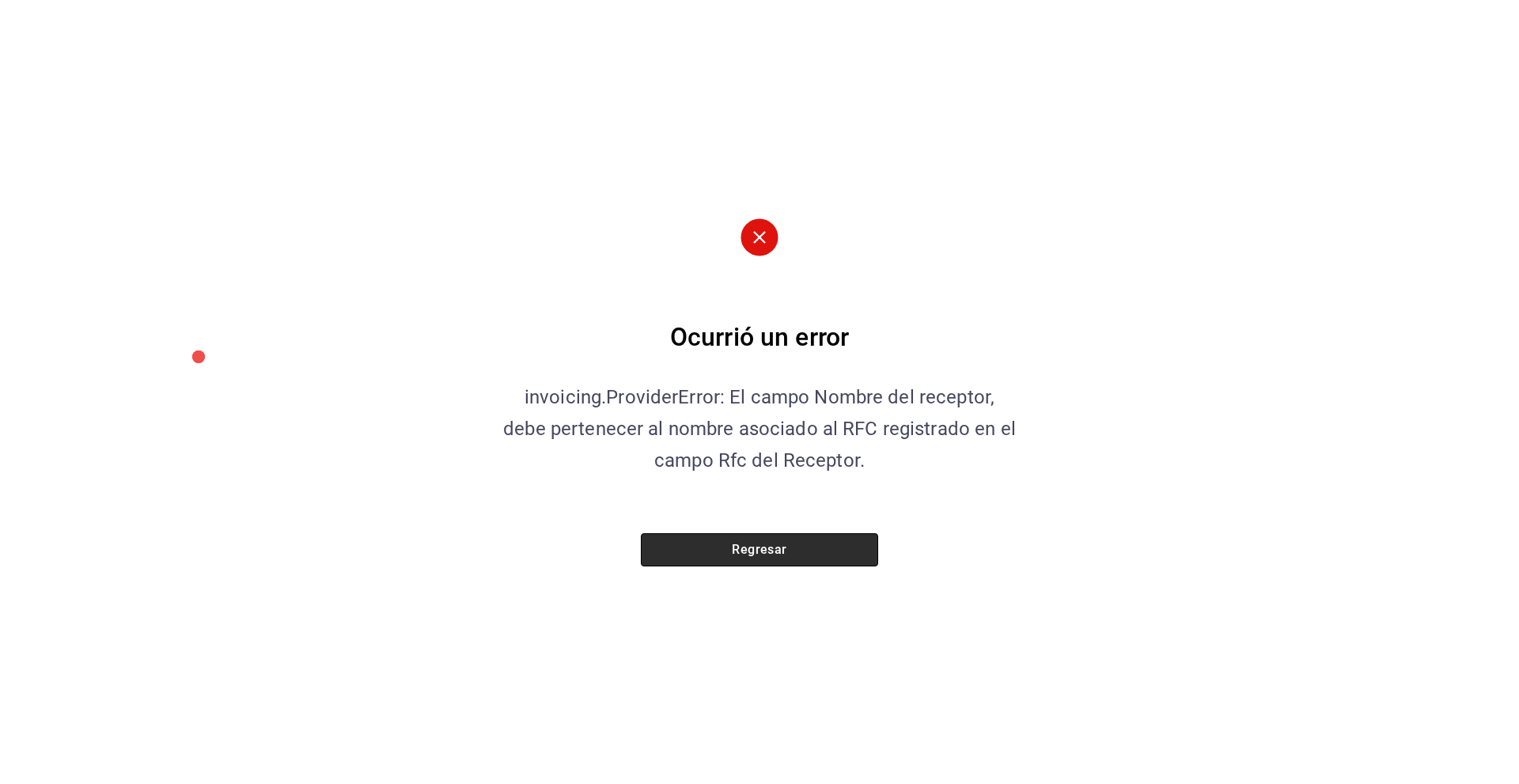
click at [803, 557] on button "Regresar" at bounding box center [760, 550] width 238 height 34
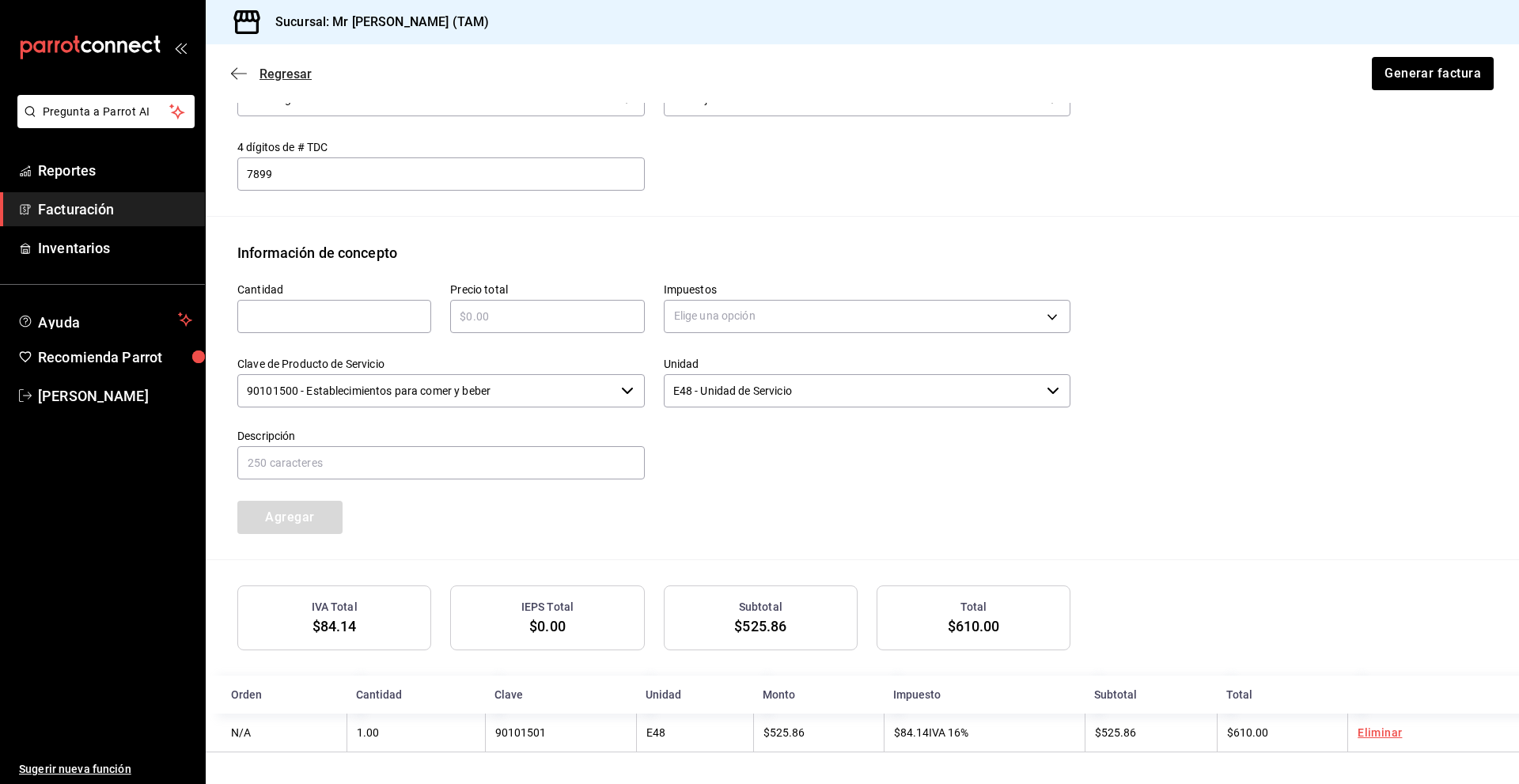
click at [232, 74] on icon "button" at bounding box center [234, 74] width 6 height 12
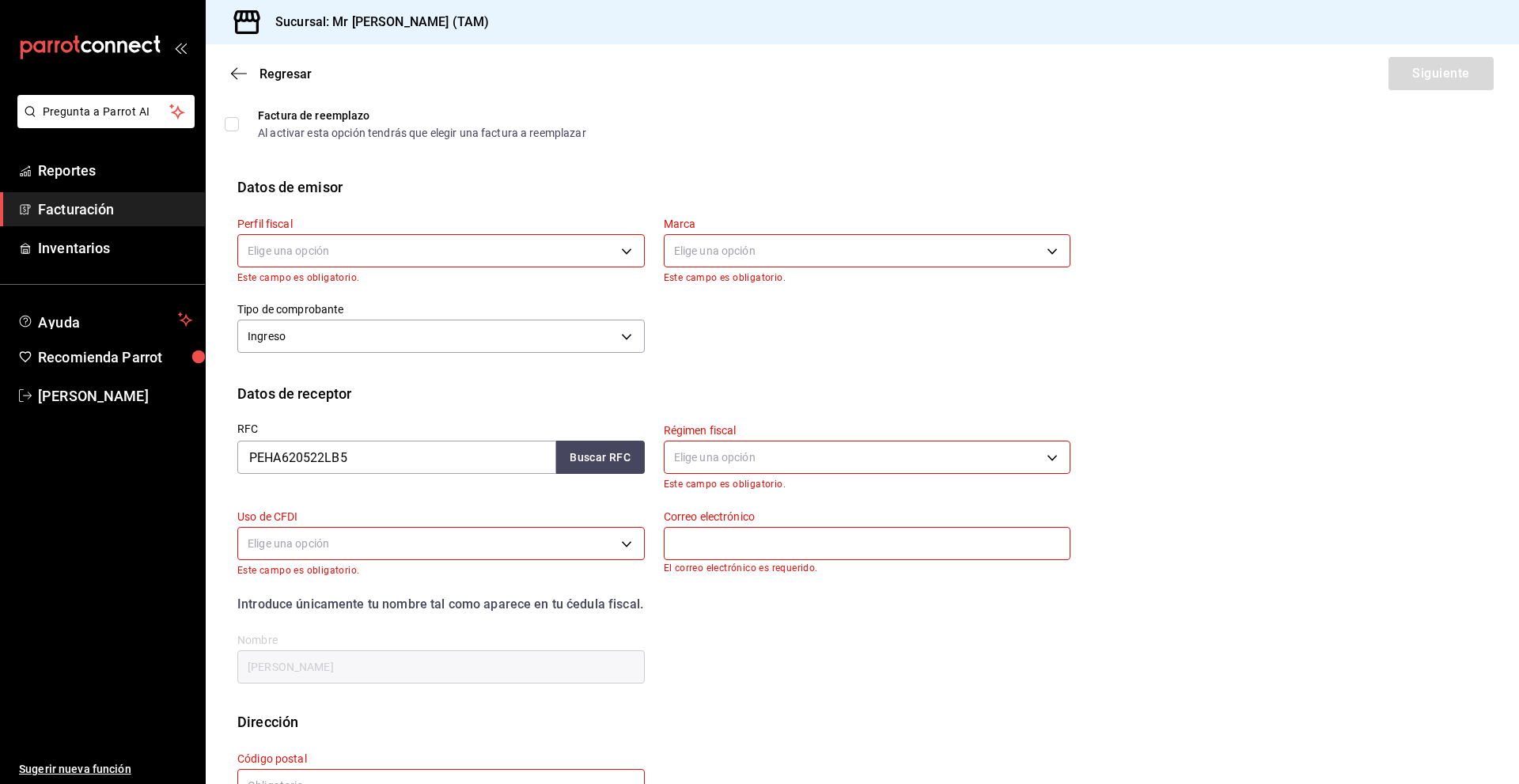
scroll to position [129, 0]
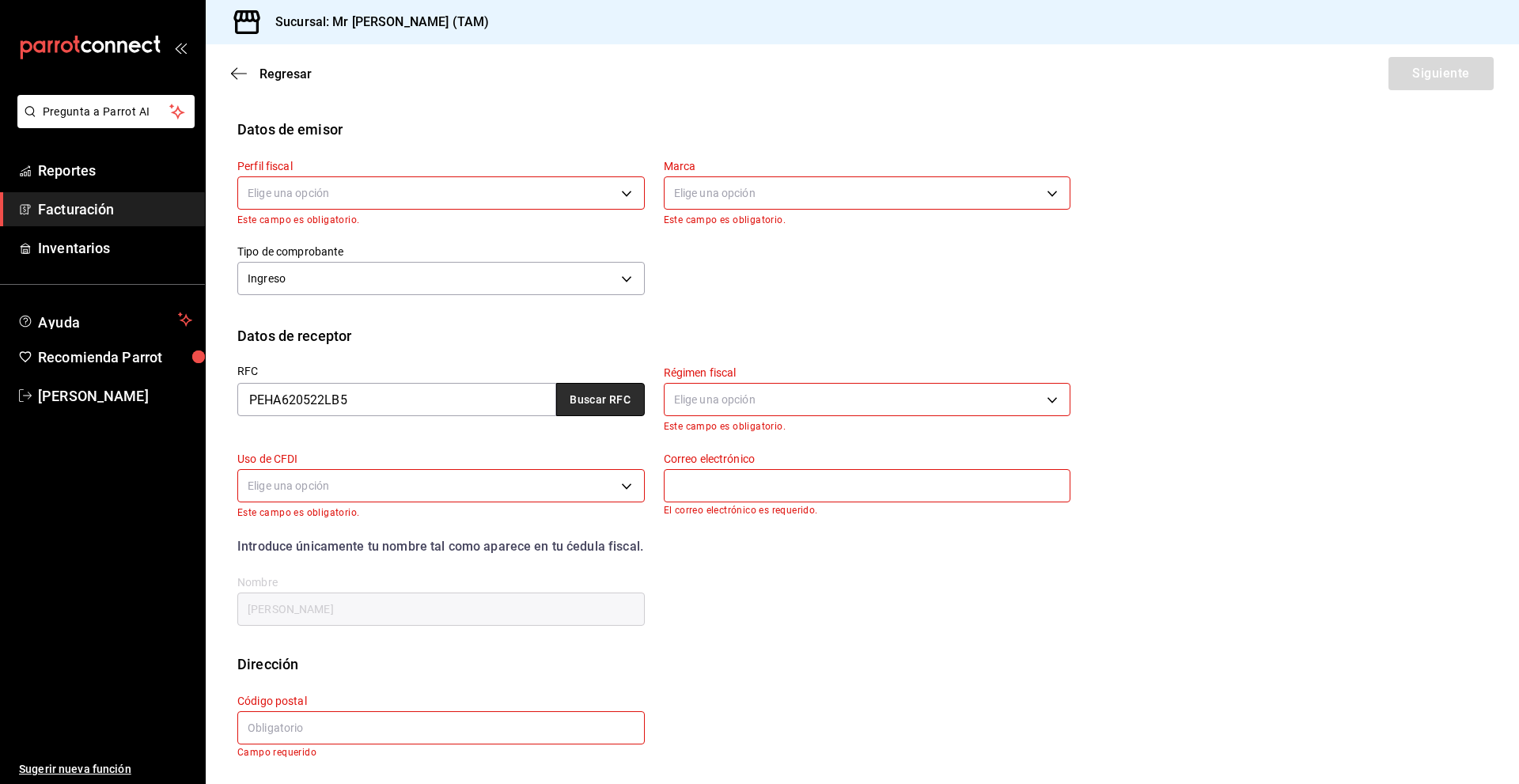
click at [583, 403] on button "Buscar RFC" at bounding box center [601, 399] width 89 height 34
click at [593, 398] on button "Buscar RFC" at bounding box center [601, 399] width 89 height 34
click at [591, 388] on button "Buscar RFC" at bounding box center [601, 399] width 89 height 34
click at [374, 178] on body "Pregunta a Parrot AI Reportes Facturación Inventarios Ayuda Recomienda Parrot […" at bounding box center [760, 392] width 1519 height 784
click at [374, 284] on li "[PERSON_NAME] [PERSON_NAME]" at bounding box center [438, 273] width 402 height 29
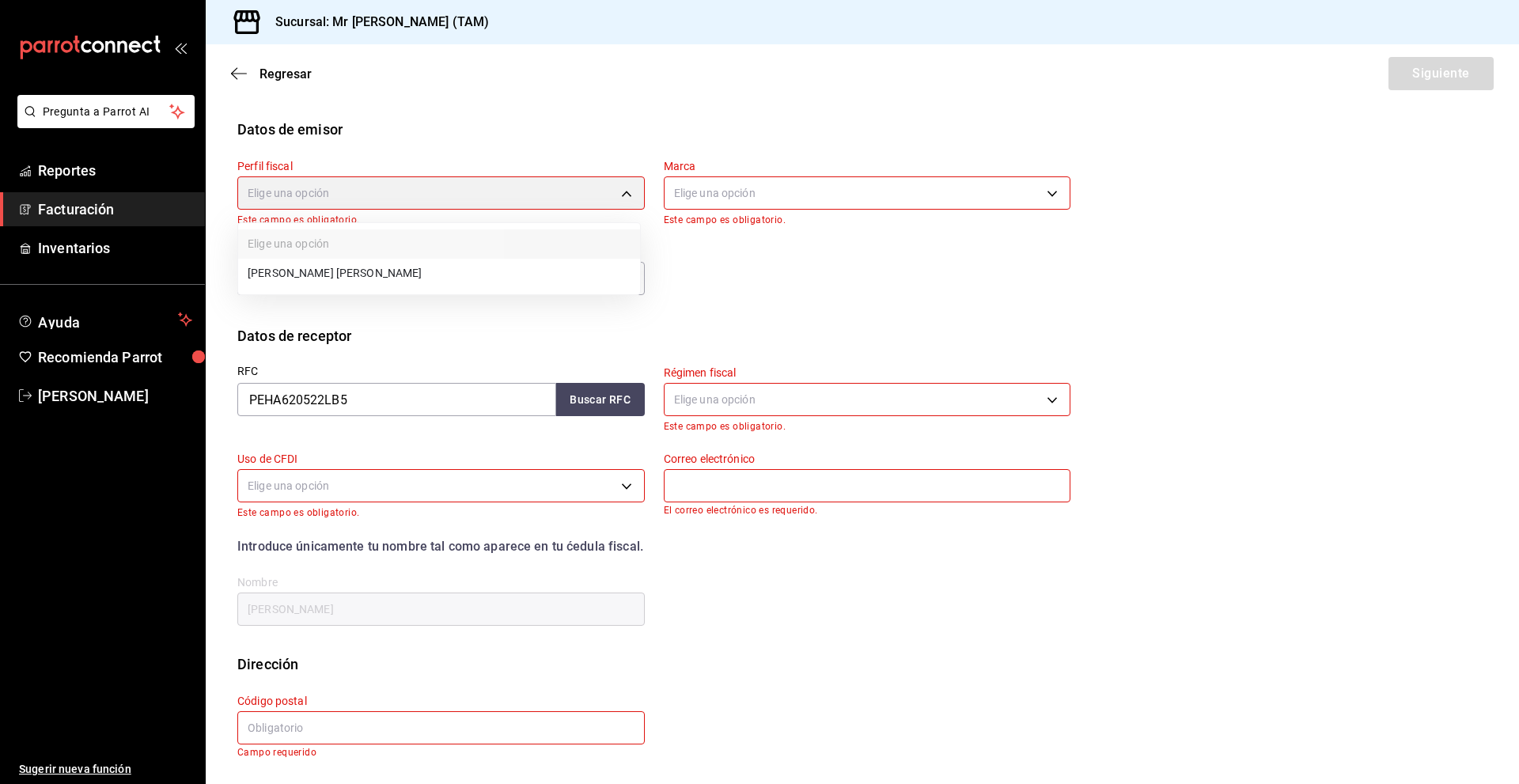
type input "81e23790-b5c9-42c9-a779-7127cee00b47"
type input "7082ddc5-3cea-471a-bd4f-d41619b848f0"
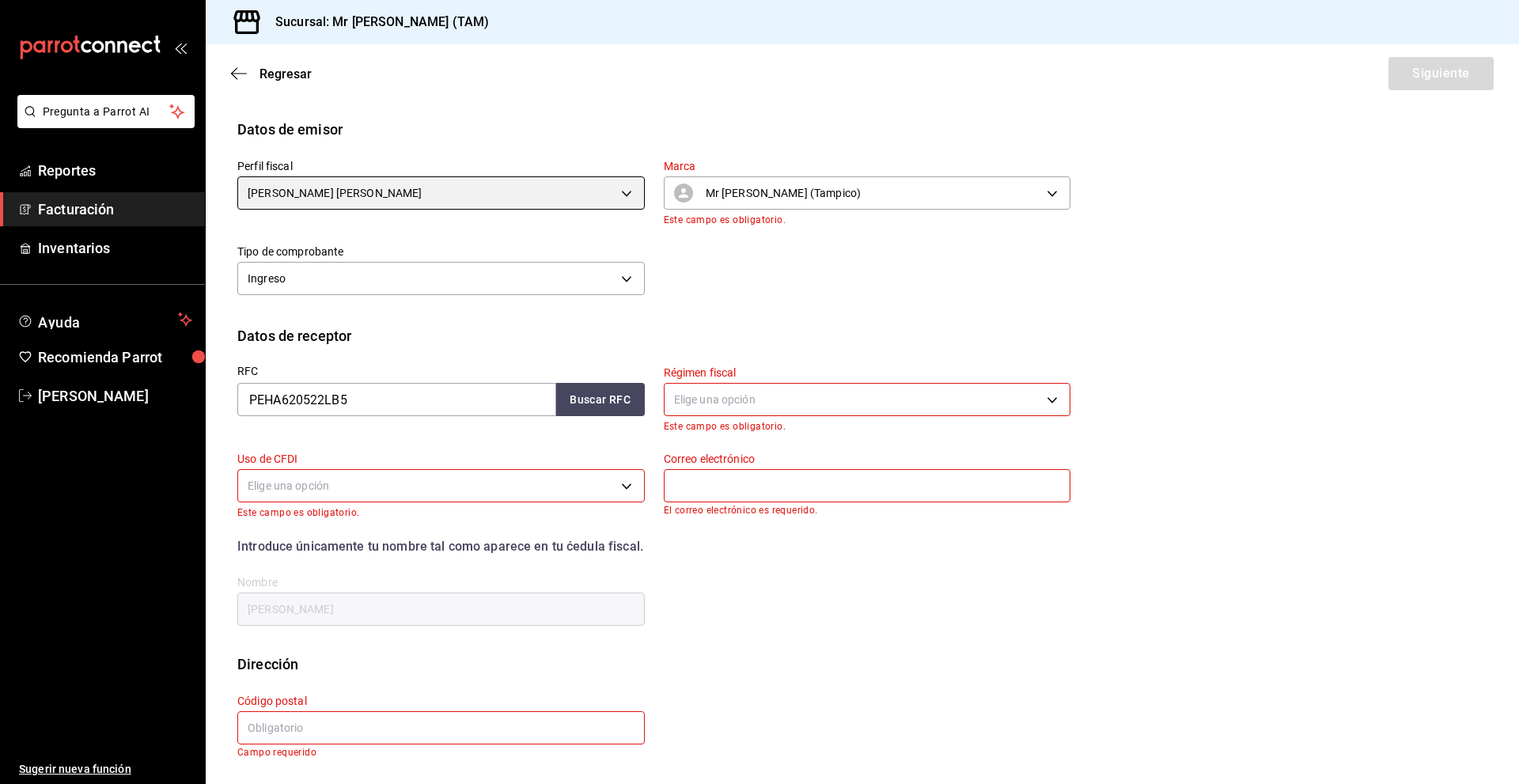
scroll to position [117, 0]
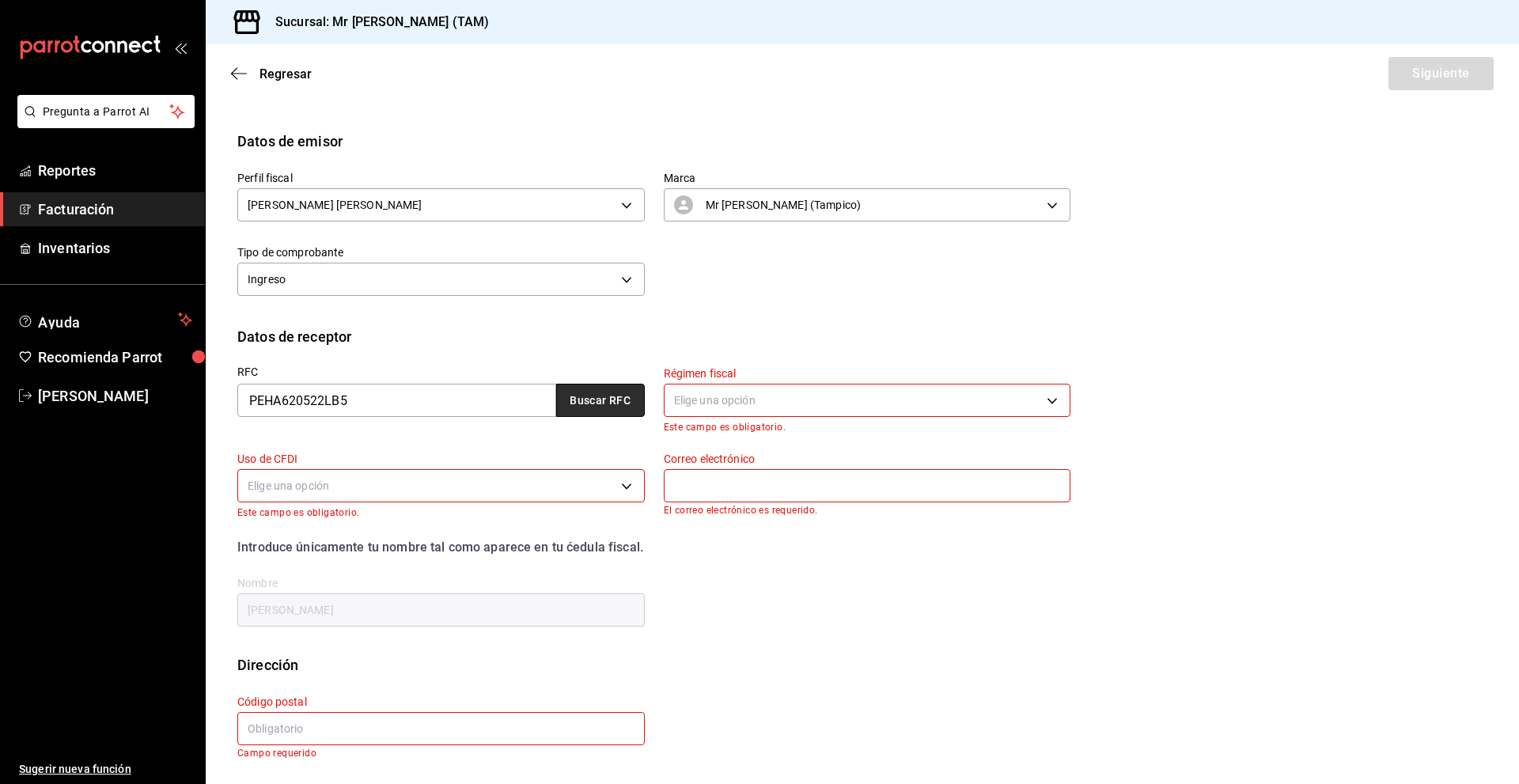
click at [591, 408] on button "Buscar RFC" at bounding box center [601, 400] width 89 height 34
click at [595, 397] on button "Buscar RFC" at bounding box center [601, 400] width 89 height 34
drag, startPoint x: 552, startPoint y: 344, endPoint x: 635, endPoint y: 374, distance: 88.3
click at [553, 344] on div "Datos de receptor" at bounding box center [863, 337] width 1250 height 22
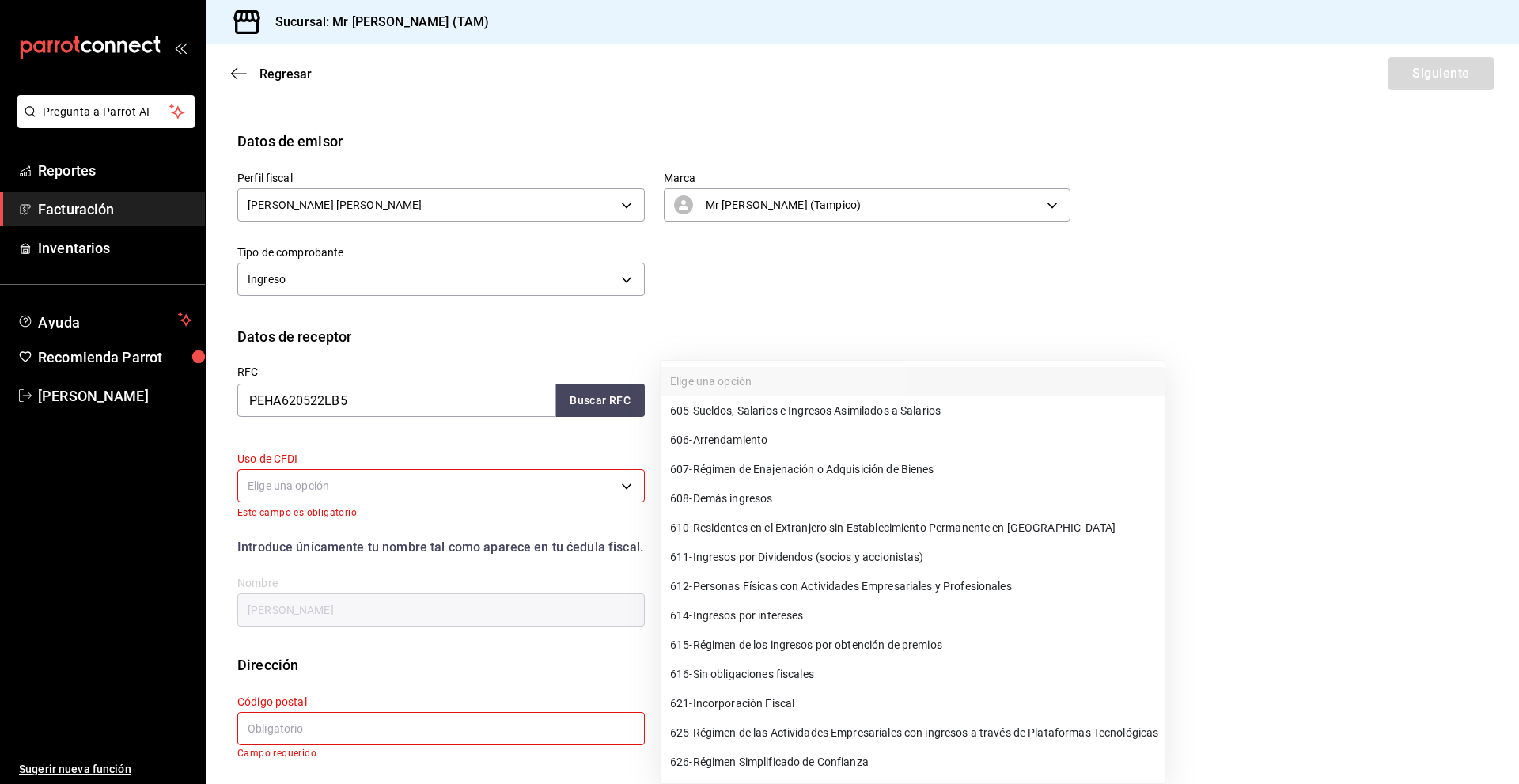
click at [680, 387] on body "Pregunta a Parrot AI Reportes Facturación Inventarios Ayuda Recomienda Parrot […" at bounding box center [760, 392] width 1519 height 784
click at [780, 644] on span "615 - Régimen de los ingresos por obtención de premios" at bounding box center [807, 645] width 272 height 16
type input "615"
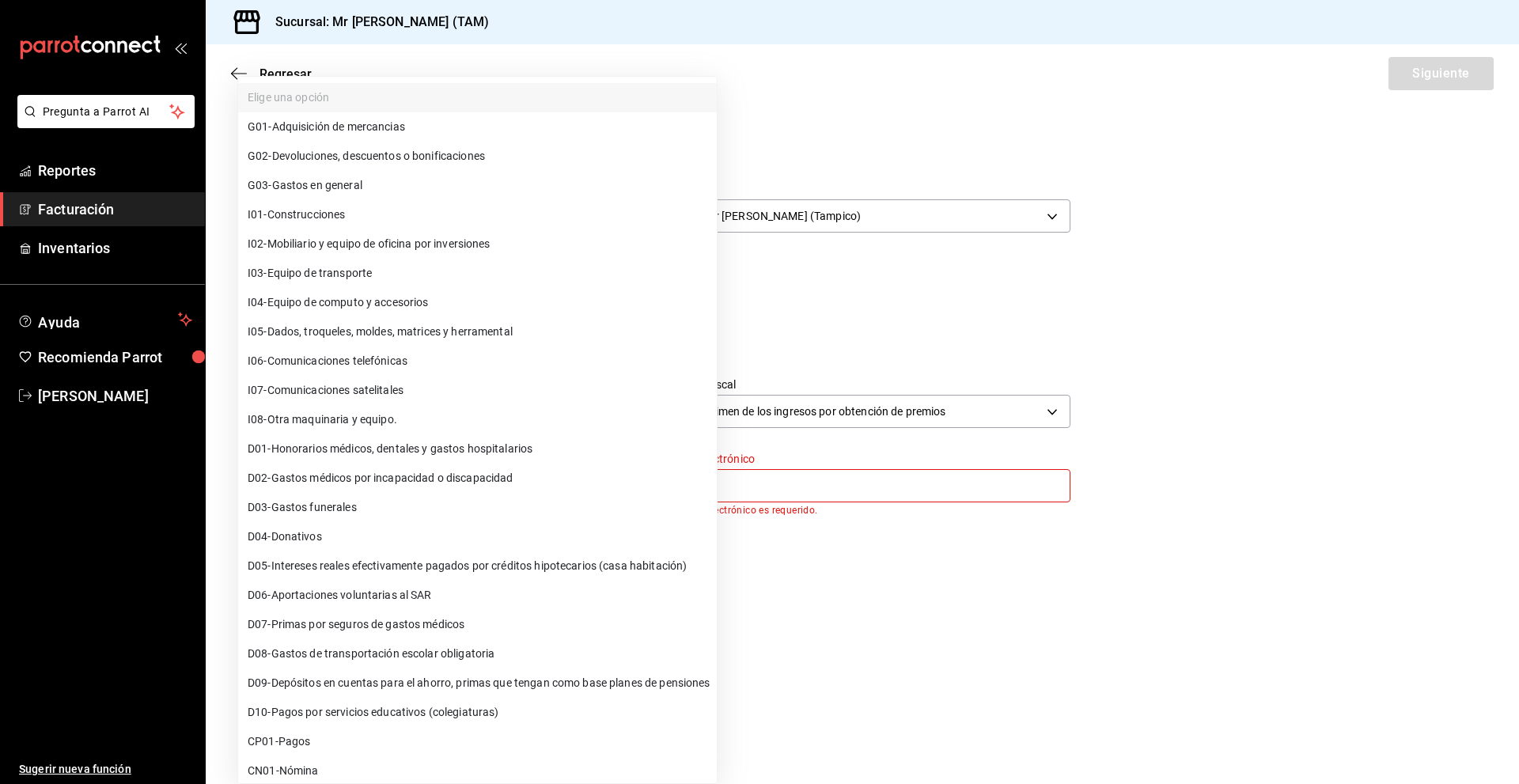
click at [444, 486] on body "Pregunta a Parrot AI Reportes Facturación Inventarios Ayuda Recomienda Parrot […" at bounding box center [760, 392] width 1519 height 784
click at [323, 182] on span "G03 - Gastos en general" at bounding box center [305, 185] width 114 height 16
type input "G03"
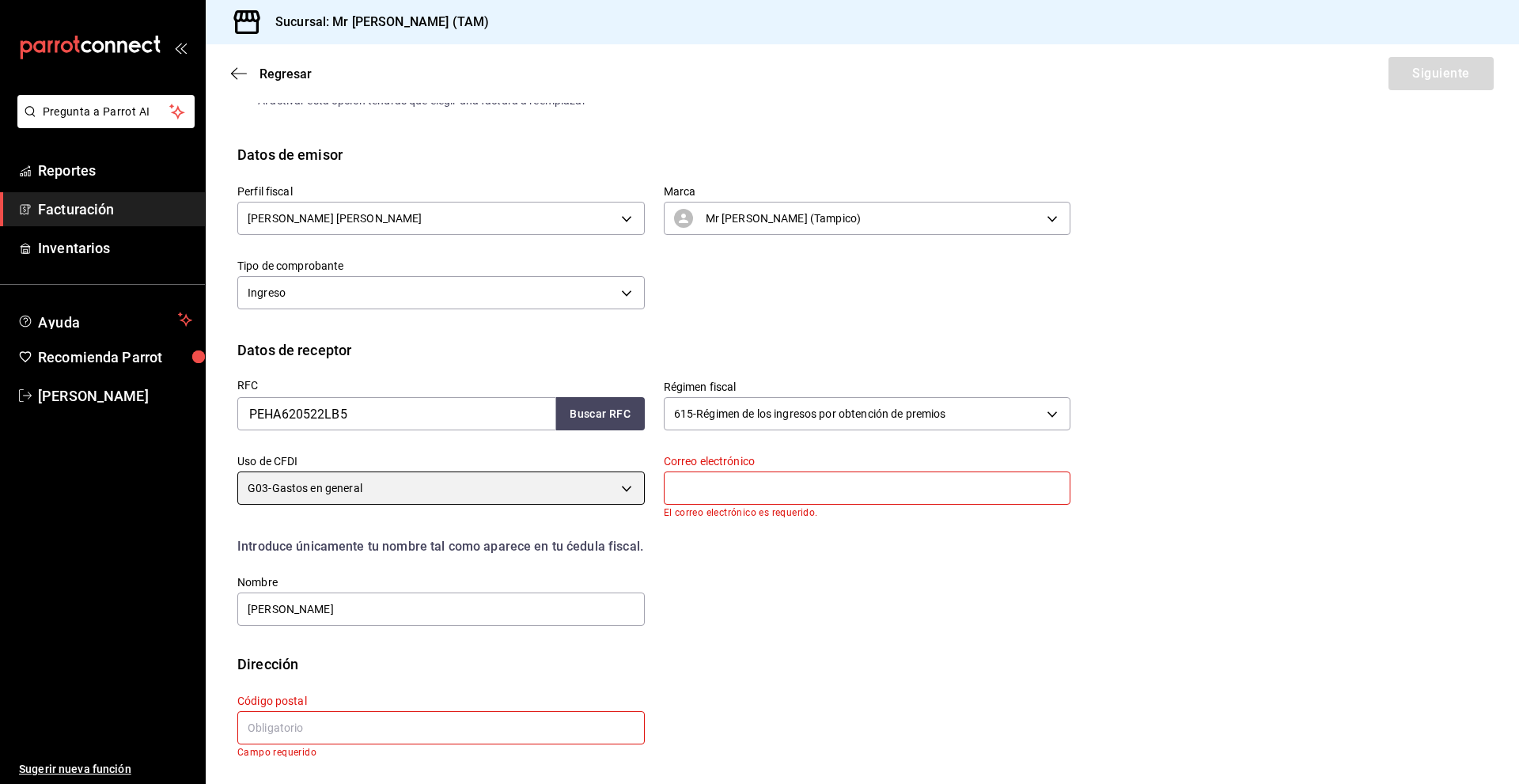
scroll to position [103, 0]
click at [700, 488] on input "text" at bounding box center [867, 488] width 407 height 34
type input "[PERSON_NAME][EMAIL_ADDRESS][DOMAIN_NAME]"
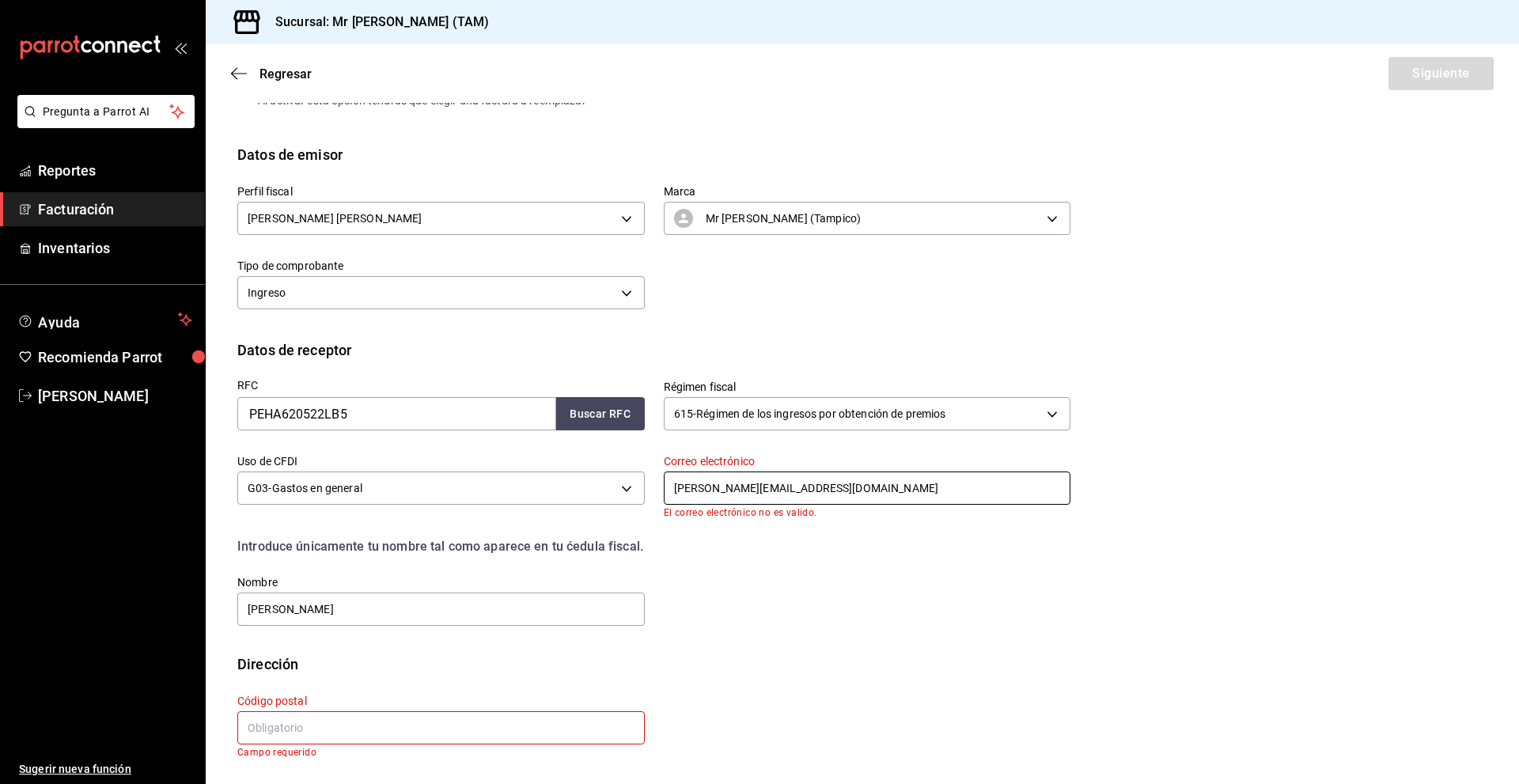
scroll to position [94, 0]
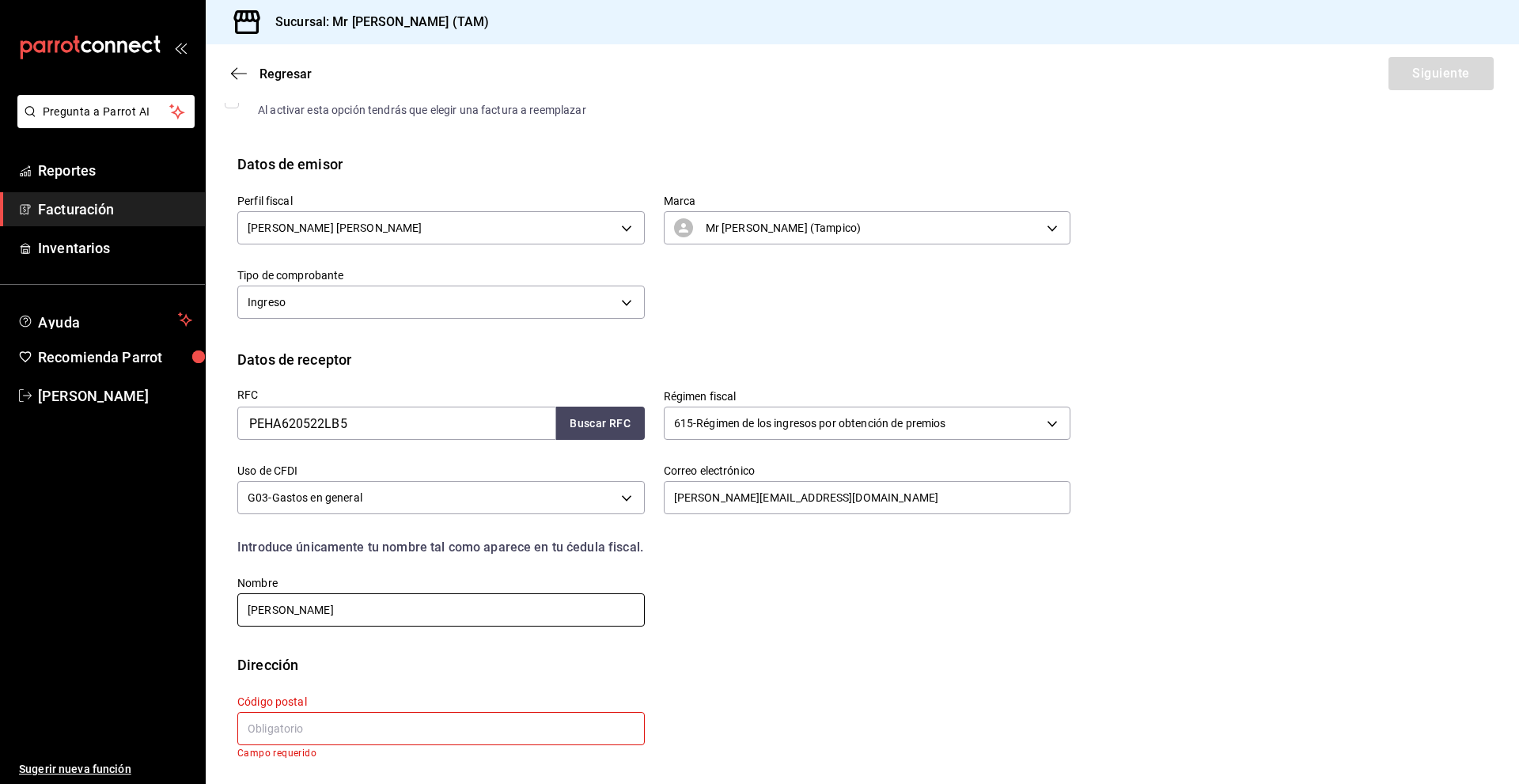
drag, startPoint x: 446, startPoint y: 614, endPoint x: 228, endPoint y: 620, distance: 218.1
click at [228, 620] on div "Nombre [PERSON_NAME]" at bounding box center [432, 593] width 426 height 72
drag, startPoint x: 349, startPoint y: 612, endPoint x: 287, endPoint y: 622, distance: 62.8
click at [287, 622] on input "[PERSON_NAME]" at bounding box center [441, 610] width 407 height 34
paste input "Á"
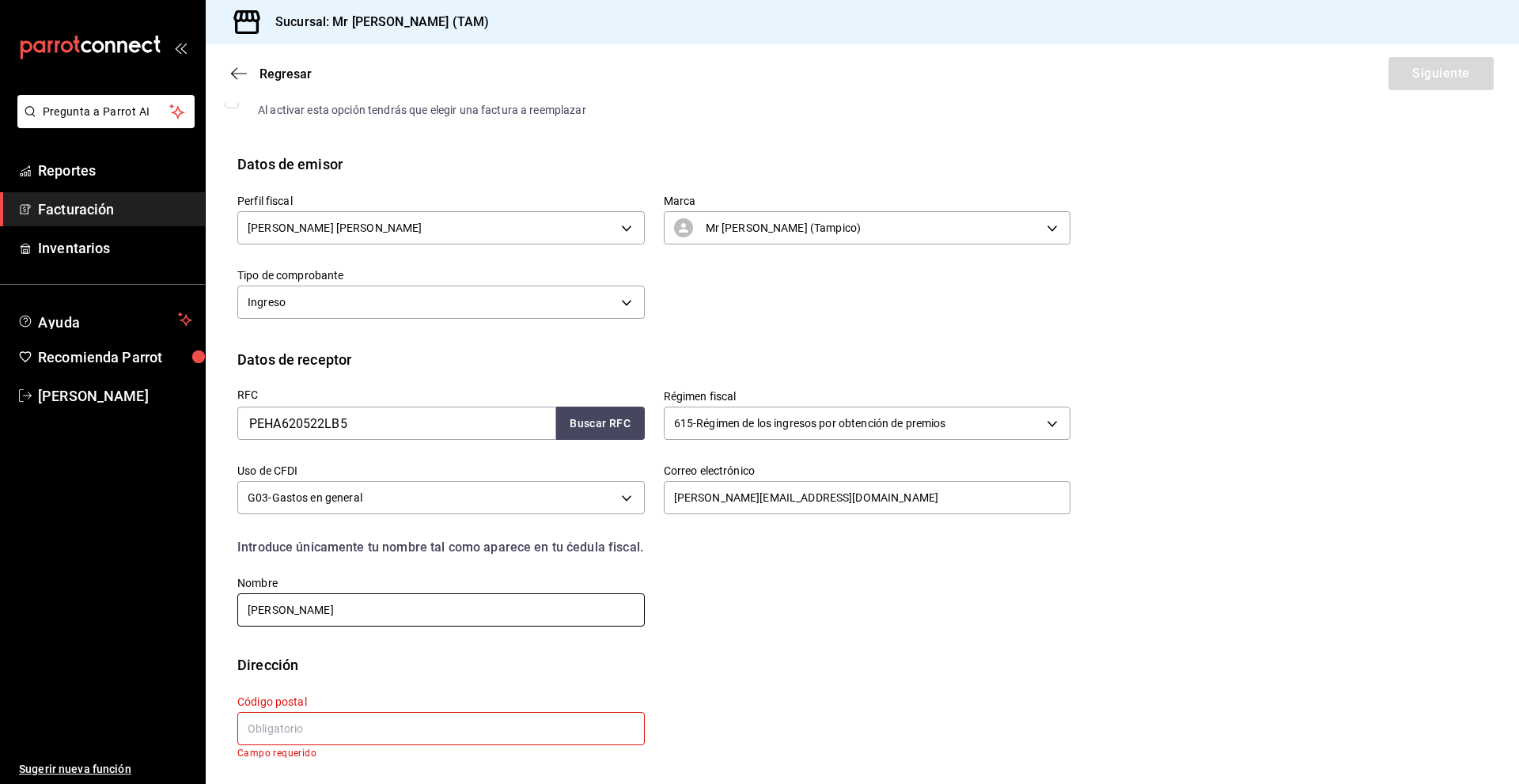
click at [495, 603] on input "[PERSON_NAME]" at bounding box center [441, 610] width 407 height 34
drag, startPoint x: 352, startPoint y: 612, endPoint x: 458, endPoint y: 607, distance: 106.1
click at [458, 607] on input "[PERSON_NAME]" at bounding box center [441, 610] width 407 height 34
paste input "CENCION"
click at [467, 658] on div "Dirección" at bounding box center [863, 665] width 1250 height 22
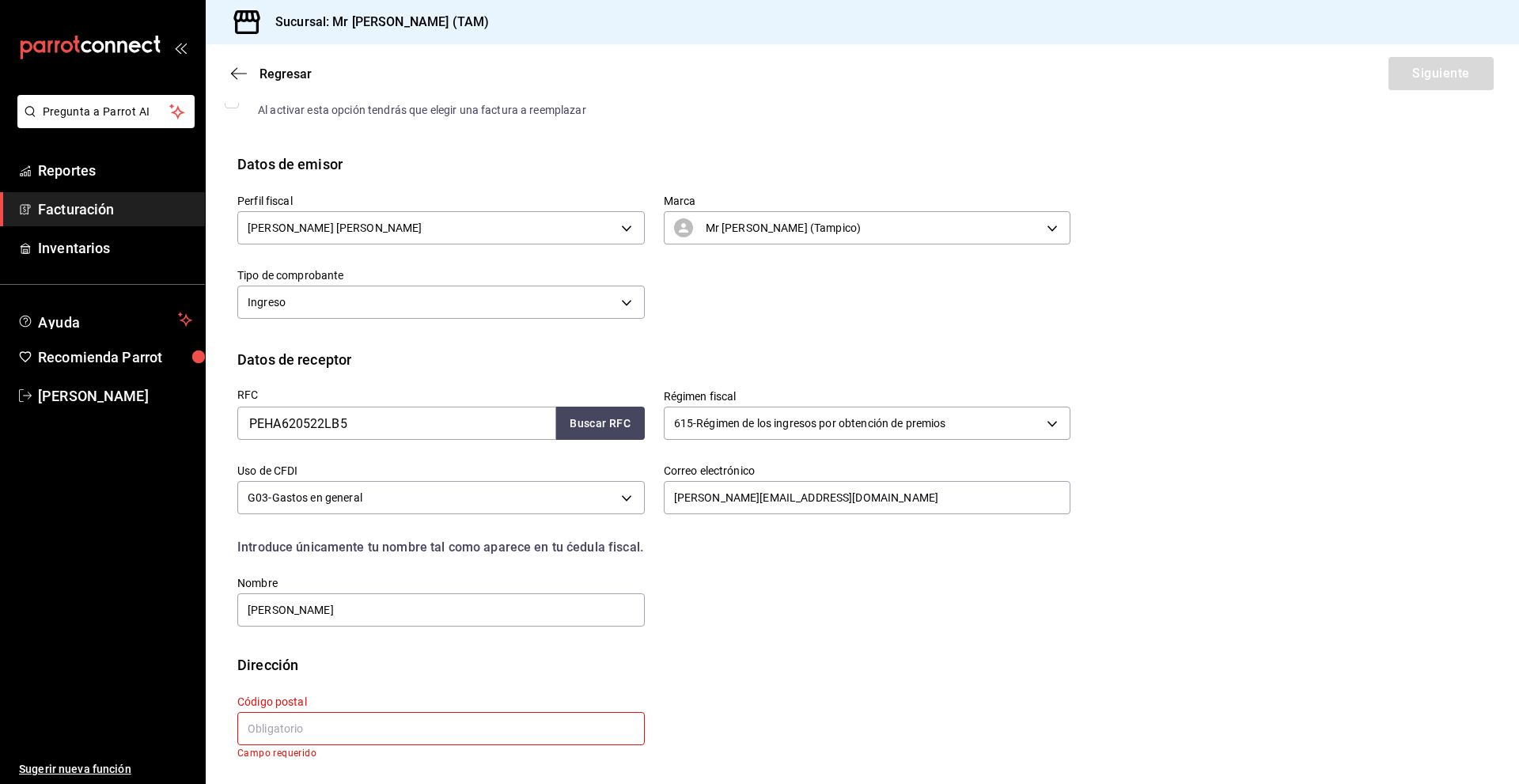
click at [343, 672] on div "Dirección" at bounding box center [863, 665] width 1250 height 22
click at [338, 741] on input "text" at bounding box center [441, 729] width 407 height 34
click at [273, 666] on div "Dirección" at bounding box center [268, 665] width 61 height 22
click at [319, 619] on input "[PERSON_NAME]" at bounding box center [441, 610] width 407 height 34
type input "[PERSON_NAME]"
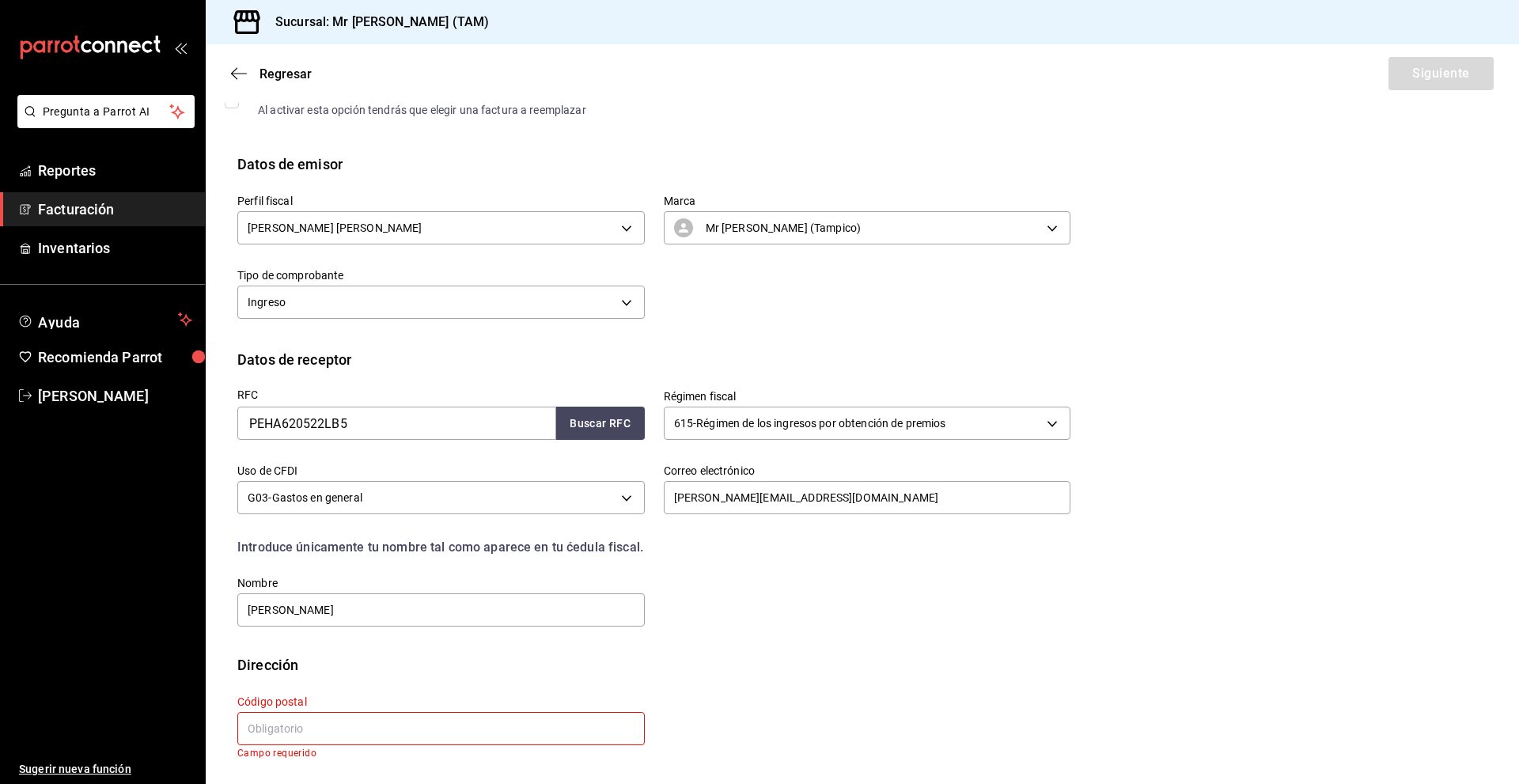
click at [328, 722] on input "text" at bounding box center [441, 729] width 407 height 34
click at [281, 737] on input "text" at bounding box center [441, 729] width 407 height 34
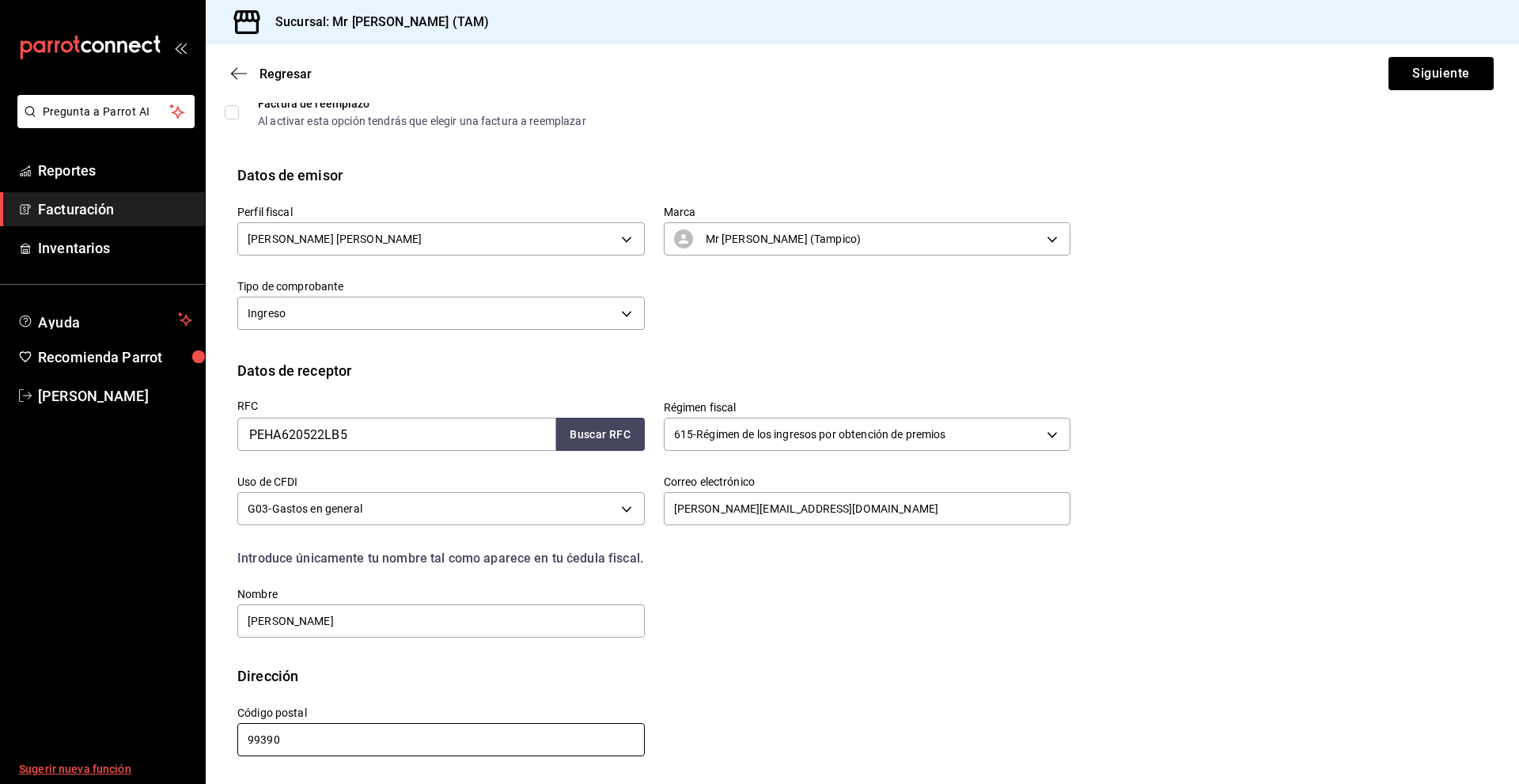
scroll to position [83, 0]
click at [354, 732] on input "99390" at bounding box center [441, 740] width 407 height 34
type input "93990"
click at [402, 699] on div "Código postal 93990" at bounding box center [432, 722] width 426 height 72
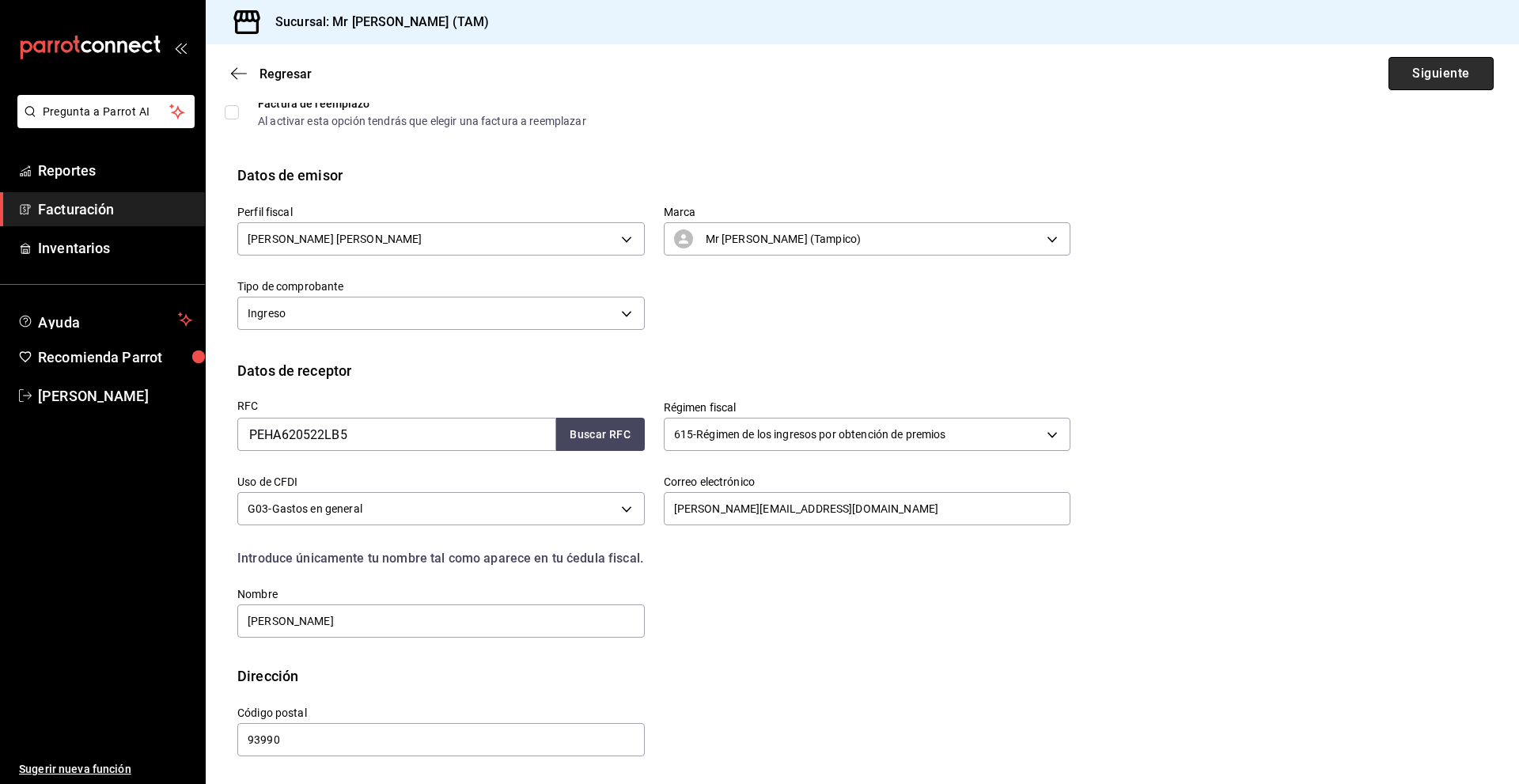
click at [1427, 82] on button "Siguiente" at bounding box center [1441, 74] width 105 height 34
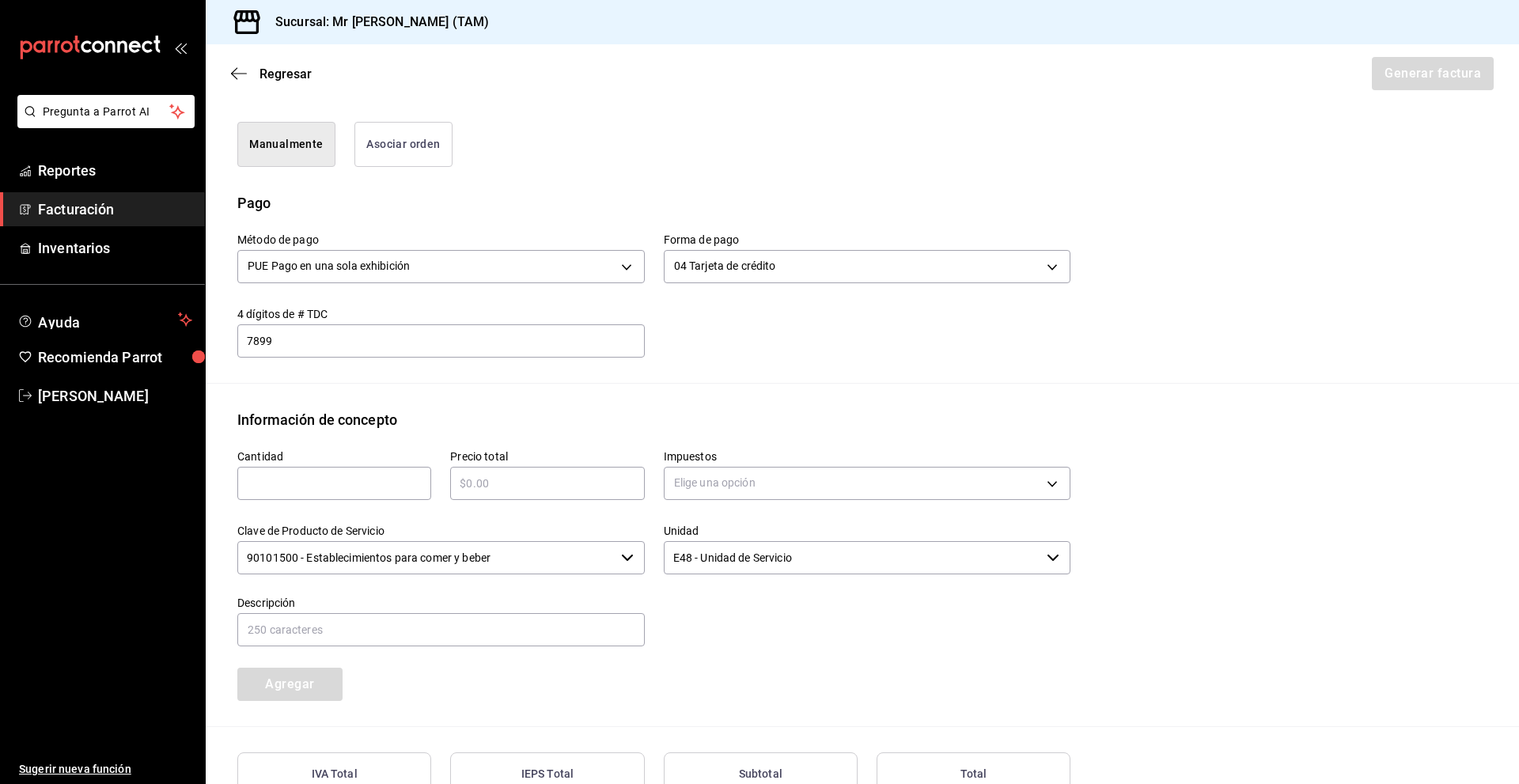
scroll to position [399, 0]
click at [366, 475] on input "text" at bounding box center [335, 480] width 194 height 19
type input "1"
click at [535, 481] on input "text" at bounding box center [547, 480] width 194 height 19
type input "$610"
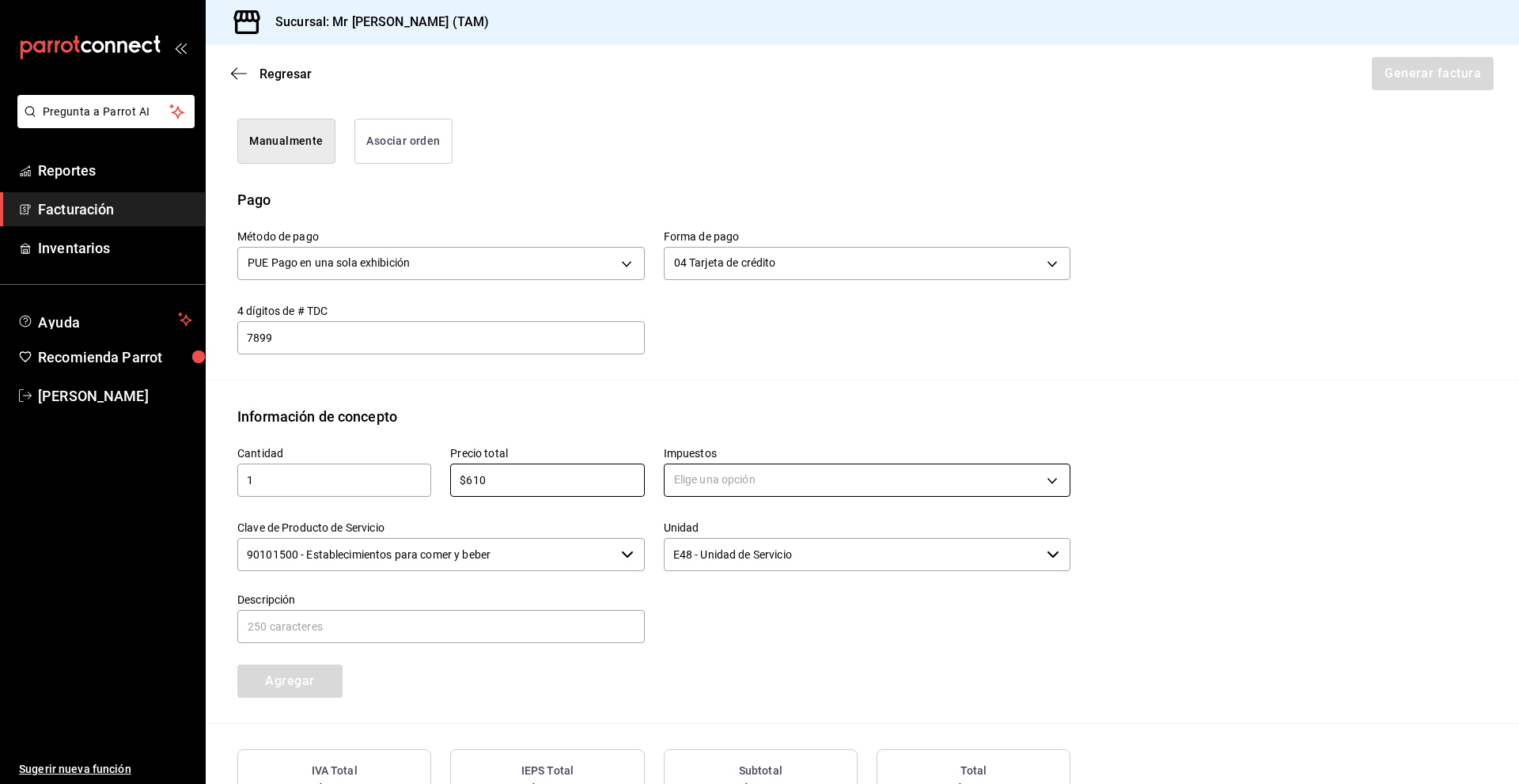
click at [699, 479] on body "Pregunta a Parrot AI Reportes Facturación Inventarios Ayuda Recomienda Parrot […" at bounding box center [760, 392] width 1519 height 784
click at [727, 612] on li "IVA 16%" at bounding box center [861, 608] width 402 height 26
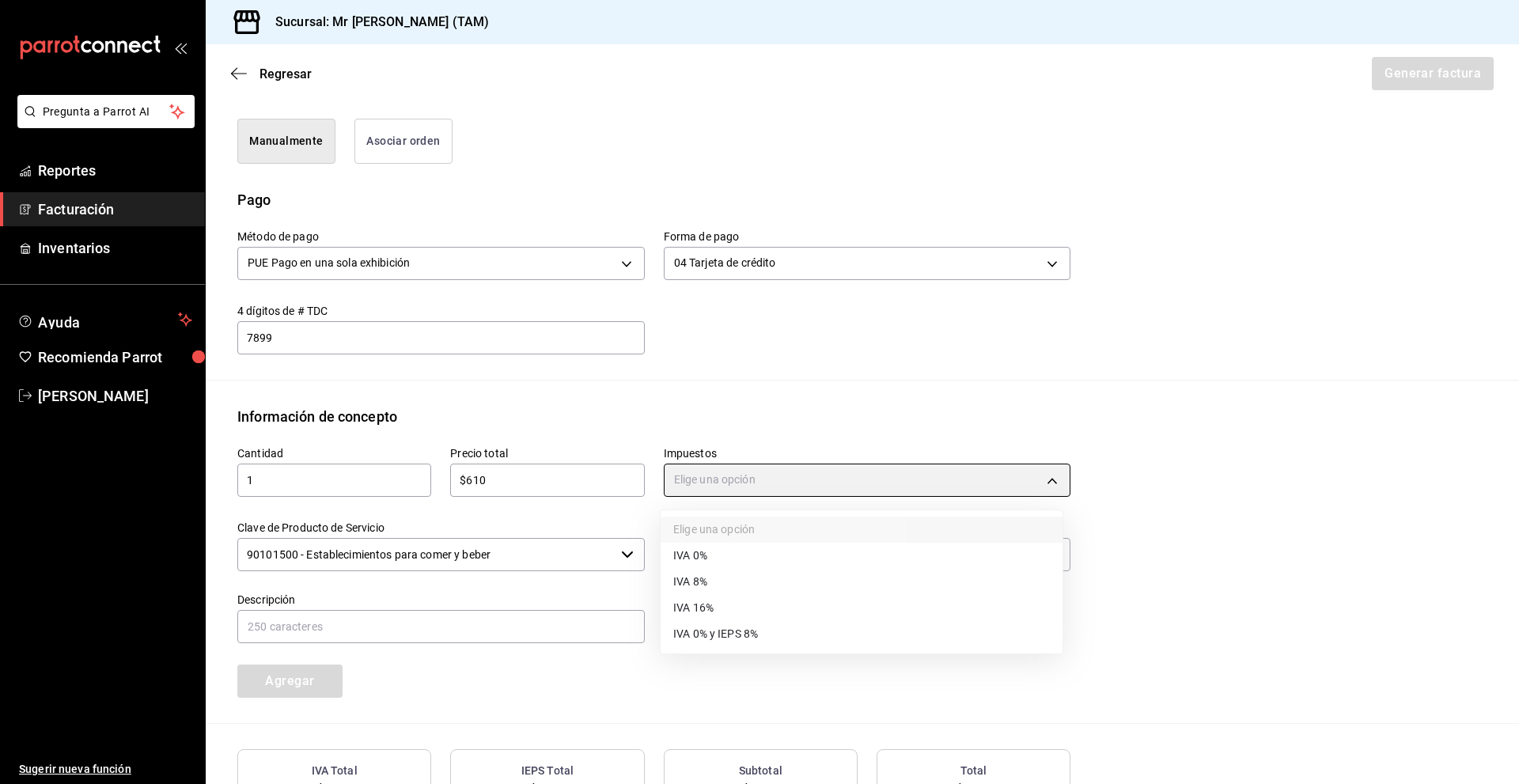
type input "IVA_16"
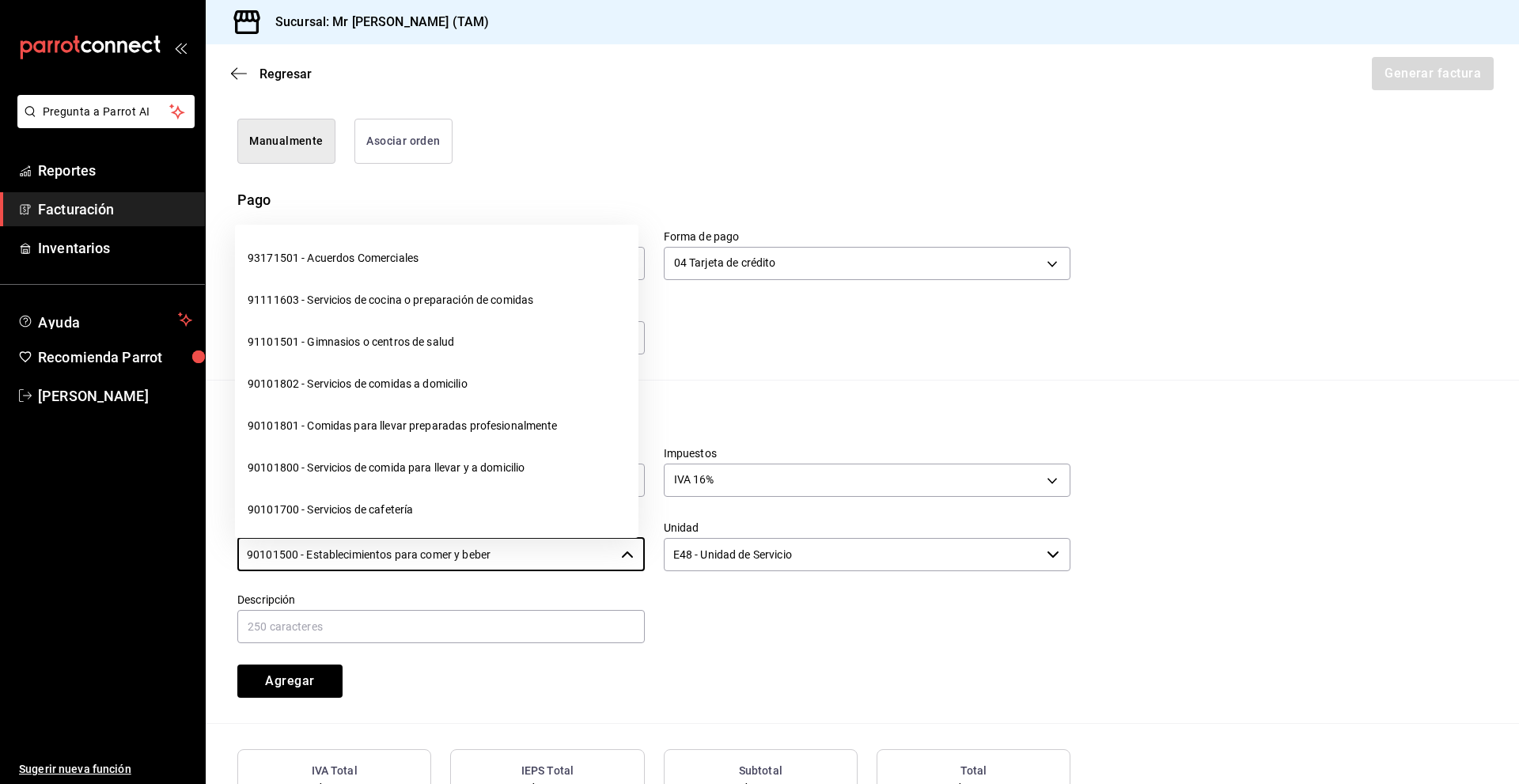
drag, startPoint x: 554, startPoint y: 559, endPoint x: 211, endPoint y: 557, distance: 343.0
click at [211, 557] on div "Información de concepto Cantidad 1 ​ Precio total $610 ​ Impuestos IVA 16% IVA_…" at bounding box center [863, 564] width 1314 height 318
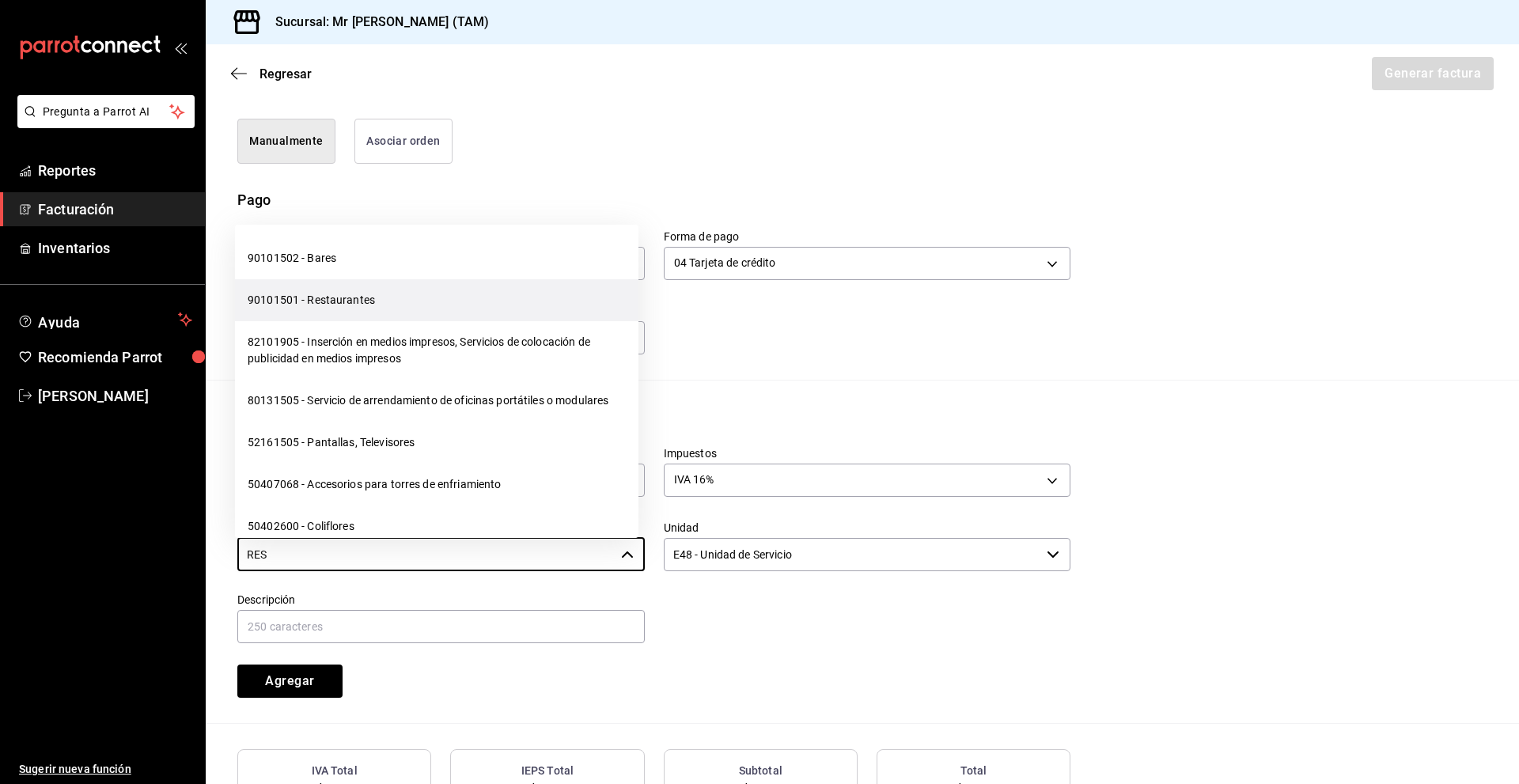
click at [344, 304] on li "90101501 - Restaurantes" at bounding box center [436, 300] width 404 height 42
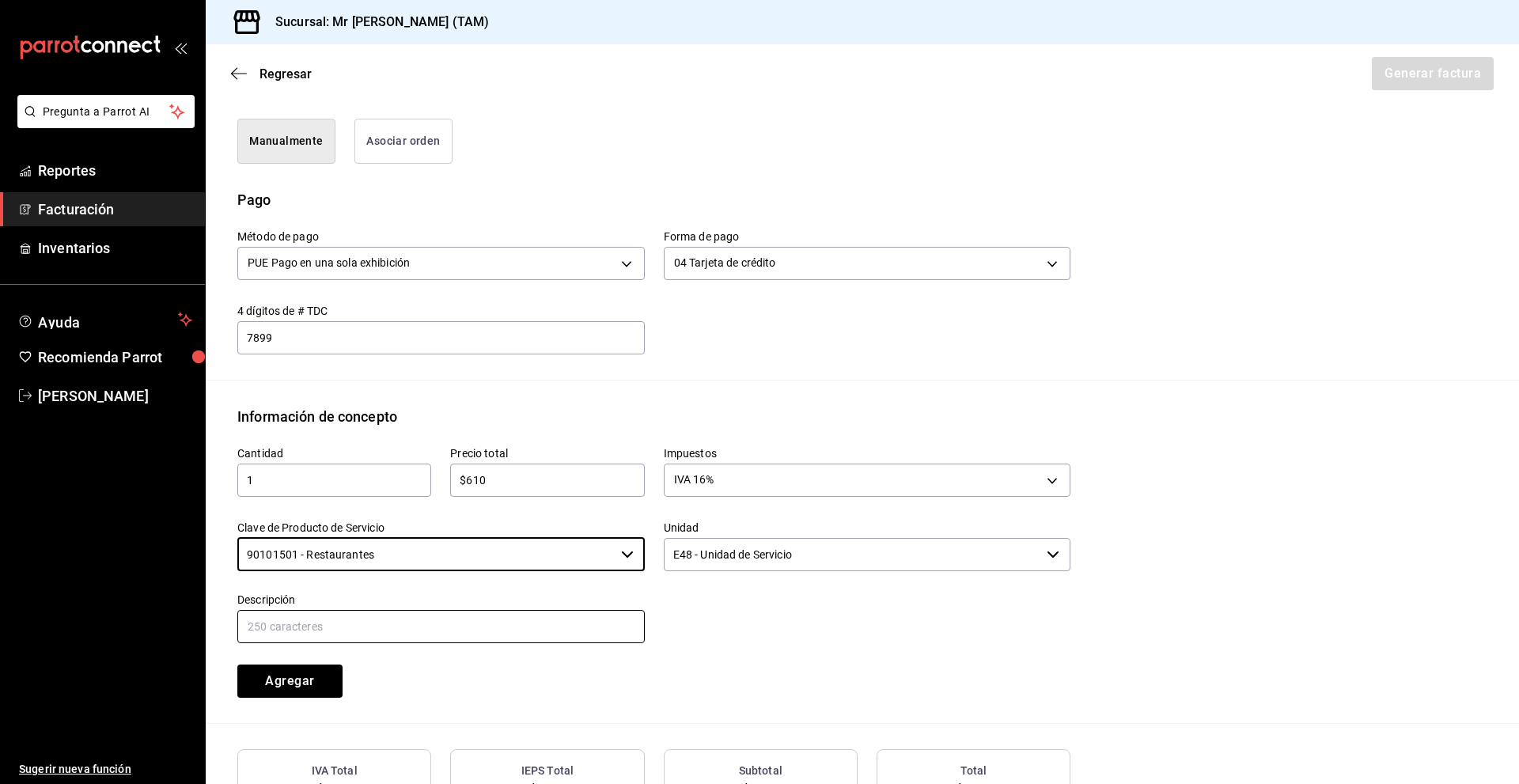
type input "90101501 - Restaurantes"
click at [513, 638] on input "text" at bounding box center [441, 626] width 407 height 34
type input "CONSUMO DEL DIA [DATE]"
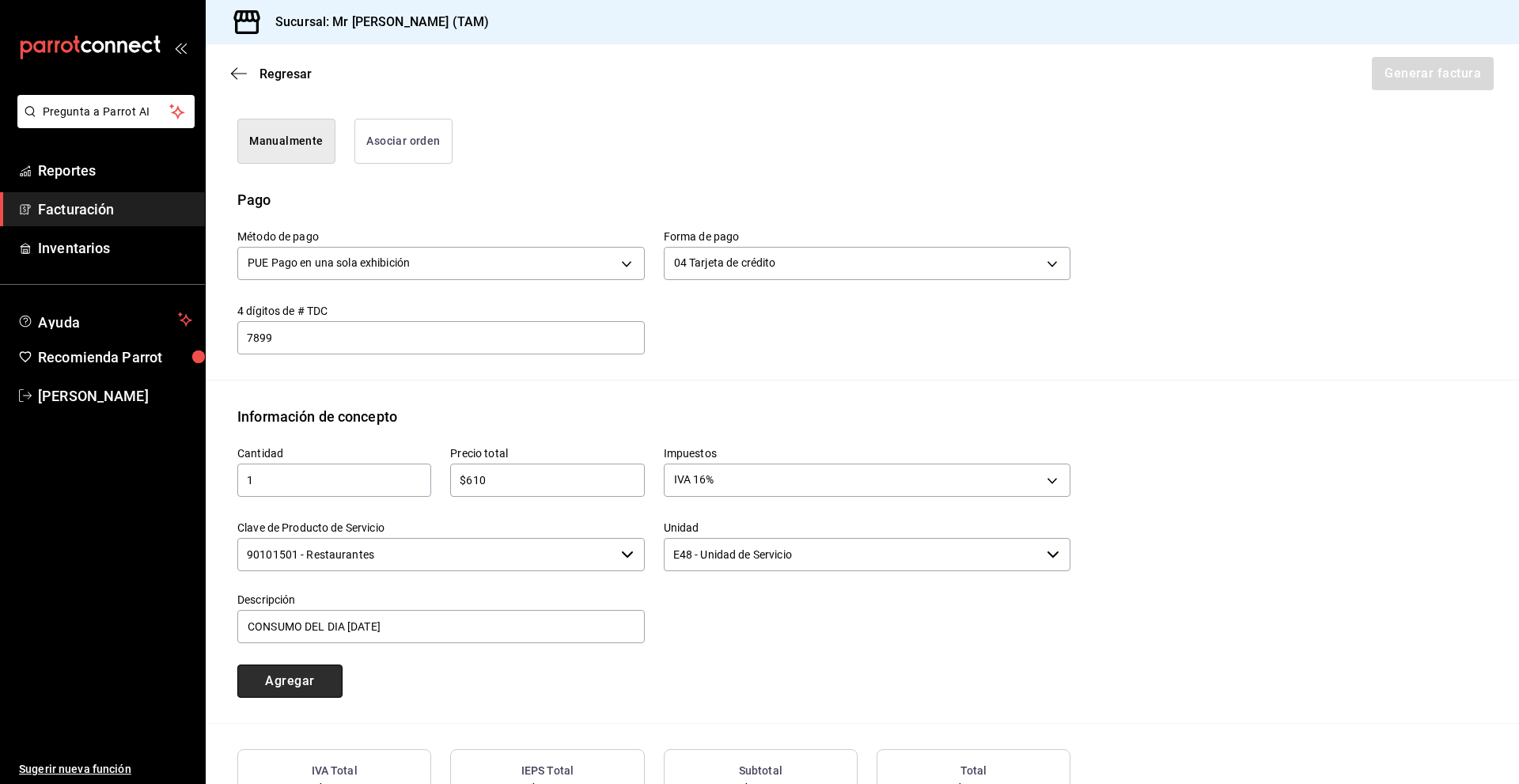
click at [312, 679] on button "Agregar" at bounding box center [290, 681] width 105 height 34
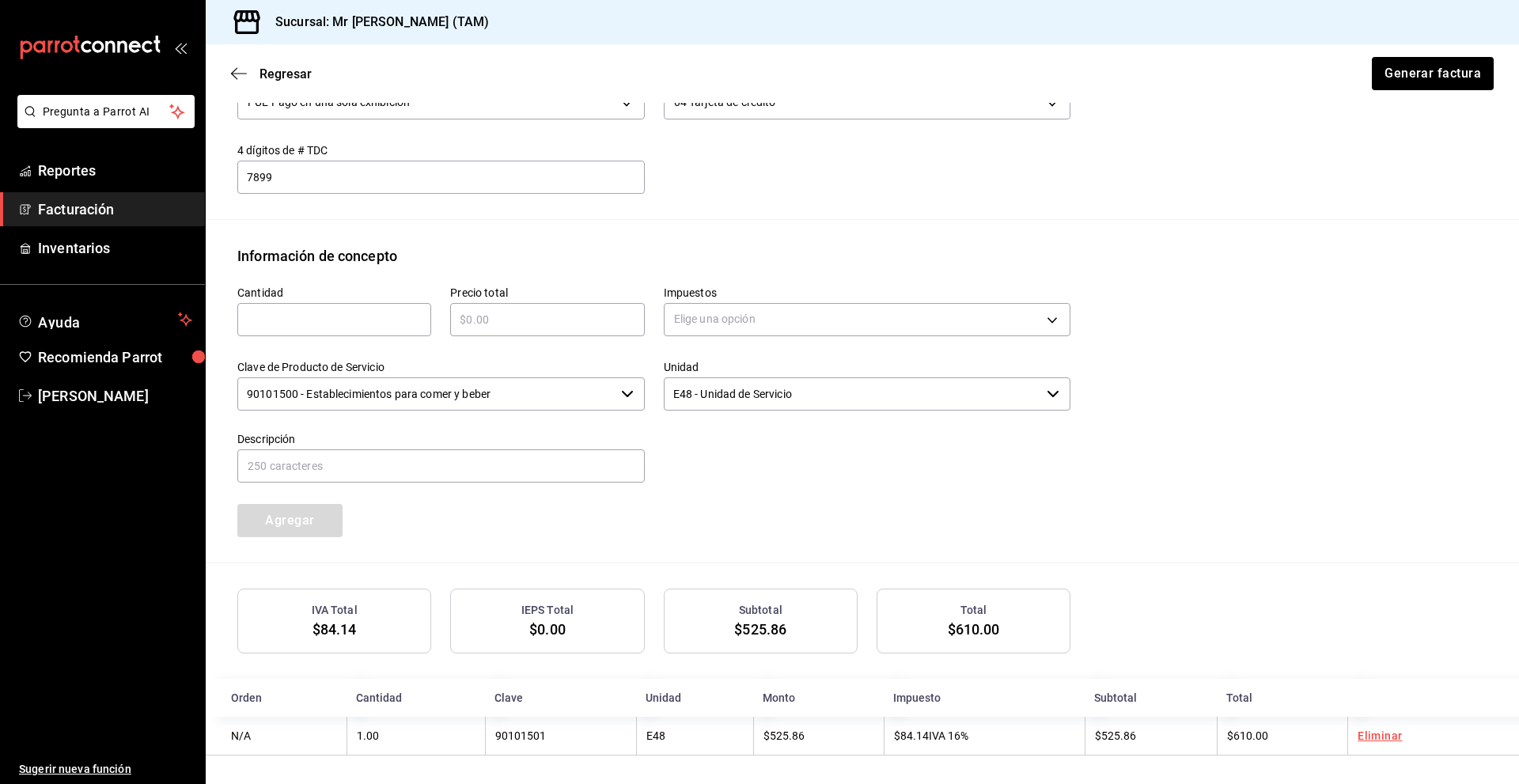
scroll to position [565, 0]
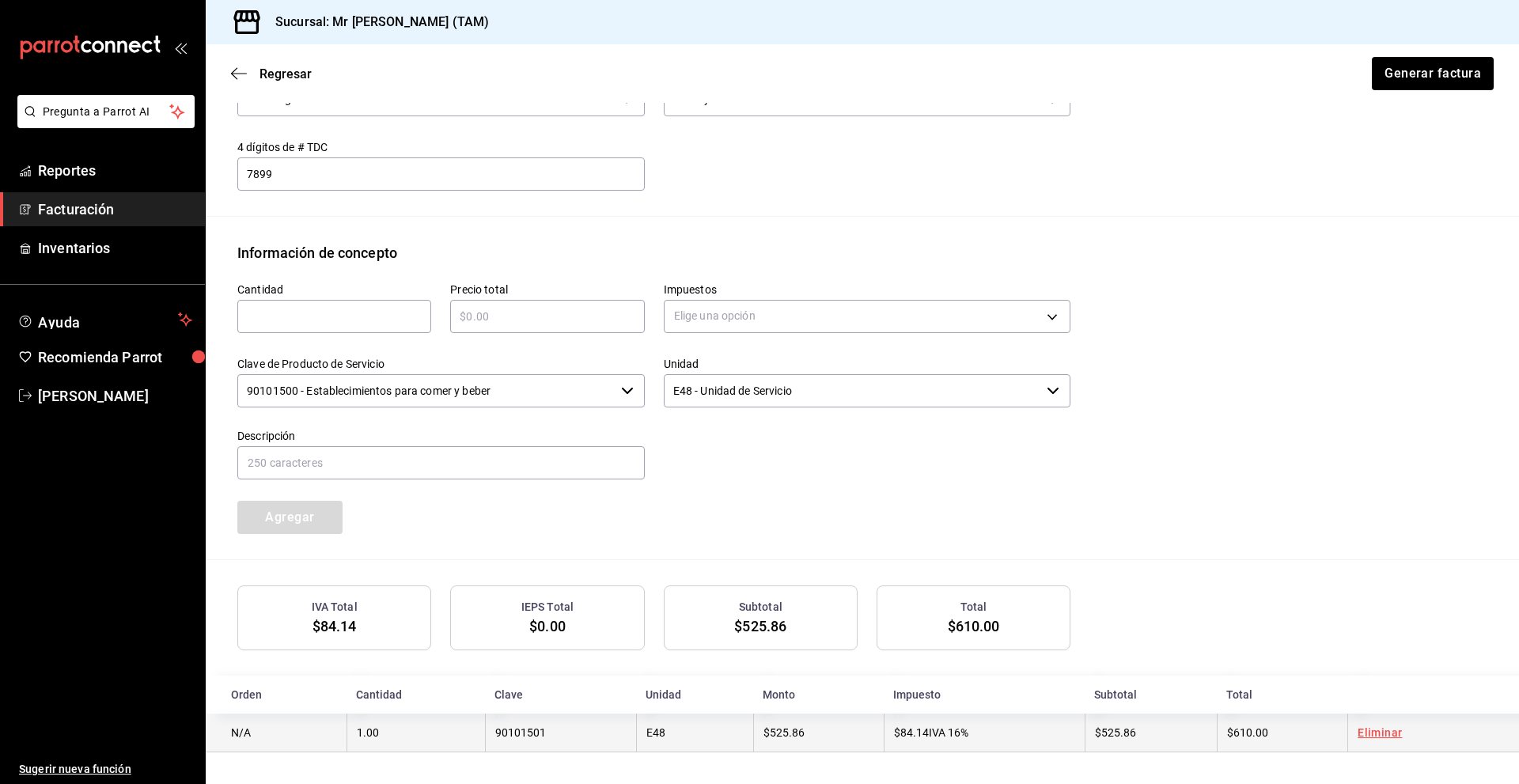
click at [862, 730] on td "$525.86" at bounding box center [818, 733] width 131 height 39
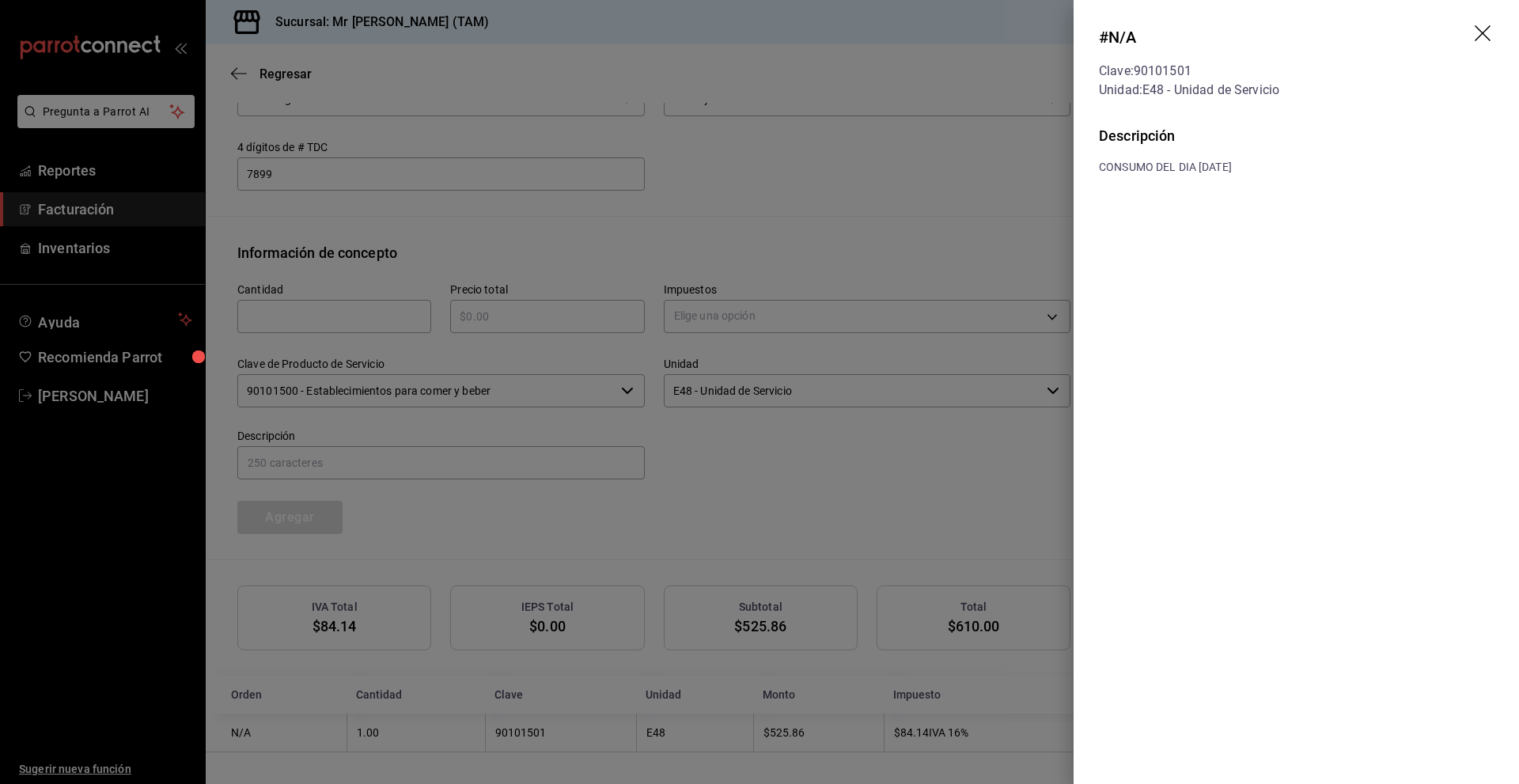
click at [1481, 32] on icon "drag" at bounding box center [1482, 33] width 15 height 15
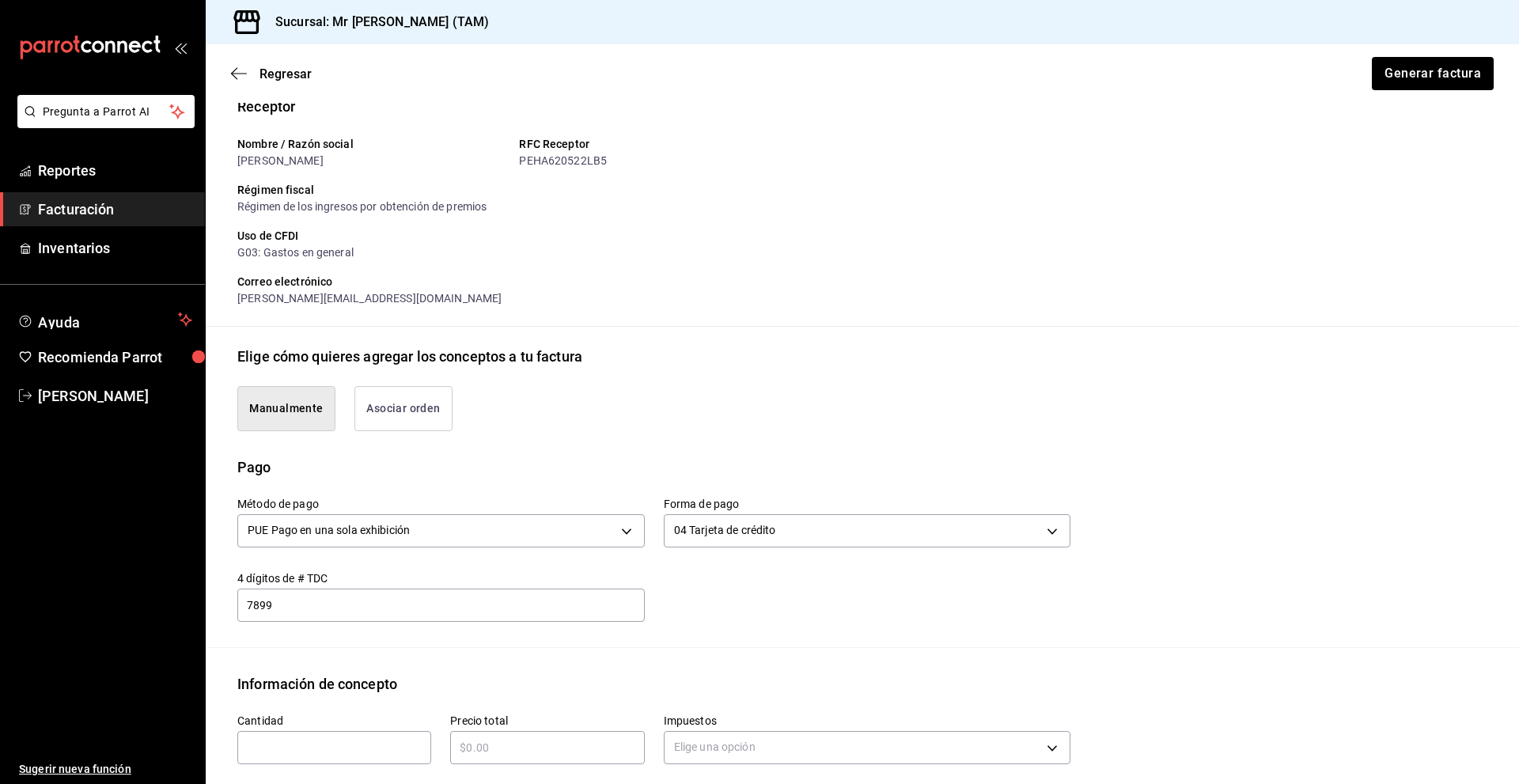
scroll to position [129, 0]
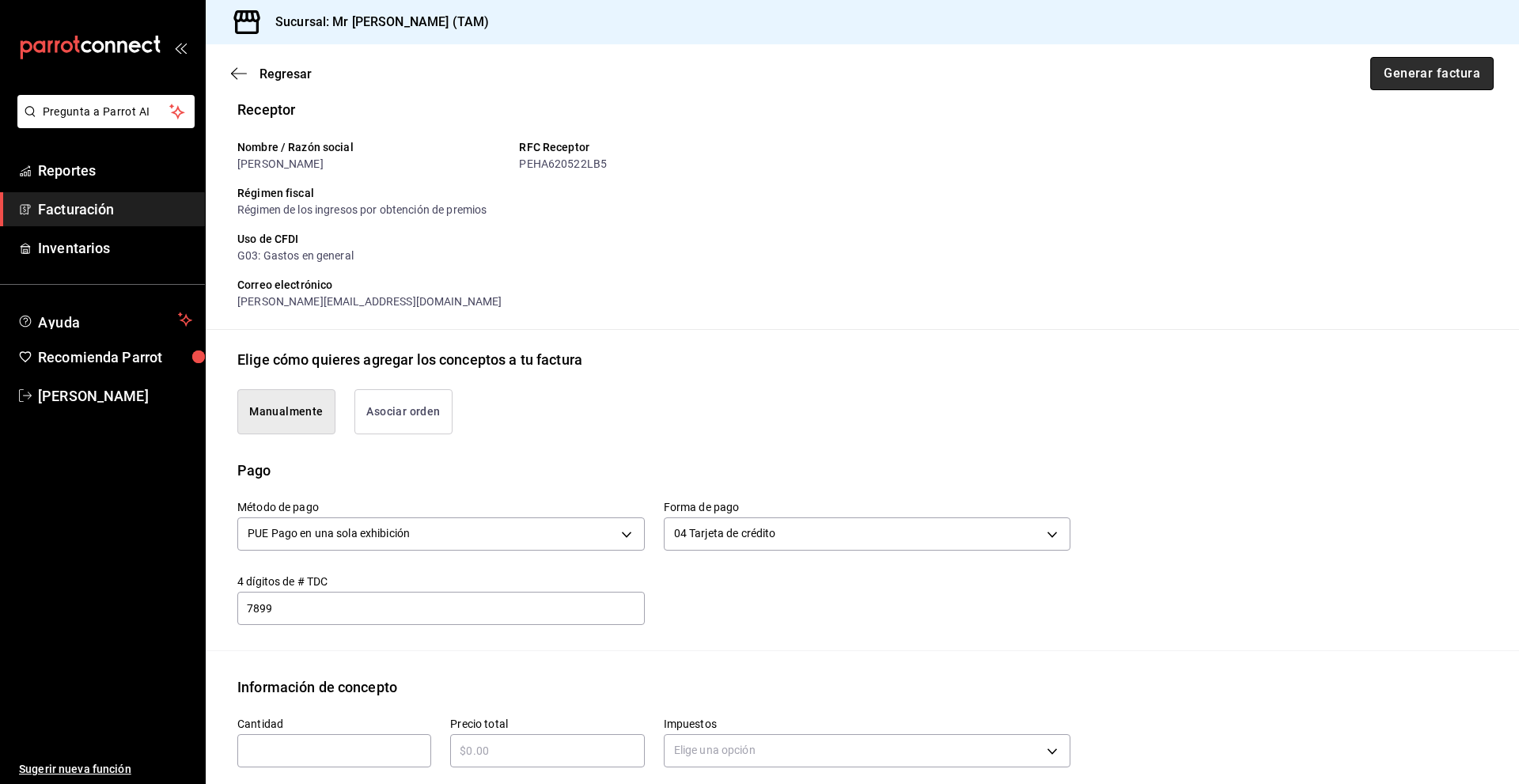
click at [1432, 77] on button "Generar factura" at bounding box center [1432, 74] width 123 height 34
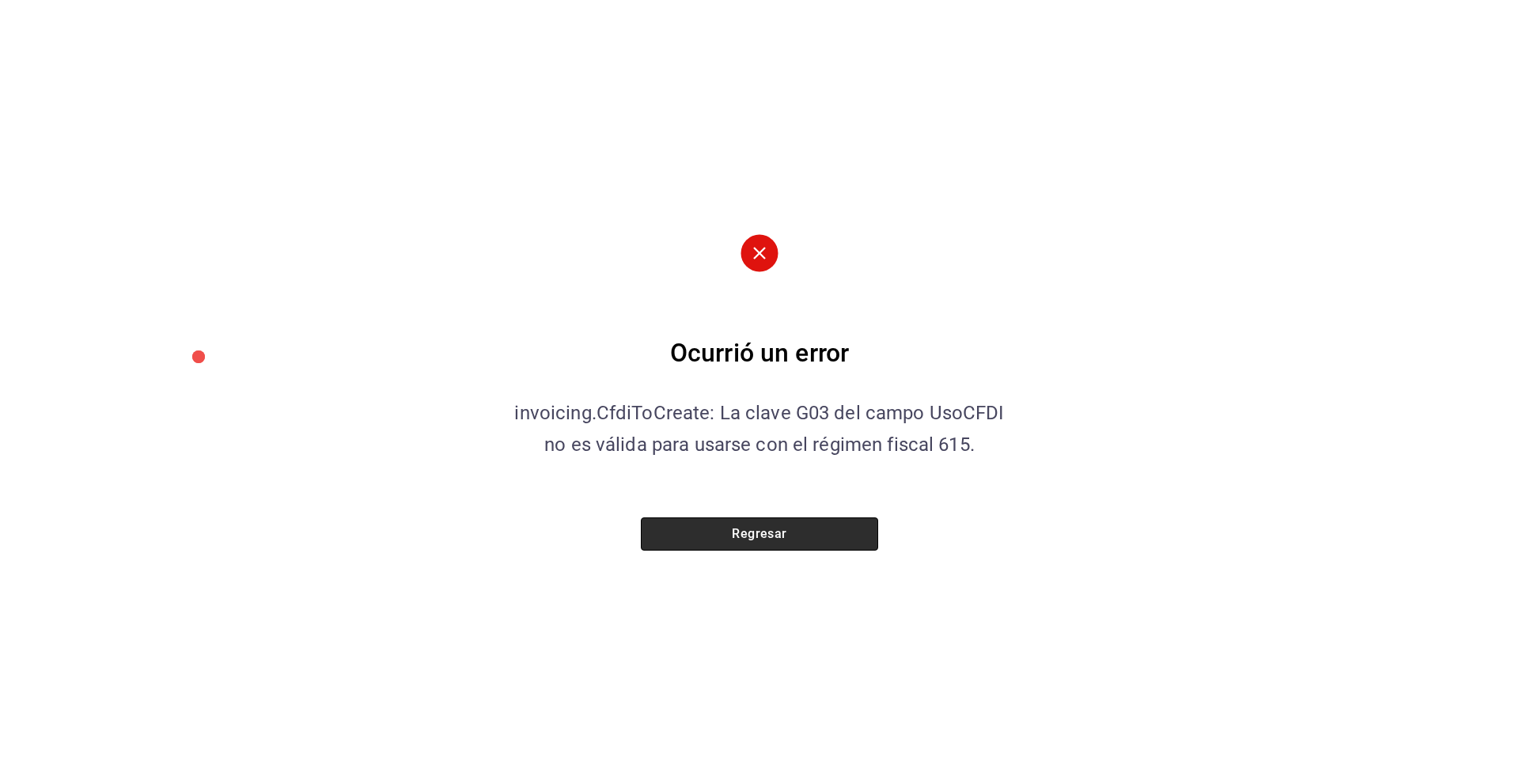
click at [756, 530] on button "Regresar" at bounding box center [760, 534] width 238 height 34
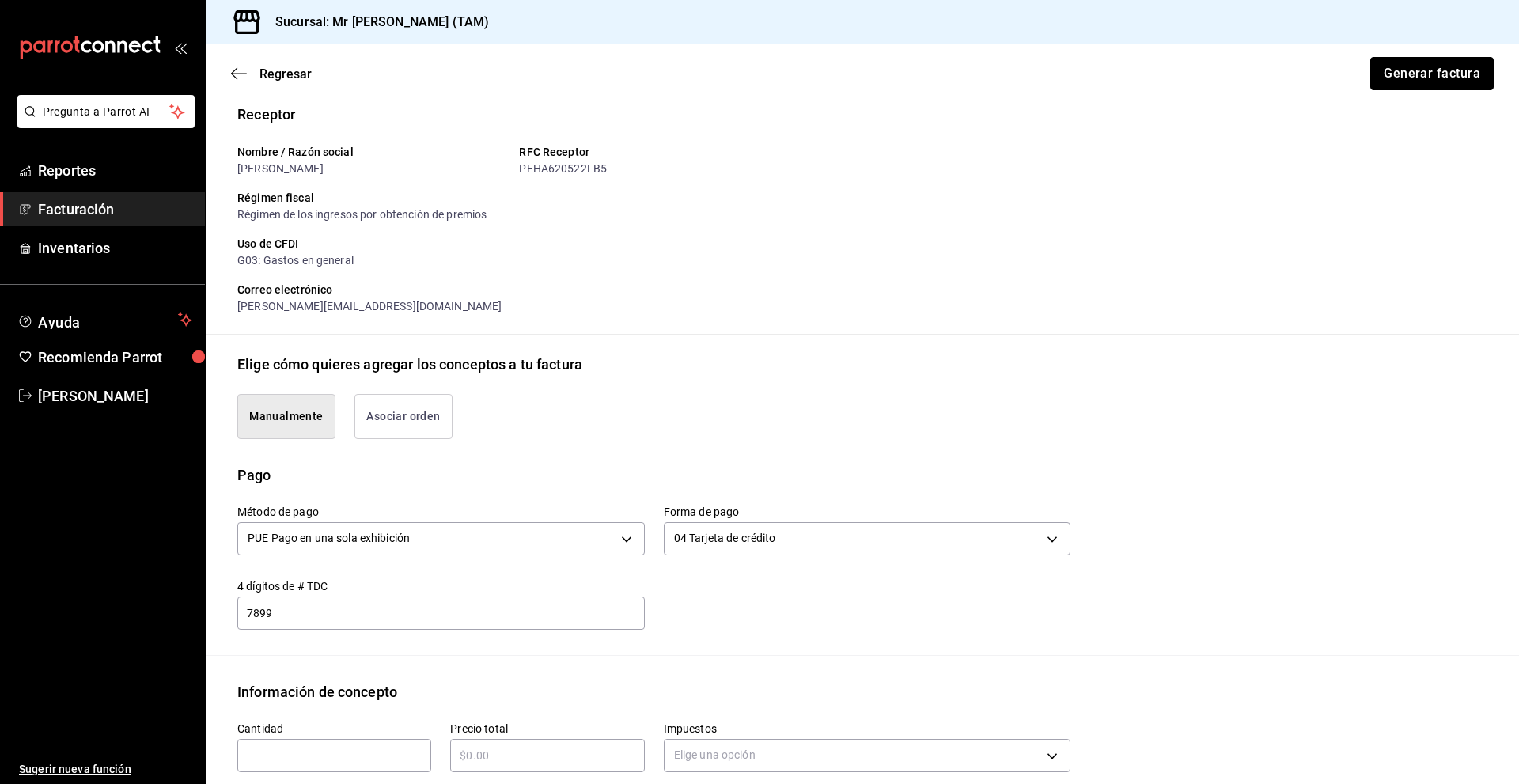
scroll to position [0, 0]
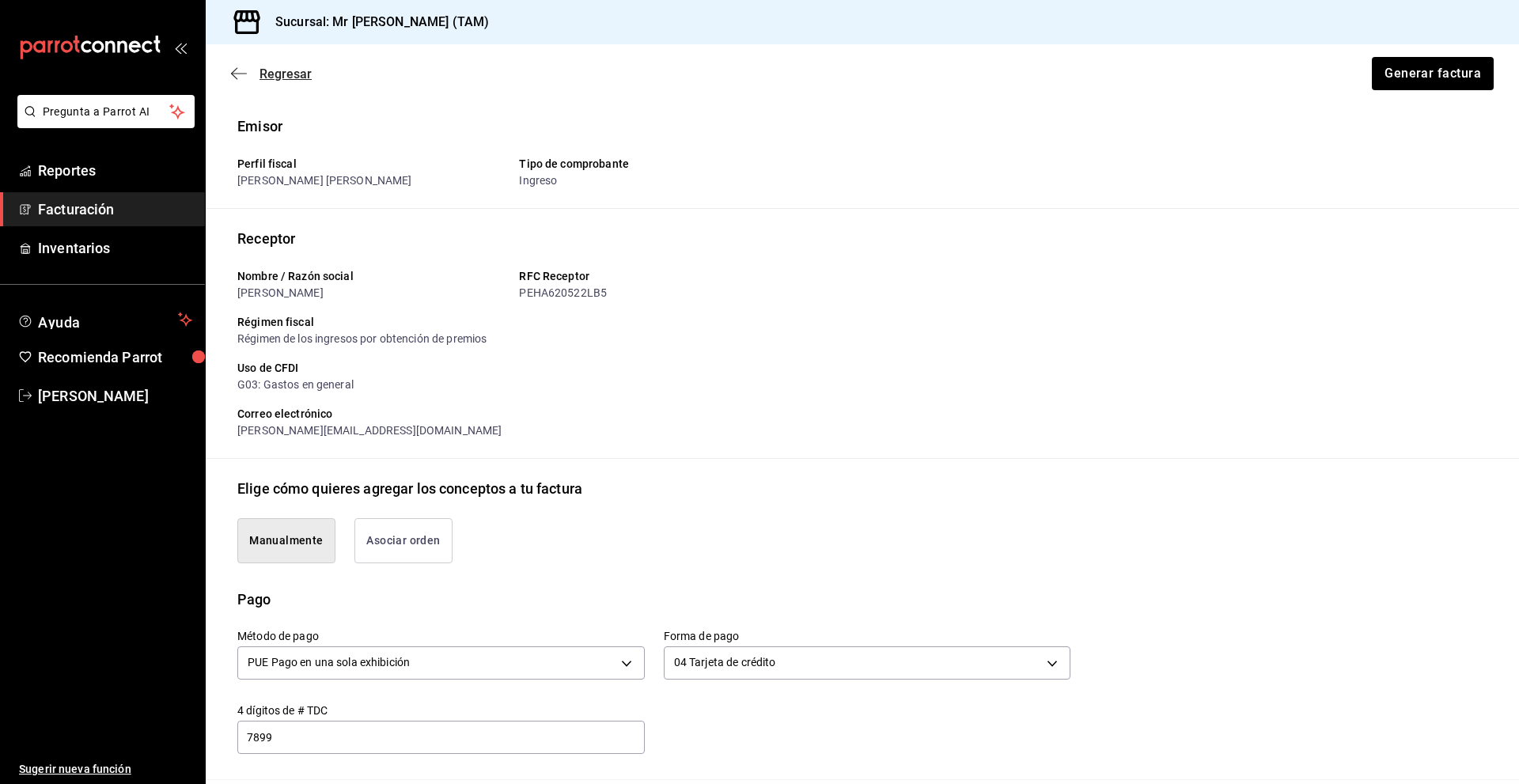
click at [240, 66] on span "Regresar" at bounding box center [271, 74] width 81 height 15
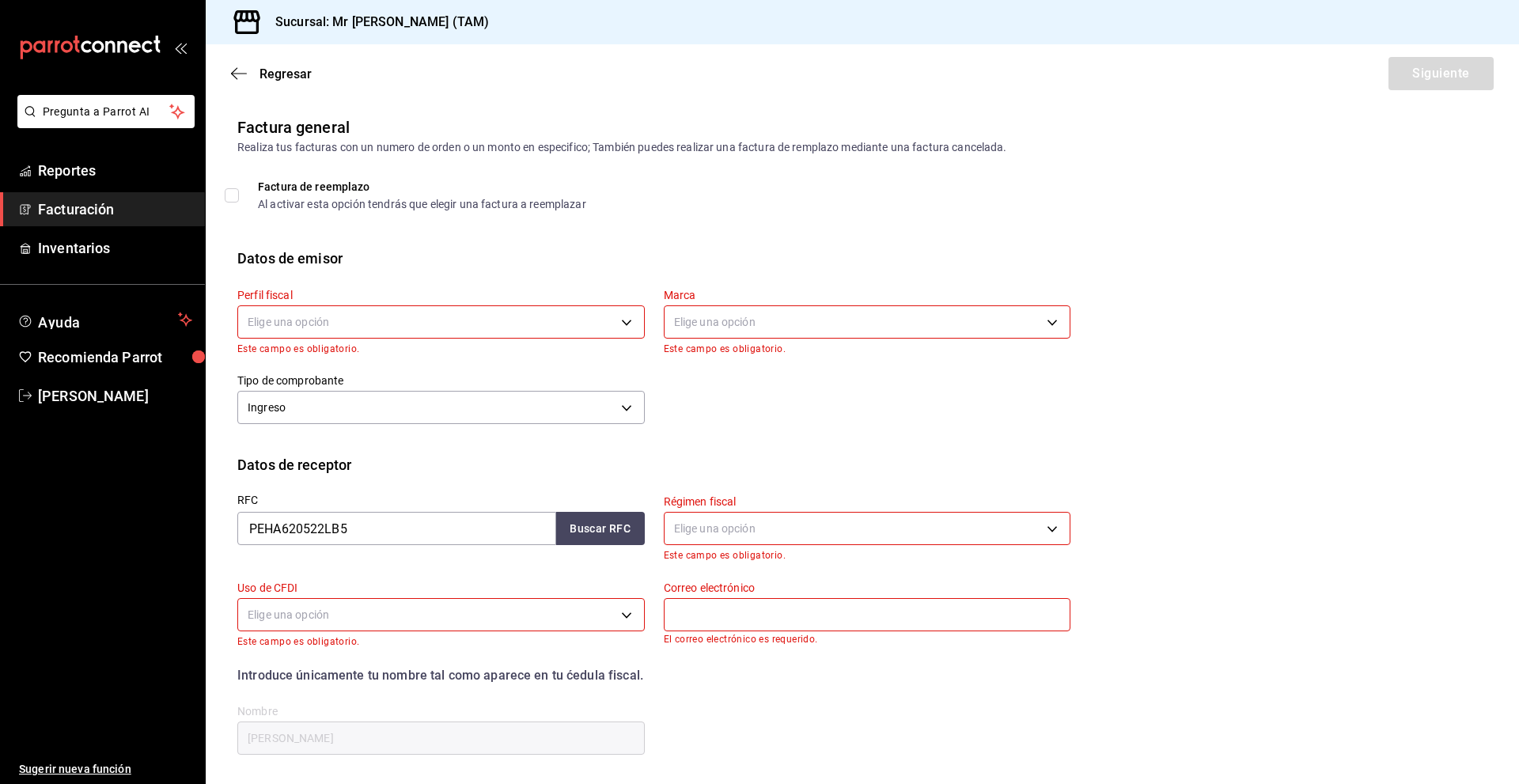
scroll to position [79, 0]
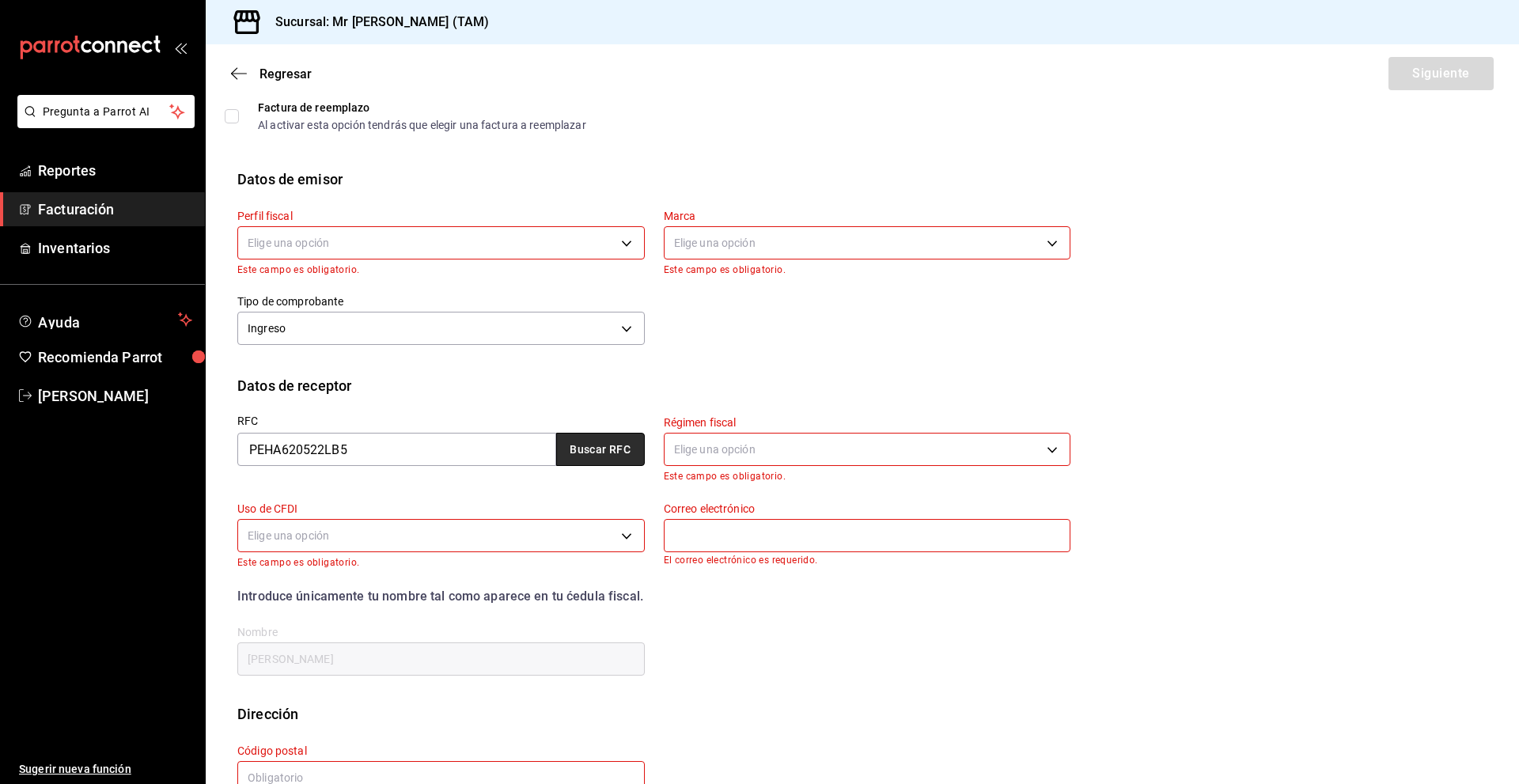
click at [633, 451] on button "Buscar RFC" at bounding box center [601, 449] width 89 height 34
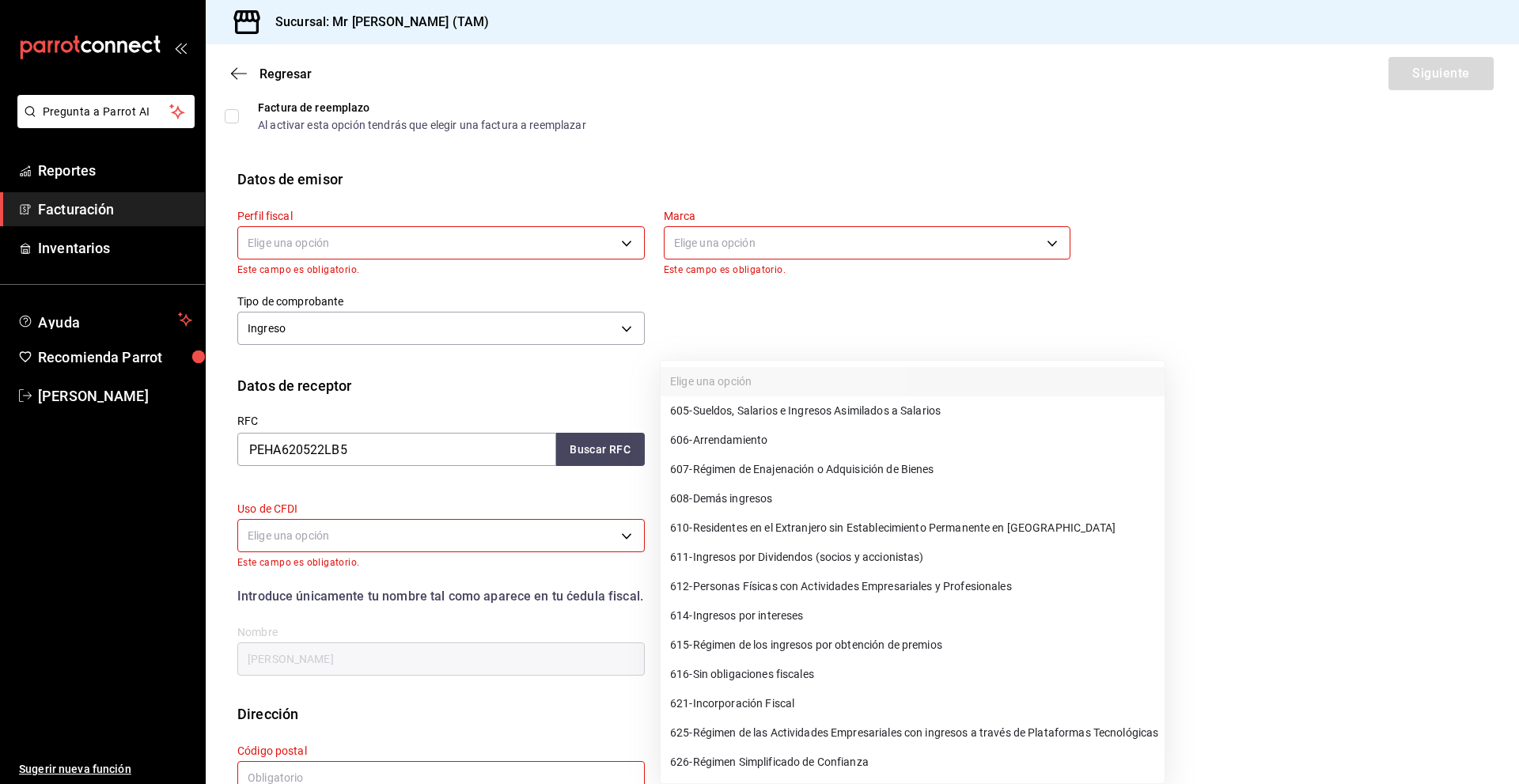
click at [730, 443] on body "Pregunta a Parrot AI Reportes Facturación Inventarios Ayuda Recomienda Parrot […" at bounding box center [760, 392] width 1519 height 784
click at [796, 748] on li "626 - Régimen Simplificado de Confianza" at bounding box center [912, 762] width 504 height 29
type input "626"
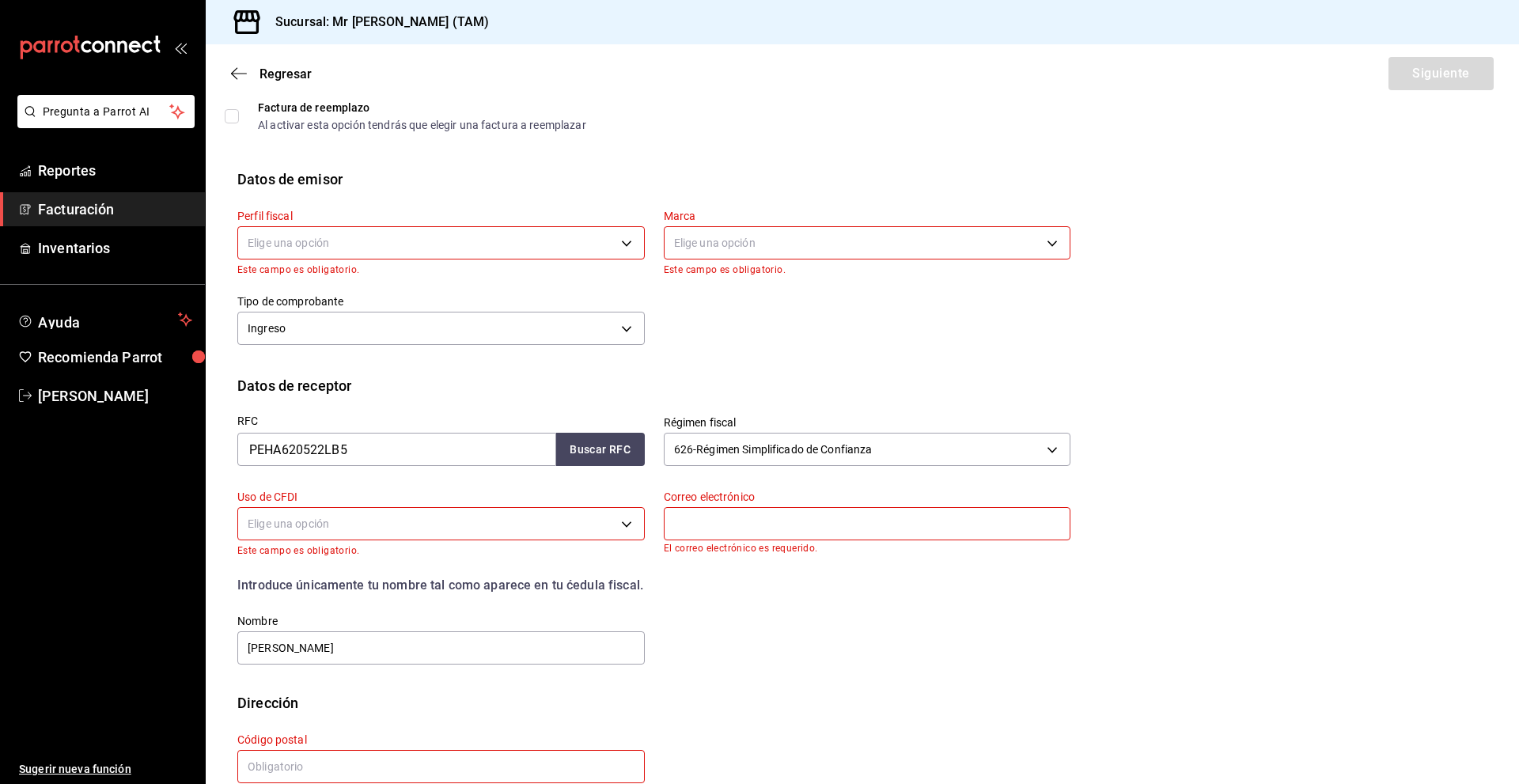
click at [770, 605] on div "RFC PEHA620522LB5 Buscar RFC Régimen fiscal 626 - Régimen Simplificado de Confi…" at bounding box center [644, 531] width 852 height 270
click at [442, 520] on body "Pregunta a Parrot AI Reportes Facturación Inventarios Ayuda Recomienda Parrot […" at bounding box center [760, 392] width 1519 height 784
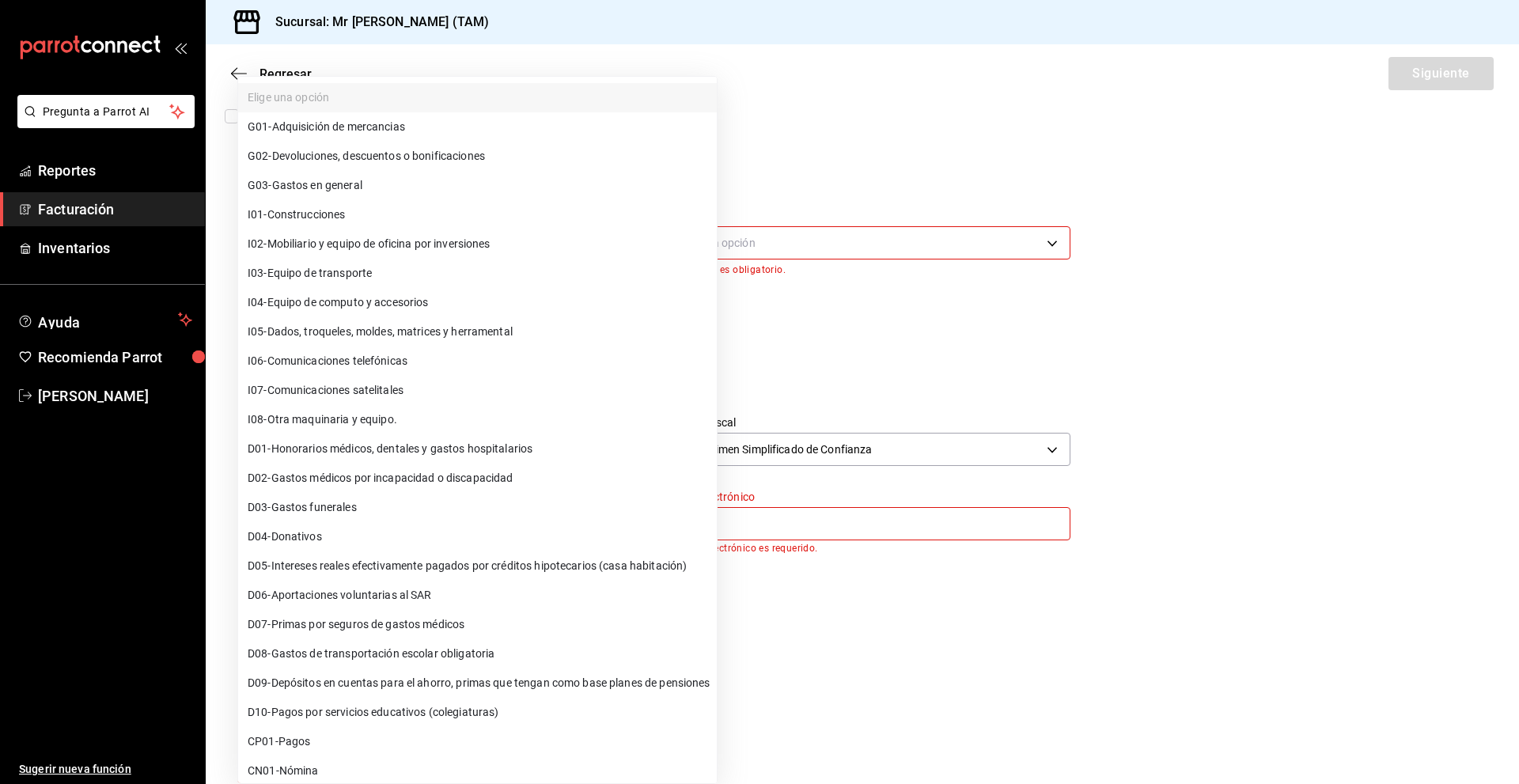
click at [352, 184] on span "G03 - Gastos en general" at bounding box center [305, 185] width 114 height 16
type input "G03"
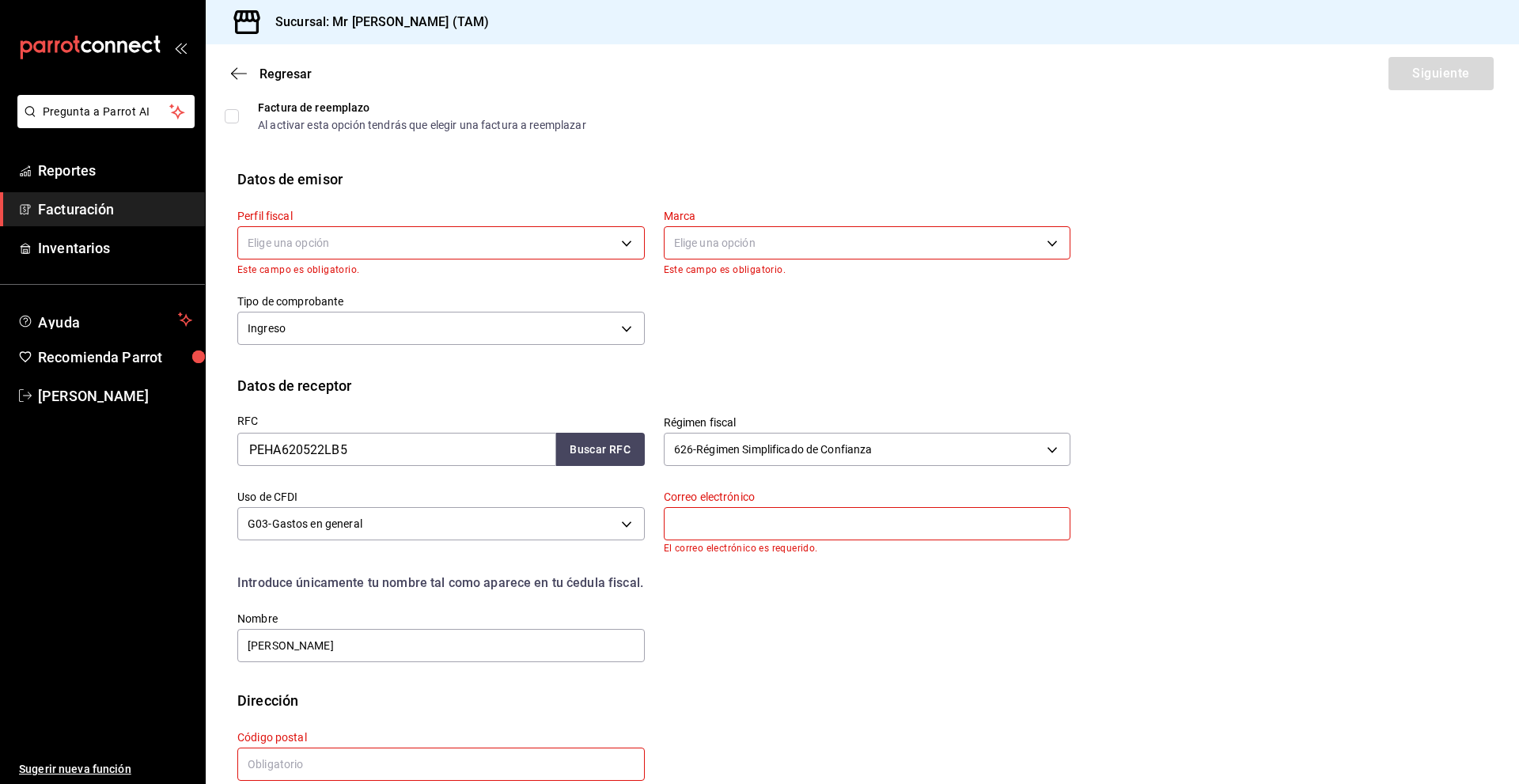
drag, startPoint x: 736, startPoint y: 492, endPoint x: 735, endPoint y: 512, distance: 20.0
click at [735, 494] on label "Correo electrónico" at bounding box center [867, 497] width 407 height 11
click at [736, 520] on input "text" at bounding box center [867, 524] width 407 height 34
type input "[PERSON_NAME][EMAIL_ADDRESS][DOMAIN_NAME]"
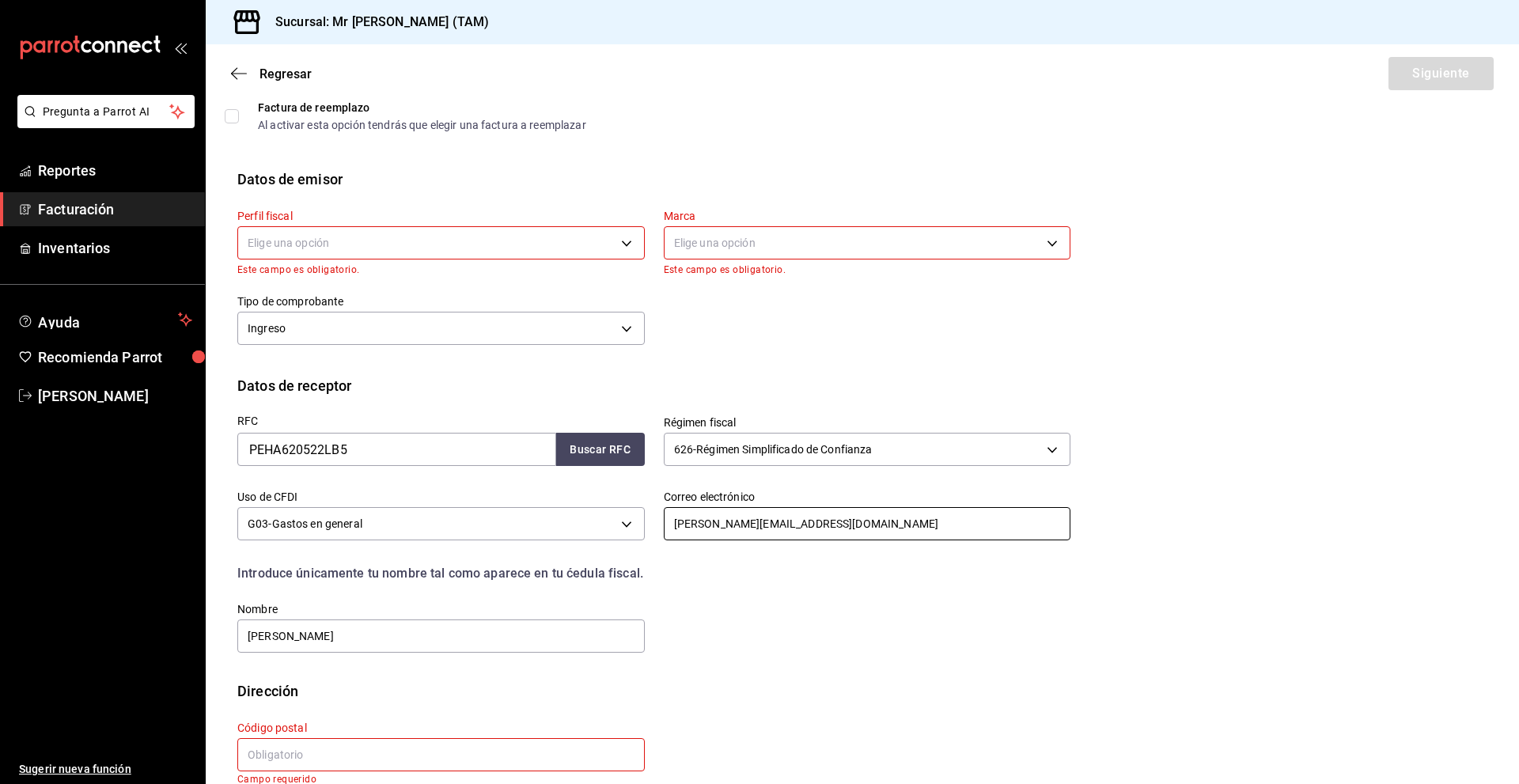
scroll to position [106, 0]
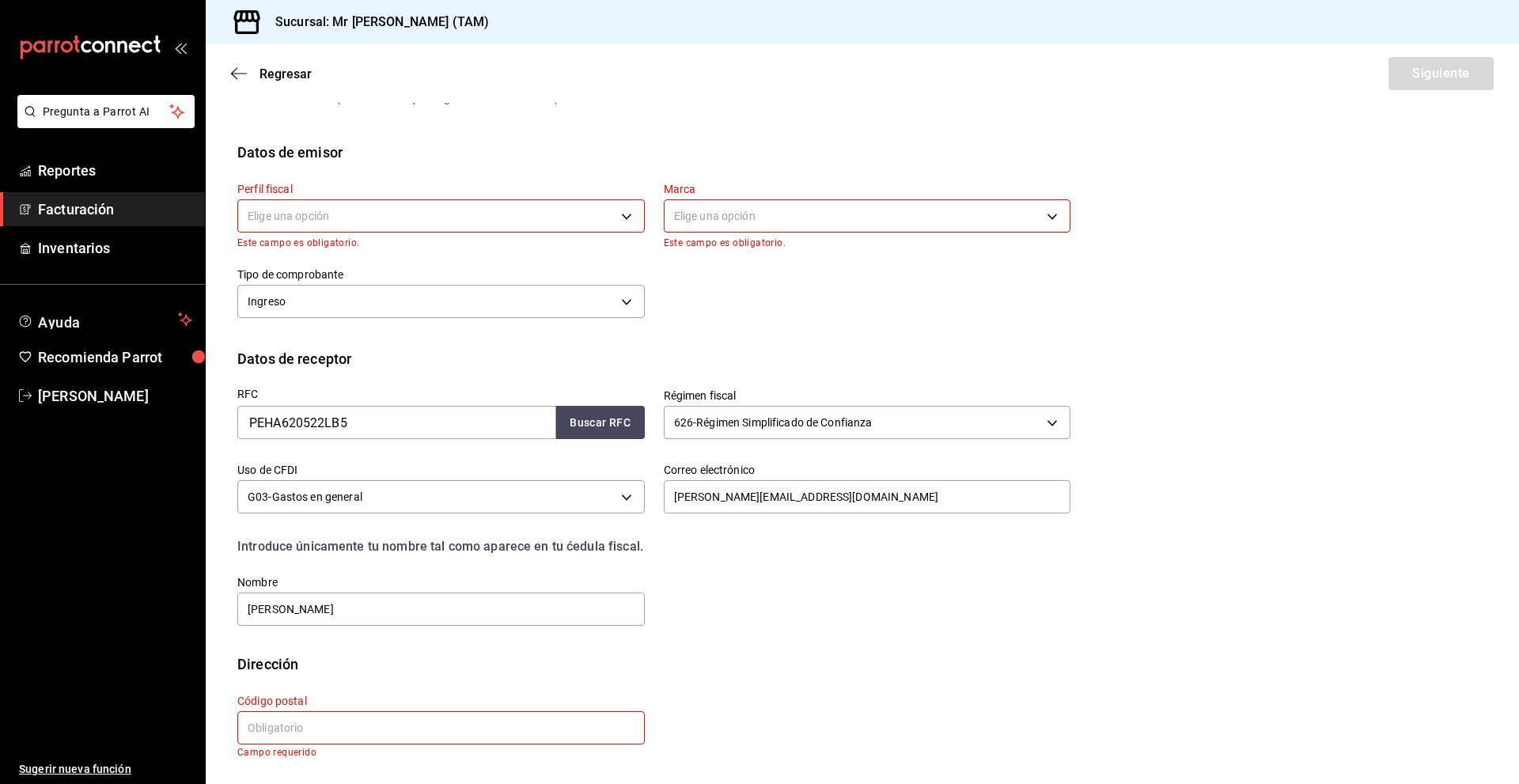
click at [374, 740] on input "text" at bounding box center [441, 728] width 407 height 34
paste input "93990"
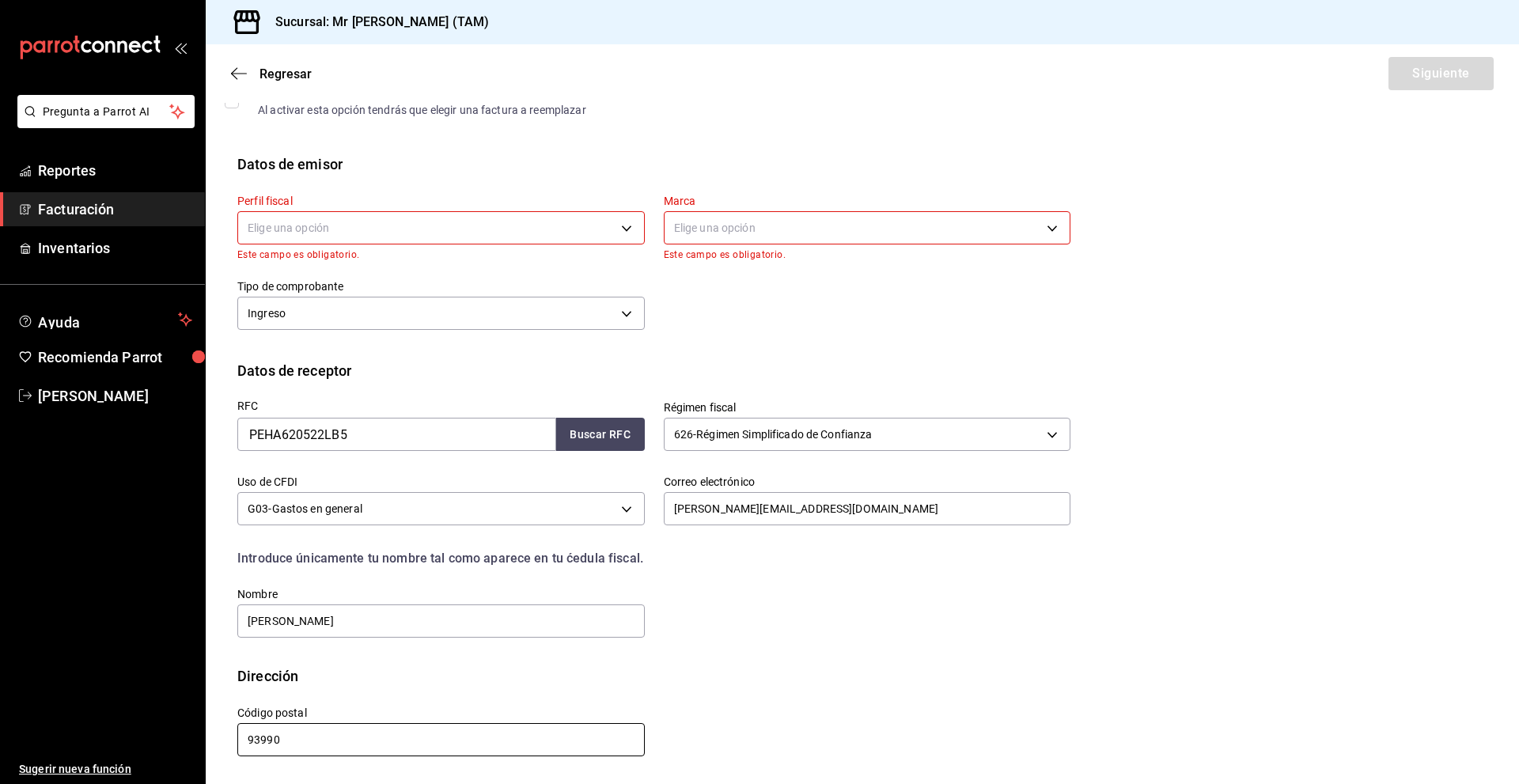
scroll to position [94, 0]
type input "93990"
click at [511, 682] on div "Dirección" at bounding box center [863, 676] width 1250 height 22
click at [451, 222] on body "Pregunta a Parrot AI Reportes Facturación Inventarios Ayuda Recomienda Parrot […" at bounding box center [760, 392] width 1519 height 784
click at [382, 304] on li "[PERSON_NAME] [PERSON_NAME]" at bounding box center [438, 309] width 402 height 29
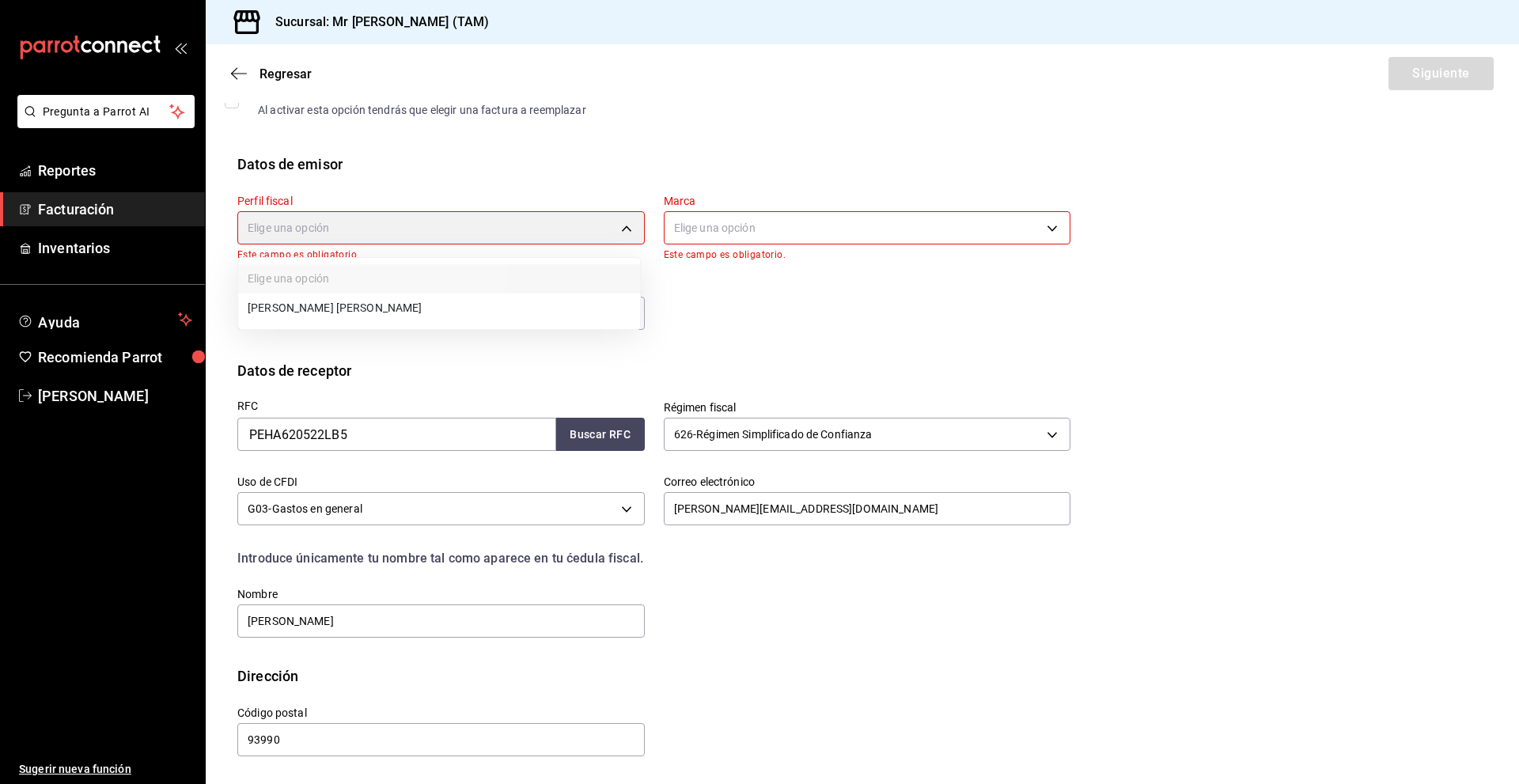
type input "81e23790-b5c9-42c9-a779-7127cee00b47"
type input "7082ddc5-3cea-471a-bd4f-d41619b848f0"
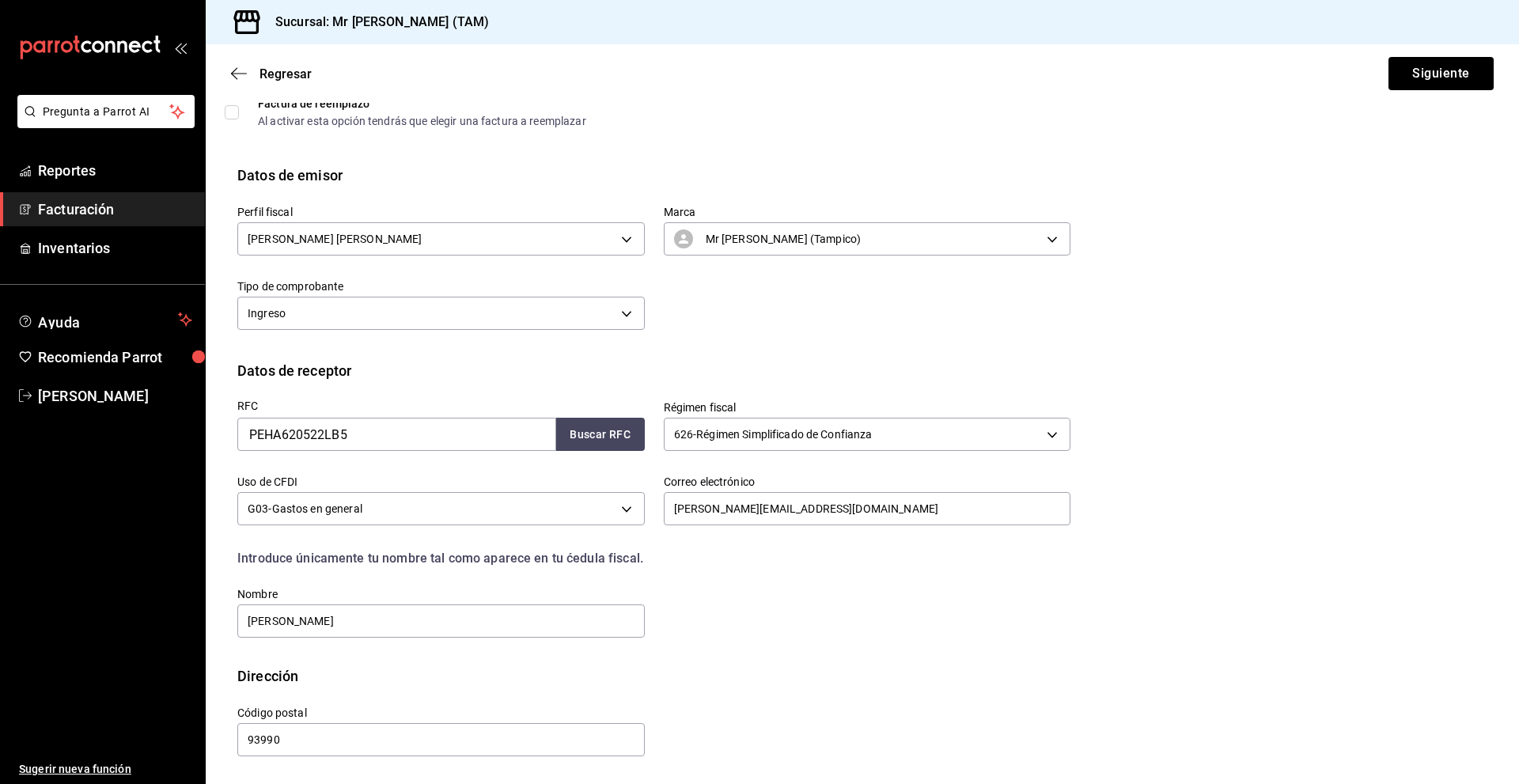
click at [808, 332] on div "Perfil fiscal [PERSON_NAME] [PERSON_NAME] 81e23790-b5c9-42c9-a779-7127cee00b47 …" at bounding box center [644, 260] width 852 height 149
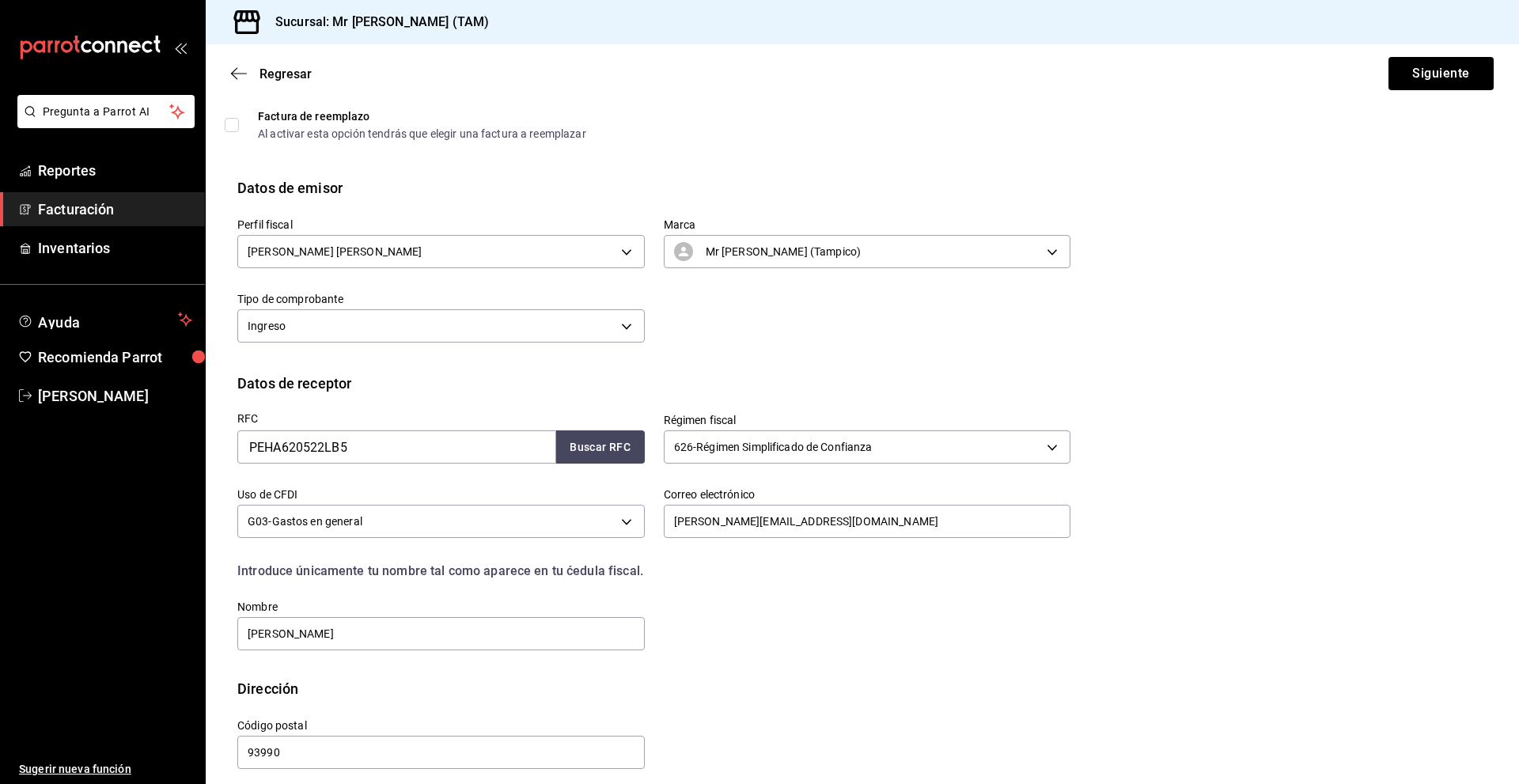
scroll to position [83, 0]
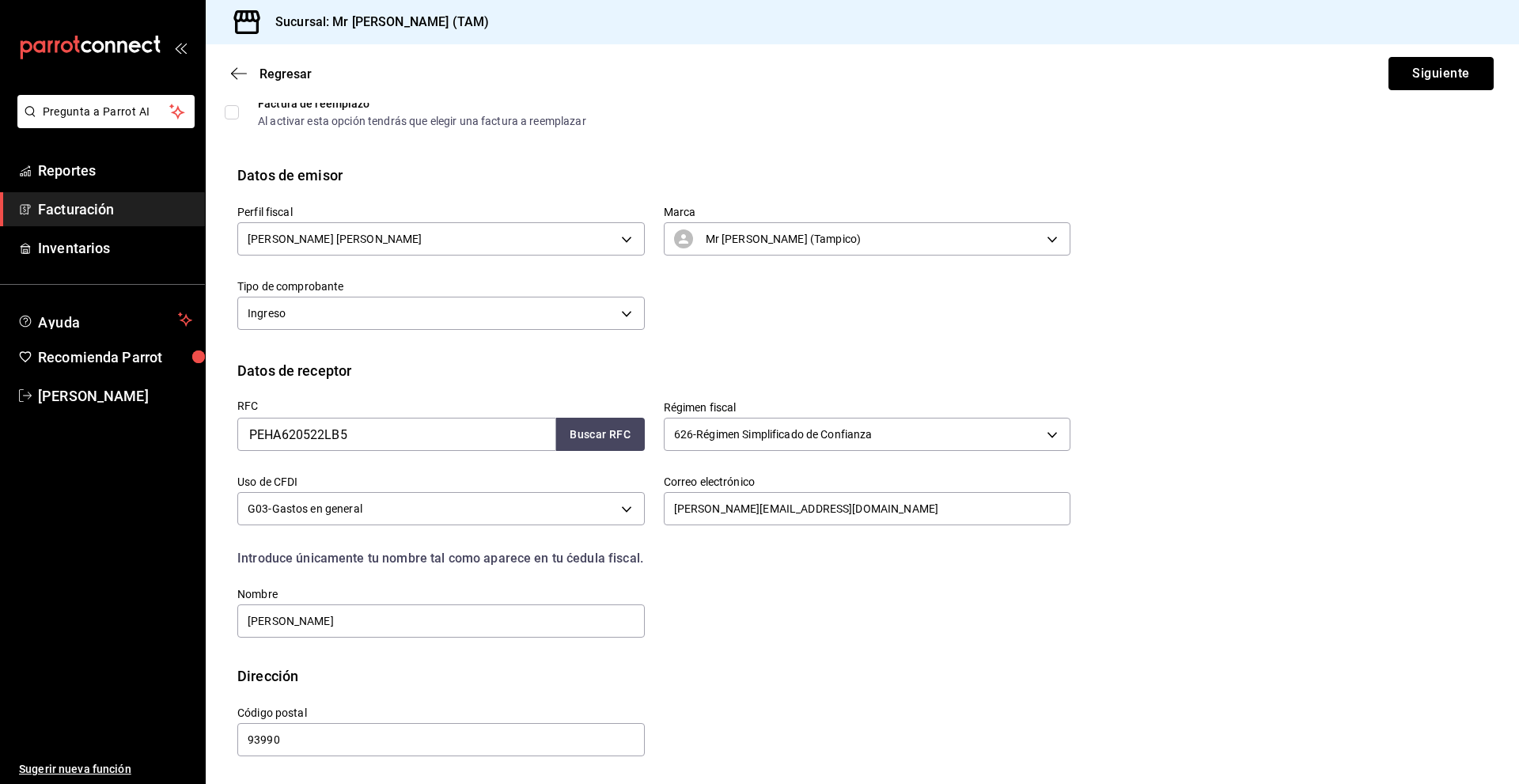
drag, startPoint x: 1416, startPoint y: 85, endPoint x: 788, endPoint y: 9, distance: 632.6
click at [1415, 85] on button "Siguiente" at bounding box center [1441, 74] width 105 height 34
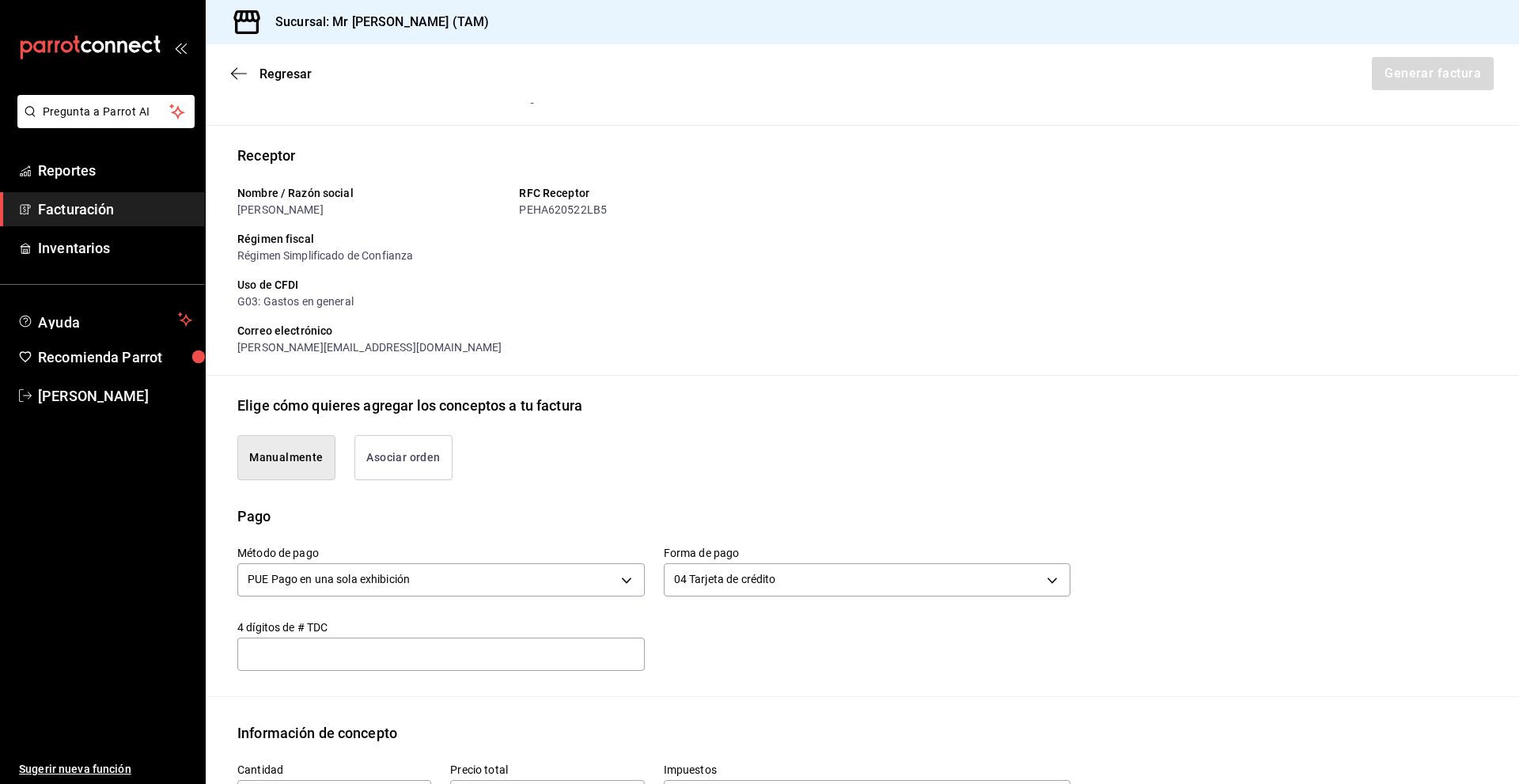
type input "7899"
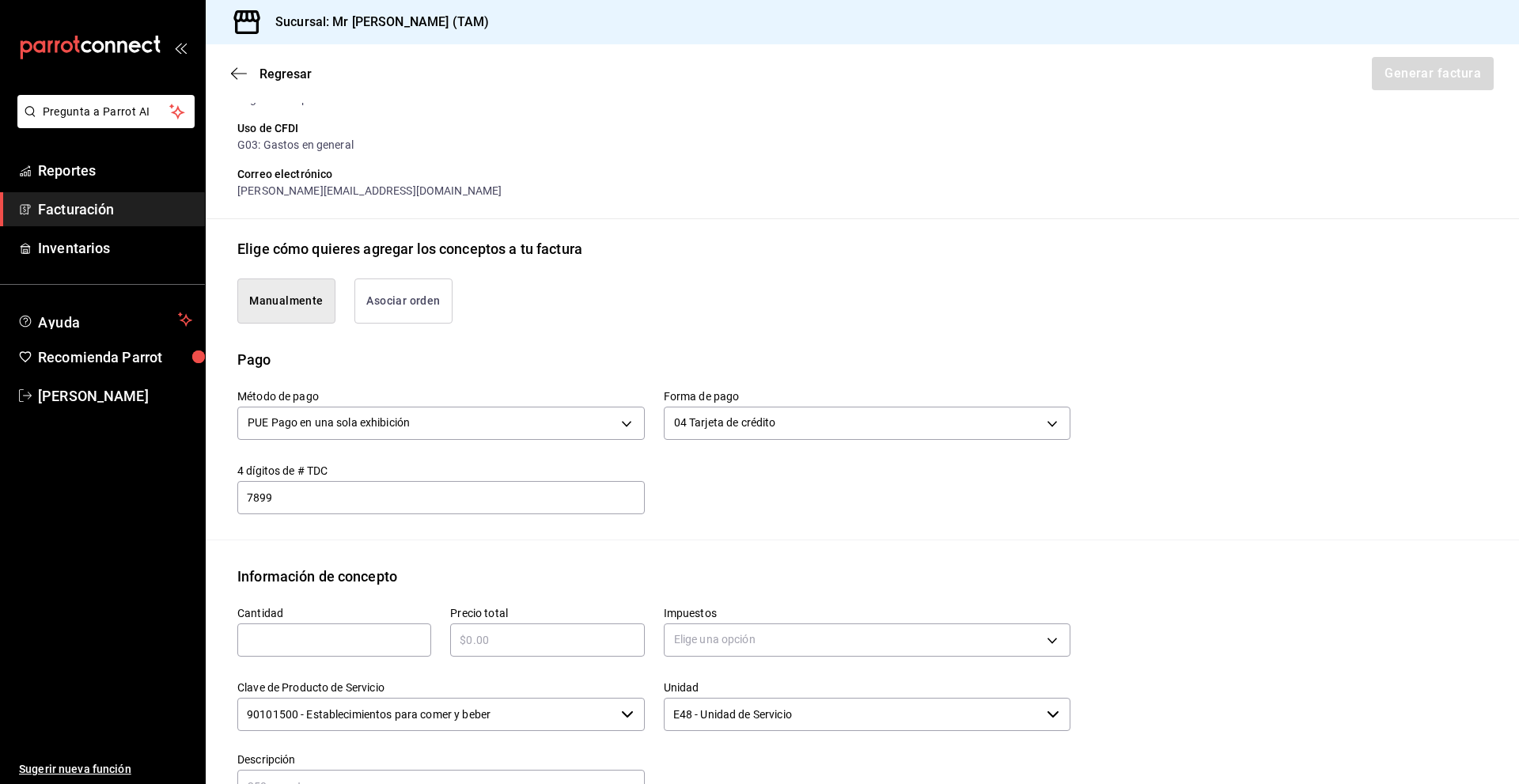
scroll to position [241, 0]
click at [336, 636] on input "text" at bounding box center [335, 638] width 194 height 19
type input "1"
click at [516, 643] on input "text" at bounding box center [547, 638] width 194 height 19
type input "$610"
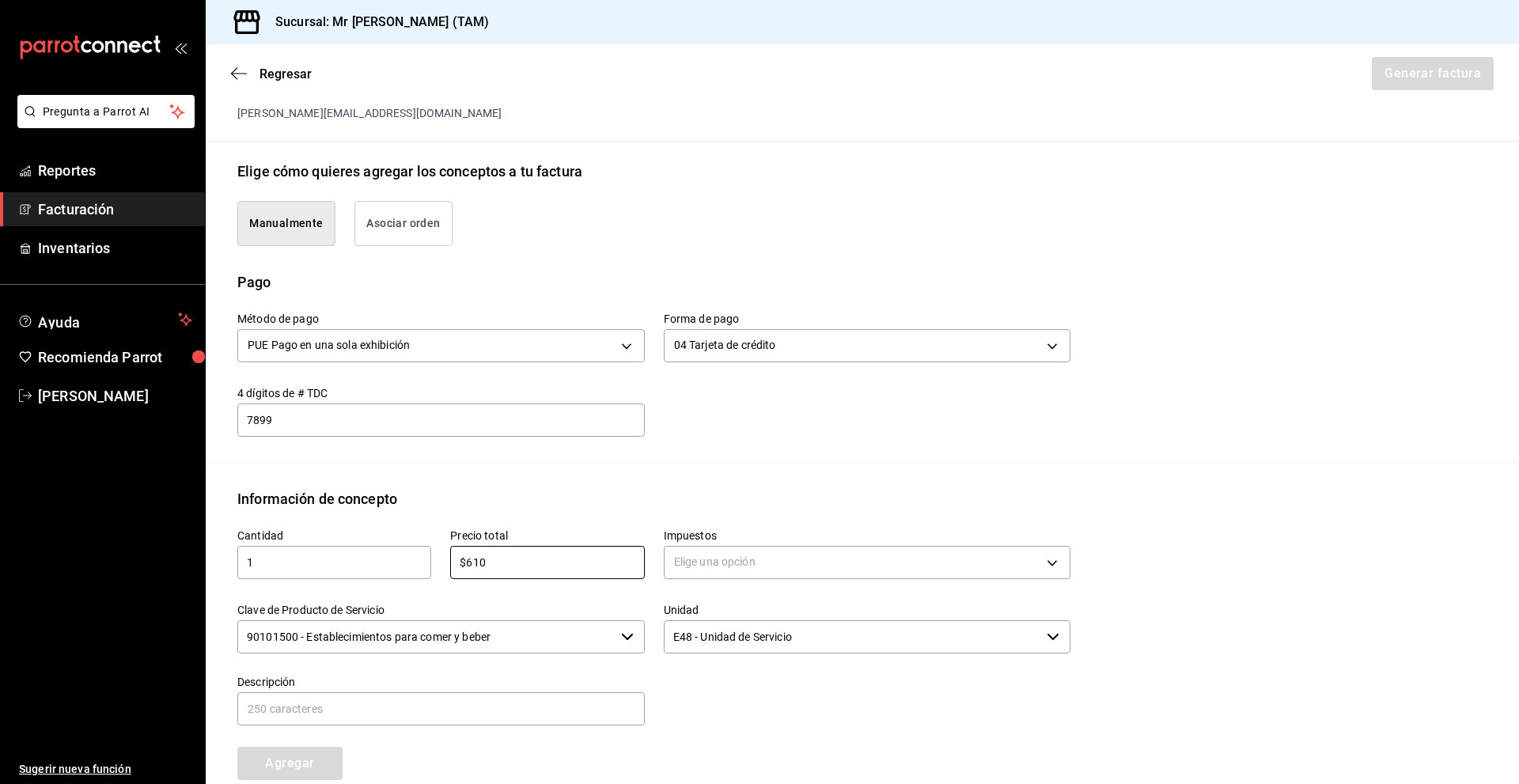
scroll to position [320, 0]
click at [749, 555] on body "Pregunta a Parrot AI Reportes Facturación Inventarios Ayuda Recomienda Parrot […" at bounding box center [760, 392] width 1519 height 784
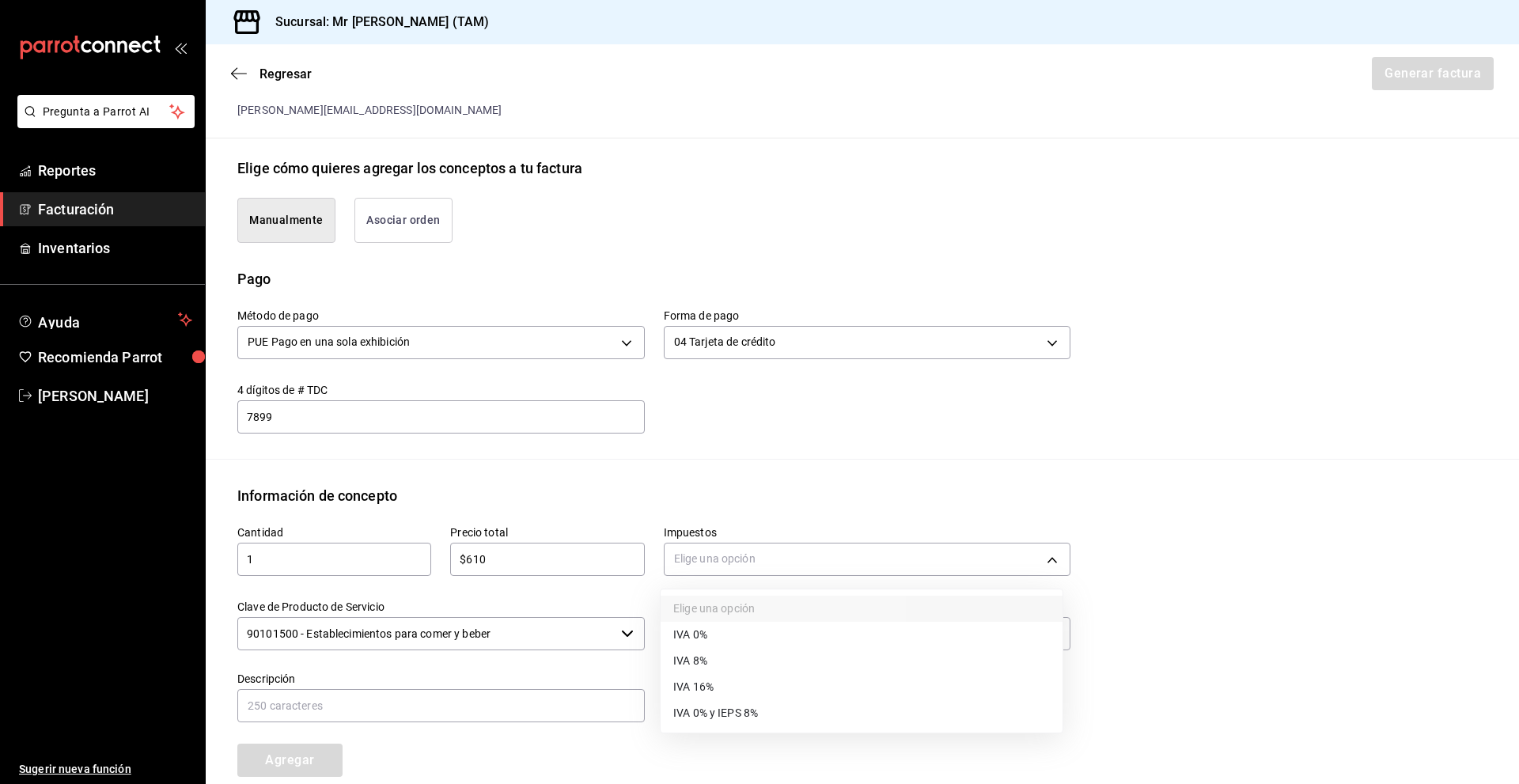
click at [751, 687] on li "IVA 16%" at bounding box center [861, 687] width 402 height 26
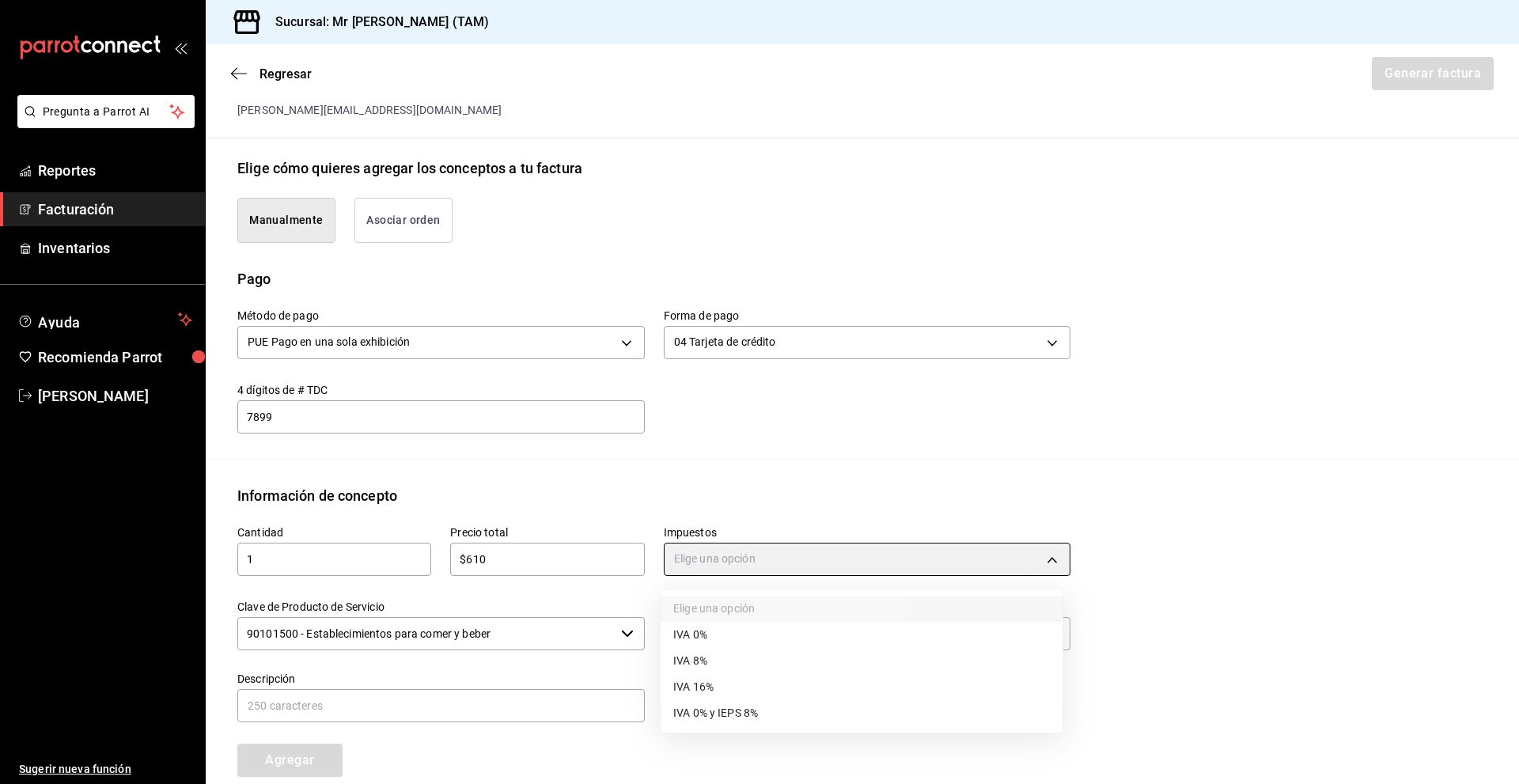
type input "IVA_16"
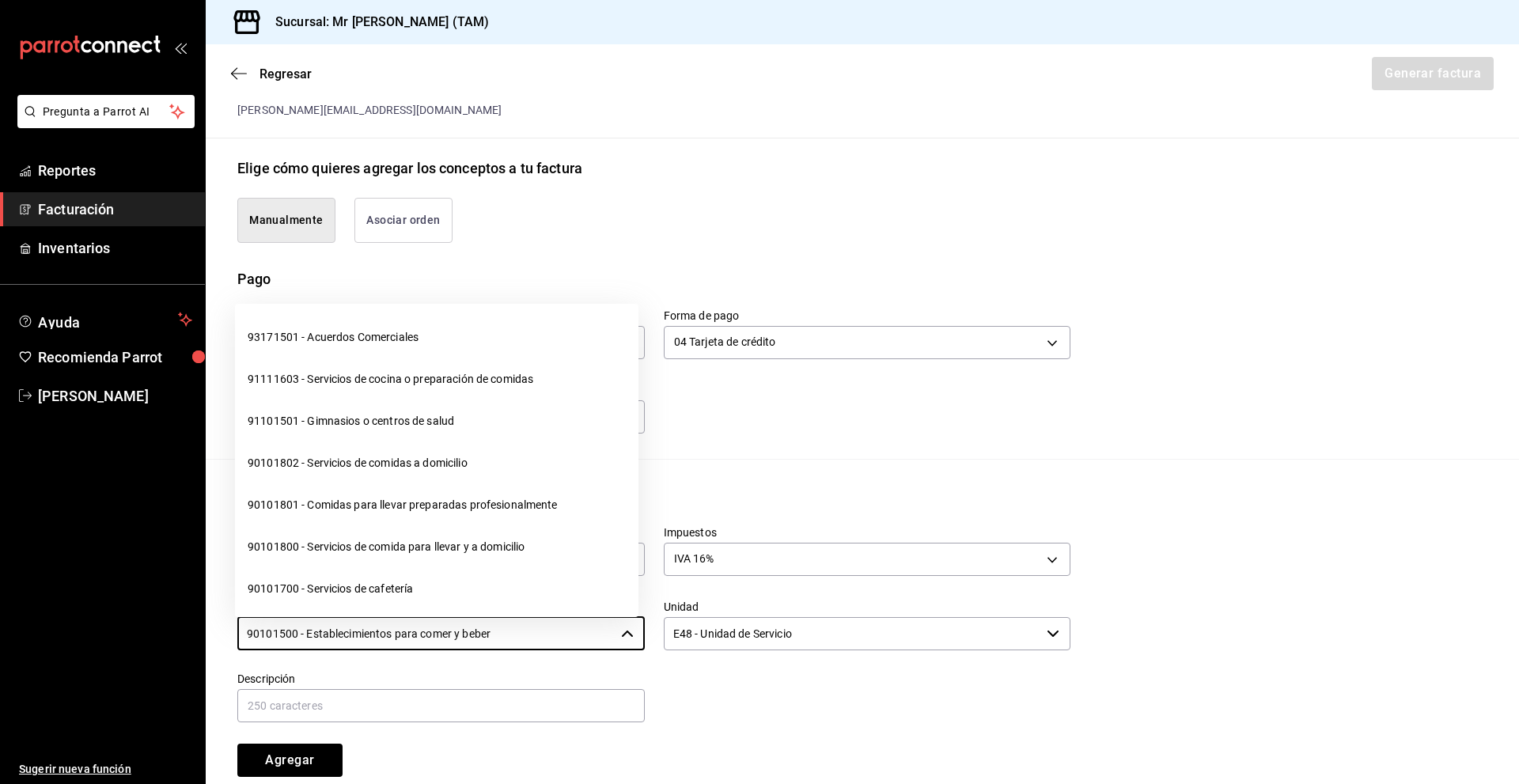
drag, startPoint x: 430, startPoint y: 631, endPoint x: 159, endPoint y: 644, distance: 271.3
click at [159, 644] on div "Pregunta a Parrot AI Reportes Facturación Inventarios Ayuda Recomienda Parrot […" at bounding box center [760, 392] width 1519 height 784
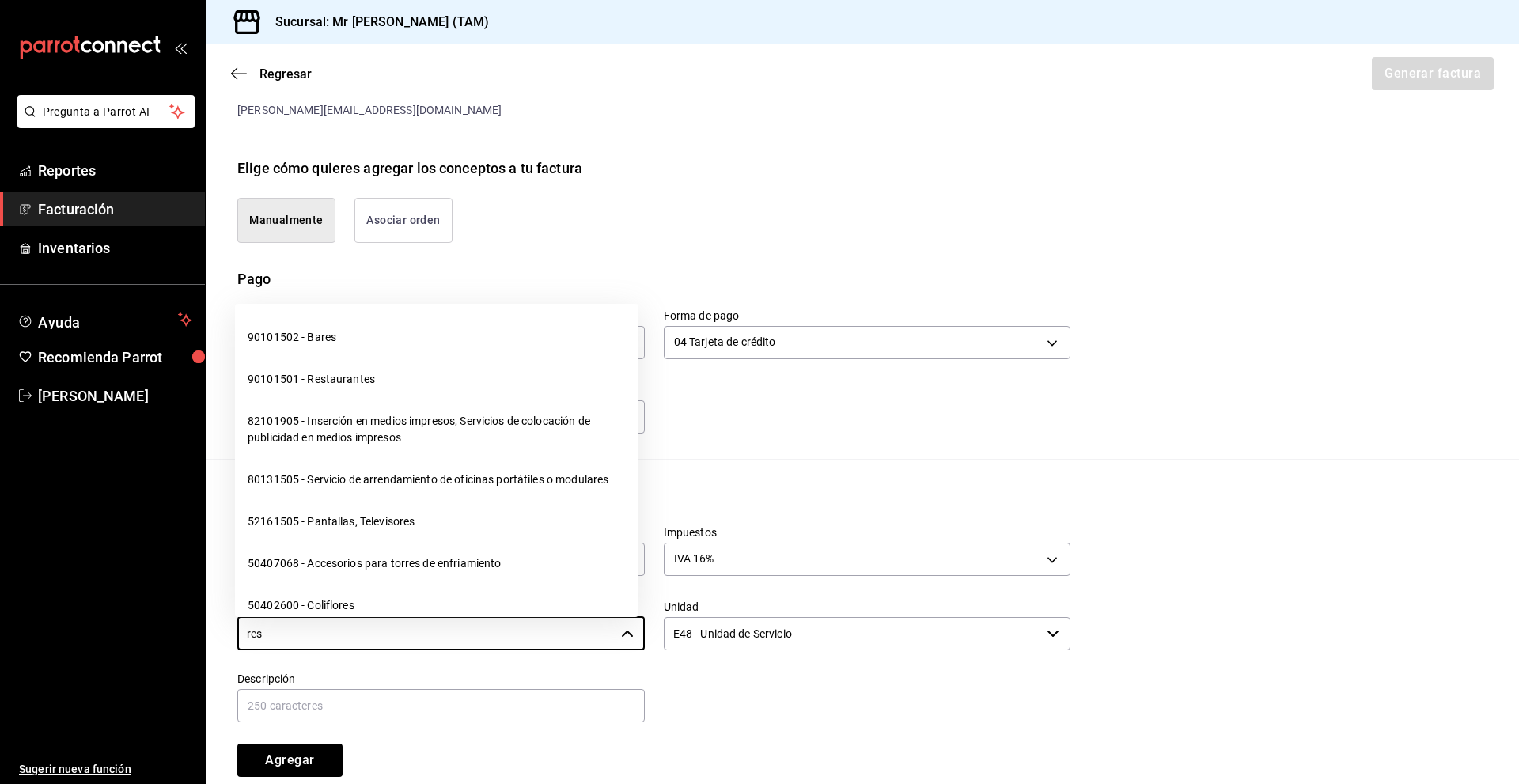
drag, startPoint x: 362, startPoint y: 377, endPoint x: 455, endPoint y: 391, distance: 94.0
click at [362, 377] on li "90101501 - Restaurantes" at bounding box center [436, 379] width 404 height 42
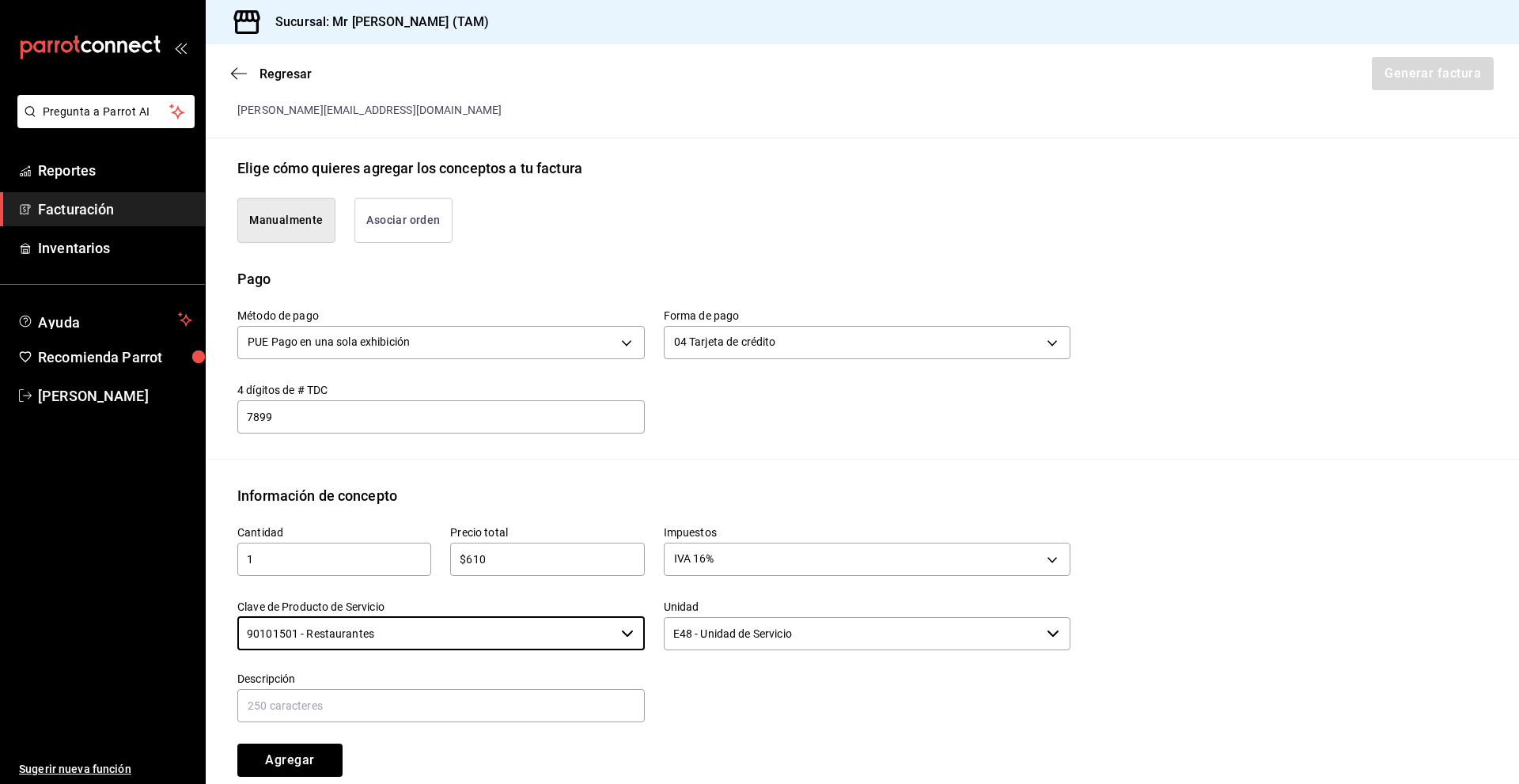
type input "90101501 - Restaurantes"
click at [763, 740] on div "Cantidad 1 ​ Precio total $610 ​ Impuestos IVA 16% IVA_16 Clave de Producto de …" at bounding box center [644, 642] width 852 height 270
click at [419, 715] on input "text" at bounding box center [441, 706] width 407 height 34
type input "c"
type input "CONSUMO DEL DIA [DATE]"
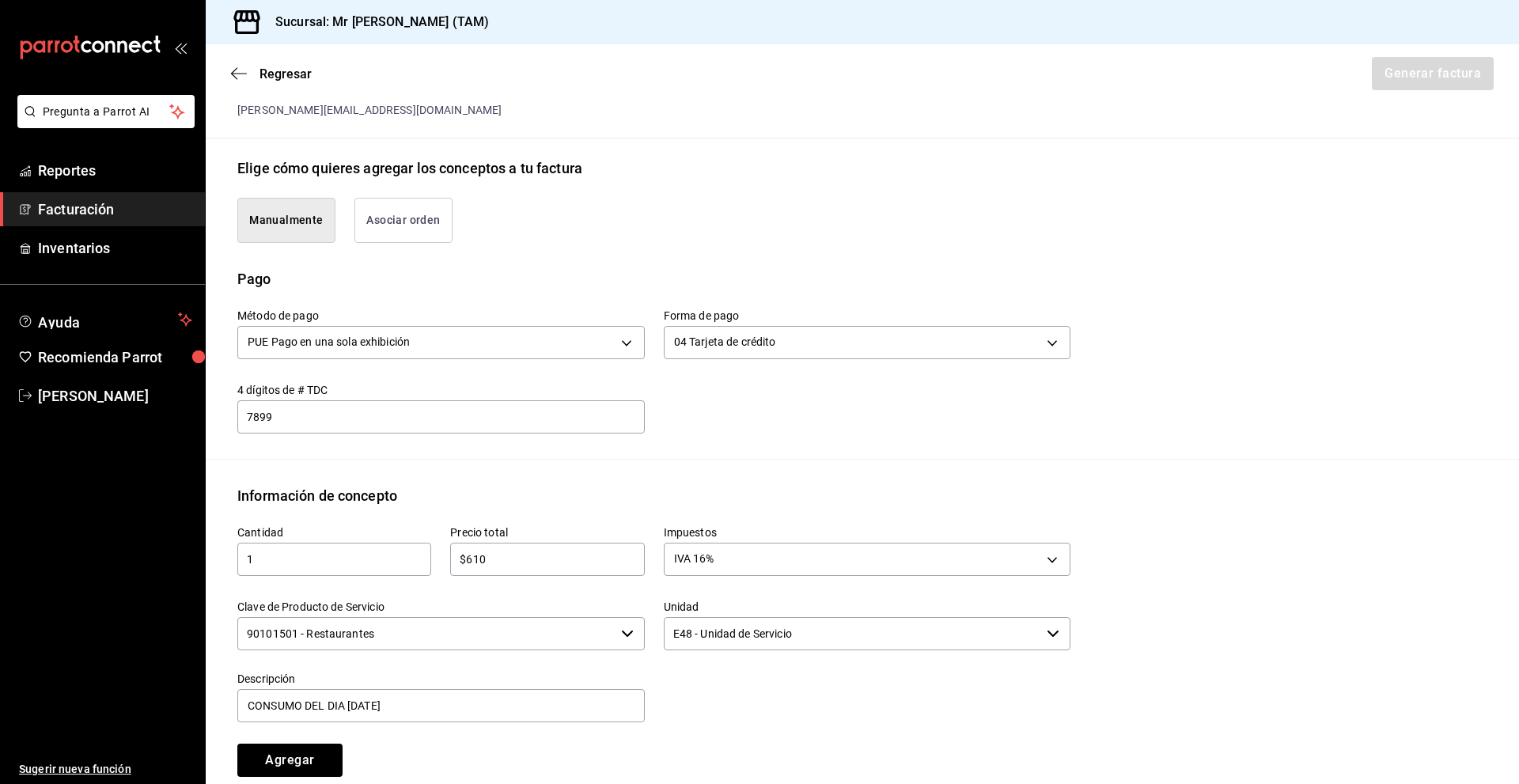
click at [417, 754] on div "Agregar" at bounding box center [325, 751] width 213 height 53
drag, startPoint x: 615, startPoint y: 44, endPoint x: 593, endPoint y: 25, distance: 29.1
click at [615, 44] on div "Sucursal: Mr [PERSON_NAME] (TAM)" at bounding box center [863, 22] width 1314 height 44
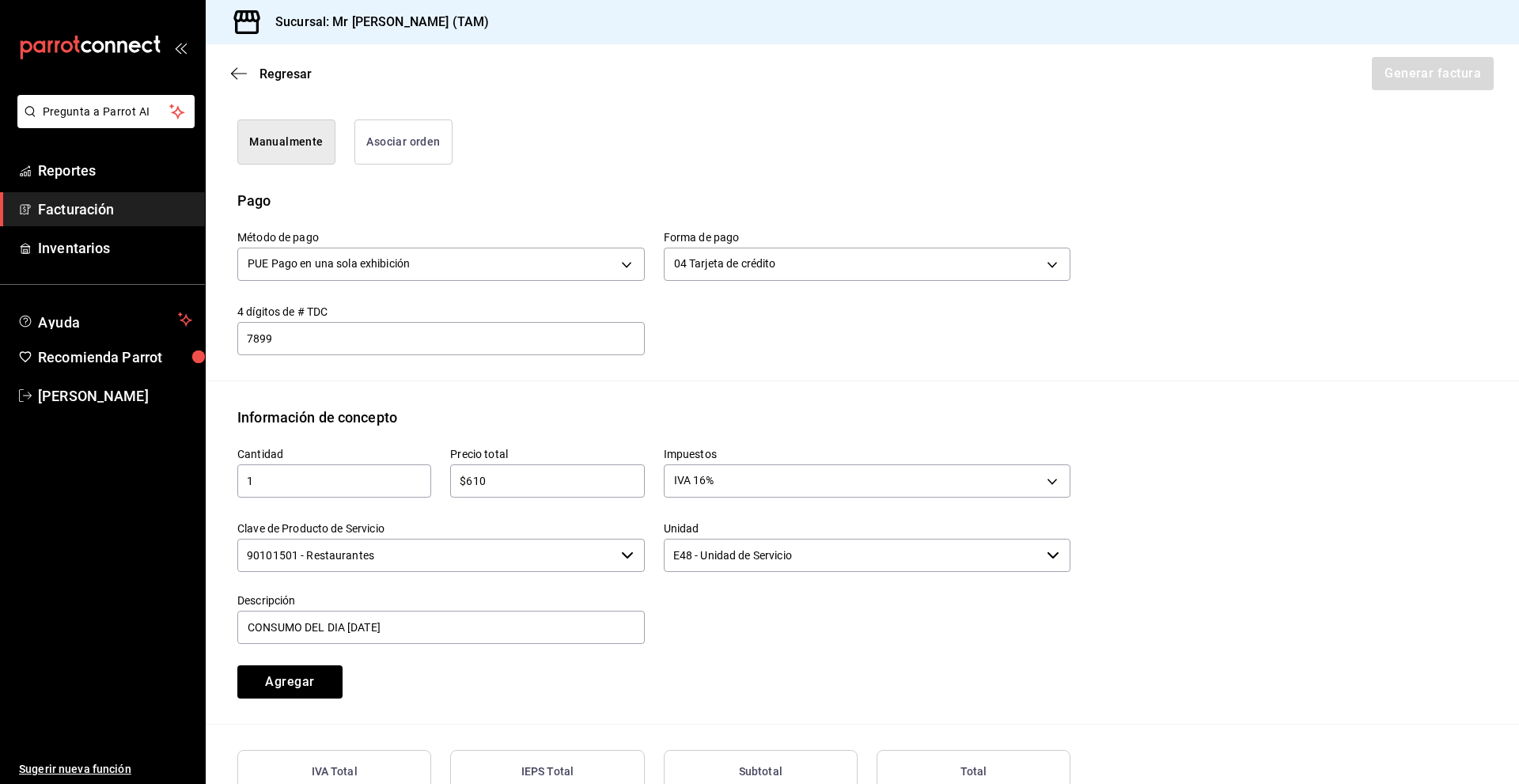
scroll to position [399, 0]
click at [334, 706] on div "Cantidad 1 ​ Precio total $610 ​ Impuestos IVA 16% IVA_16 Clave de Producto de …" at bounding box center [863, 575] width 1250 height 296
click at [334, 683] on button "Agregar" at bounding box center [290, 681] width 105 height 34
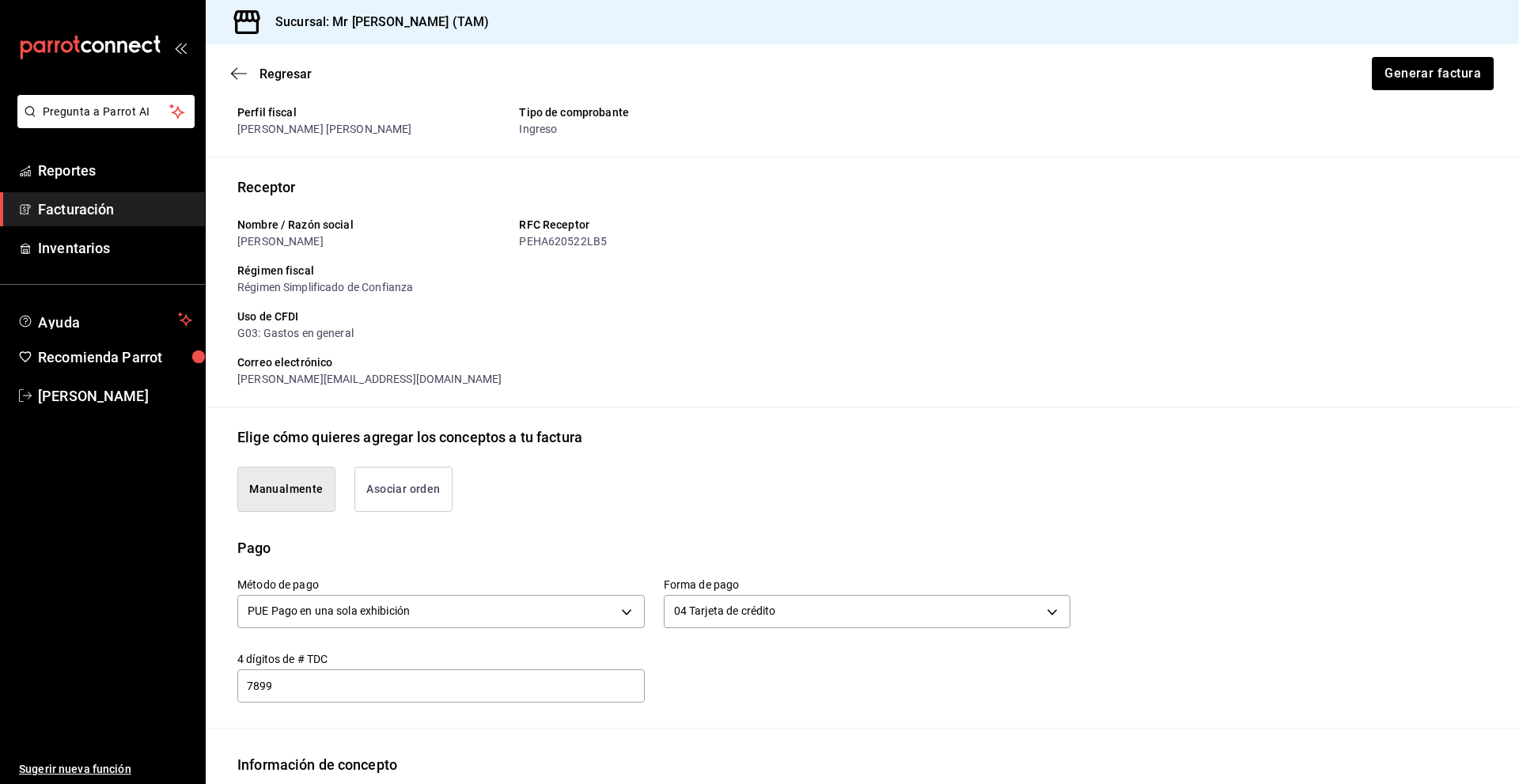
scroll to position [11, 0]
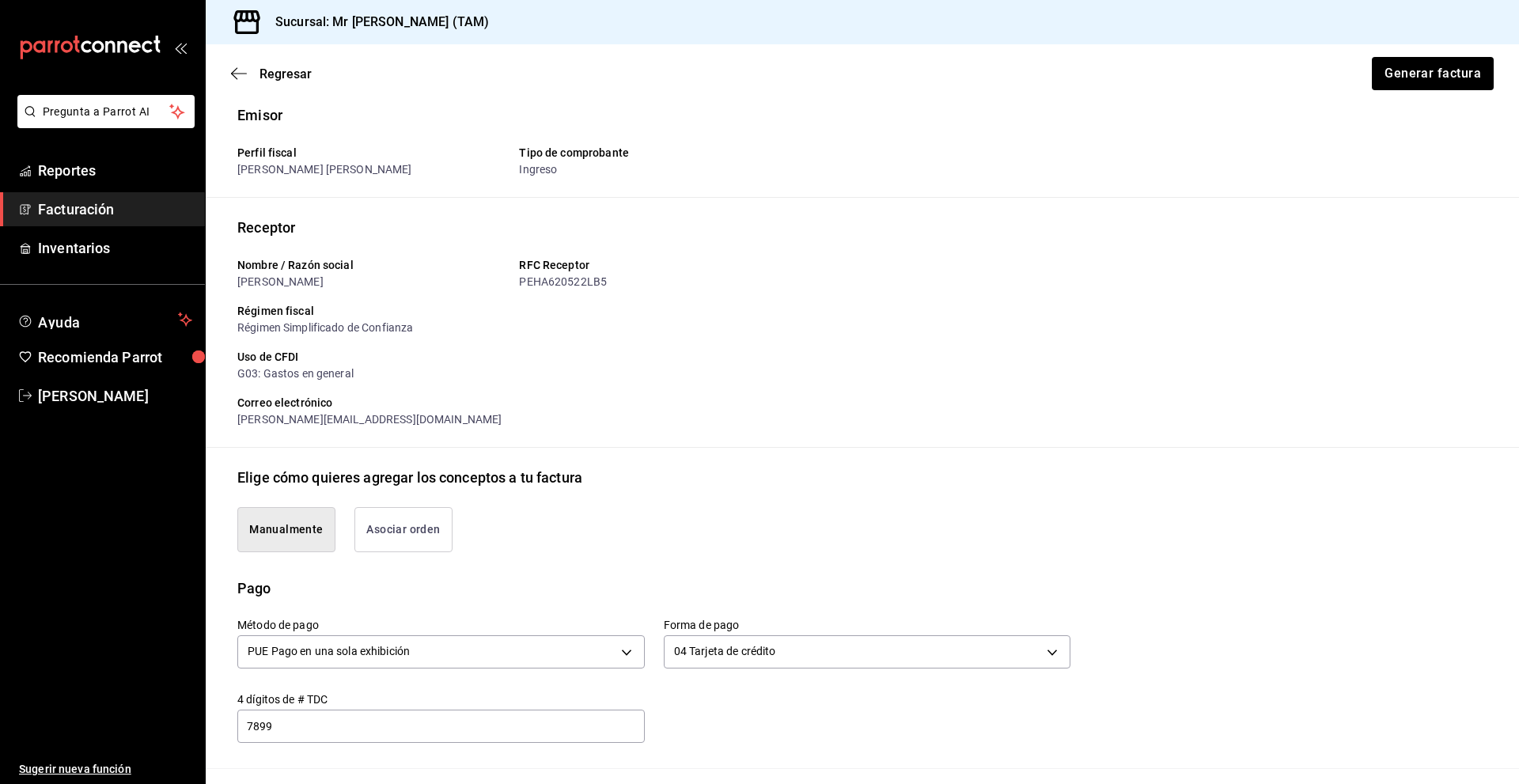
click at [554, 411] on div "Correo electrónico [PERSON_NAME][EMAIL_ADDRESS][DOMAIN_NAME]" at bounding box center [648, 405] width 846 height 46
click at [628, 446] on div "Receptor Nombre / Razón social [PERSON_NAME] RFC Receptor PEHA620522LB5 Régimen…" at bounding box center [863, 332] width 1250 height 231
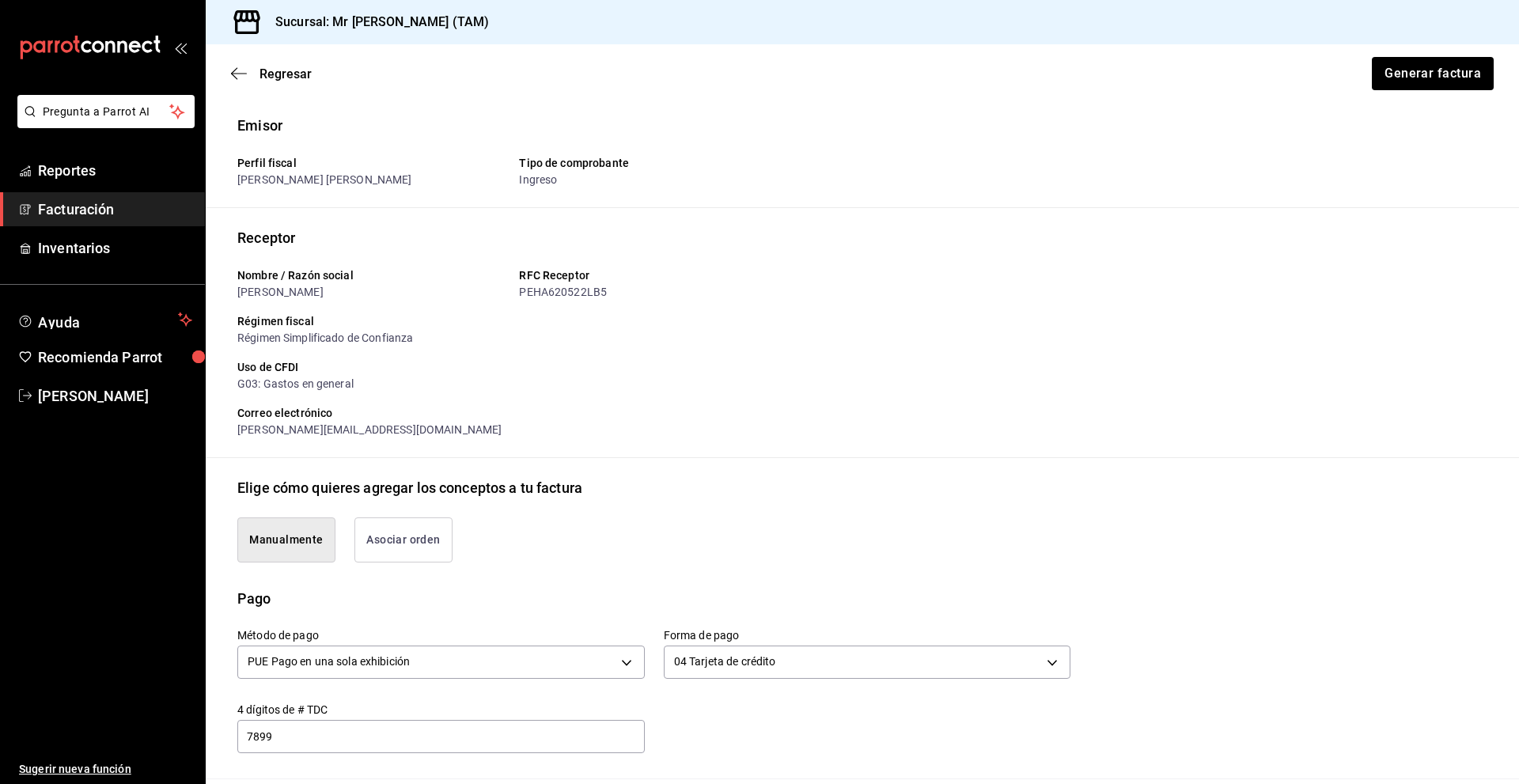
scroll to position [0, 0]
click at [1405, 75] on button "Generar factura" at bounding box center [1432, 74] width 123 height 34
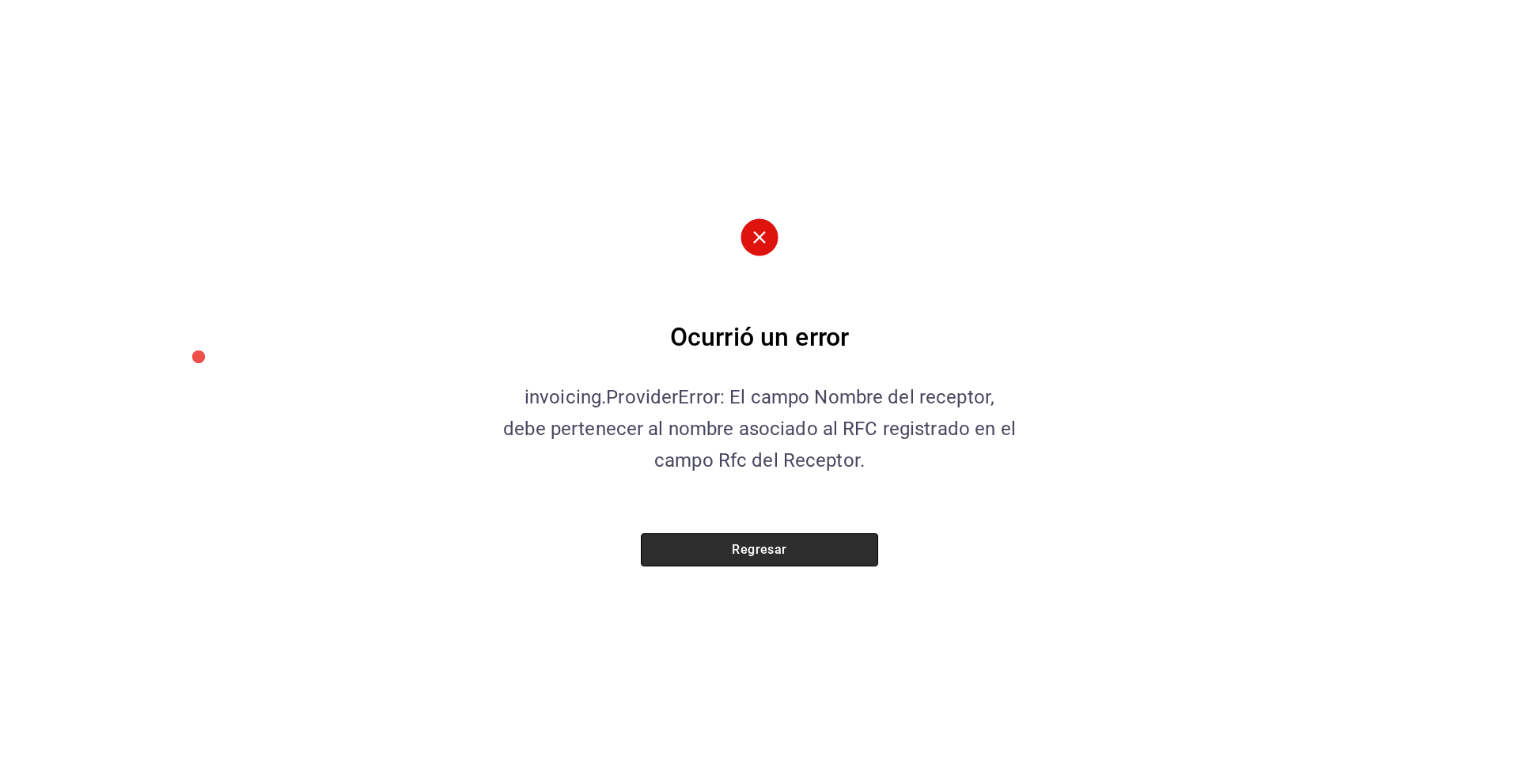
click at [765, 541] on button "Regresar" at bounding box center [760, 550] width 238 height 34
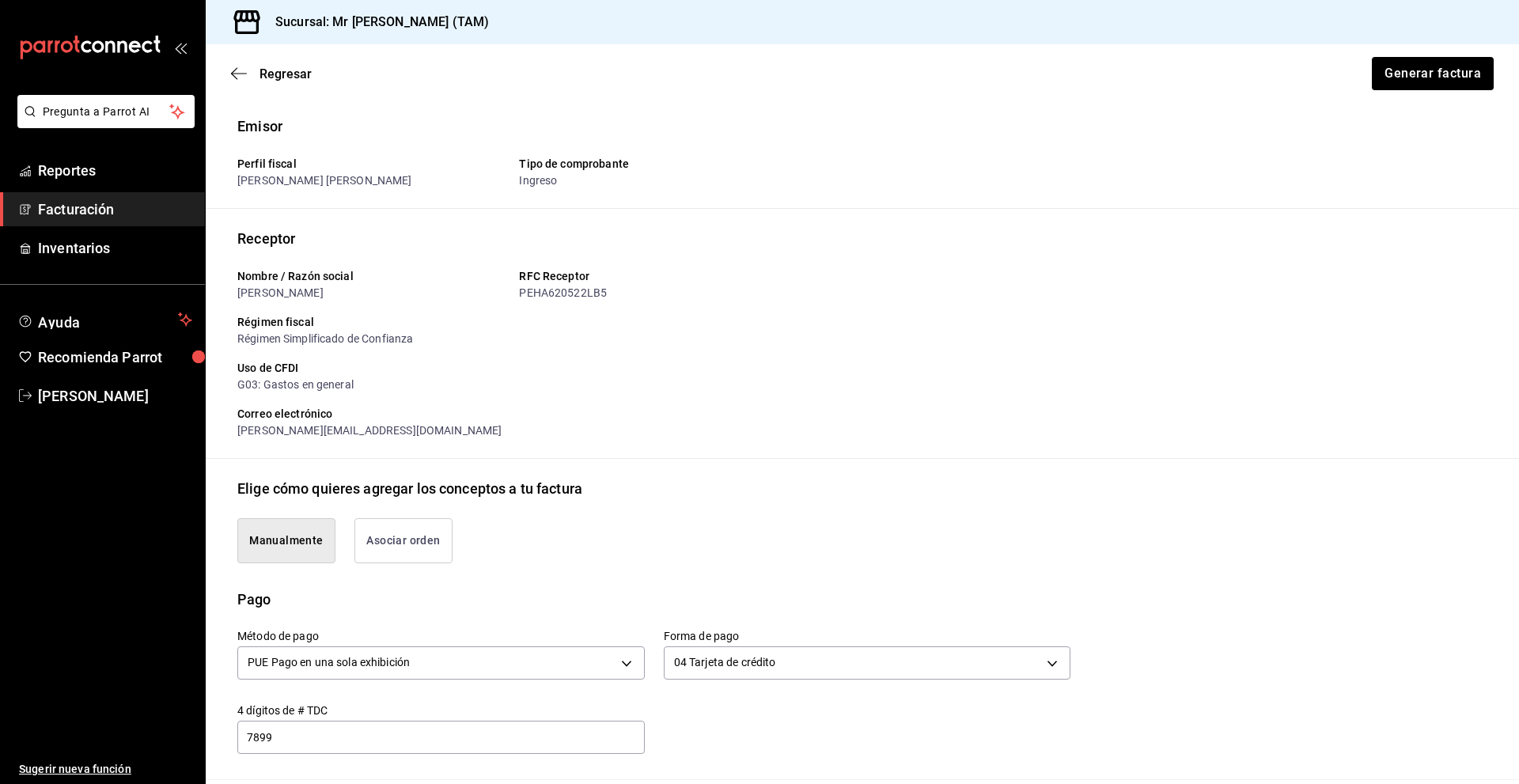
click at [810, 225] on div "Emisor Perfil fiscal [PERSON_NAME] [PERSON_NAME] Tipo de comprobante Ingreso Re…" at bounding box center [863, 287] width 1314 height 343
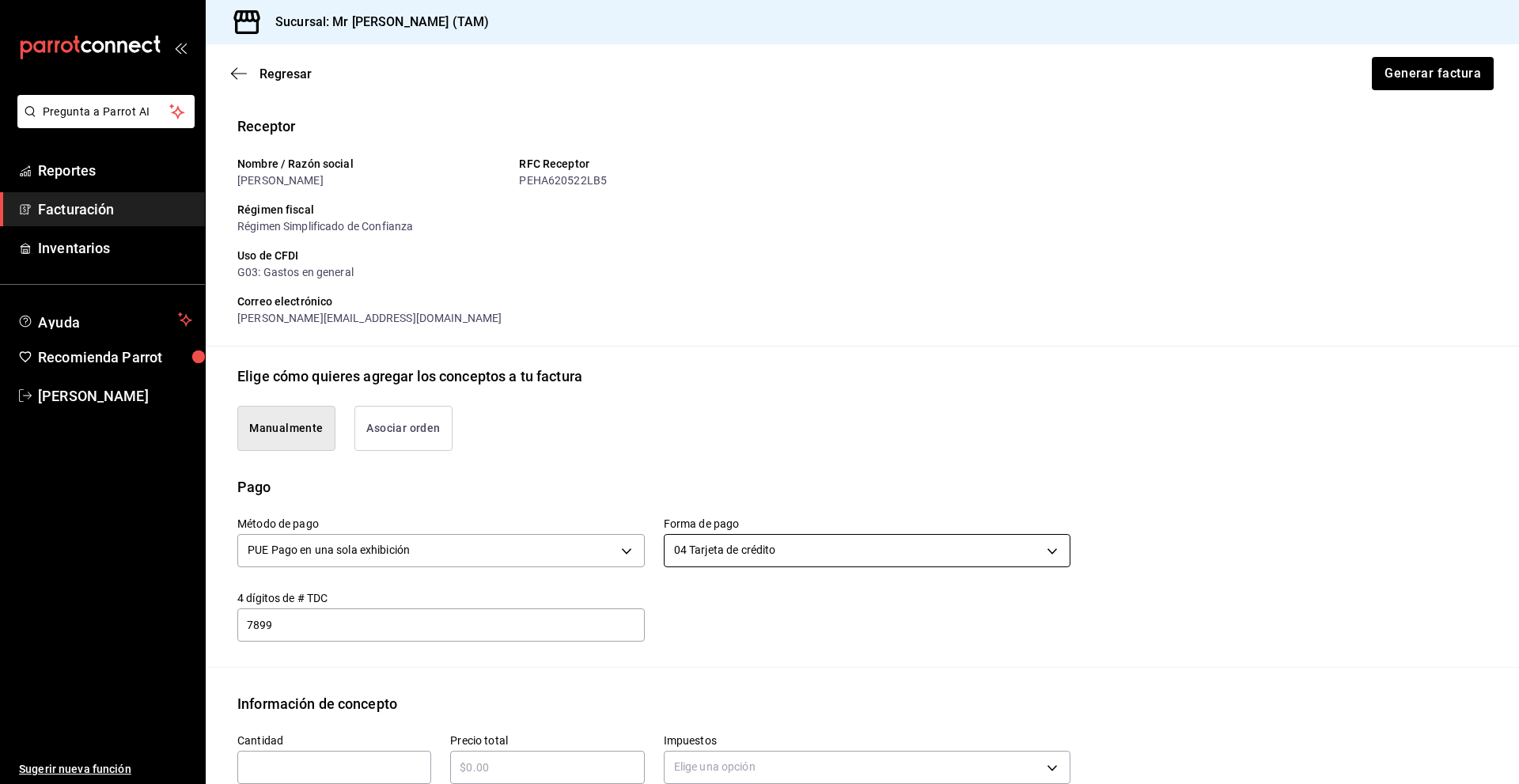
scroll to position [11, 0]
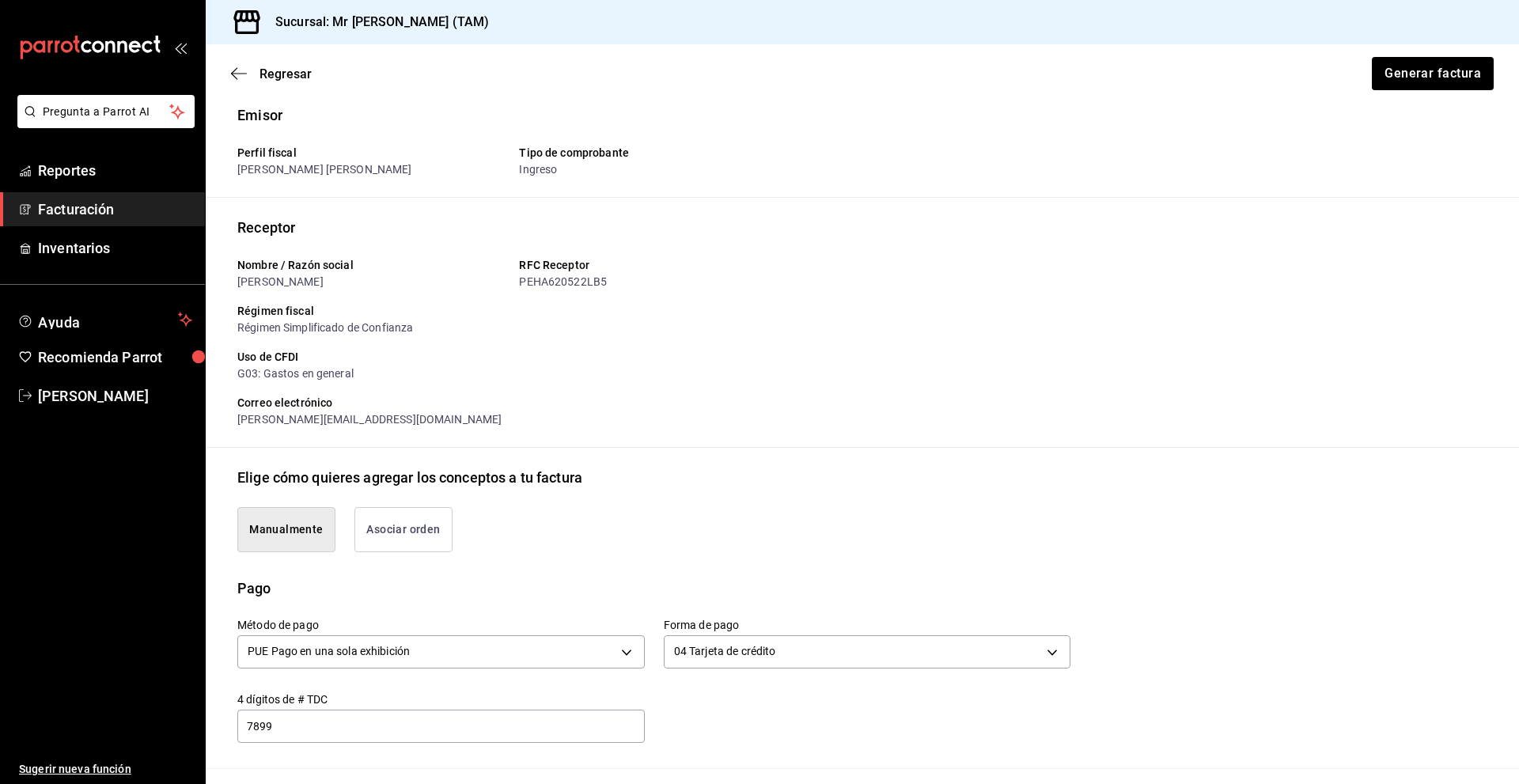
click at [763, 279] on div "PEHA620522LB5" at bounding box center [653, 282] width 269 height 16
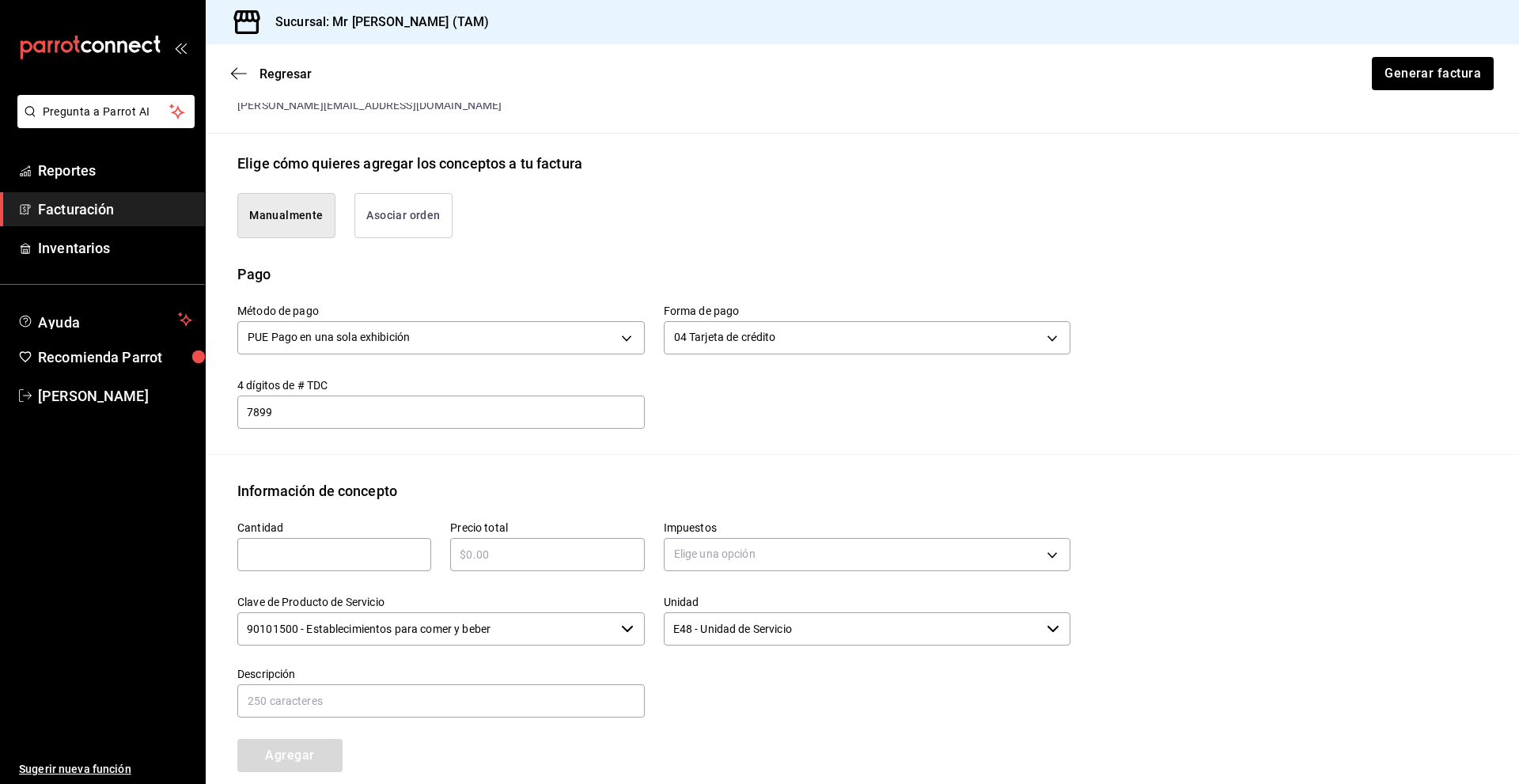
scroll to position [328, 0]
click at [236, 71] on icon "button" at bounding box center [239, 74] width 15 height 15
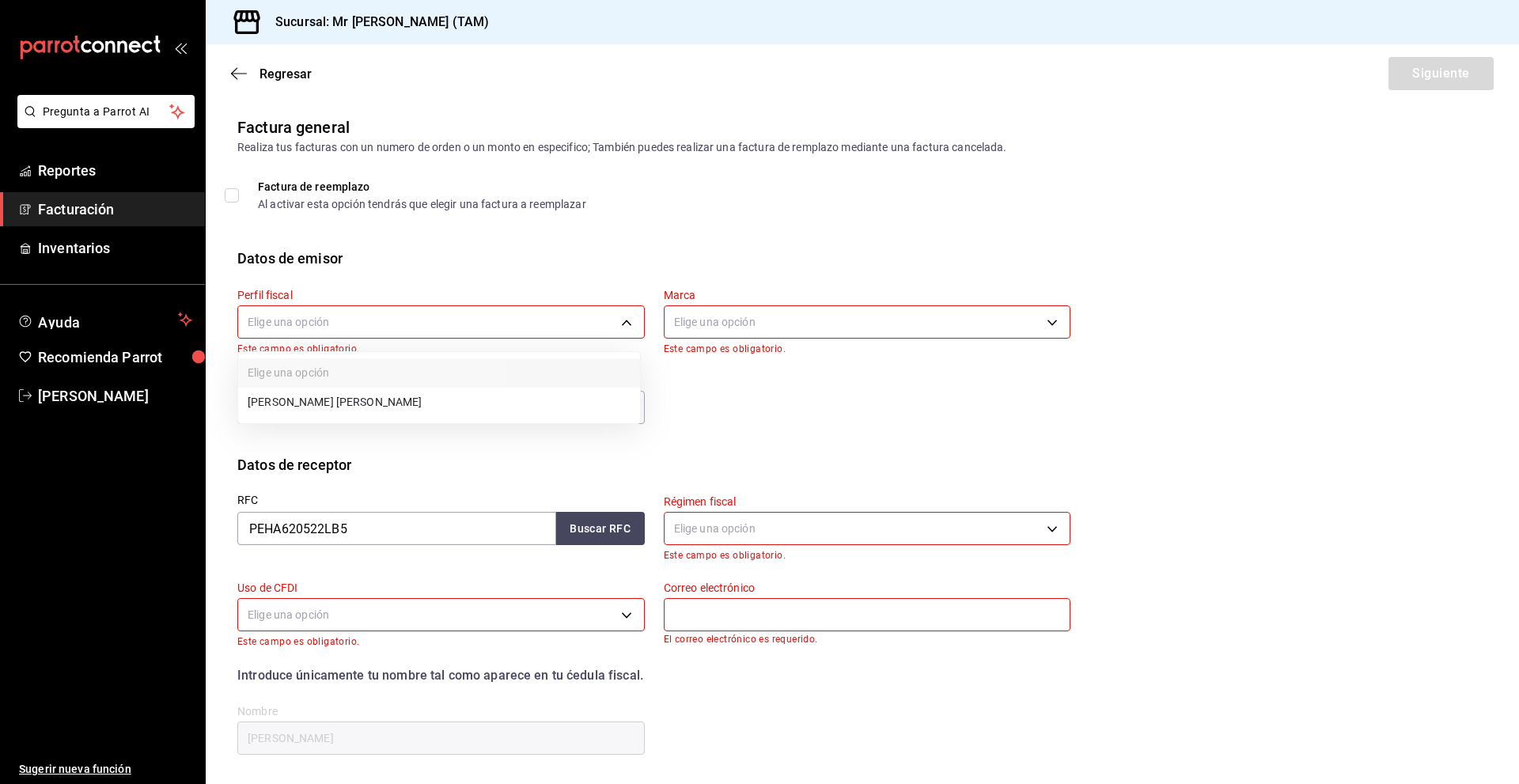
click at [340, 320] on body "Pregunta a Parrot AI Reportes Facturación Inventarios Ayuda Recomienda Parrot […" at bounding box center [760, 392] width 1519 height 784
click at [350, 407] on li "[PERSON_NAME] [PERSON_NAME]" at bounding box center [438, 402] width 402 height 29
type input "81e23790-b5c9-42c9-a779-7127cee00b47"
type input "7082ddc5-3cea-471a-bd4f-d41619b848f0"
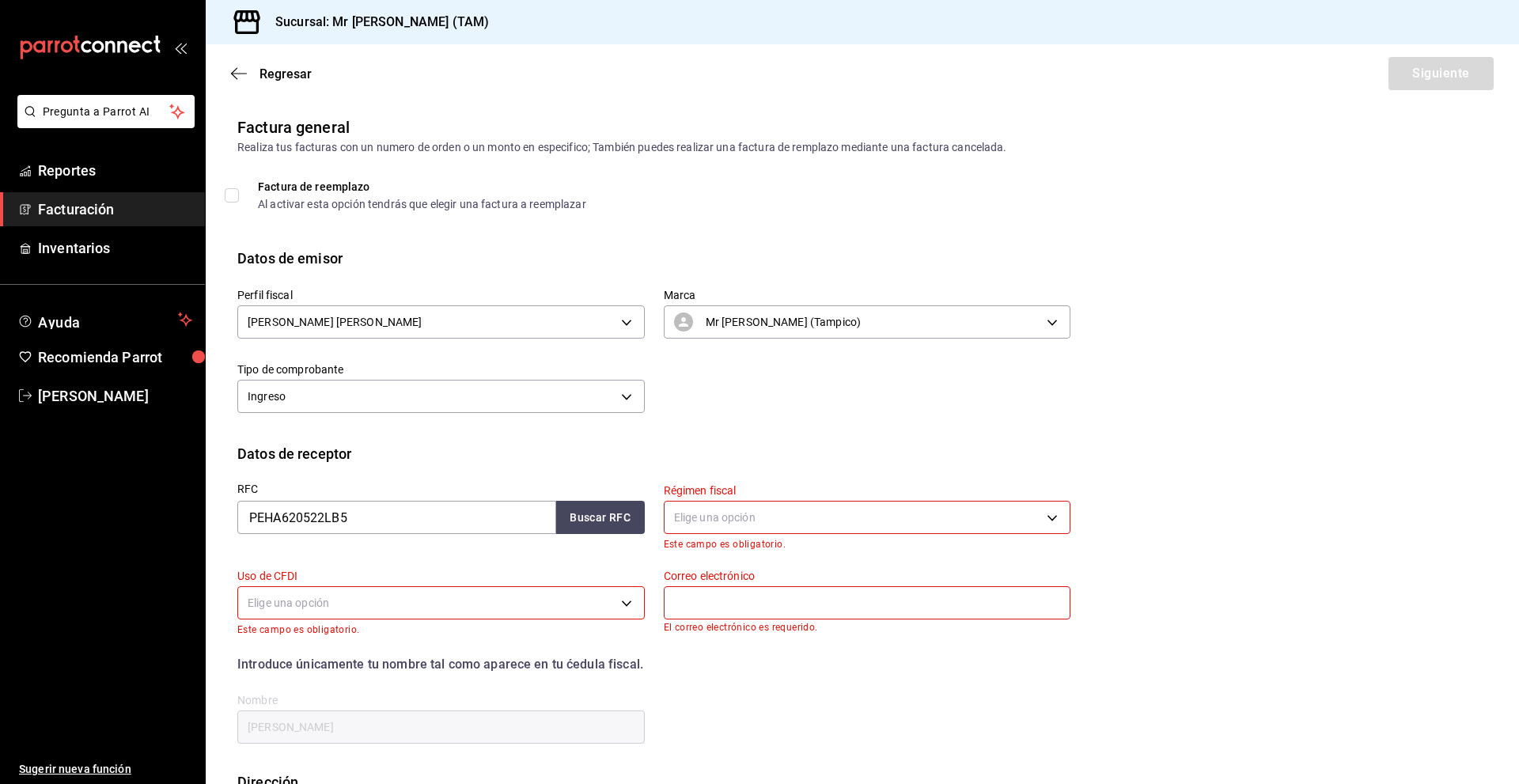
click at [758, 501] on body "Pregunta a Parrot AI Reportes Facturación Inventarios Ayuda Recomienda Parrot […" at bounding box center [760, 392] width 1519 height 784
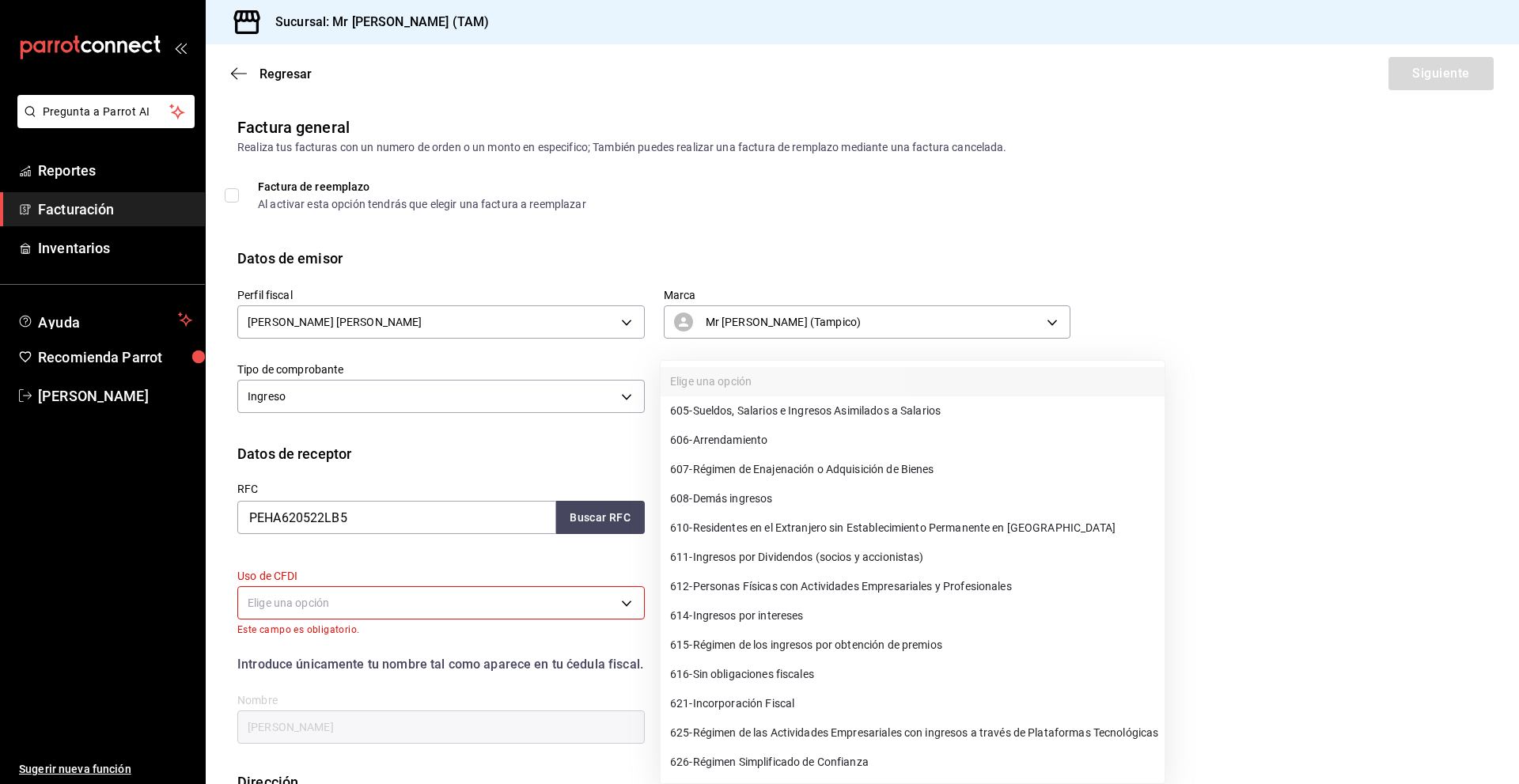
click at [804, 755] on span "626 - Régimen Simplificado de Confianza" at bounding box center [769, 762] width 199 height 16
type input "626"
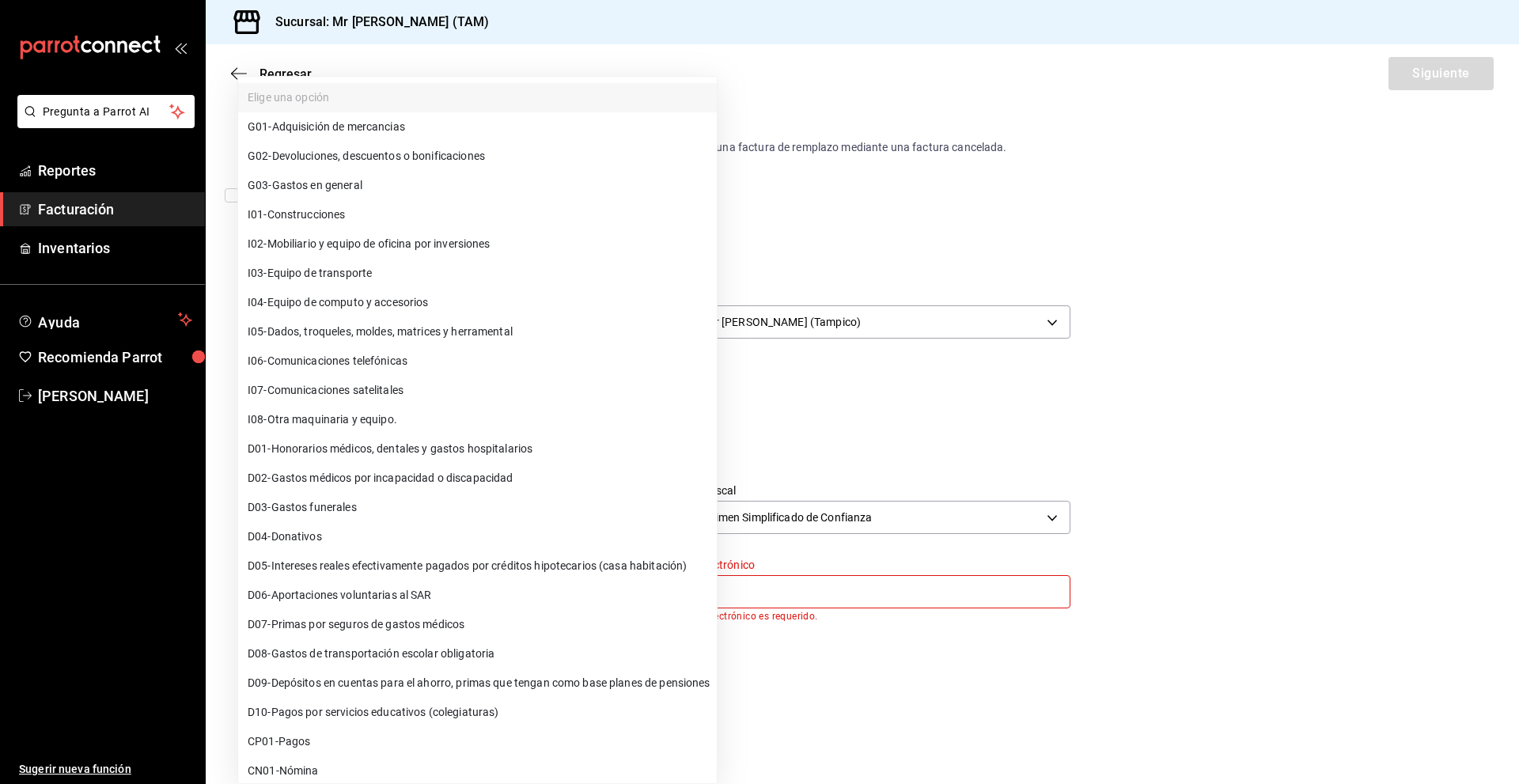
click at [411, 584] on body "Pregunta a Parrot AI Reportes Facturación Inventarios Ayuda Recomienda Parrot […" at bounding box center [760, 392] width 1519 height 784
click at [337, 193] on li "G03 - Gastos en general" at bounding box center [477, 185] width 479 height 29
type input "G03"
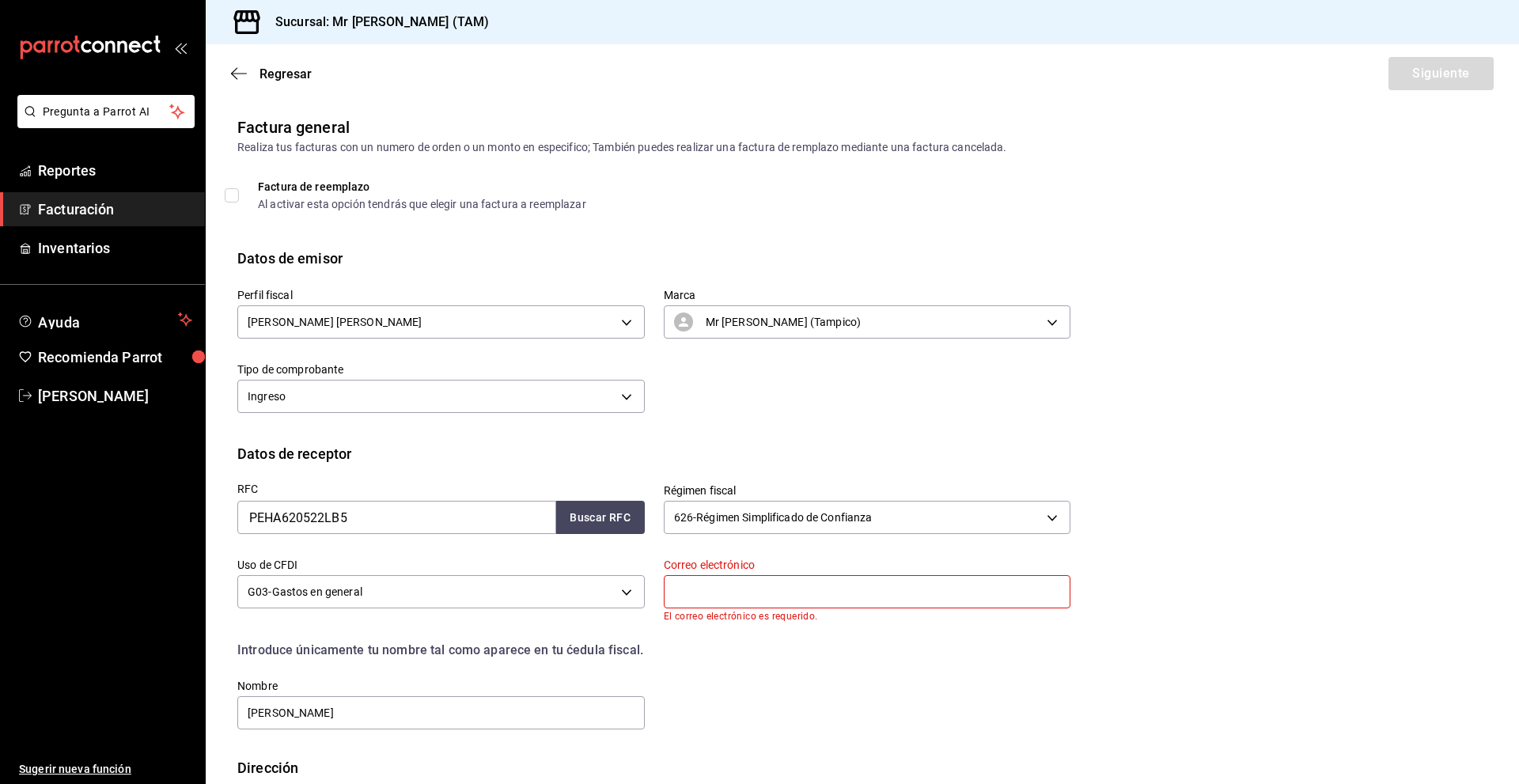
click at [751, 594] on input "text" at bounding box center [867, 592] width 407 height 34
type input "[PERSON_NAME][EMAIL_ADDRESS][DOMAIN_NAME]"
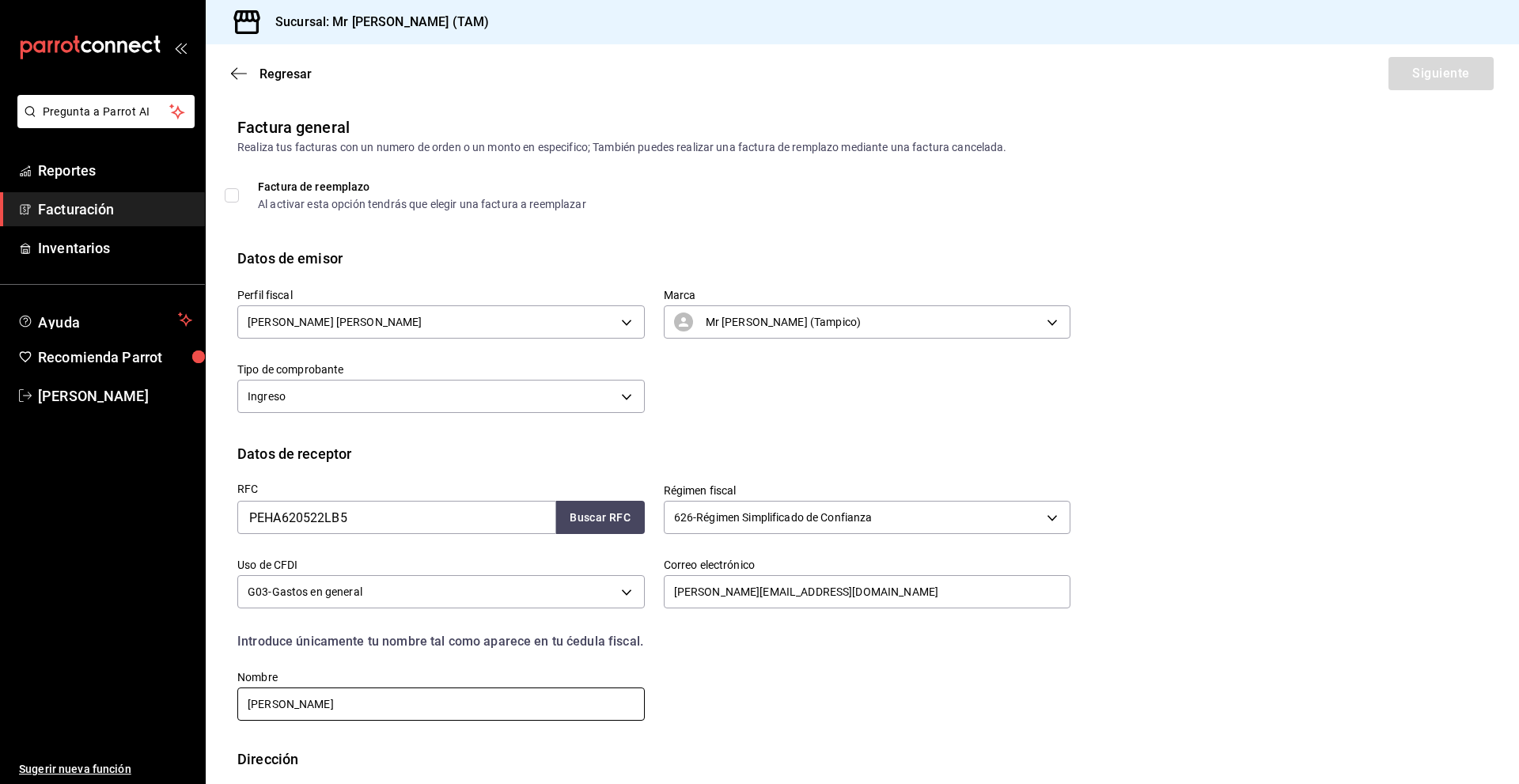
drag, startPoint x: 486, startPoint y: 706, endPoint x: 157, endPoint y: 717, distance: 329.2
click at [157, 717] on div "Pregunta a Parrot AI Reportes Facturación Inventarios Ayuda Recomienda Parrot […" at bounding box center [760, 392] width 1519 height 784
paste input "[PERSON_NAME]"
type input "[PERSON_NAME]"
click at [674, 702] on div "RFC PEHA620522LB5 Buscar RFC Régimen fiscal 626 - Régimen Simplificado de Confi…" at bounding box center [644, 593] width 852 height 259
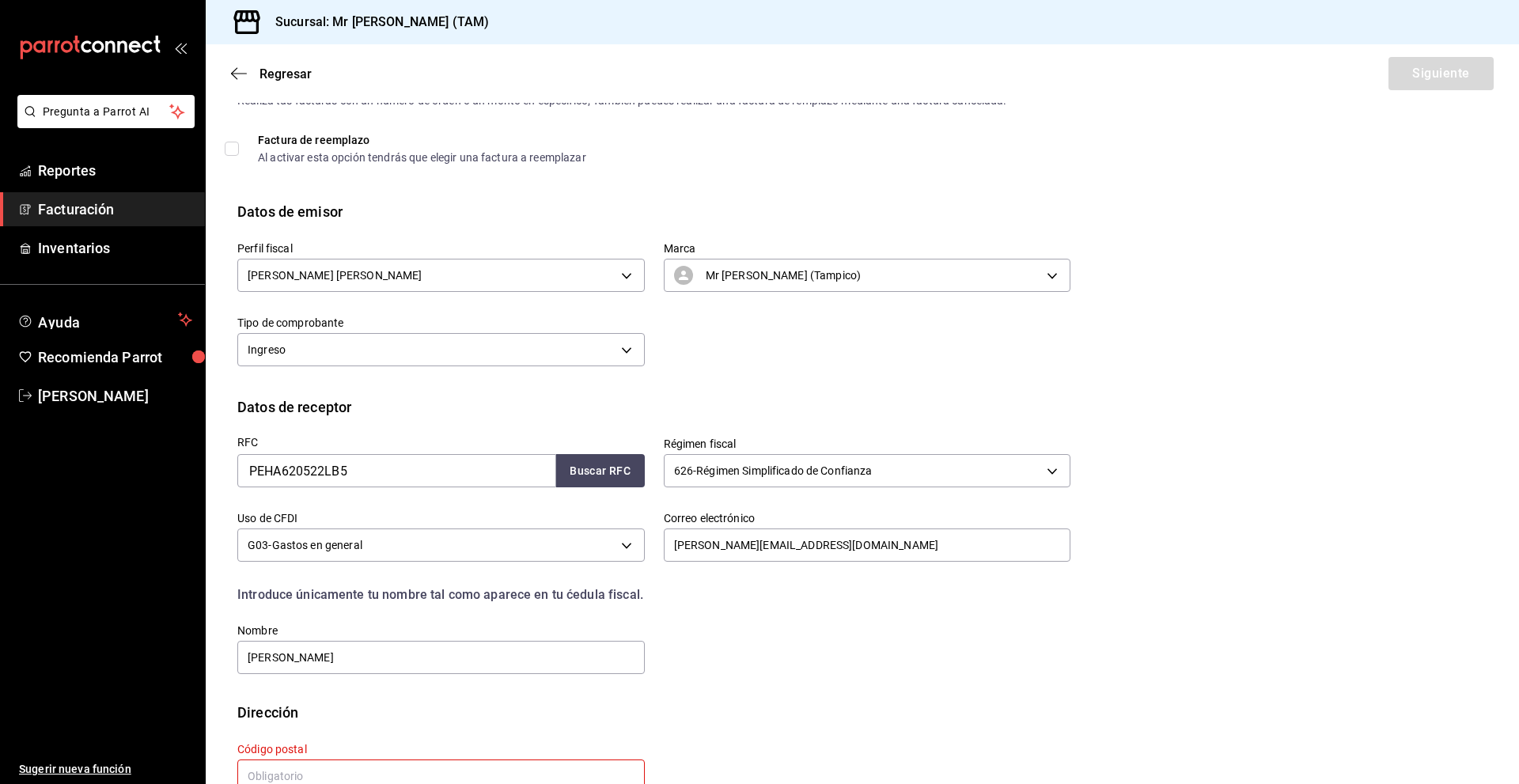
scroll to position [94, 0]
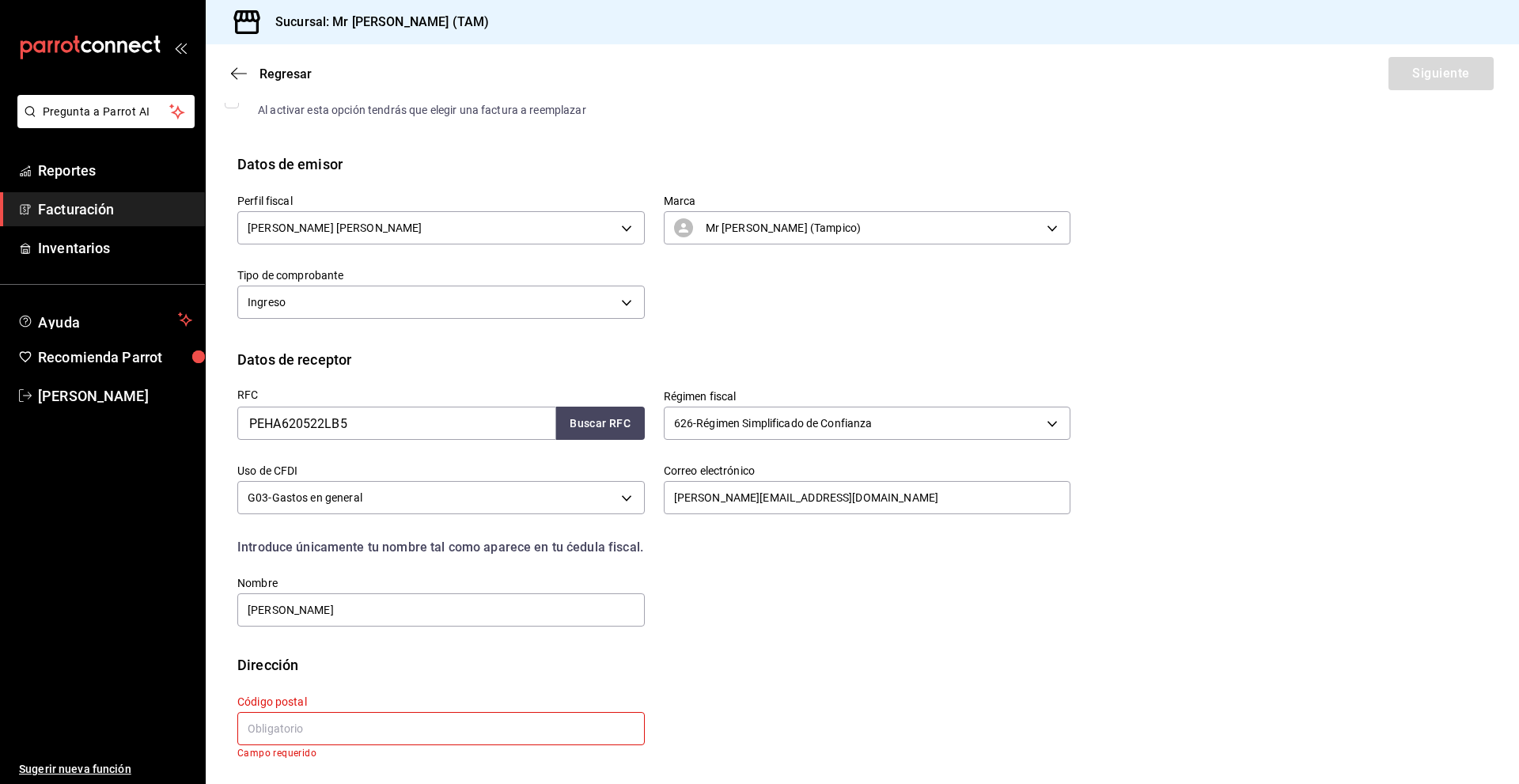
click at [408, 724] on input "text" at bounding box center [441, 729] width 407 height 34
type input "93990"
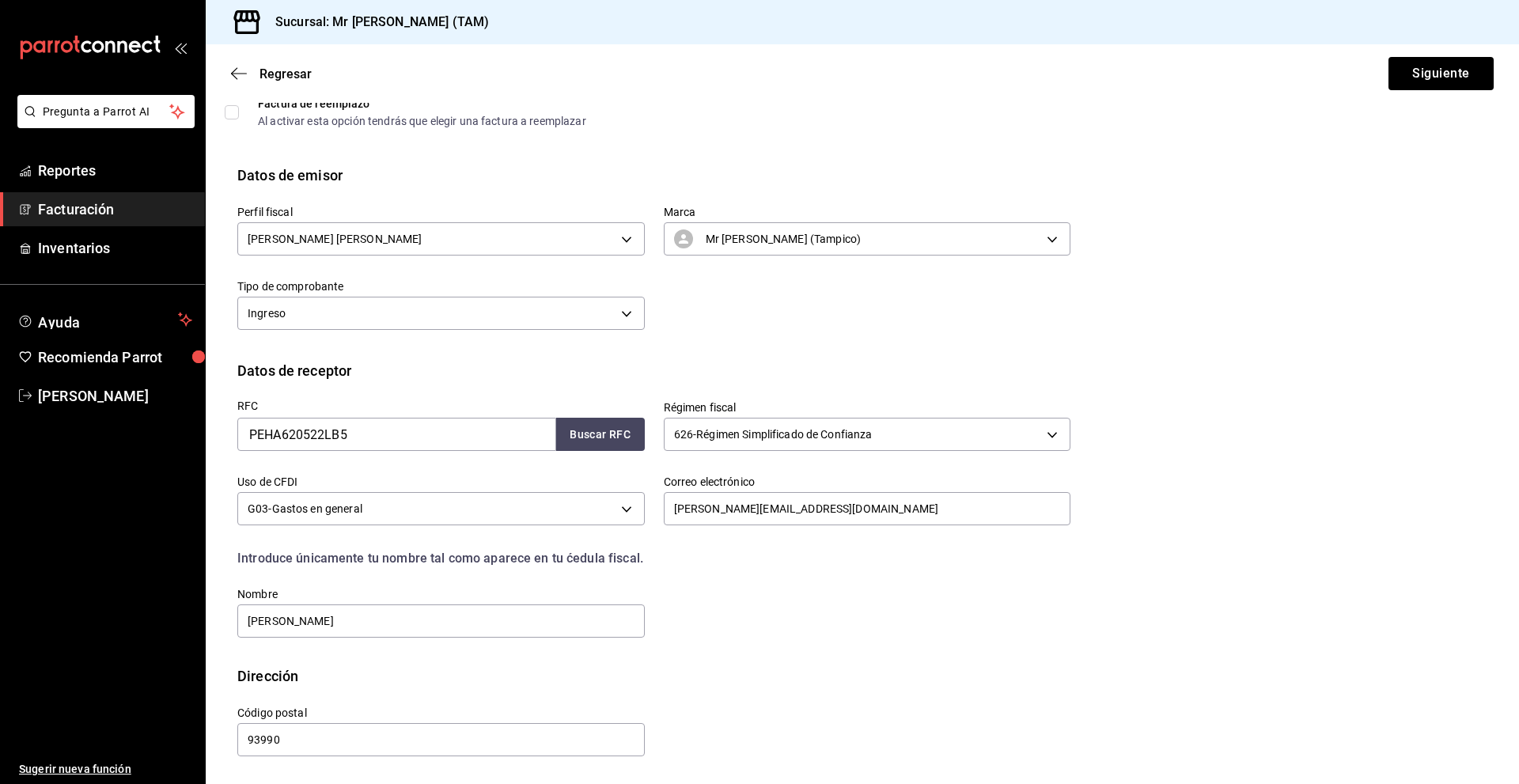
click at [645, 656] on div "RFC PEHA620522LB5 Buscar RFC Régimen fiscal 626 - Régimen Simplificado de Confi…" at bounding box center [863, 523] width 1250 height 284
click at [1455, 77] on button "Siguiente" at bounding box center [1441, 74] width 105 height 34
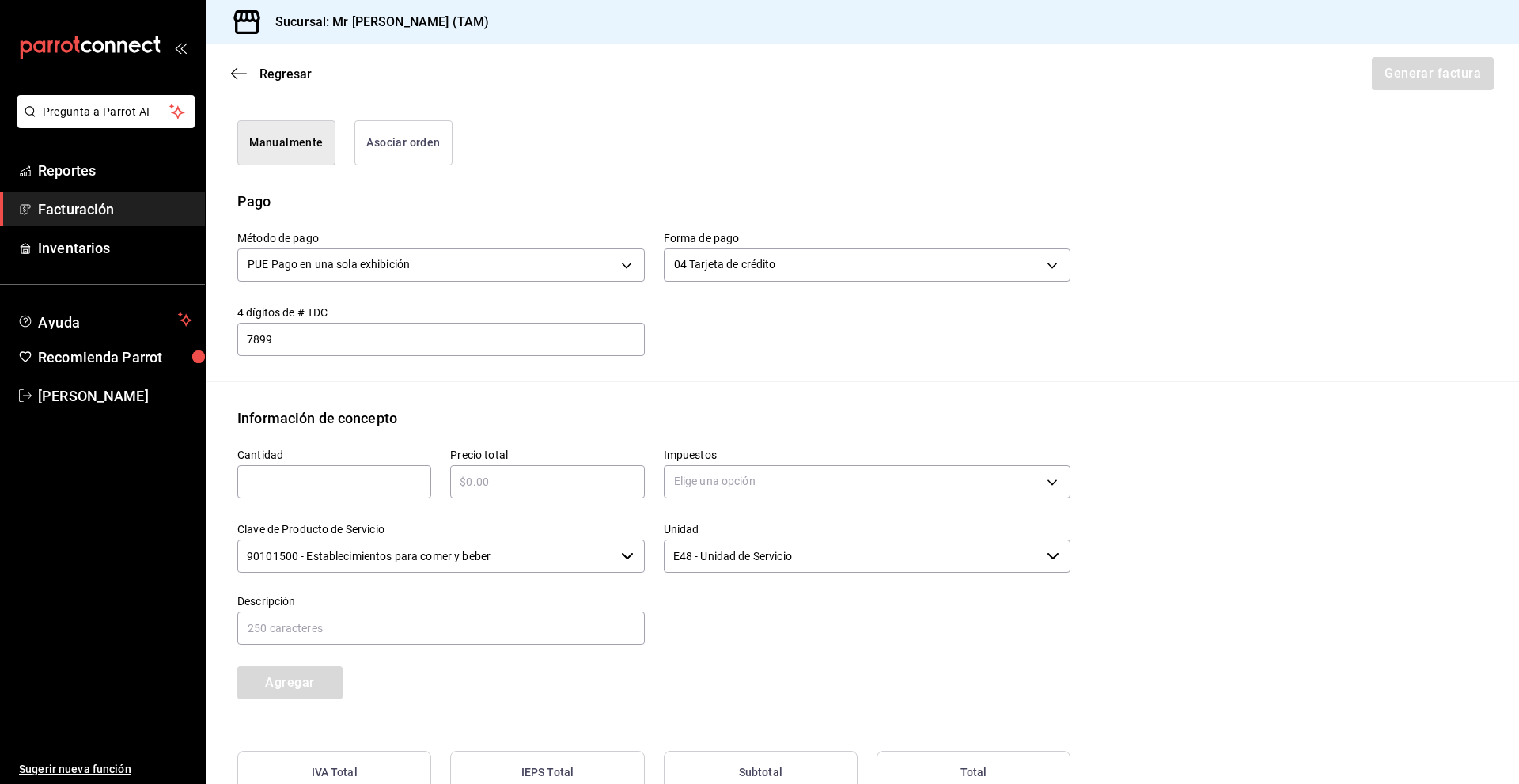
scroll to position [399, 0]
click at [356, 485] on input "text" at bounding box center [335, 480] width 194 height 19
type input "1"
click at [511, 486] on input "text" at bounding box center [547, 480] width 194 height 19
type input "$610"
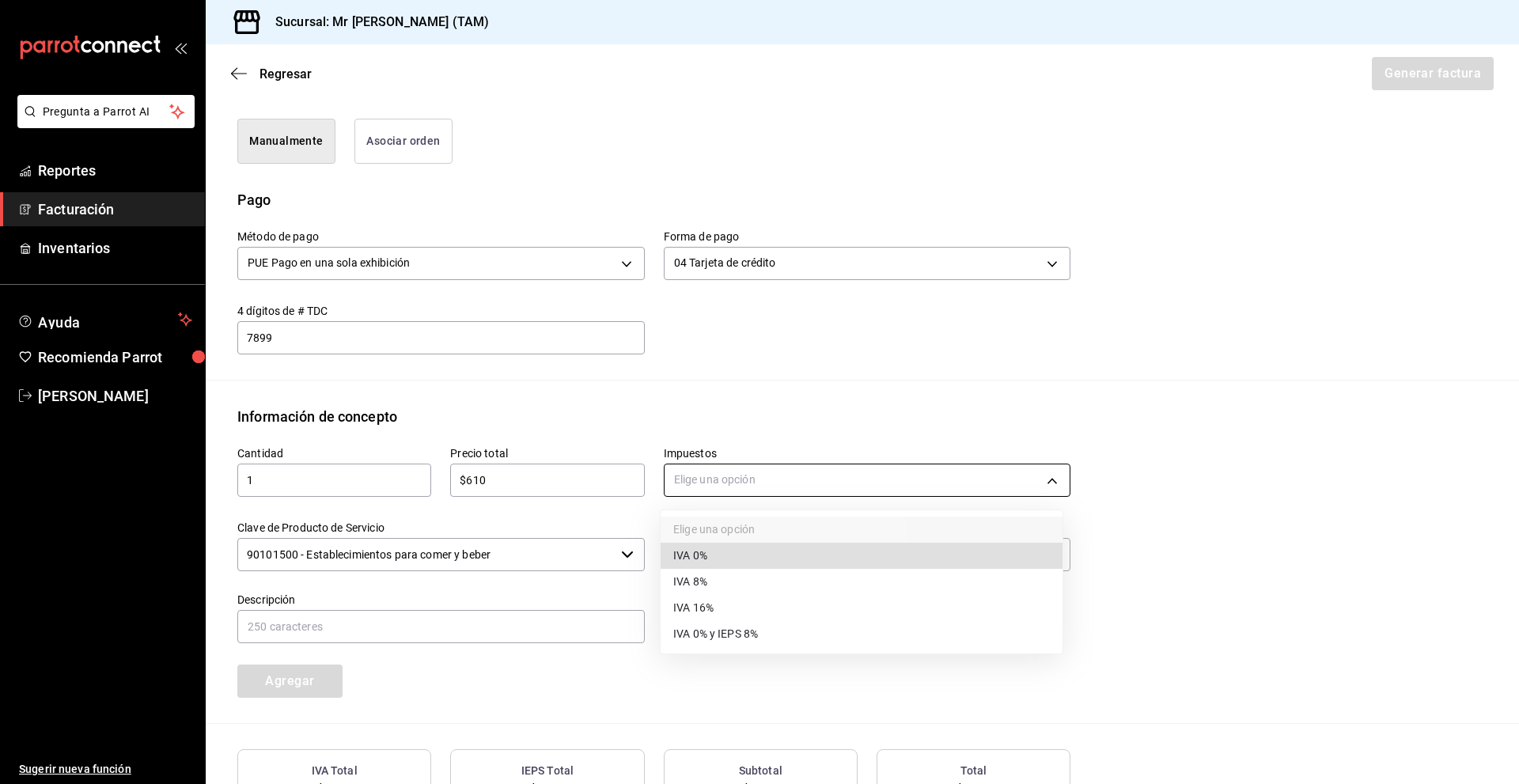
click at [690, 492] on body "Pregunta a Parrot AI Reportes Facturación Inventarios Ayuda Recomienda Parrot […" at bounding box center [760, 392] width 1519 height 784
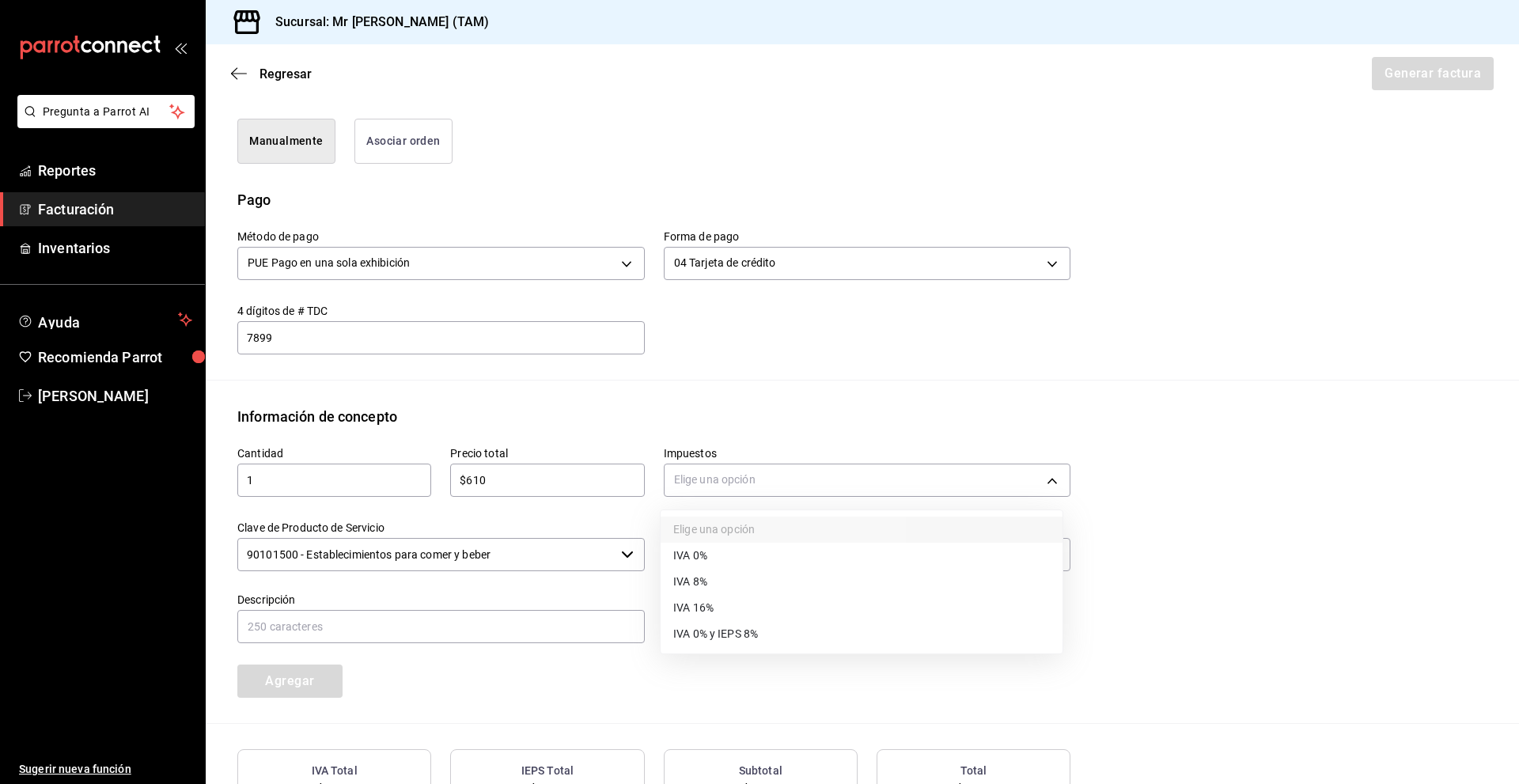
click at [740, 605] on li "IVA 16%" at bounding box center [861, 608] width 402 height 26
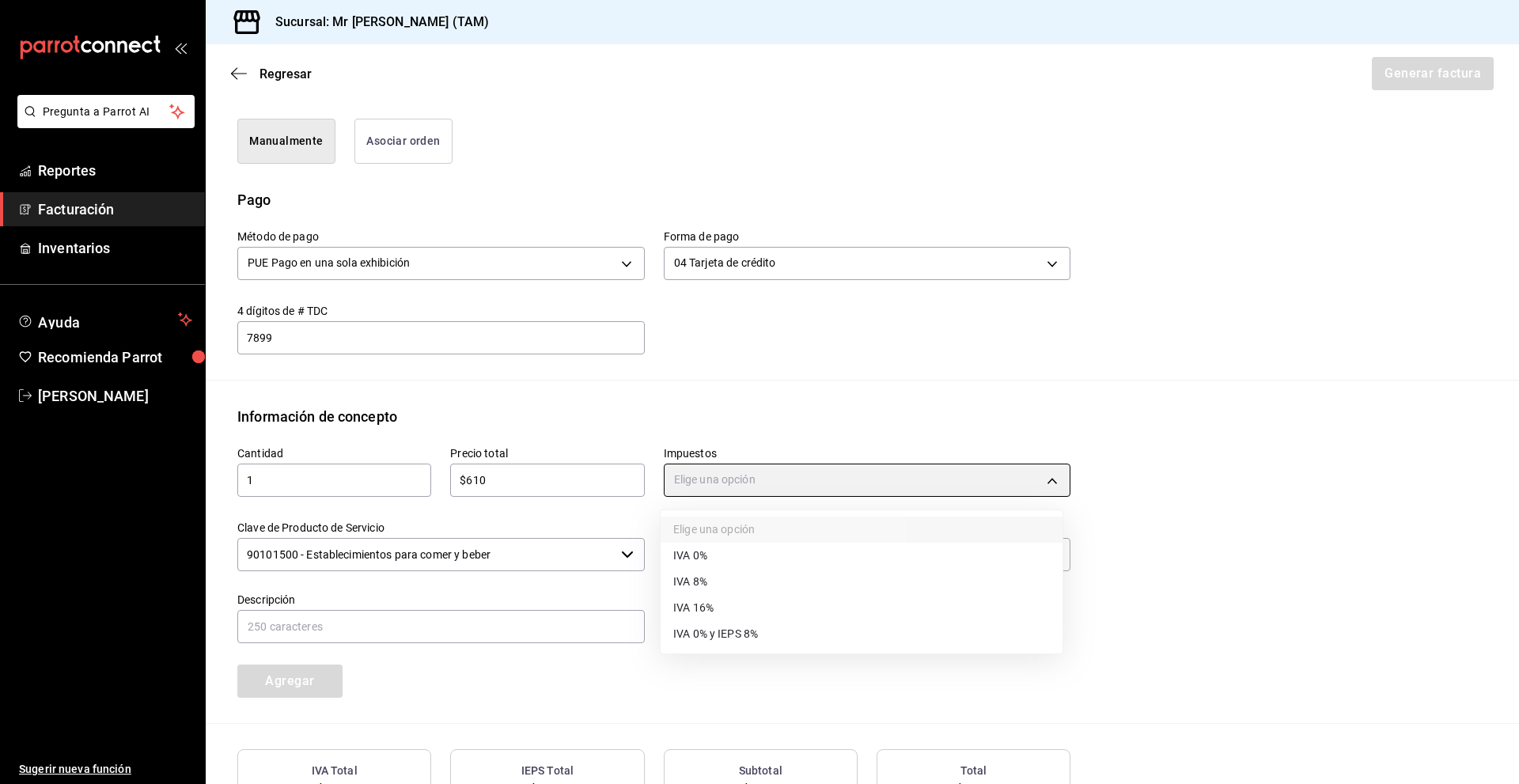
type input "IVA_16"
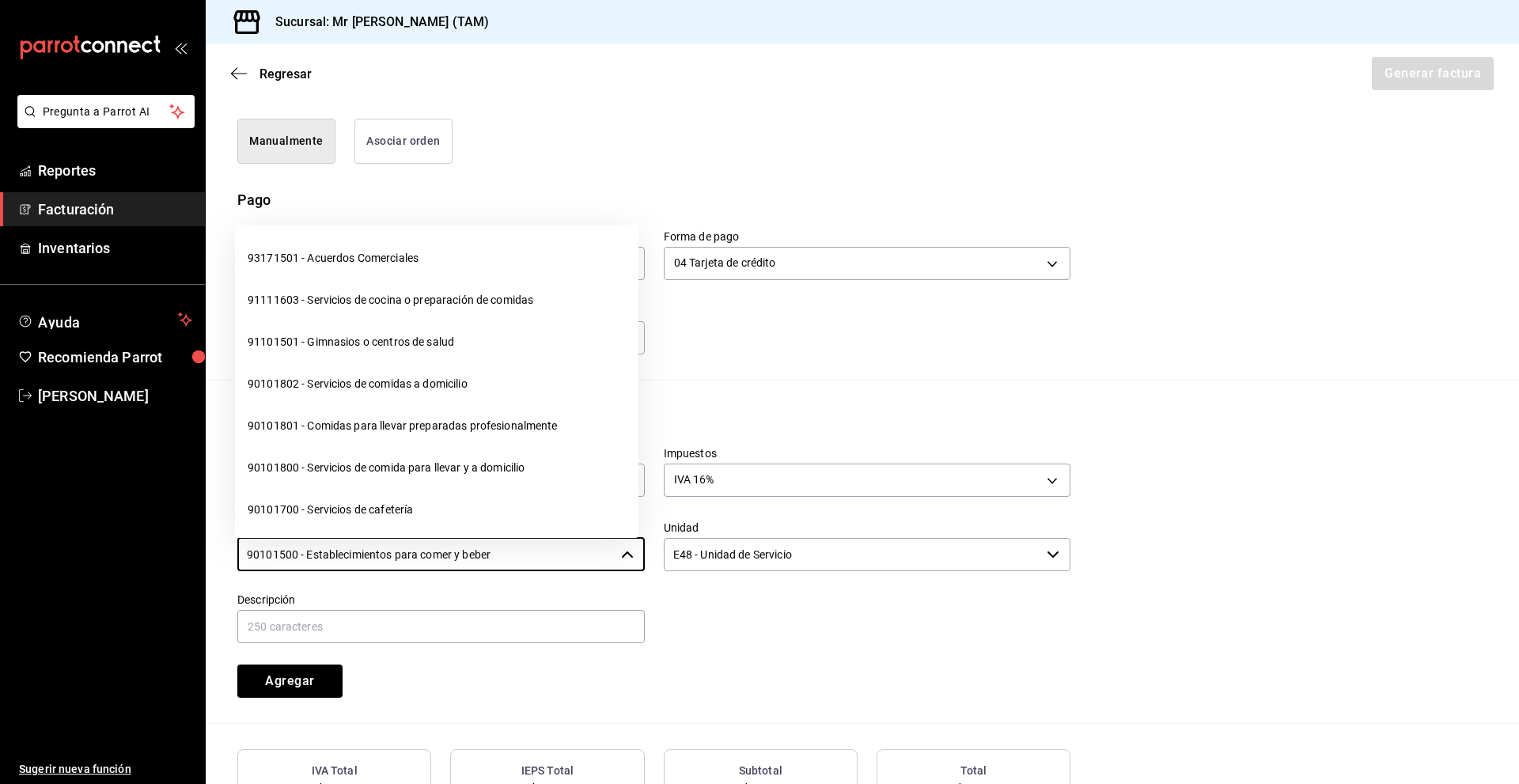
drag, startPoint x: 562, startPoint y: 553, endPoint x: 114, endPoint y: 552, distance: 448.0
click at [114, 552] on div "Pregunta a Parrot AI Reportes Facturación Inventarios Ayuda Recomienda Parrot […" at bounding box center [760, 392] width 1519 height 784
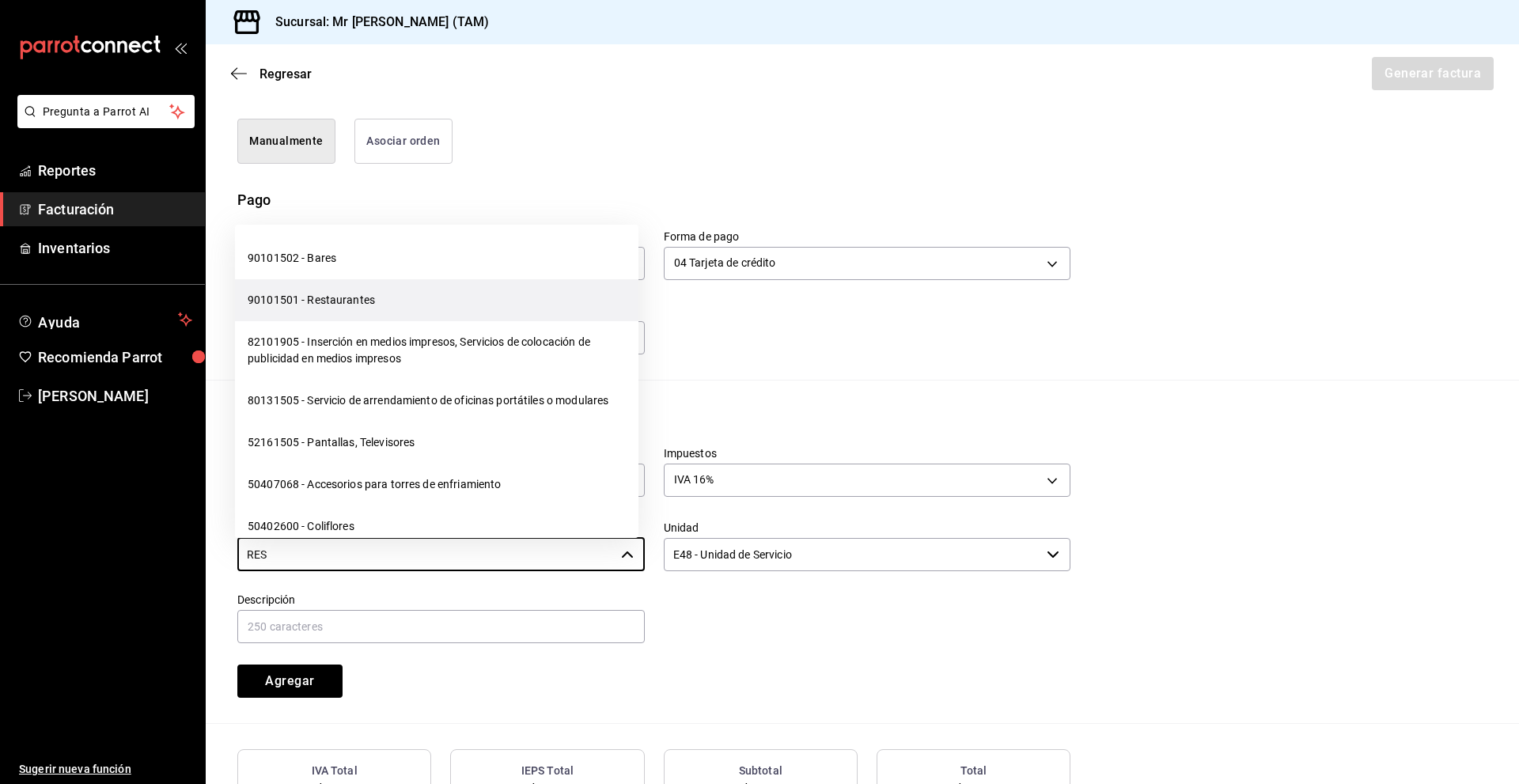
click at [358, 311] on li "90101501 - Restaurantes" at bounding box center [436, 300] width 404 height 42
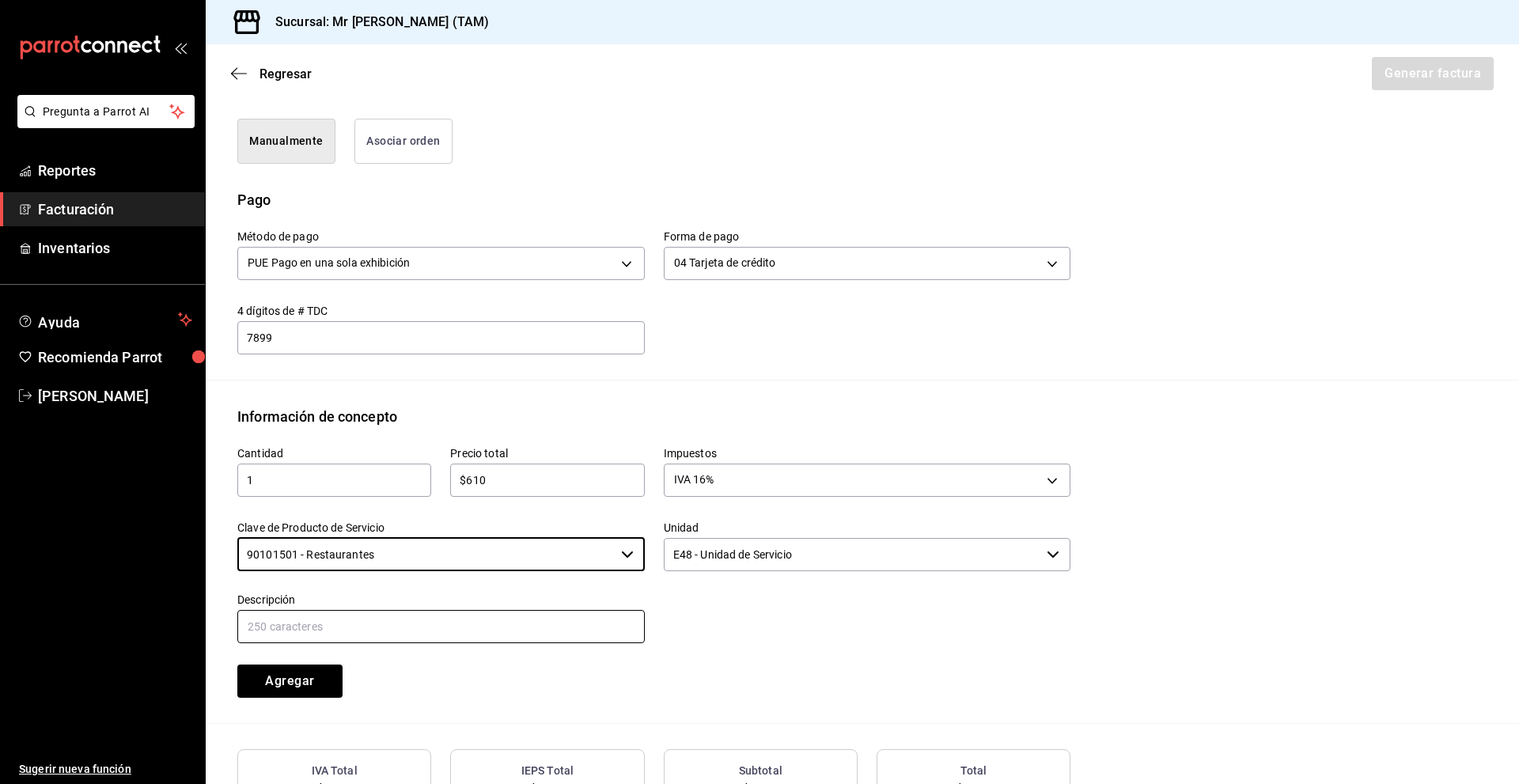
type input "90101501 - Restaurantes"
click at [325, 625] on input "text" at bounding box center [441, 626] width 407 height 34
type input "CONSUMO DEL DIA [DATE]"
click at [456, 666] on div "Cantidad 1 ​ Precio total $610 ​ Impuestos IVA 16% IVA_16 Clave de Producto de …" at bounding box center [644, 563] width 852 height 270
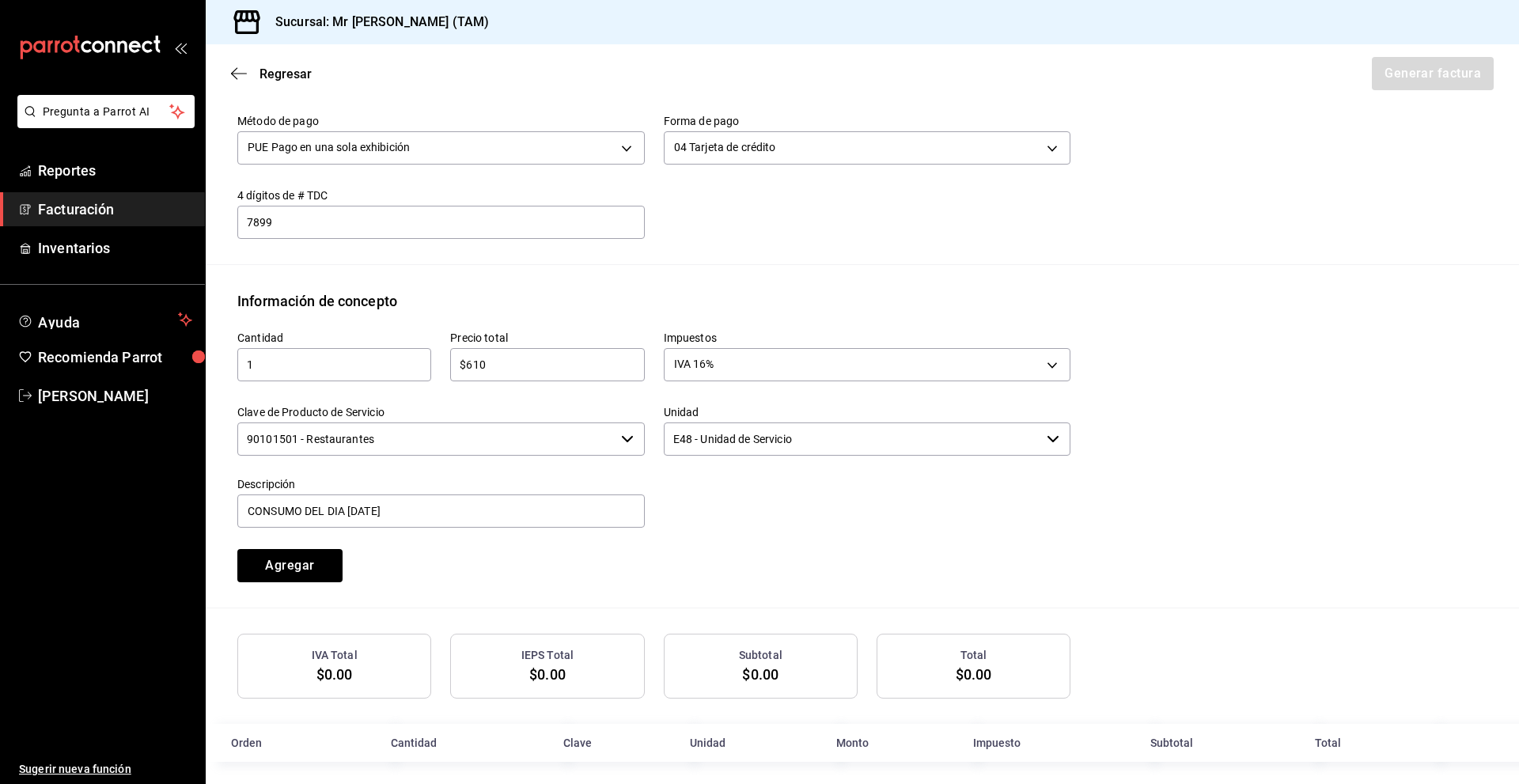
scroll to position [525, 0]
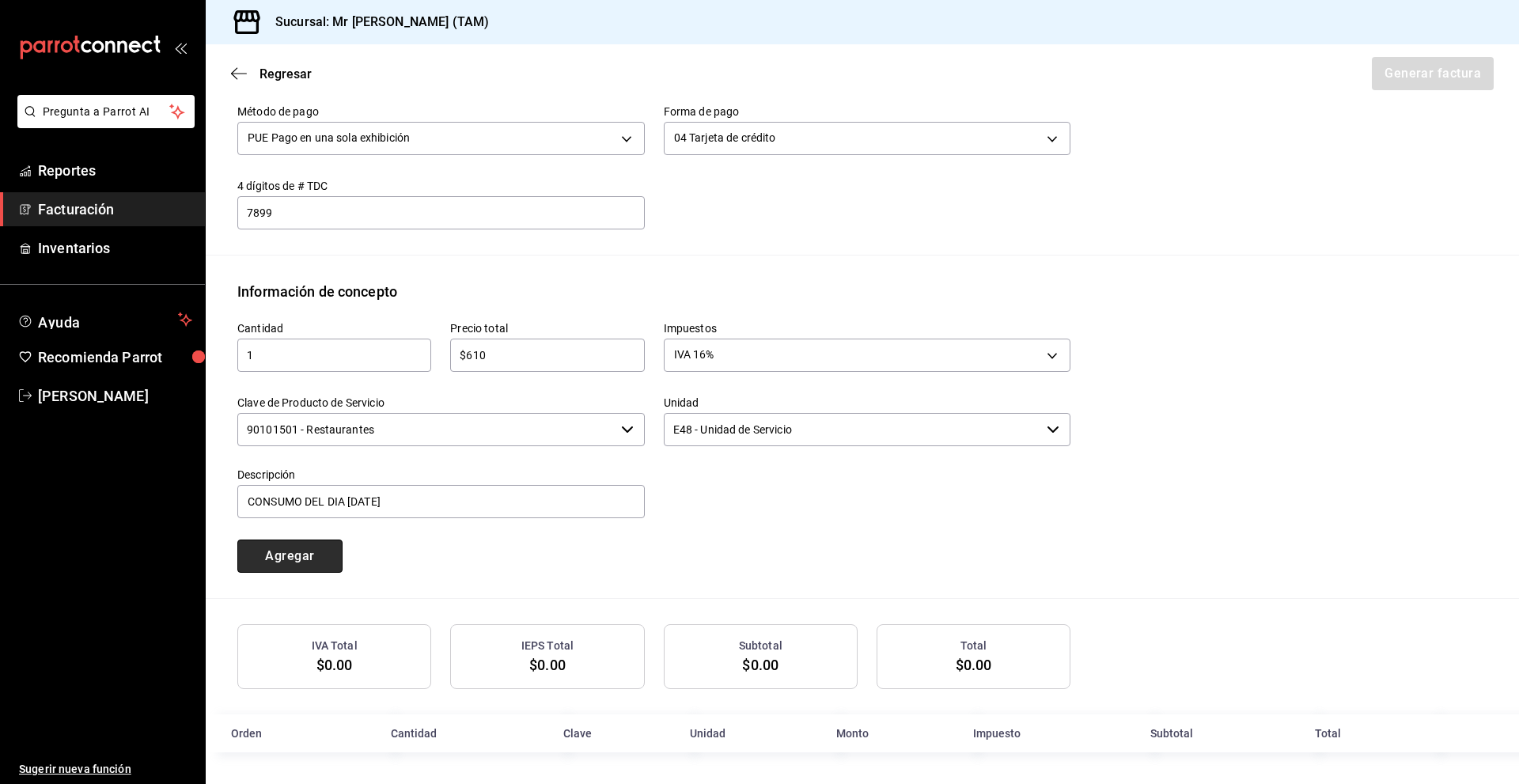
click at [274, 543] on button "Agregar" at bounding box center [290, 556] width 105 height 34
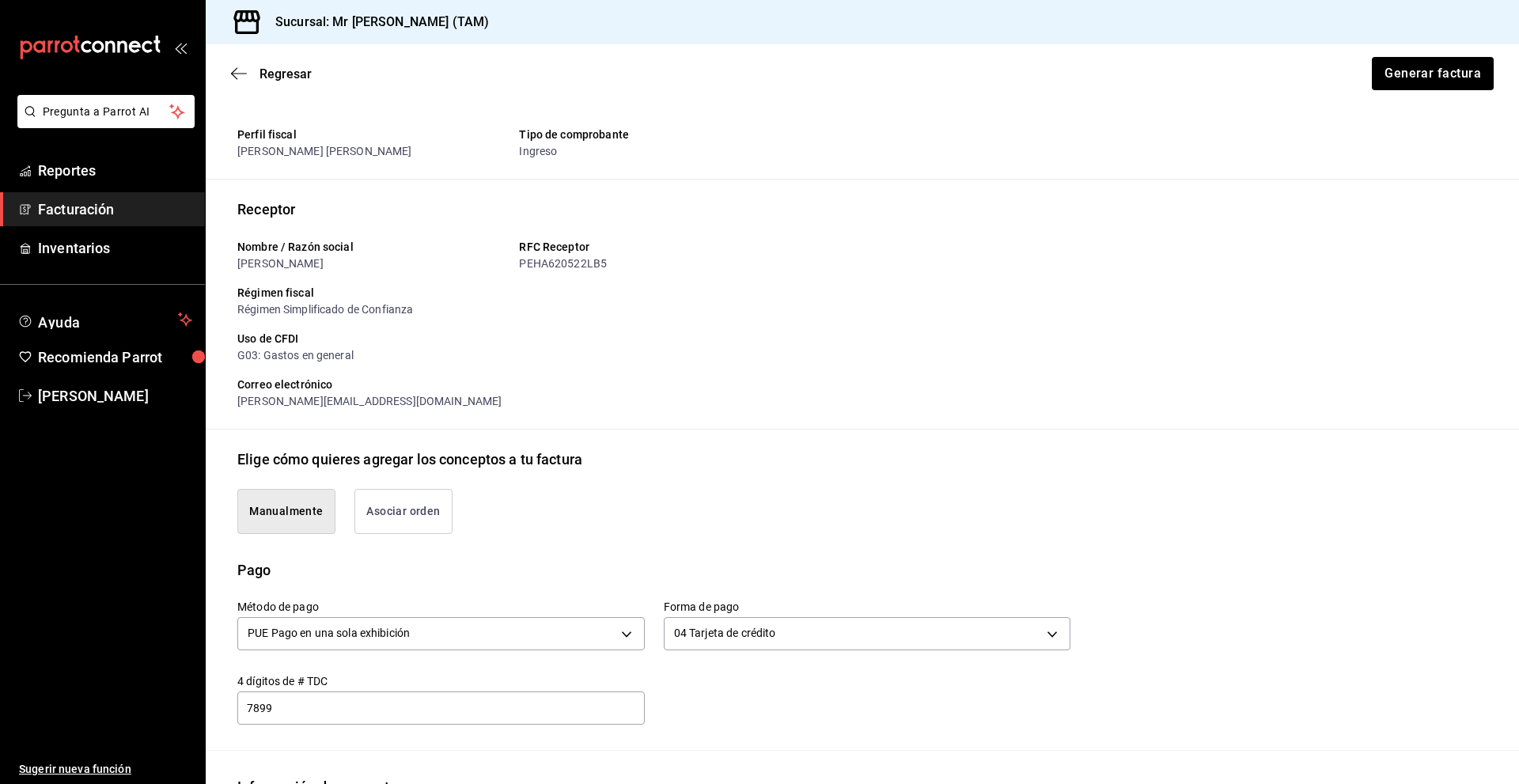
scroll to position [11, 0]
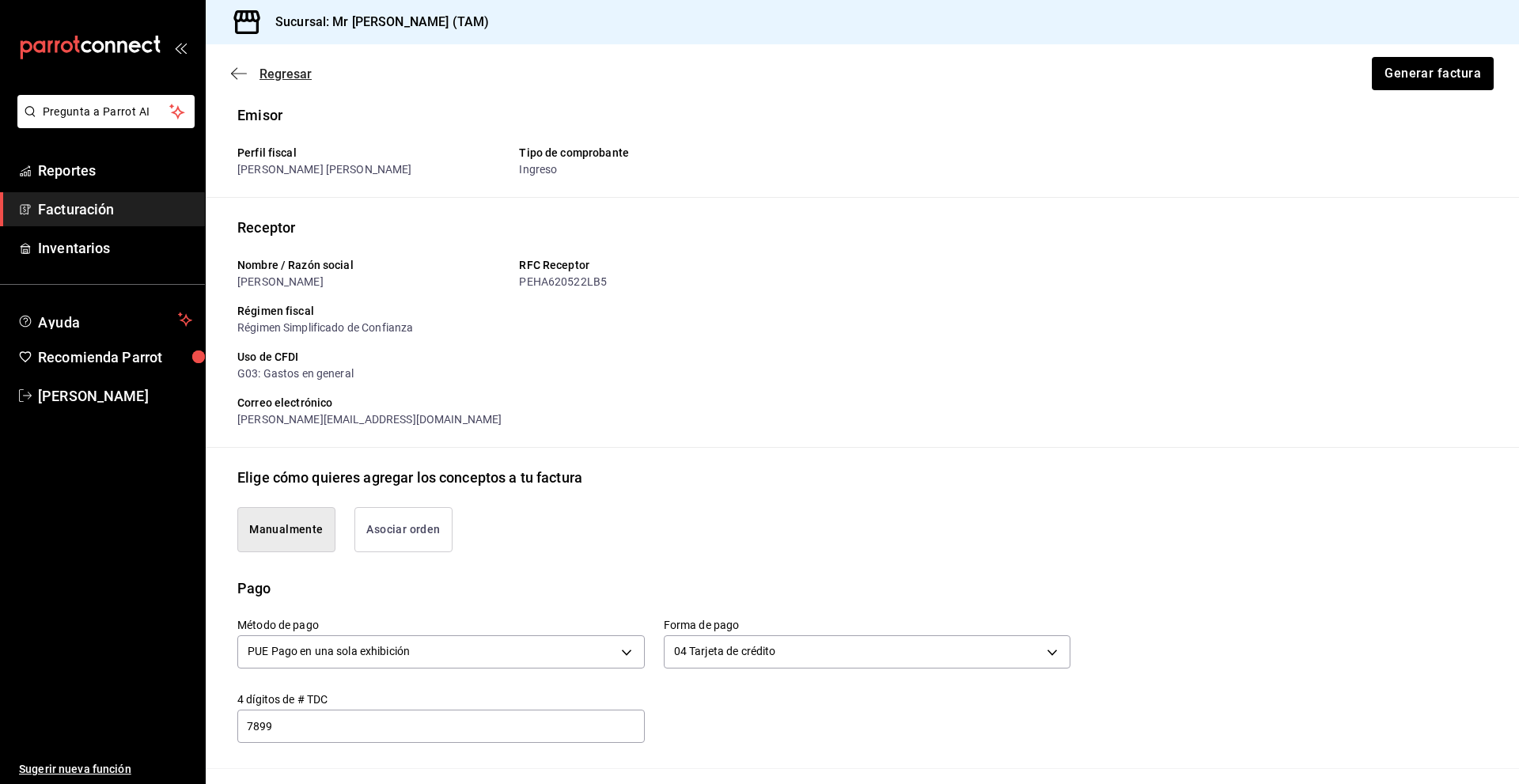
click at [240, 77] on icon "button" at bounding box center [239, 74] width 15 height 15
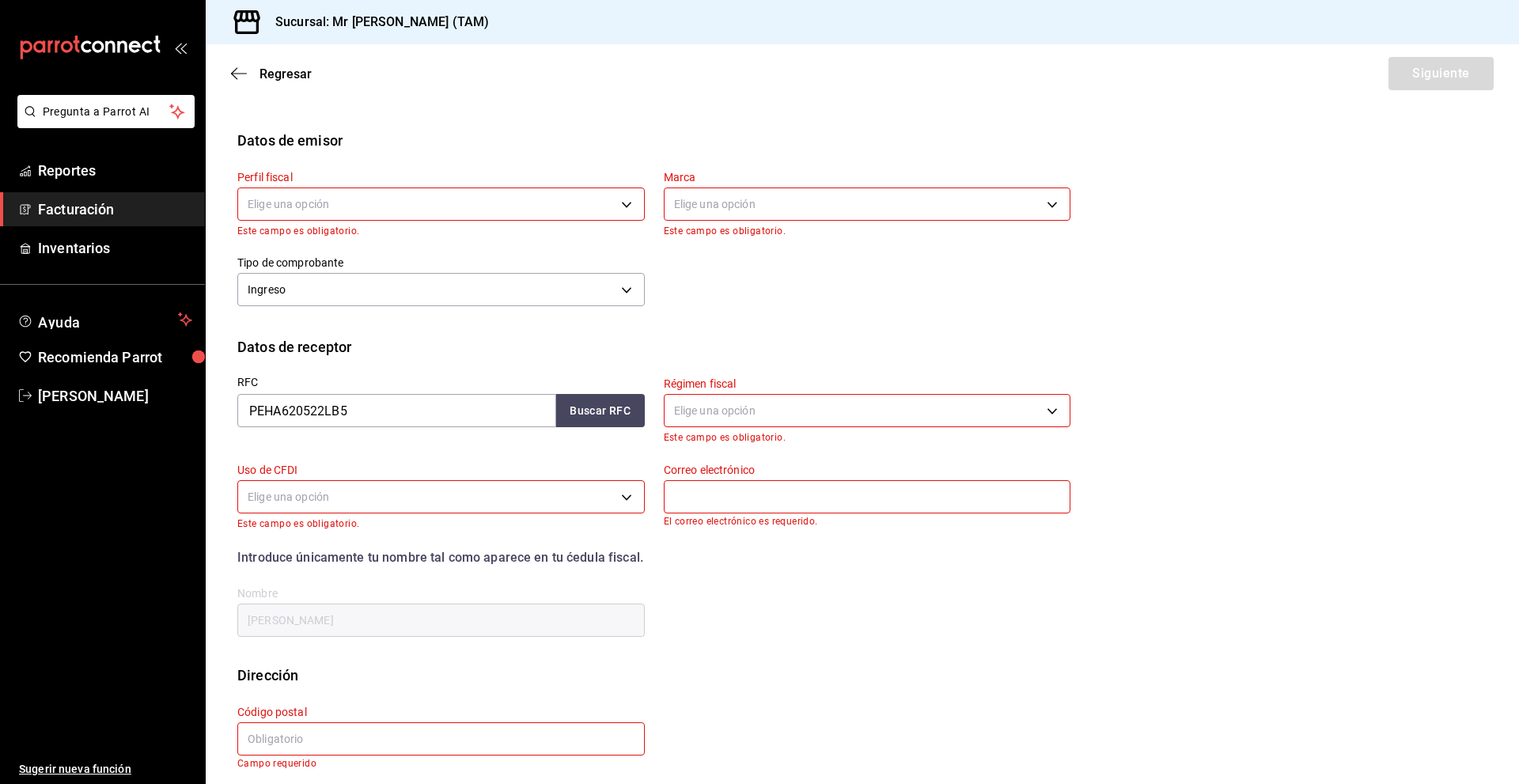
scroll to position [79, 0]
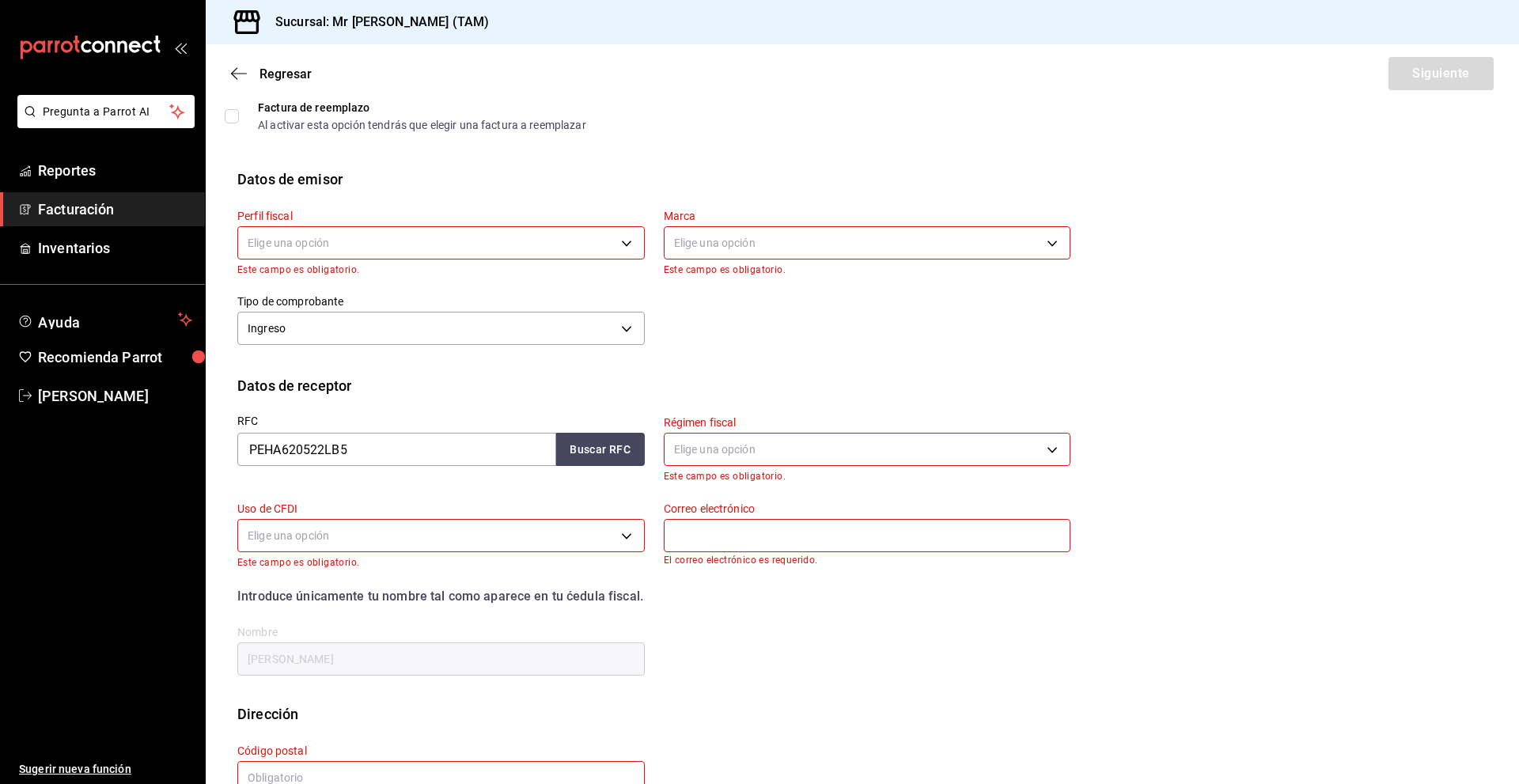
click at [294, 536] on body "Pregunta a Parrot AI Reportes Facturación Inventarios Ayuda Recomienda Parrot […" at bounding box center [760, 392] width 1519 height 784
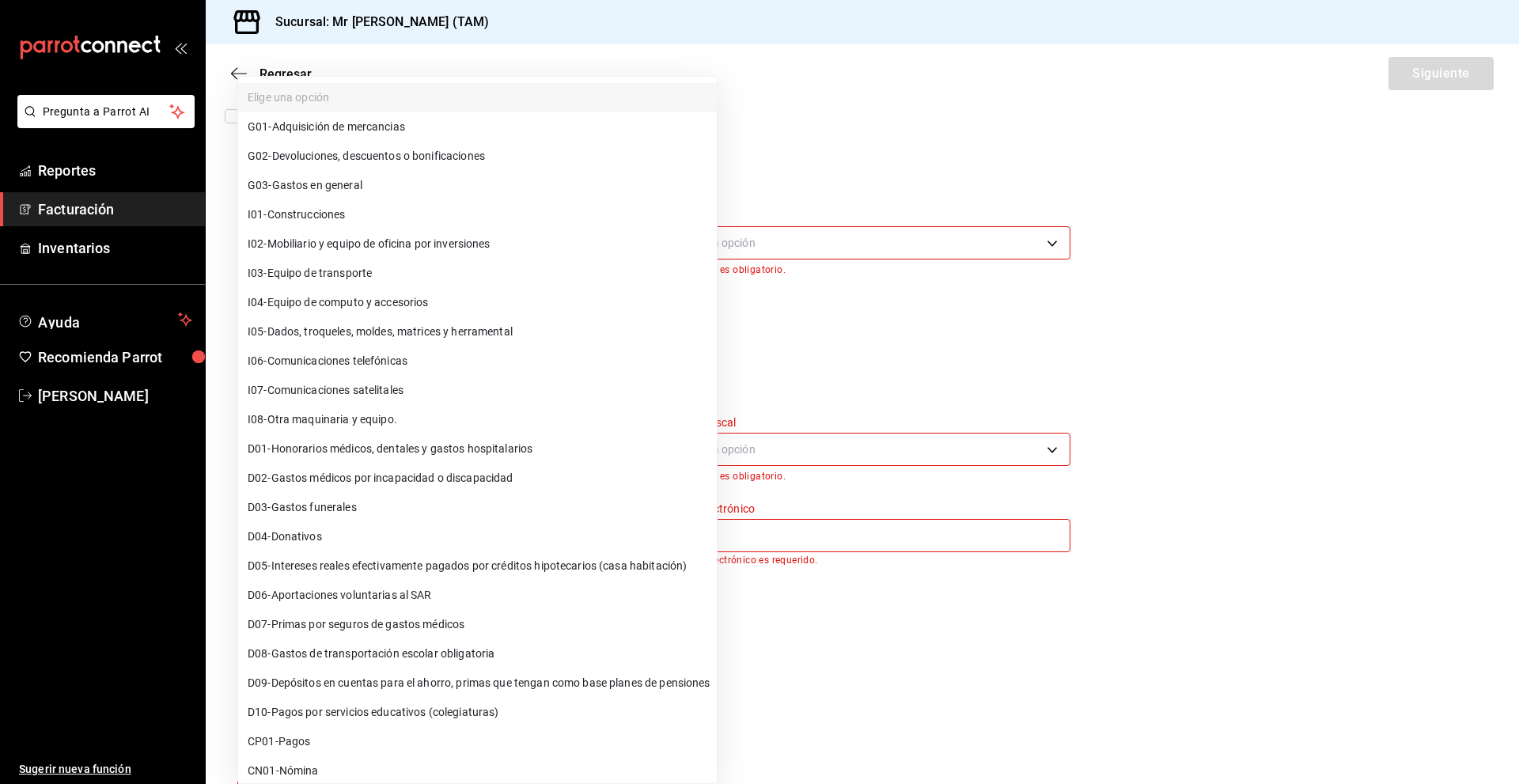
click at [328, 189] on span "G03 - Gastos en general" at bounding box center [305, 185] width 114 height 16
type input "G03"
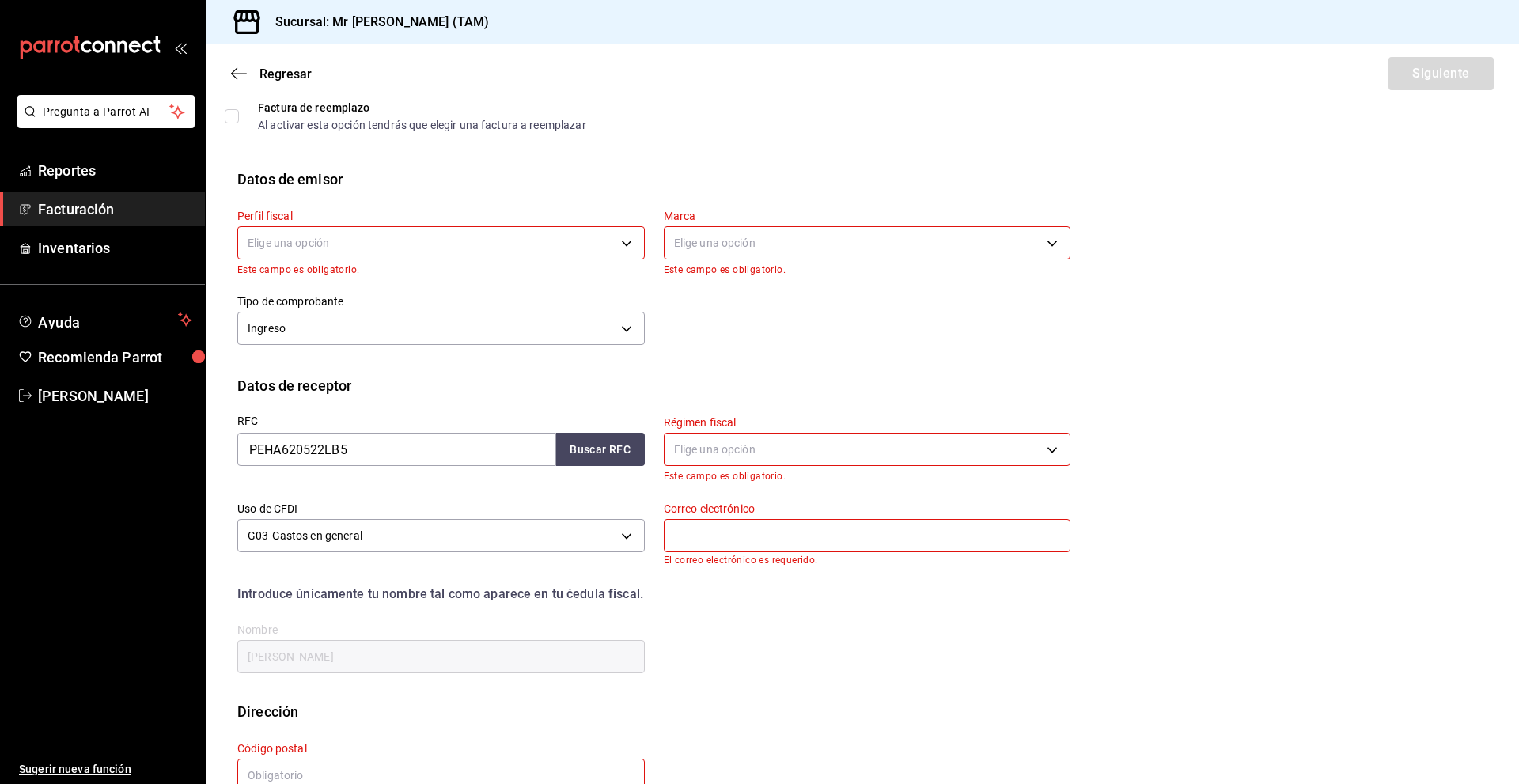
click at [758, 461] on body "Pregunta a Parrot AI Reportes Facturación Inventarios Ayuda Recomienda Parrot […" at bounding box center [760, 392] width 1519 height 784
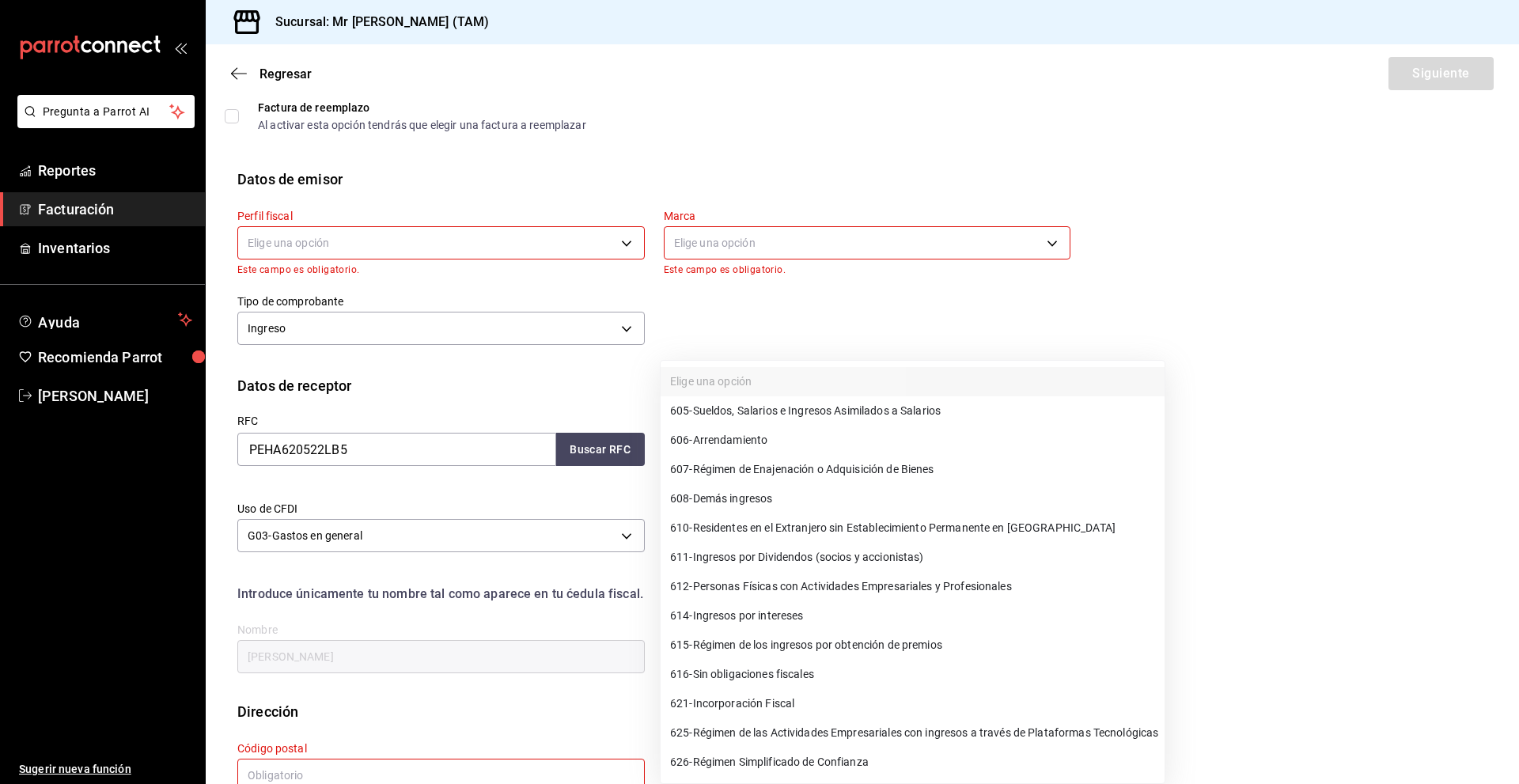
click at [819, 763] on span "626 - Régimen Simplificado de Confianza" at bounding box center [769, 762] width 199 height 16
type input "626"
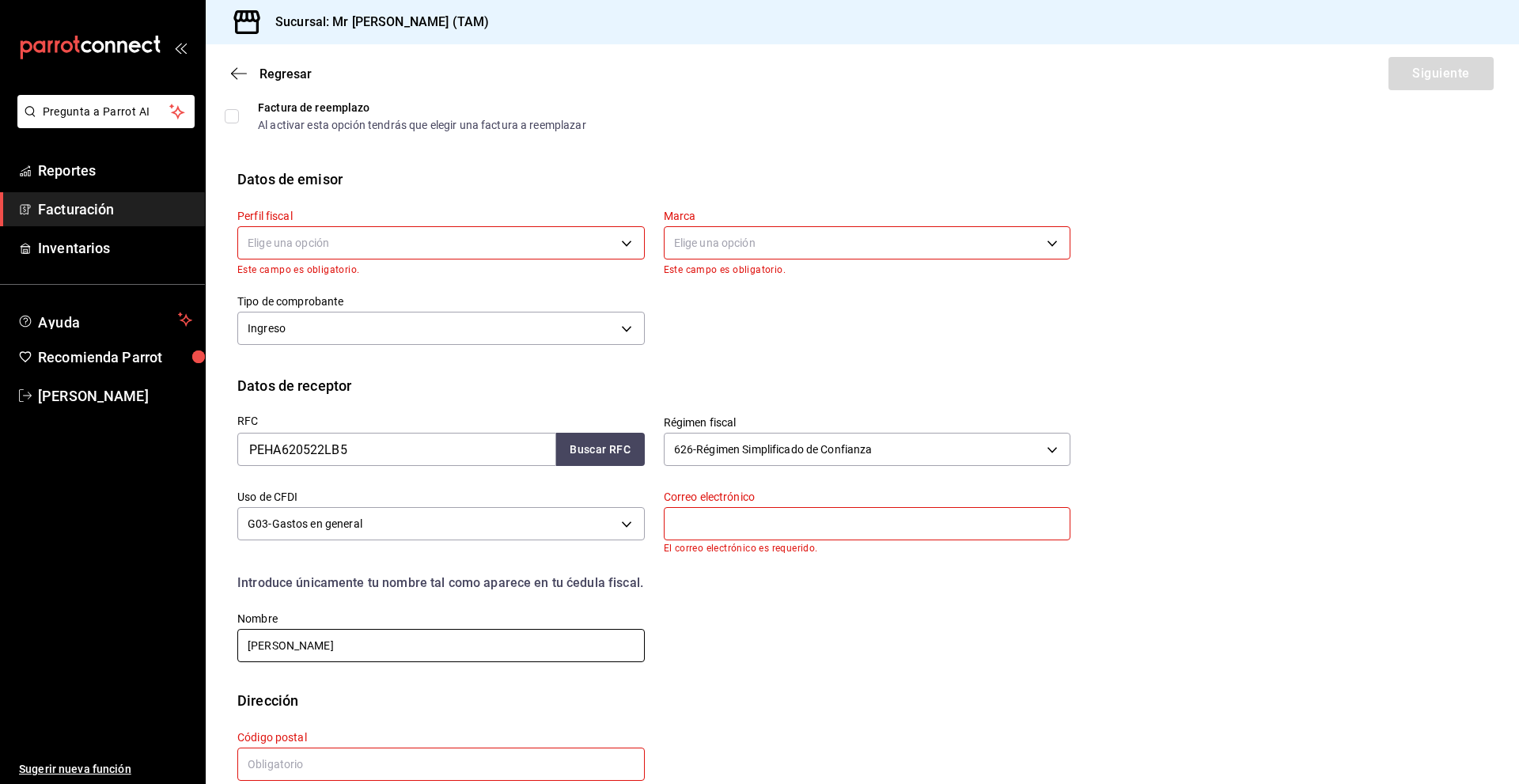
click at [385, 645] on input "[PERSON_NAME]" at bounding box center [441, 645] width 407 height 34
type input "[PERSON_NAME]"
click at [334, 758] on input "text" at bounding box center [441, 764] width 407 height 34
type input "93990"
click at [766, 516] on input "text" at bounding box center [867, 524] width 407 height 34
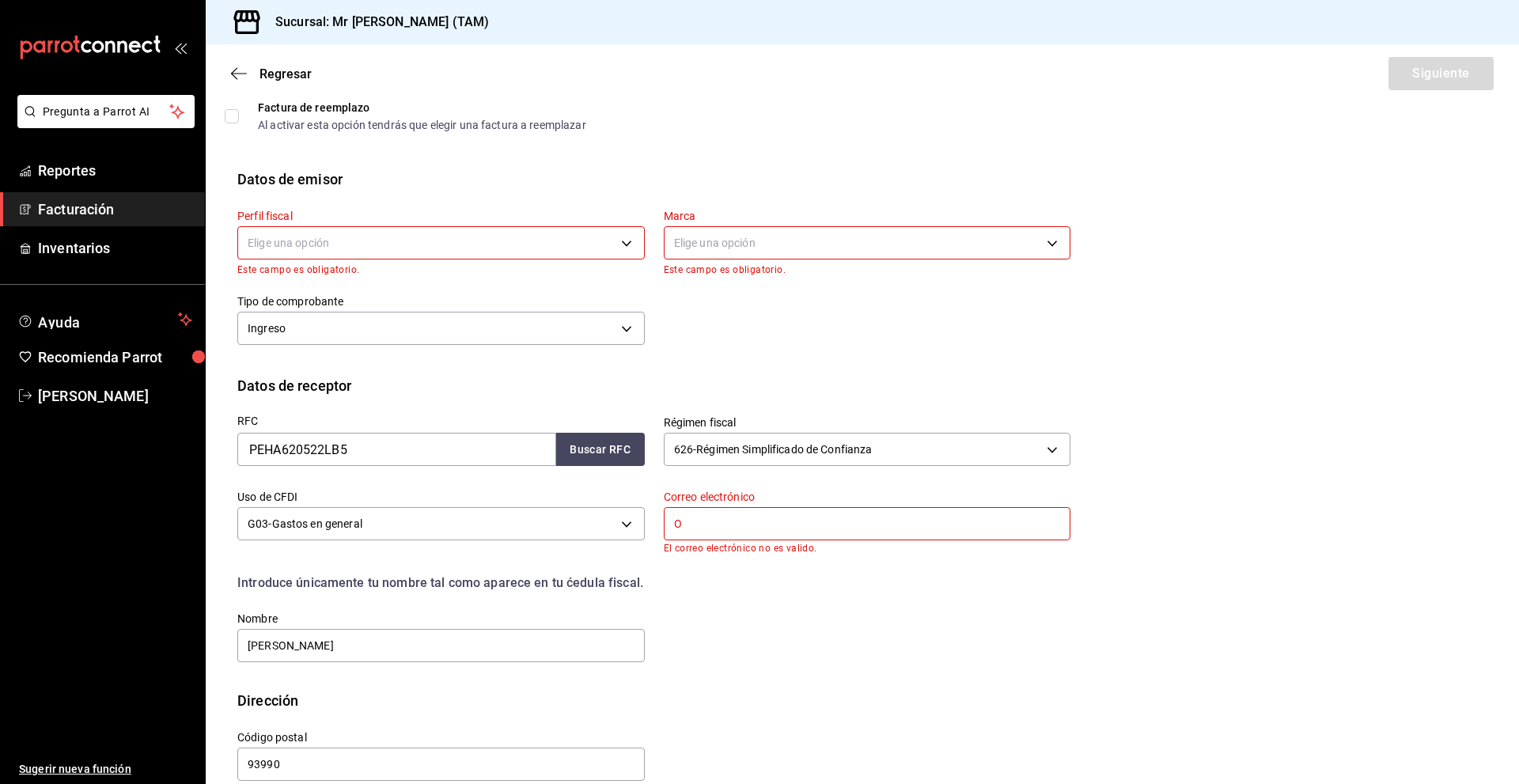
type input "[PERSON_NAME][EMAIL_ADDRESS][DOMAIN_NAME]"
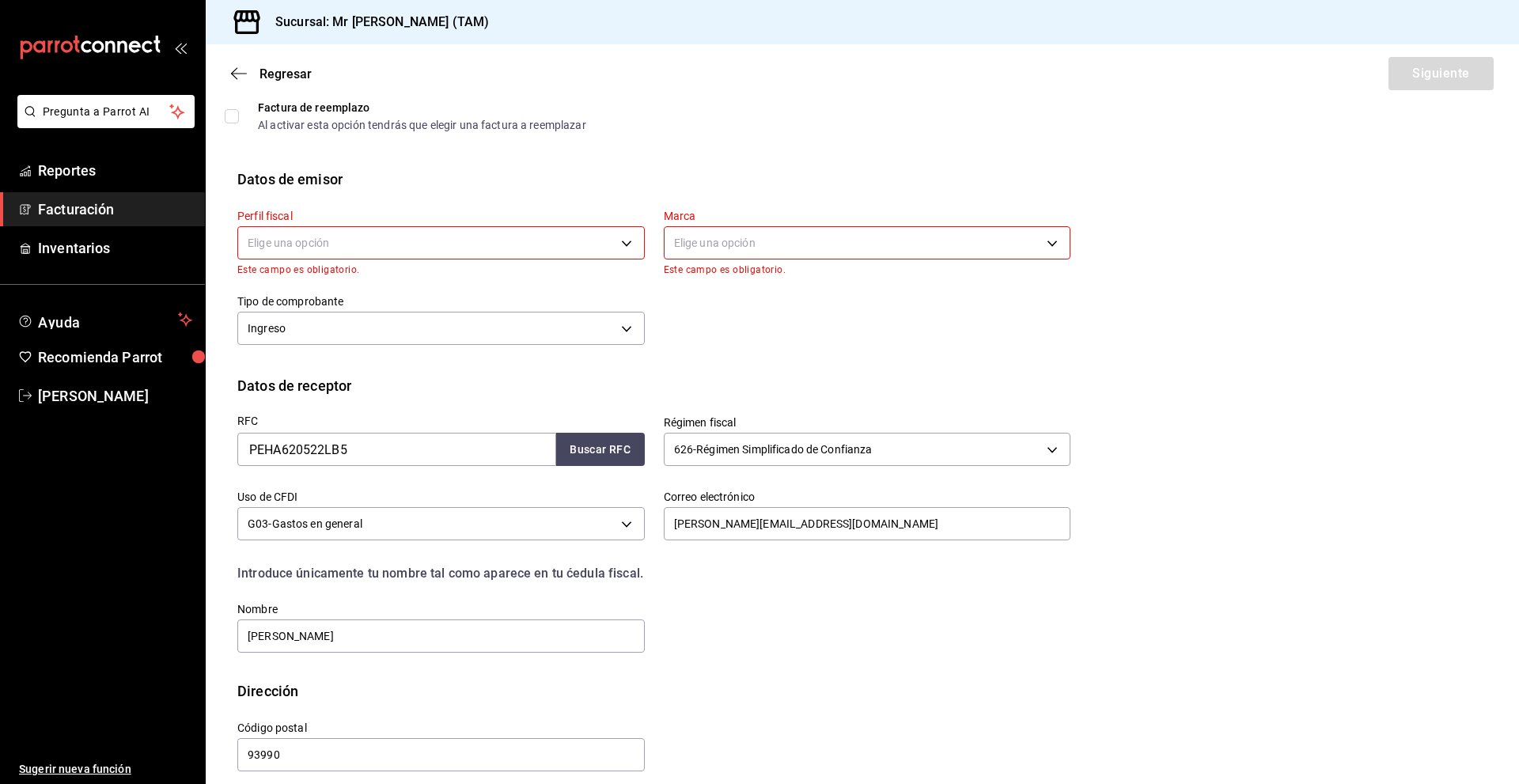
click at [367, 231] on body "Pregunta a Parrot AI Reportes Facturación Inventarios Ayuda Recomienda Parrot […" at bounding box center [760, 392] width 1519 height 784
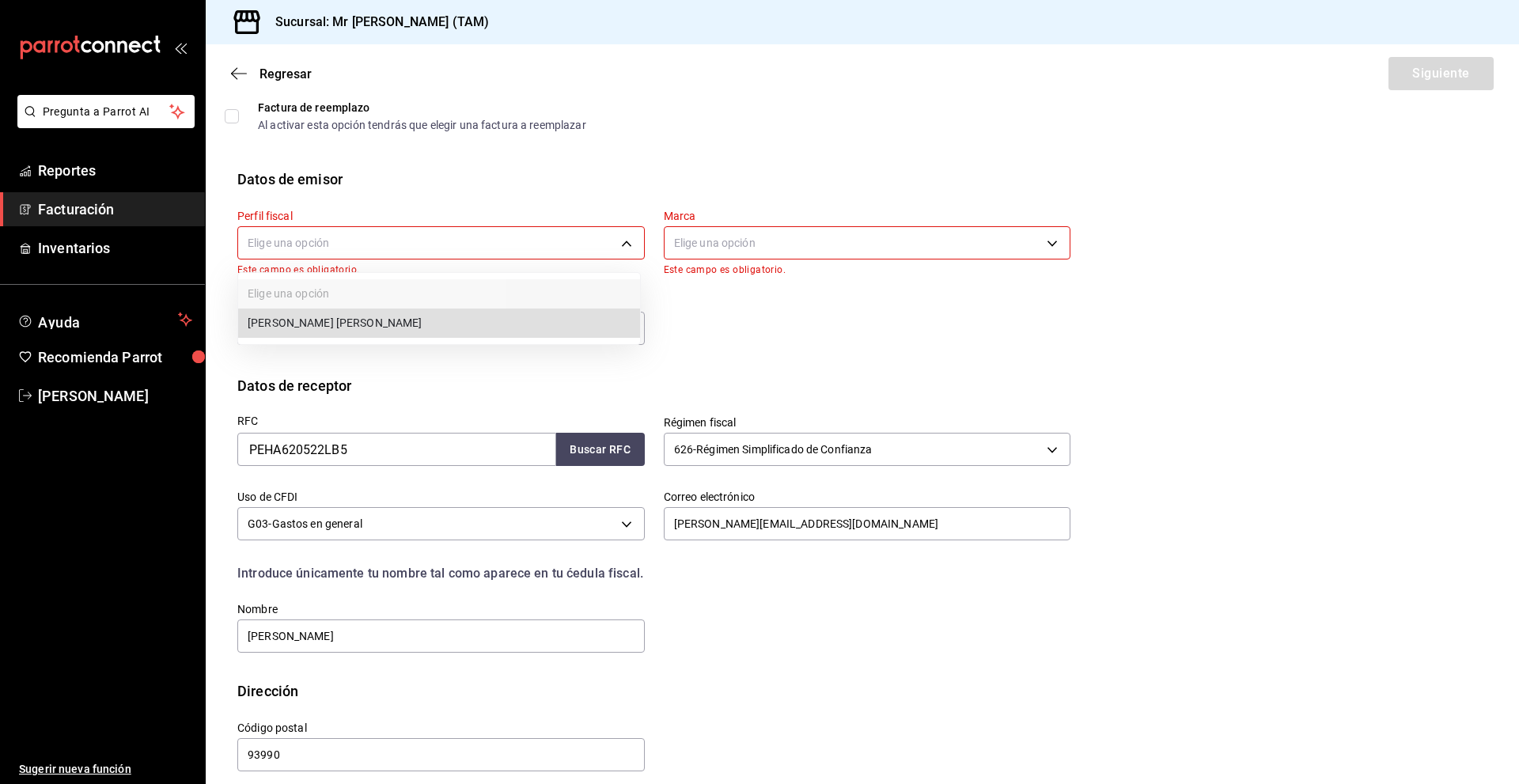
click at [356, 322] on li "[PERSON_NAME] [PERSON_NAME]" at bounding box center [438, 323] width 402 height 29
type input "81e23790-b5c9-42c9-a779-7127cee00b47"
type input "7082ddc5-3cea-471a-bd4f-d41619b848f0"
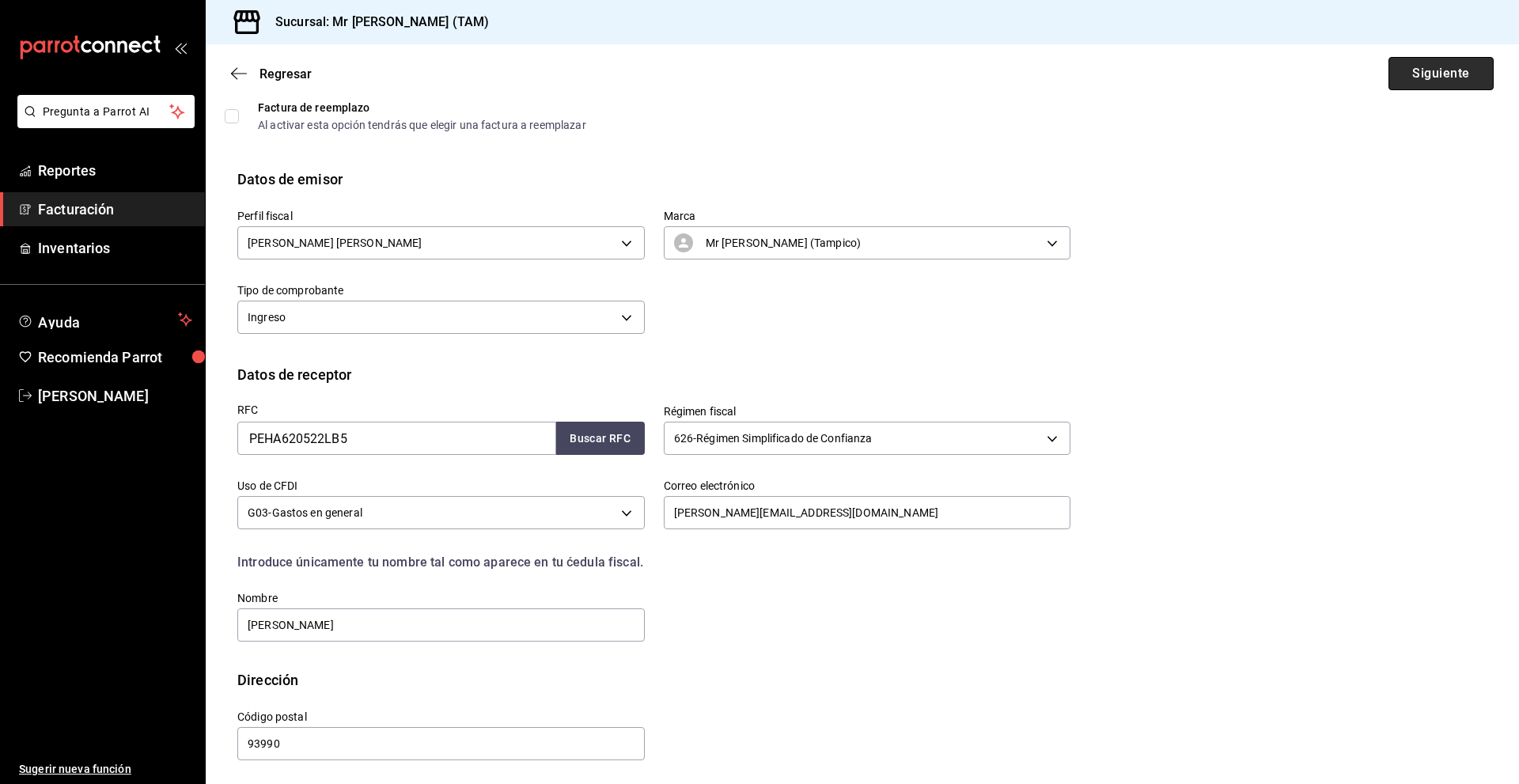
click at [1418, 77] on button "Siguiente" at bounding box center [1441, 74] width 105 height 34
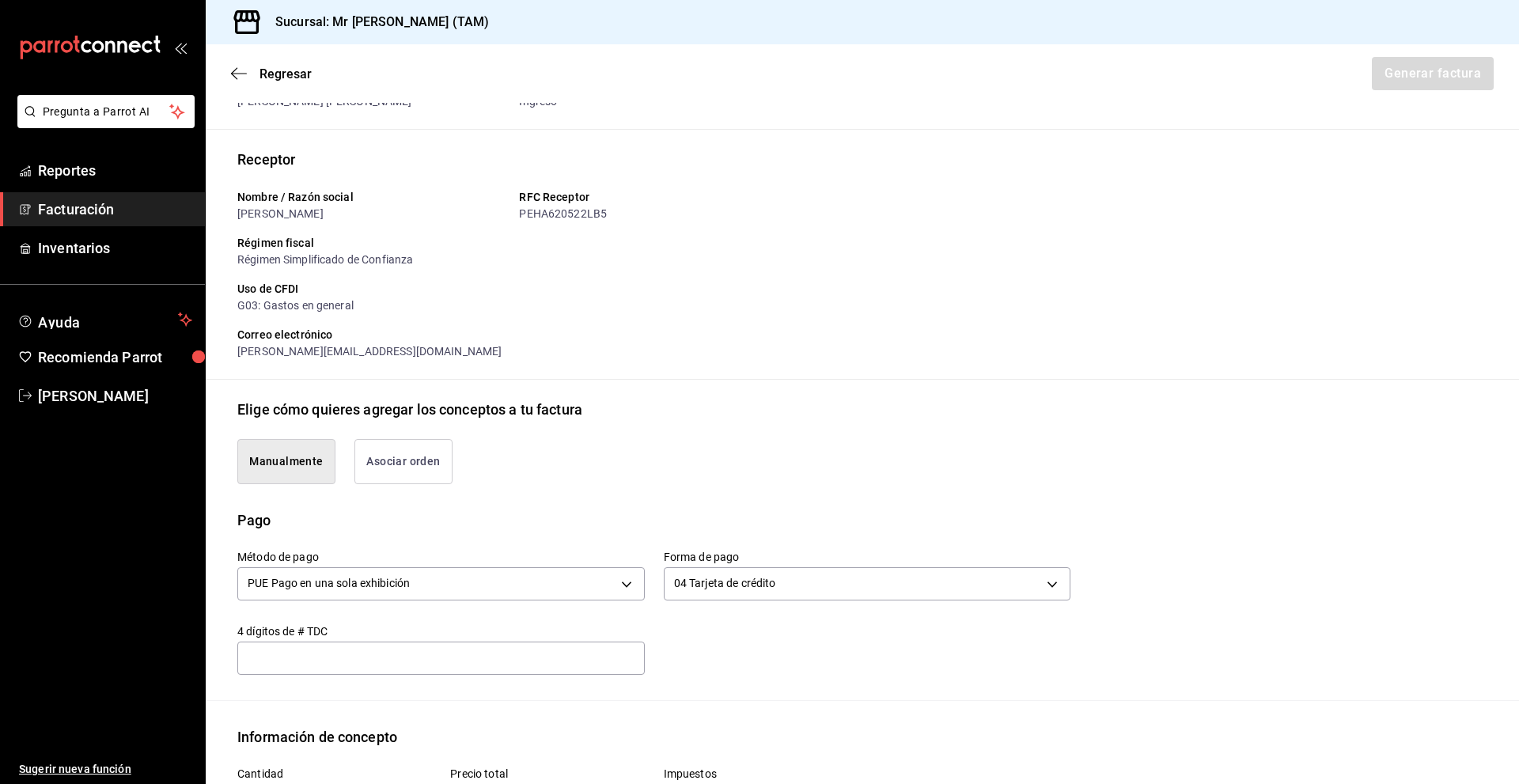
type input "7899"
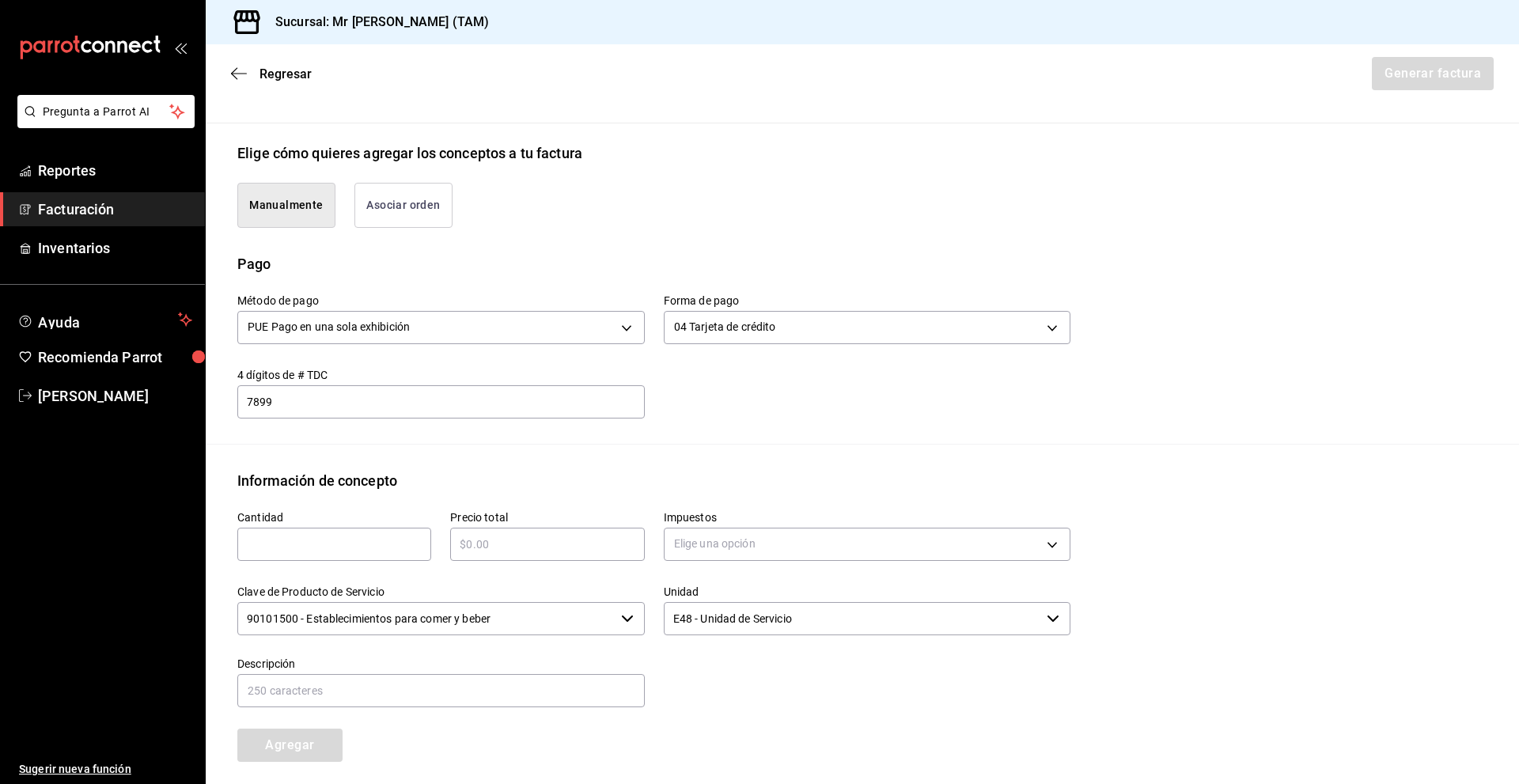
scroll to position [396, 0]
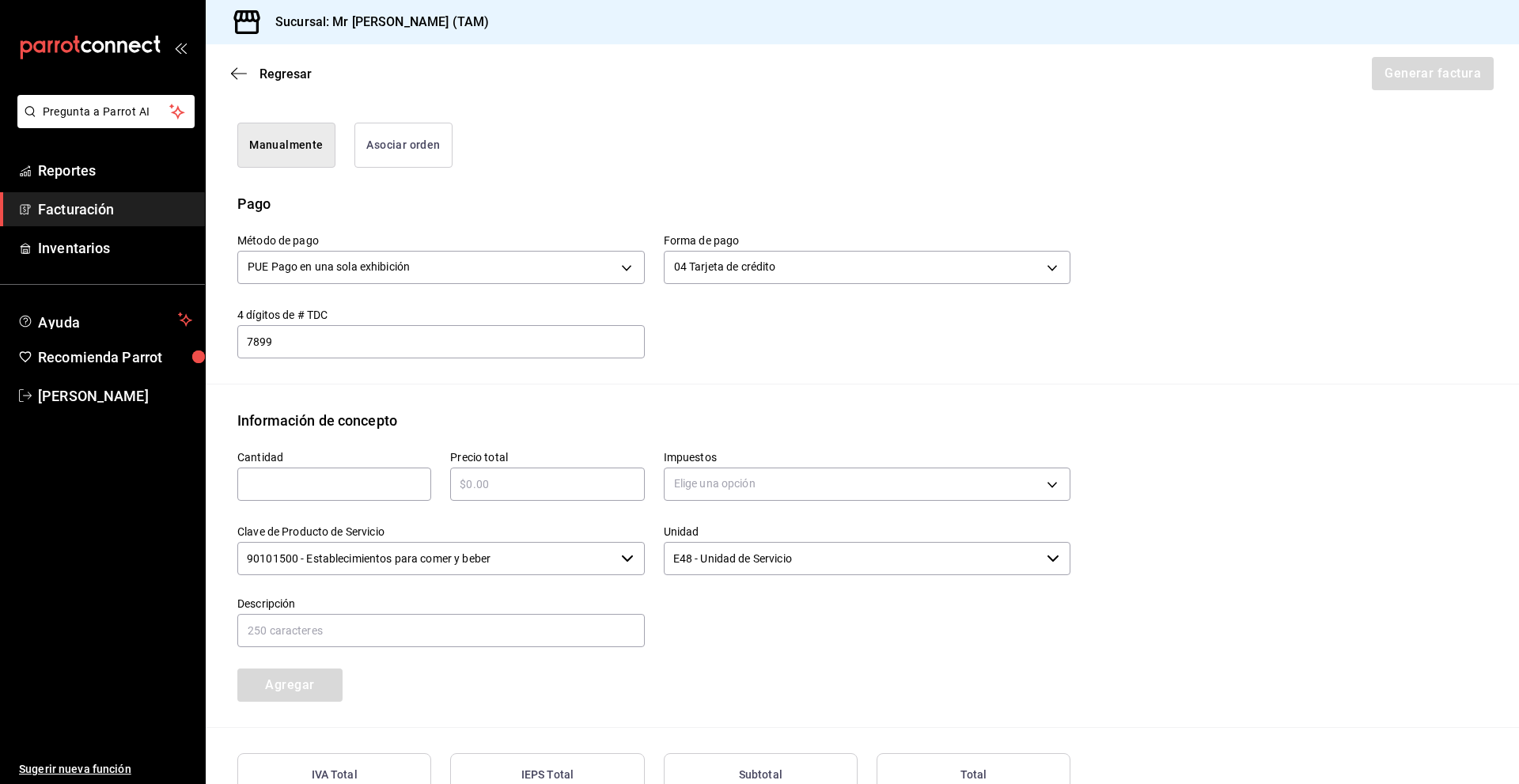
click at [320, 482] on input "text" at bounding box center [335, 484] width 194 height 19
type input "1"
click at [508, 475] on input "text" at bounding box center [547, 484] width 194 height 19
type input "$610"
click at [693, 493] on body "Pregunta a Parrot AI Reportes Facturación Inventarios Ayuda Recomienda Parrot […" at bounding box center [760, 392] width 1519 height 784
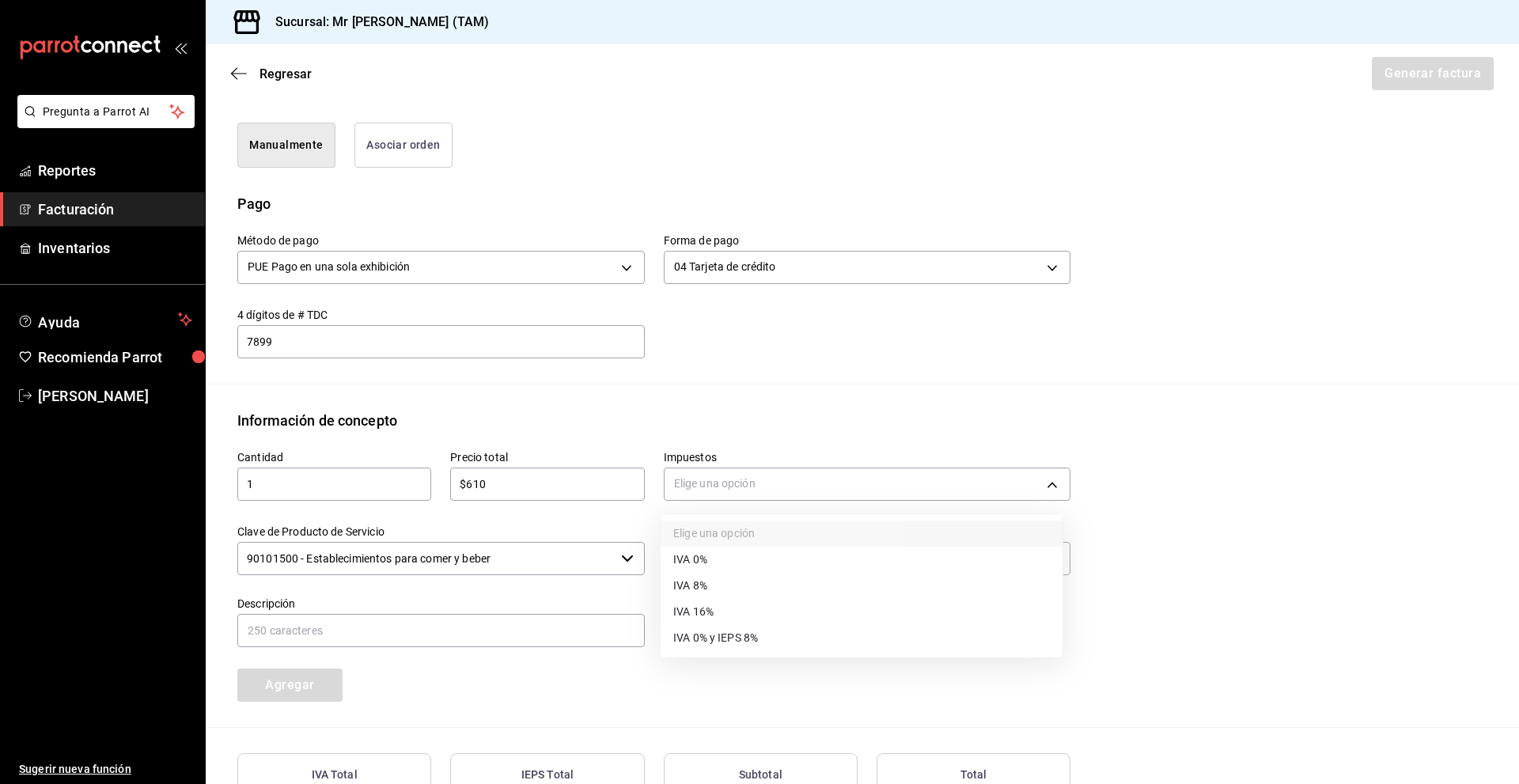
click at [710, 602] on li "IVA 16%" at bounding box center [861, 612] width 402 height 26
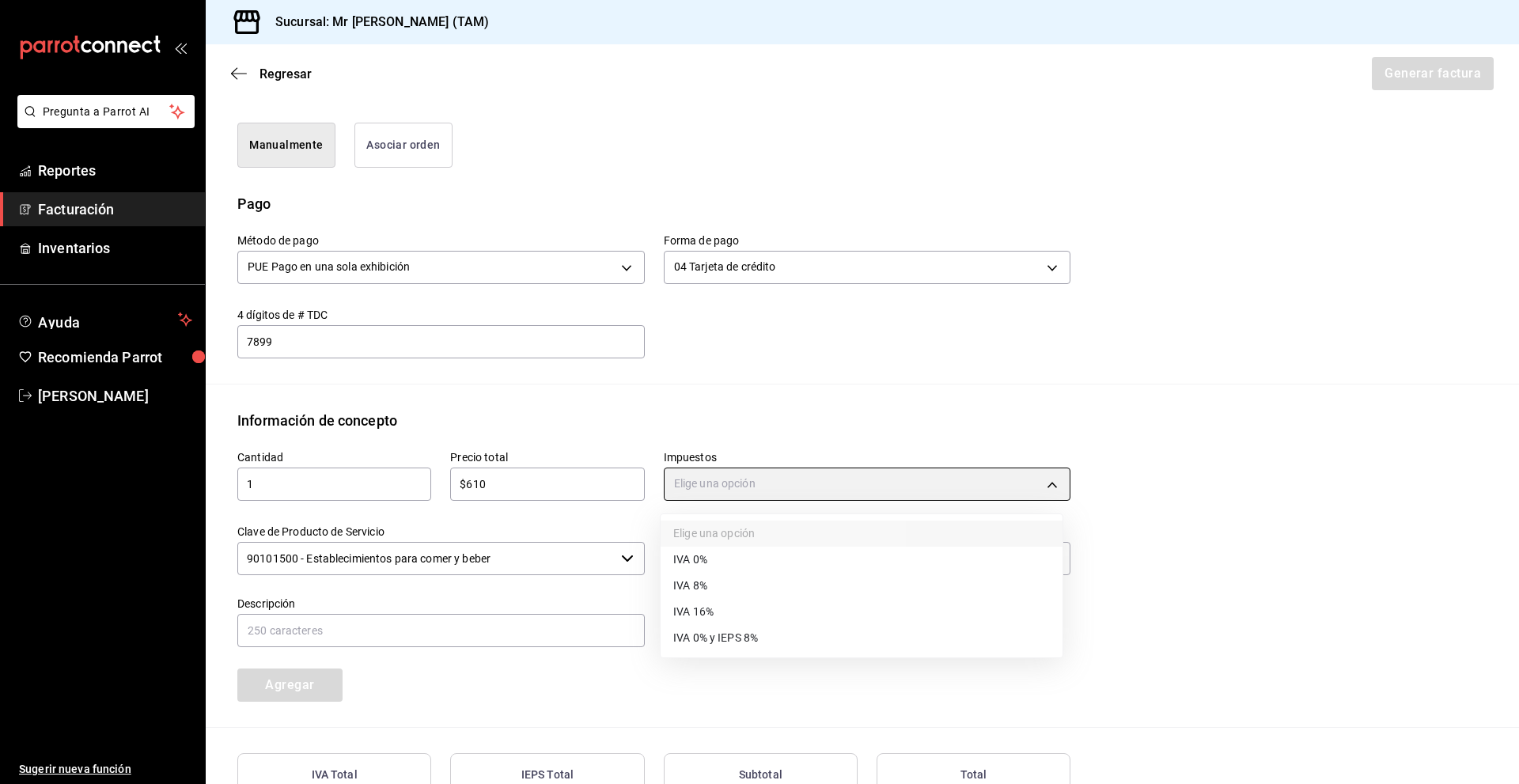
type input "IVA_16"
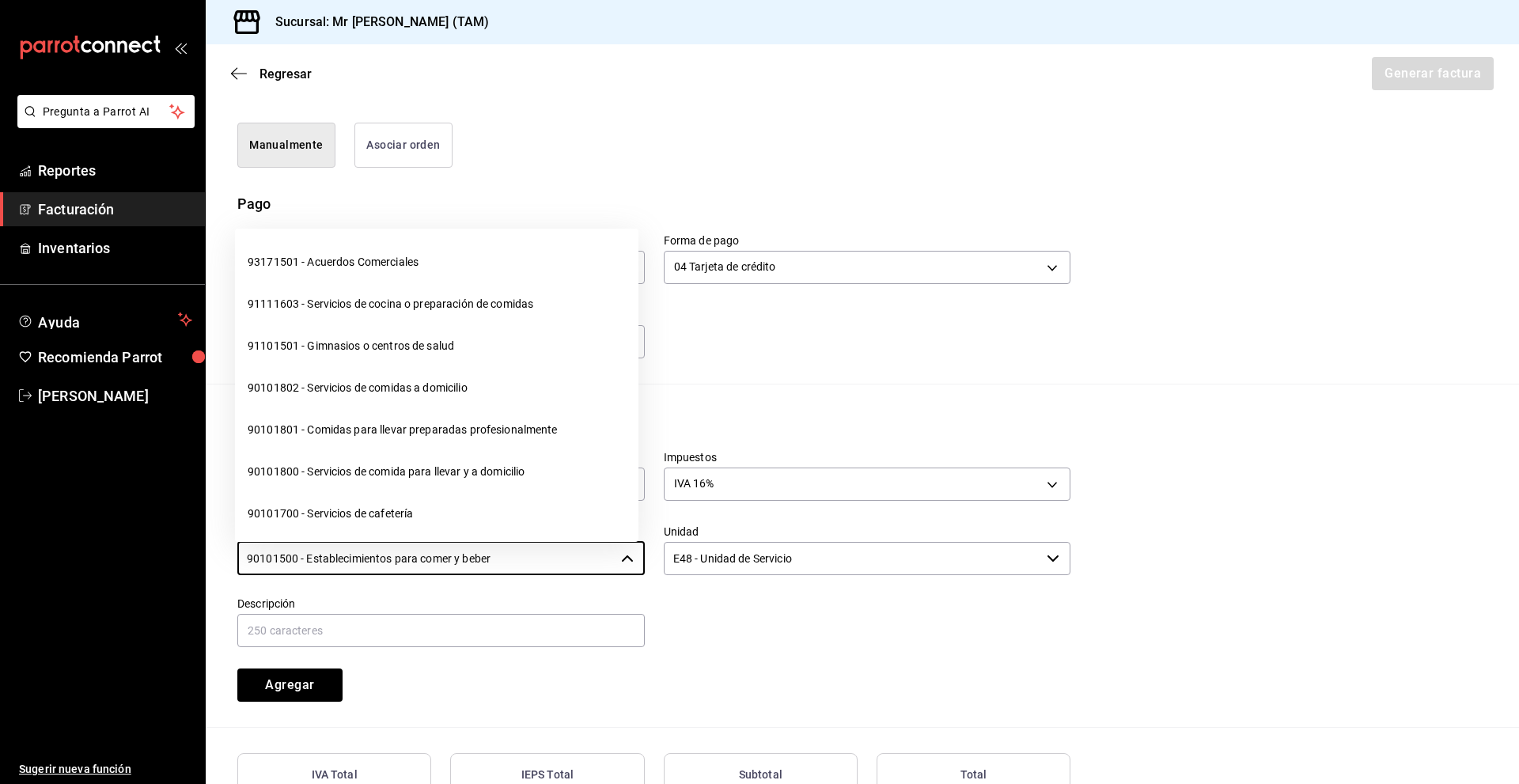
drag, startPoint x: 512, startPoint y: 561, endPoint x: 124, endPoint y: 548, distance: 388.2
click at [124, 548] on div "Pregunta a Parrot AI Reportes Facturación Inventarios Ayuda Recomienda Parrot […" at bounding box center [760, 392] width 1519 height 784
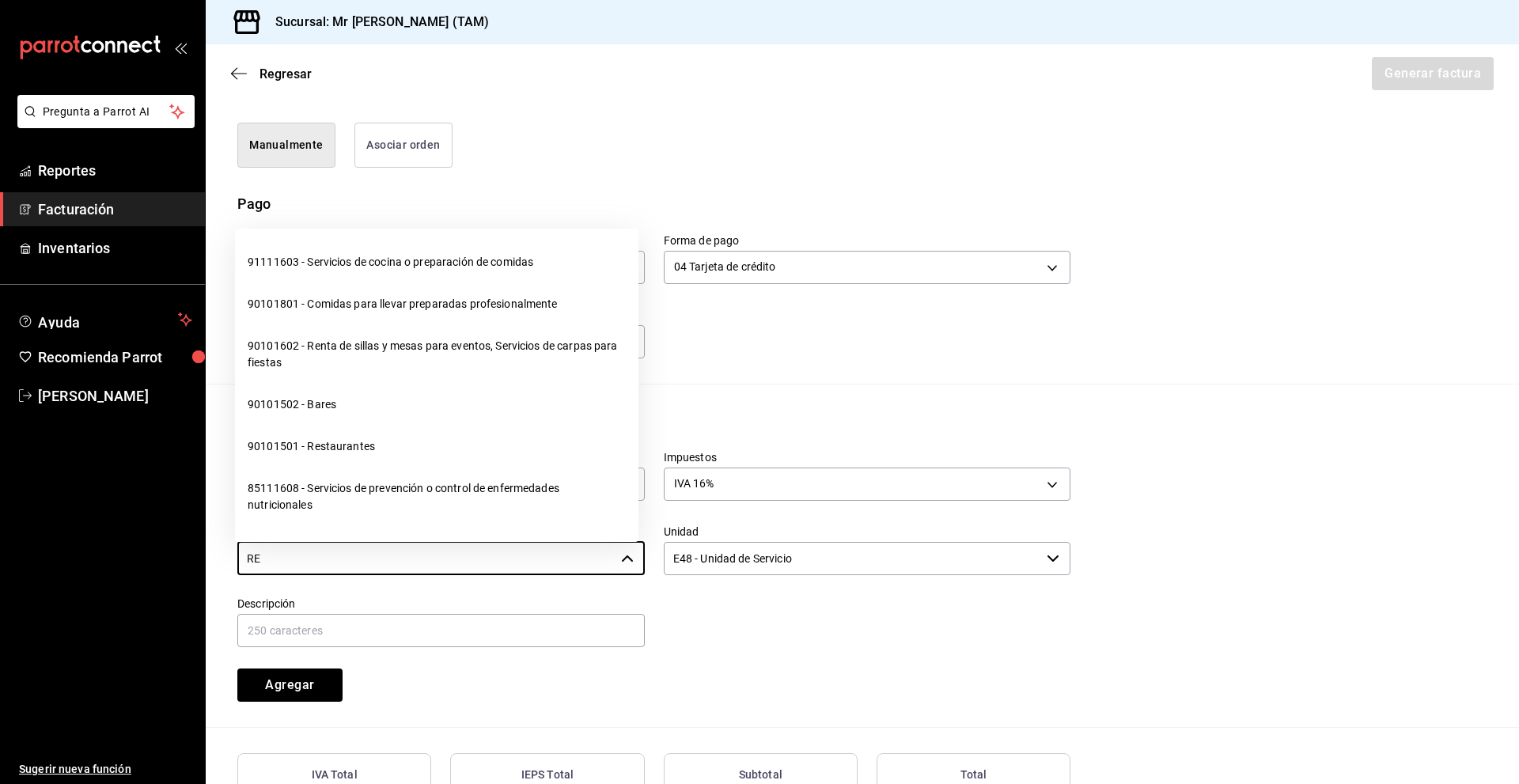
drag, startPoint x: 356, startPoint y: 442, endPoint x: 380, endPoint y: 443, distance: 24.0
click at [355, 444] on li "90101501 - Restaurantes" at bounding box center [436, 446] width 404 height 42
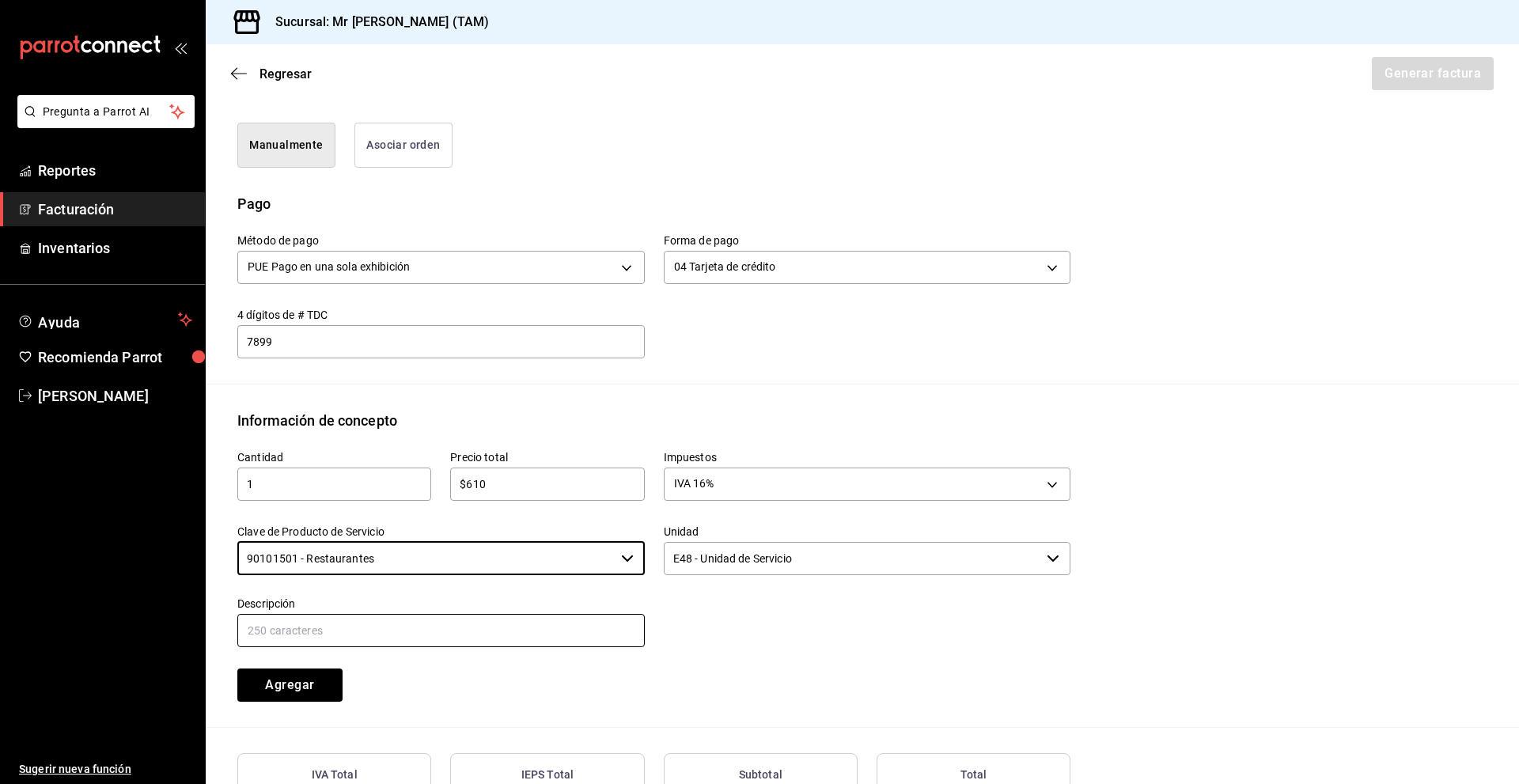
type input "90101501 - Restaurantes"
click at [508, 646] on input "text" at bounding box center [441, 631] width 407 height 34
type input "CONSUMO DEL DIA [DATE]"
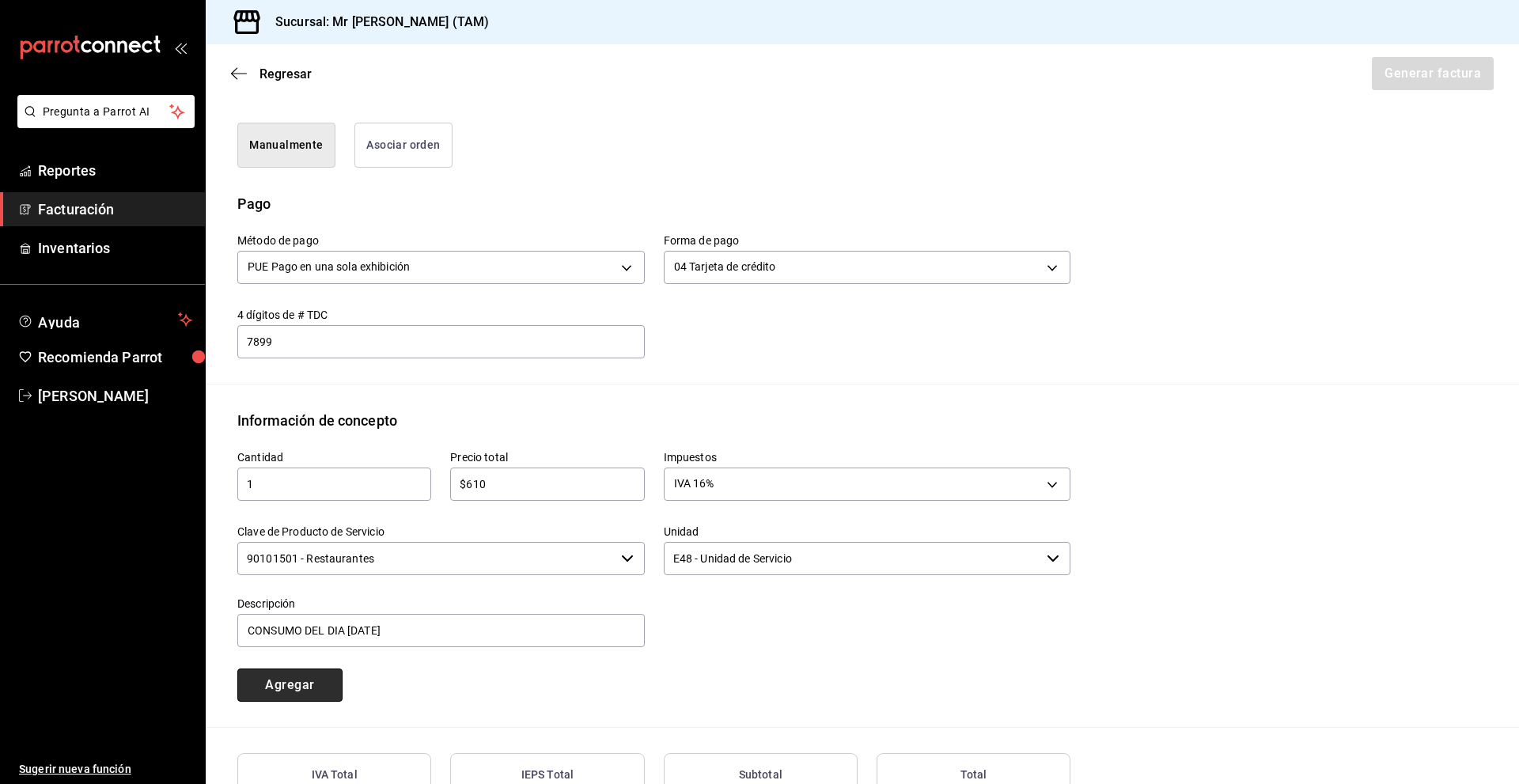
click at [333, 673] on button "Agregar" at bounding box center [290, 685] width 105 height 34
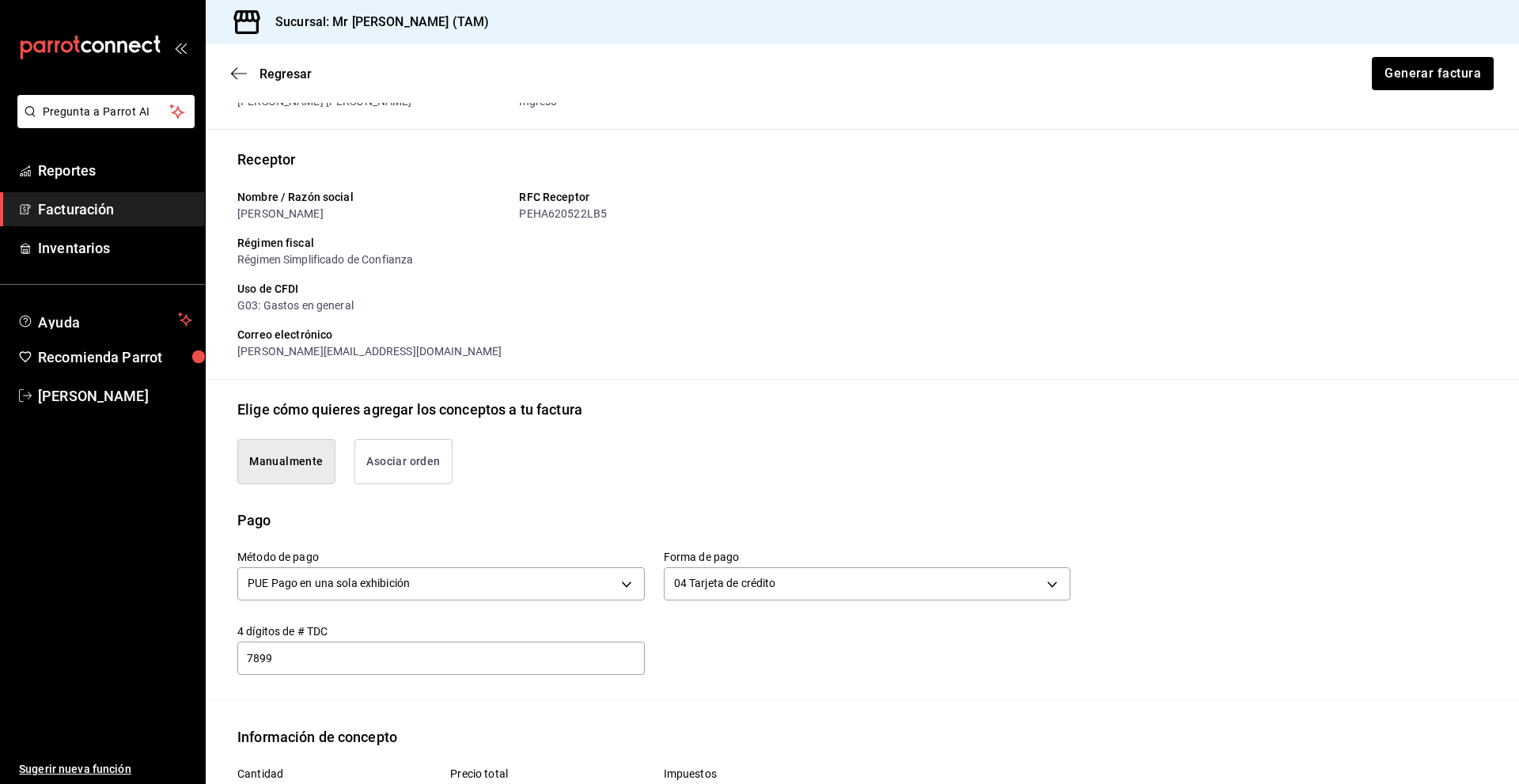
scroll to position [0, 0]
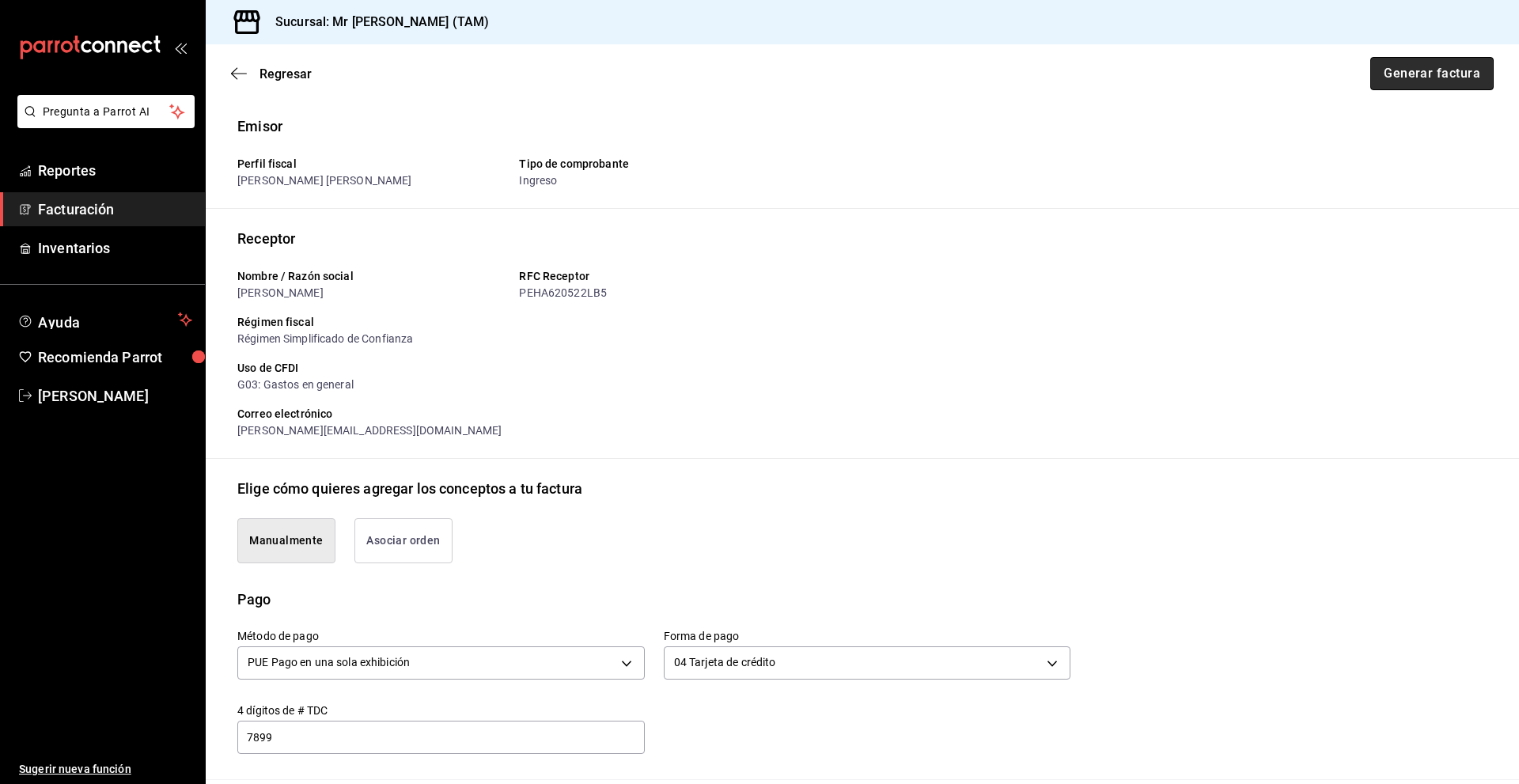
click at [1405, 79] on button "Generar factura" at bounding box center [1432, 74] width 123 height 34
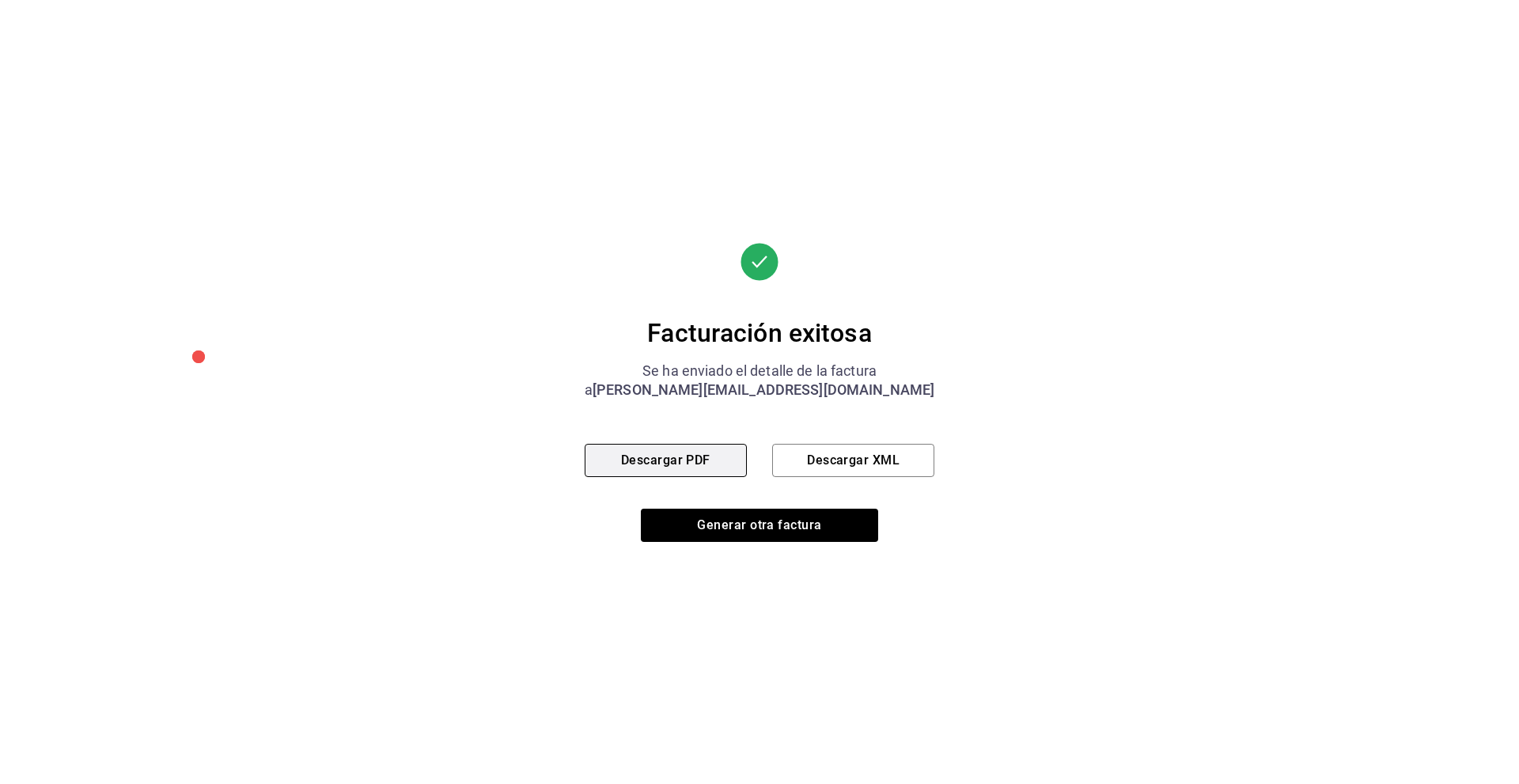
click at [677, 448] on button "Descargar PDF" at bounding box center [665, 460] width 162 height 34
click at [872, 452] on button "Descargar XML" at bounding box center [853, 460] width 162 height 34
